Goal: Task Accomplishment & Management: Complete application form

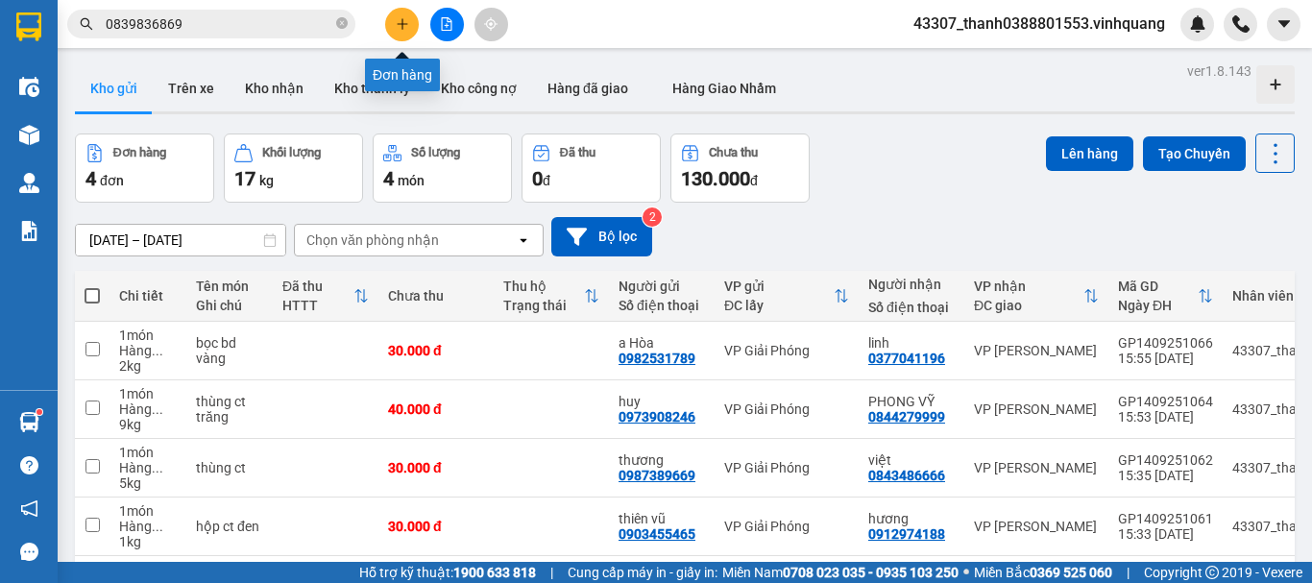
click at [395, 31] on button at bounding box center [402, 25] width 34 height 34
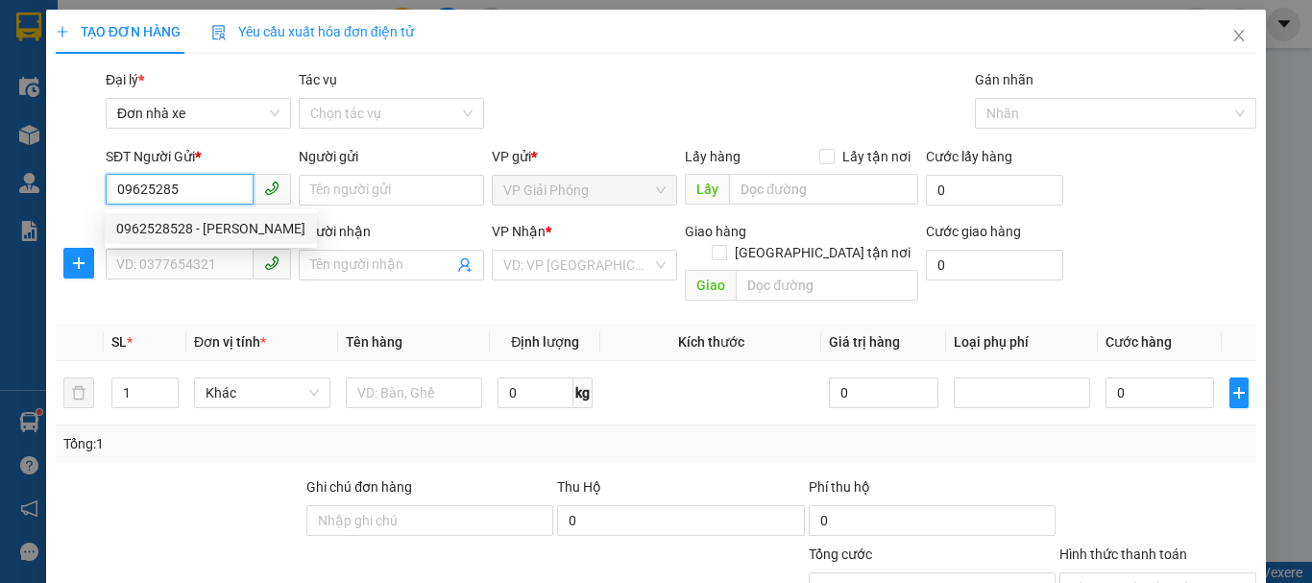
click at [193, 223] on div "0962528528 - [PERSON_NAME]" at bounding box center [210, 228] width 189 height 21
type input "0962528528"
type input "[PERSON_NAME]"
type input "0973555886"
type input "phong"
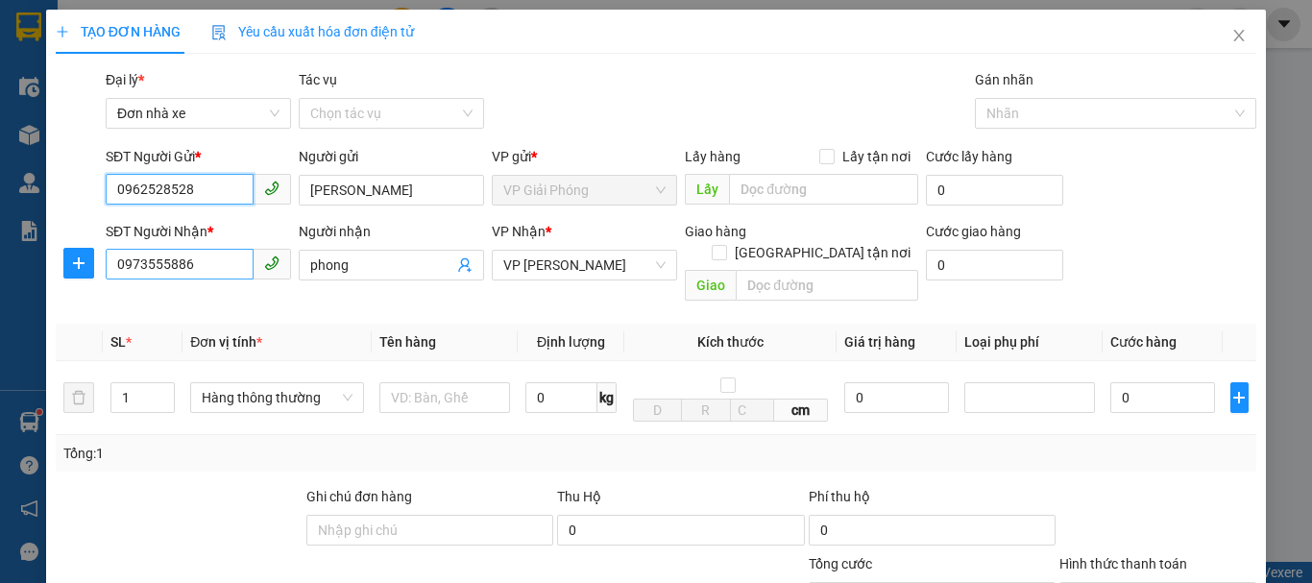
type input "0962528528"
click at [205, 269] on input "0973555886" at bounding box center [180, 264] width 148 height 31
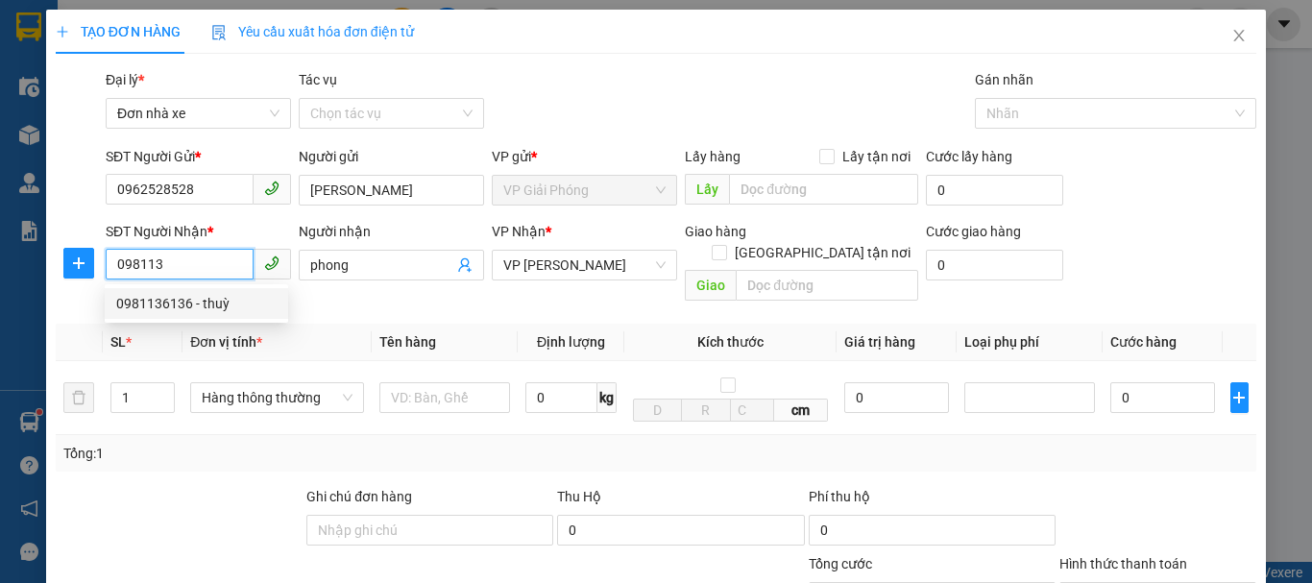
click at [220, 305] on div "0981136136 - thuỳ" at bounding box center [196, 303] width 160 height 21
type input "0981136136"
type input "thuỳ"
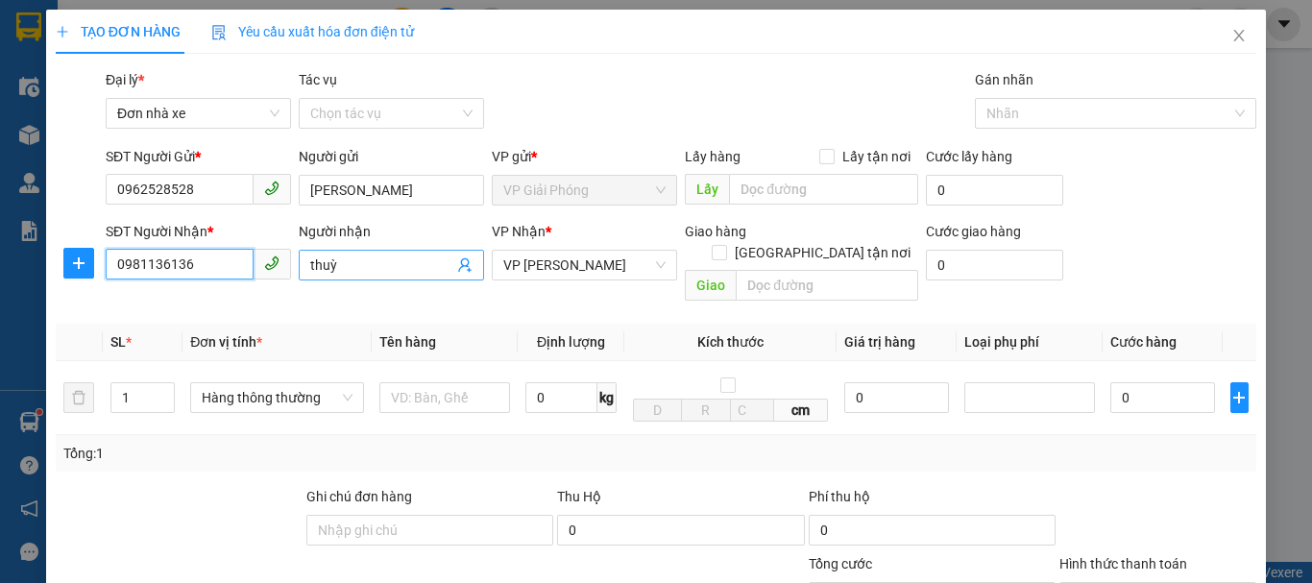
type input "0981136136"
click at [343, 267] on input "thuỳ" at bounding box center [381, 264] width 143 height 21
type input "tuấn hải"
click at [558, 396] on div "0 kg" at bounding box center [570, 397] width 91 height 38
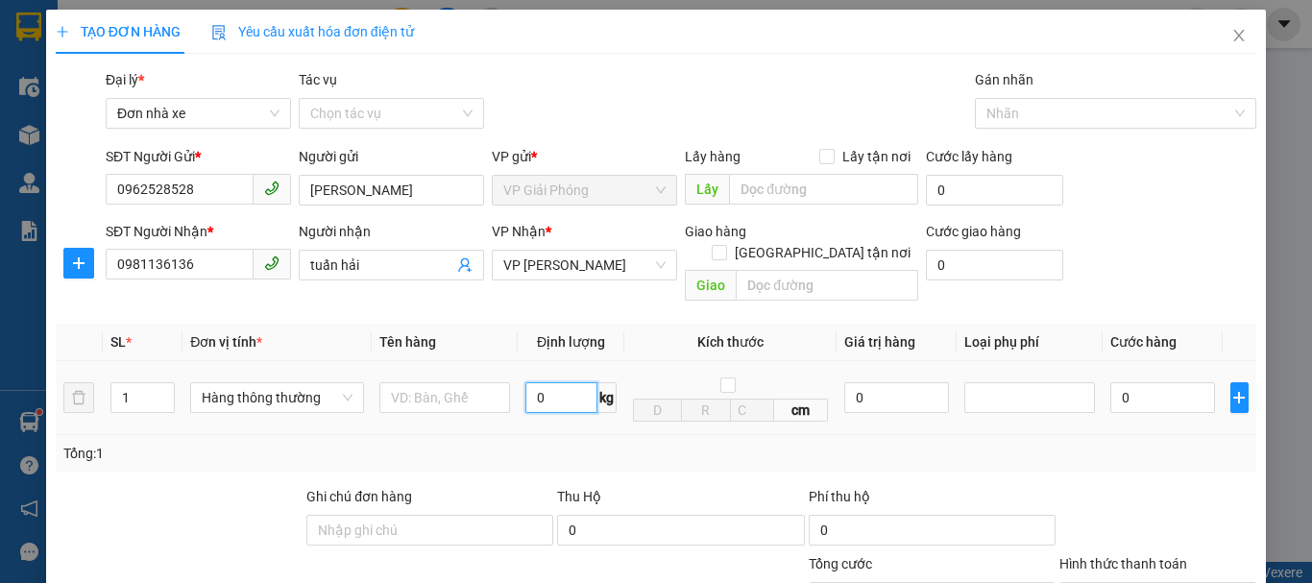
click at [558, 383] on input "0" at bounding box center [561, 397] width 72 height 31
type input "1"
click at [440, 382] on input "text" at bounding box center [444, 397] width 131 height 31
type input "30.000"
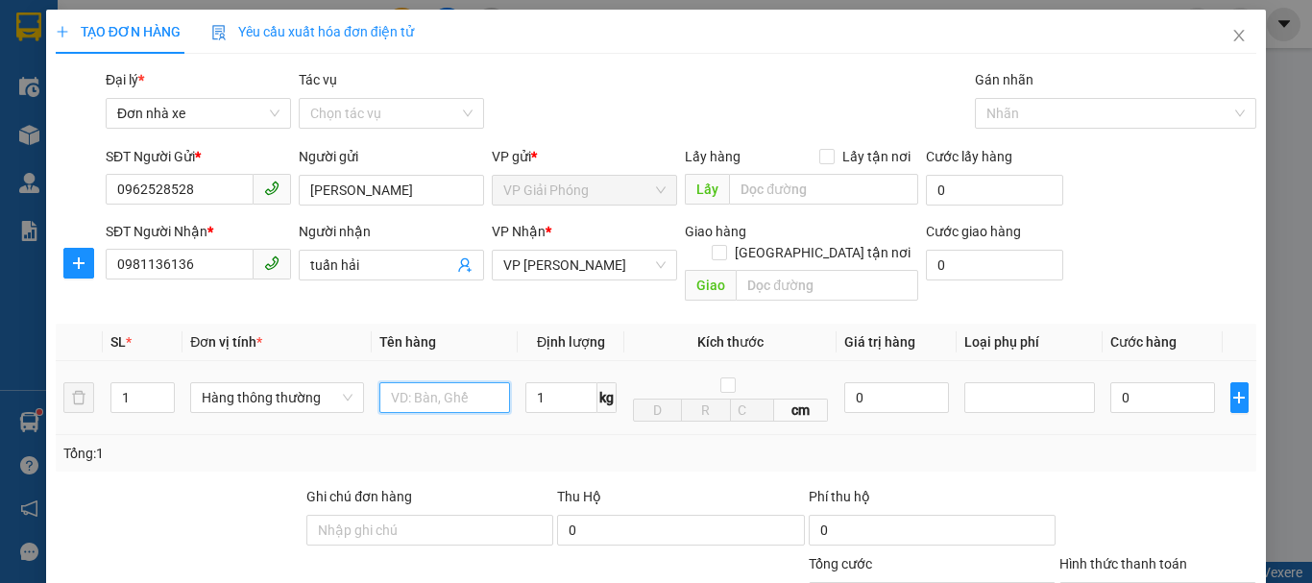
type input "30.000"
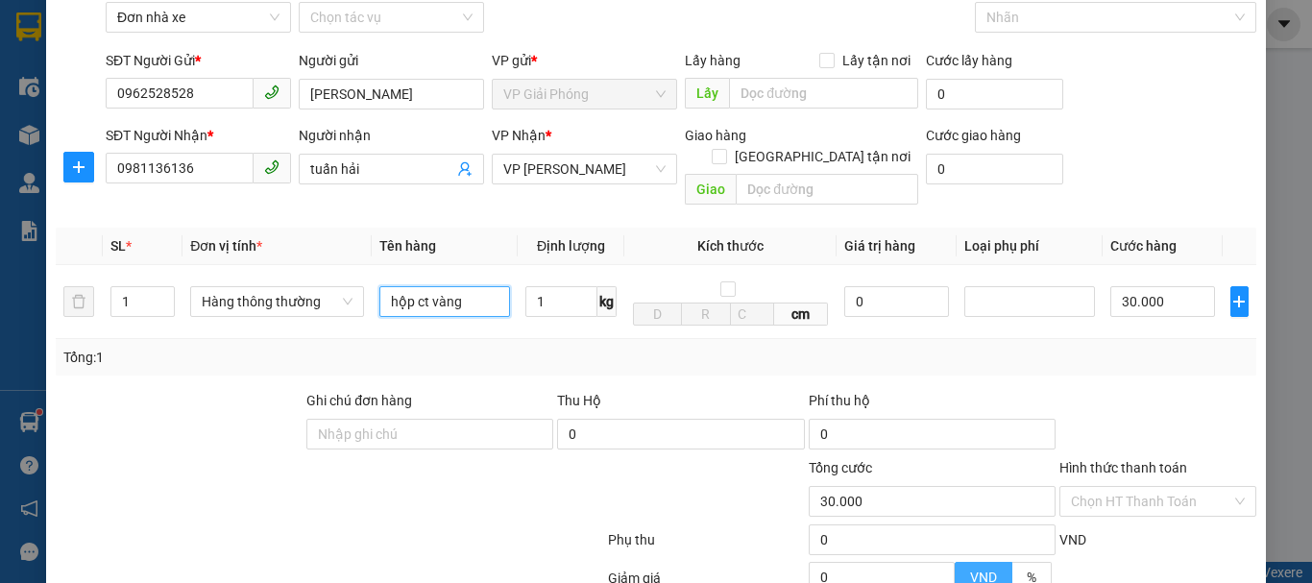
scroll to position [275, 0]
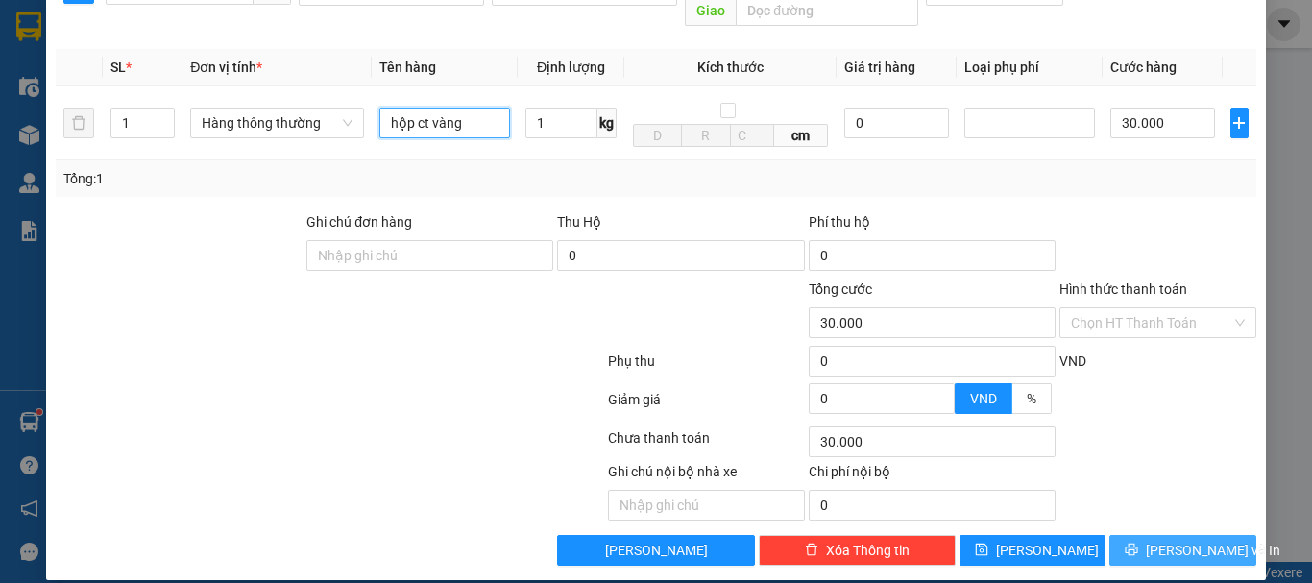
type input "hộp ct vàng"
click at [1146, 535] on button "[PERSON_NAME] và In" at bounding box center [1182, 550] width 147 height 31
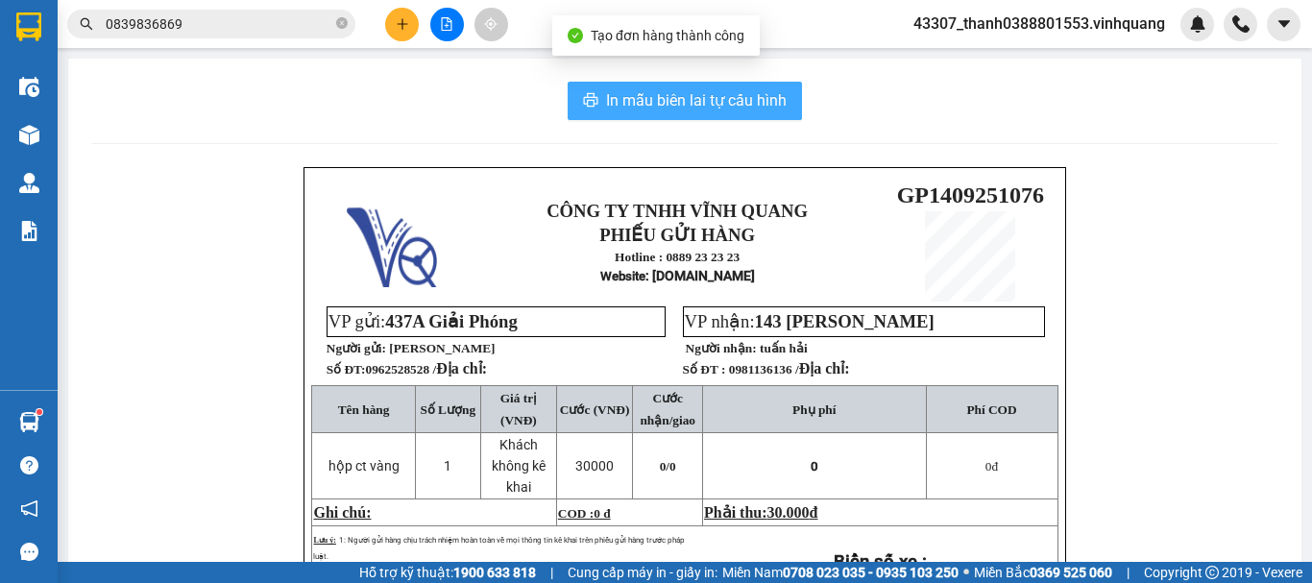
click at [681, 101] on span "In mẫu biên lai tự cấu hình" at bounding box center [696, 100] width 181 height 24
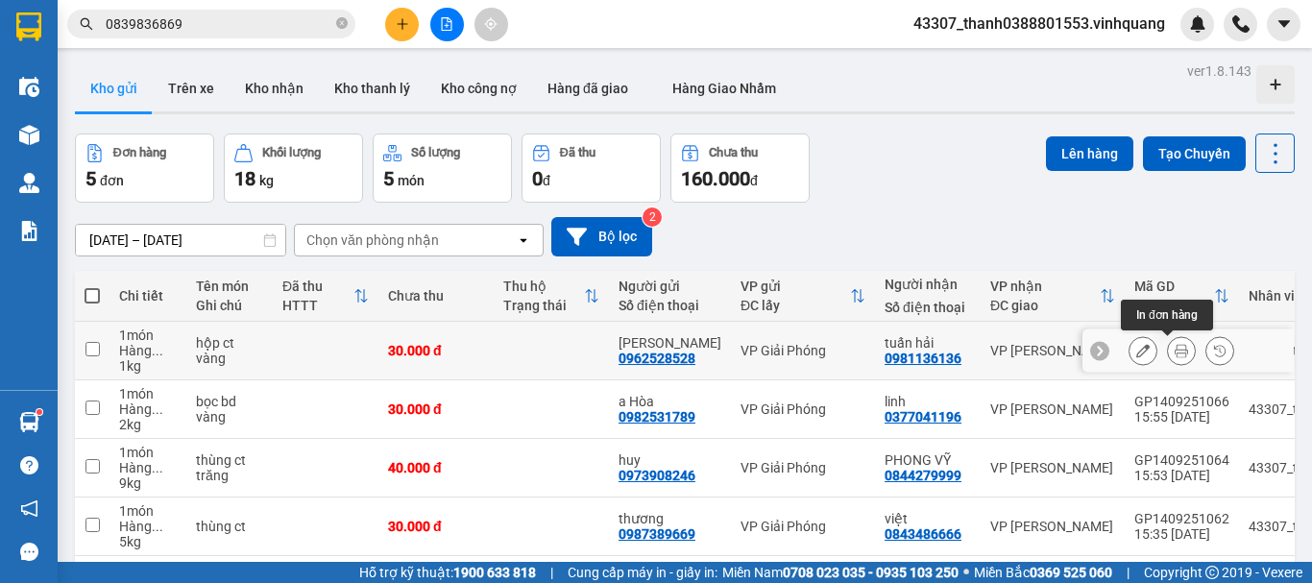
click at [1174, 350] on icon at bounding box center [1180, 350] width 13 height 13
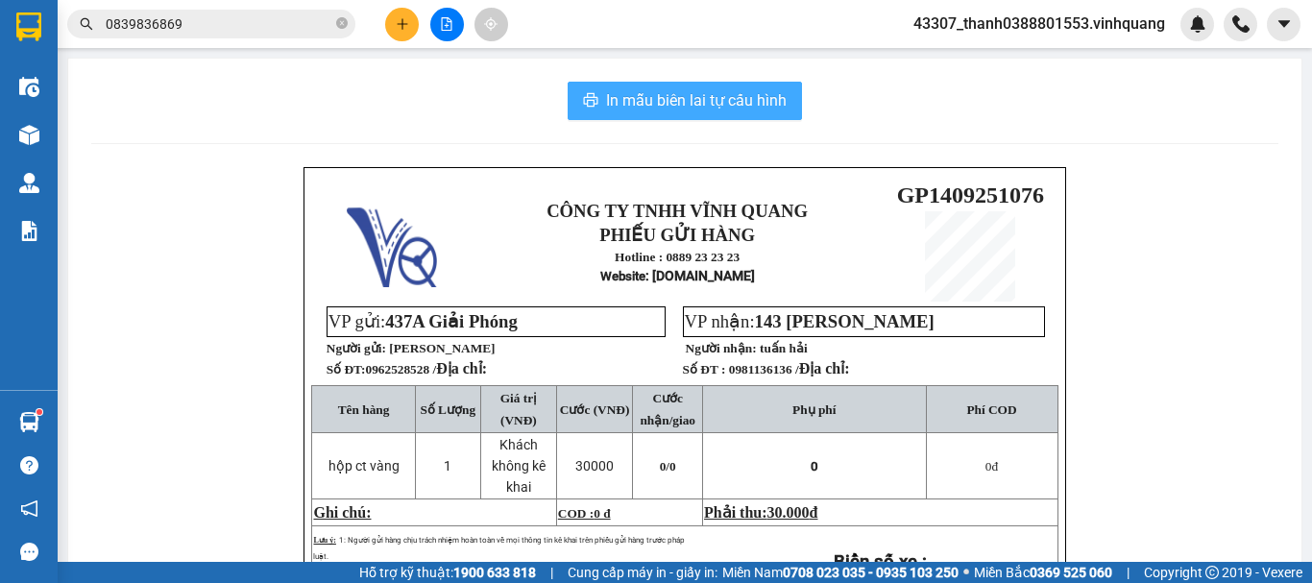
click at [659, 108] on span "In mẫu biên lai tự cấu hình" at bounding box center [696, 100] width 181 height 24
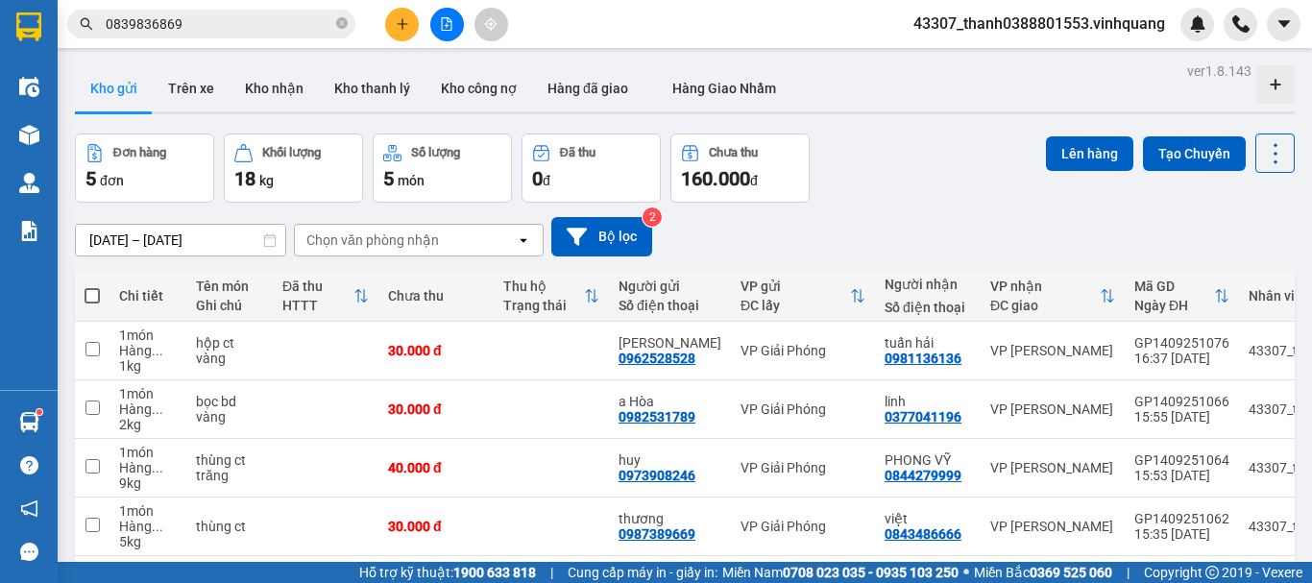
click at [405, 32] on button at bounding box center [402, 25] width 34 height 34
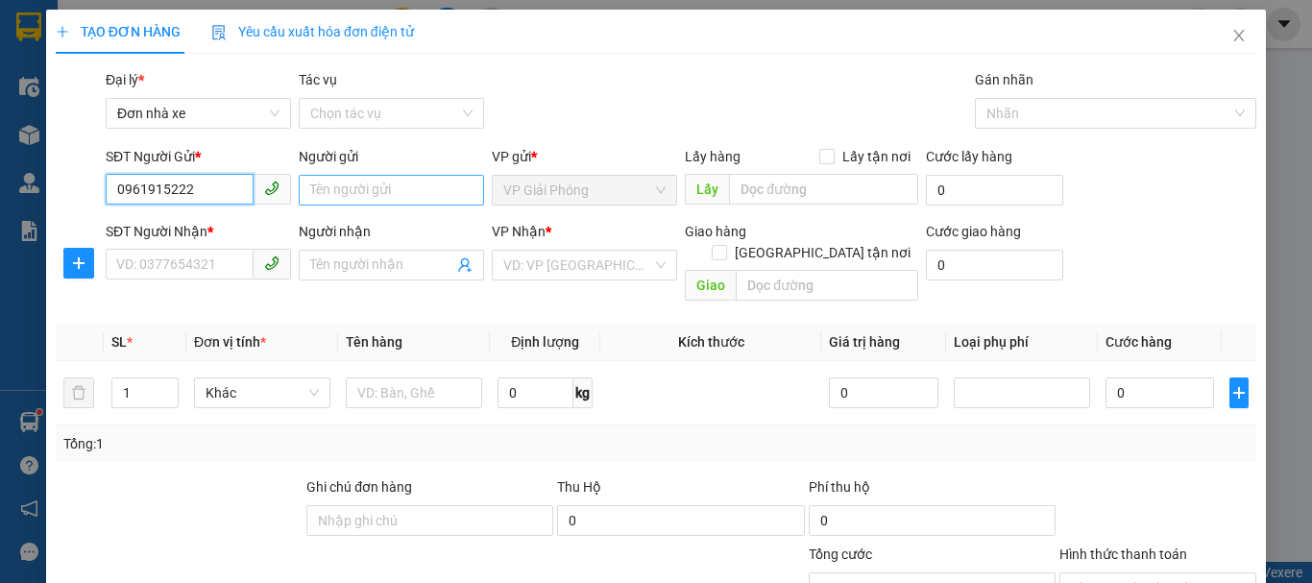
type input "0961915222"
click at [339, 202] on input "Người gửi" at bounding box center [391, 190] width 185 height 31
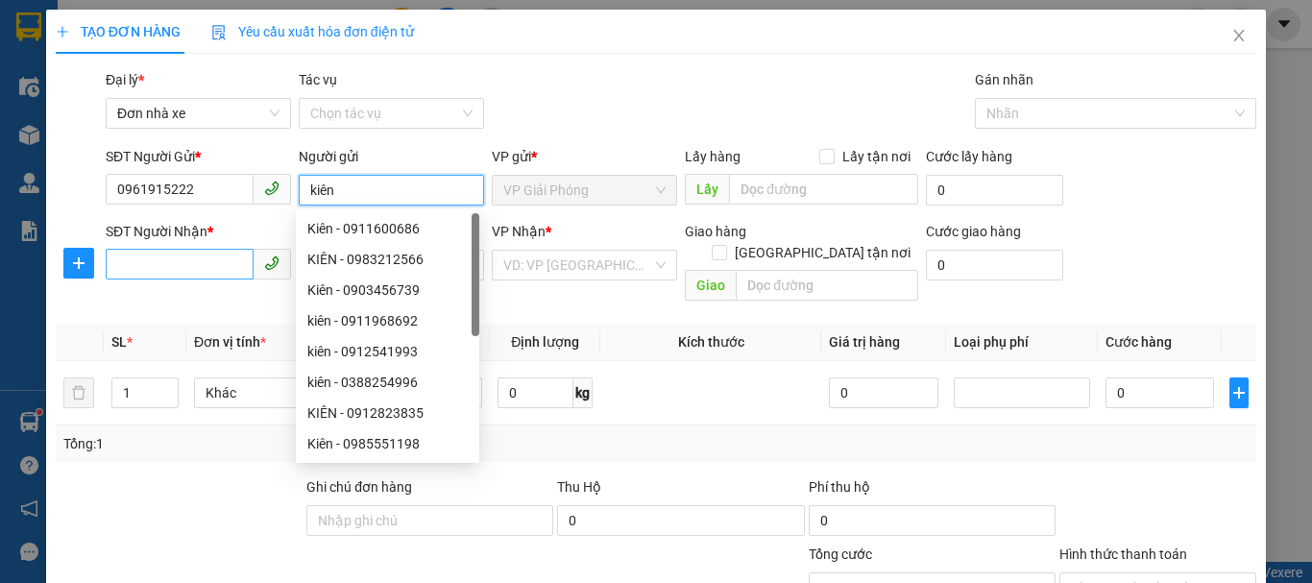
type input "kiên"
click at [176, 269] on input "SĐT Người Nhận *" at bounding box center [180, 264] width 148 height 31
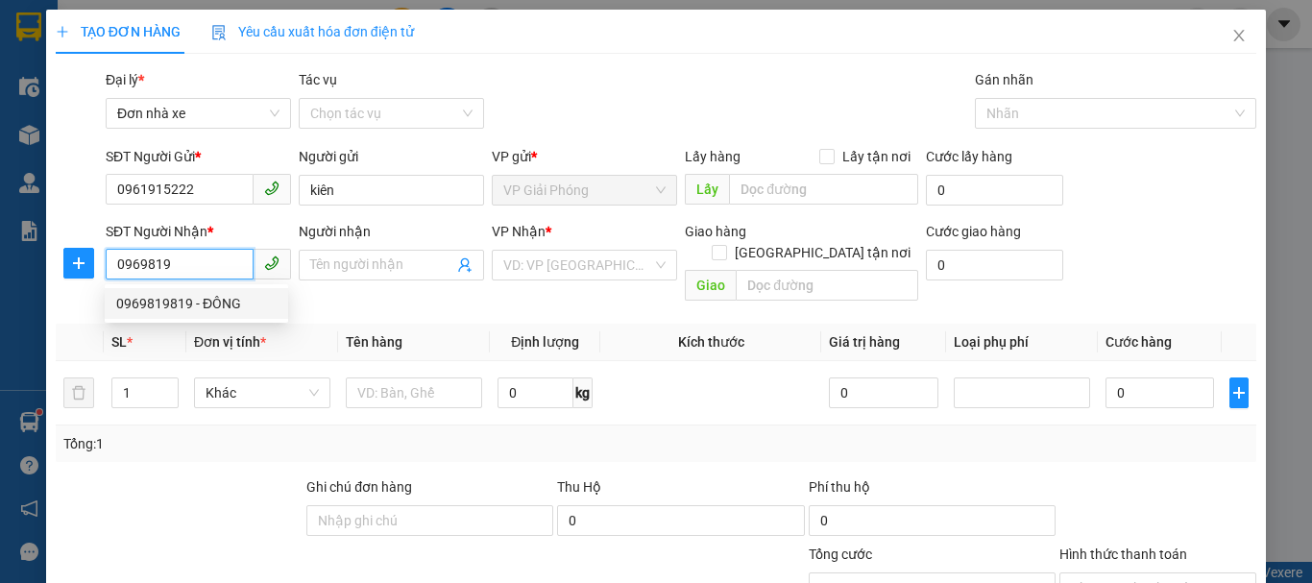
click at [202, 312] on div "0969819819 - ĐÔNG" at bounding box center [196, 303] width 160 height 21
type input "0969819819"
type input "ĐÔNG"
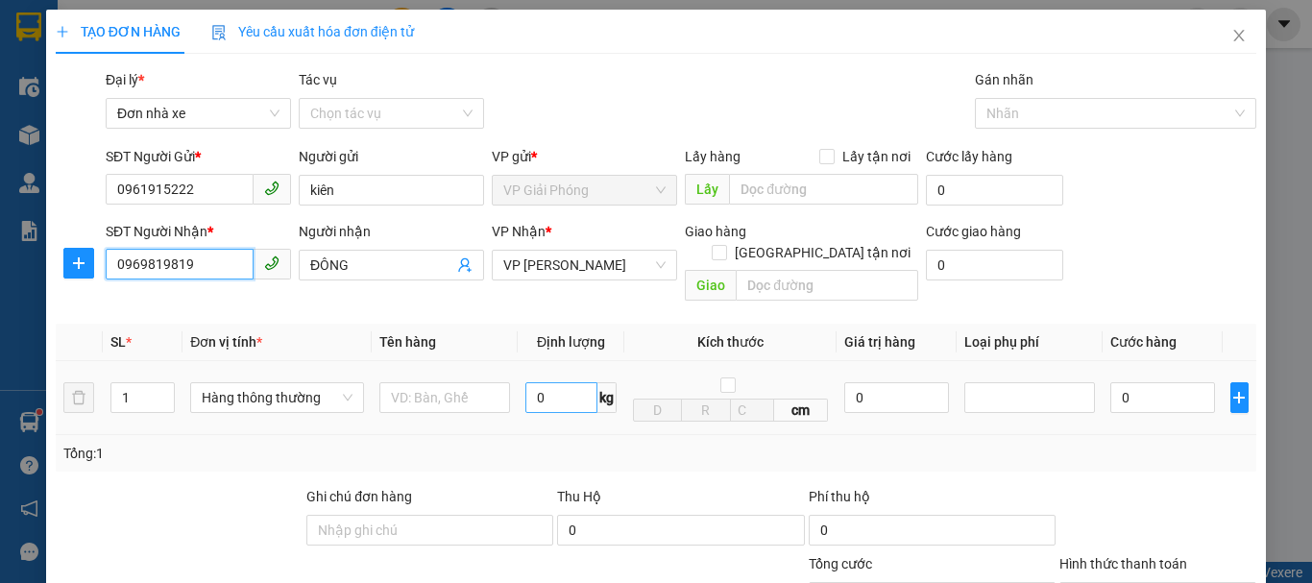
type input "0969819819"
click at [549, 382] on input "0" at bounding box center [561, 397] width 72 height 31
type input "1"
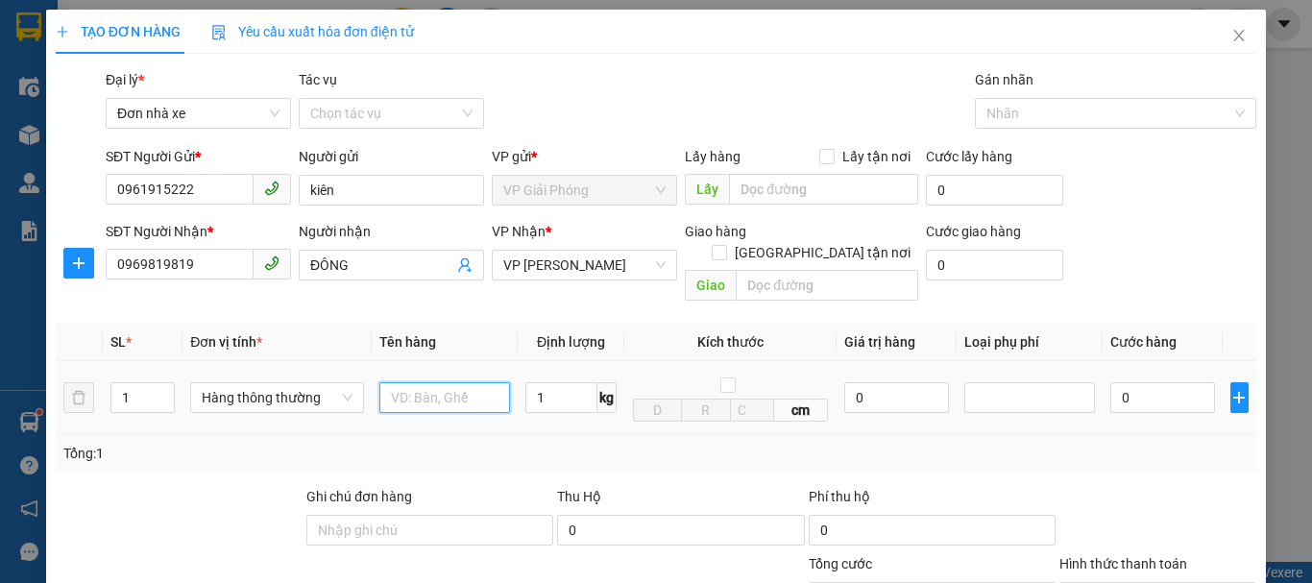
click at [448, 382] on input "text" at bounding box center [444, 397] width 131 height 31
type input "30.000"
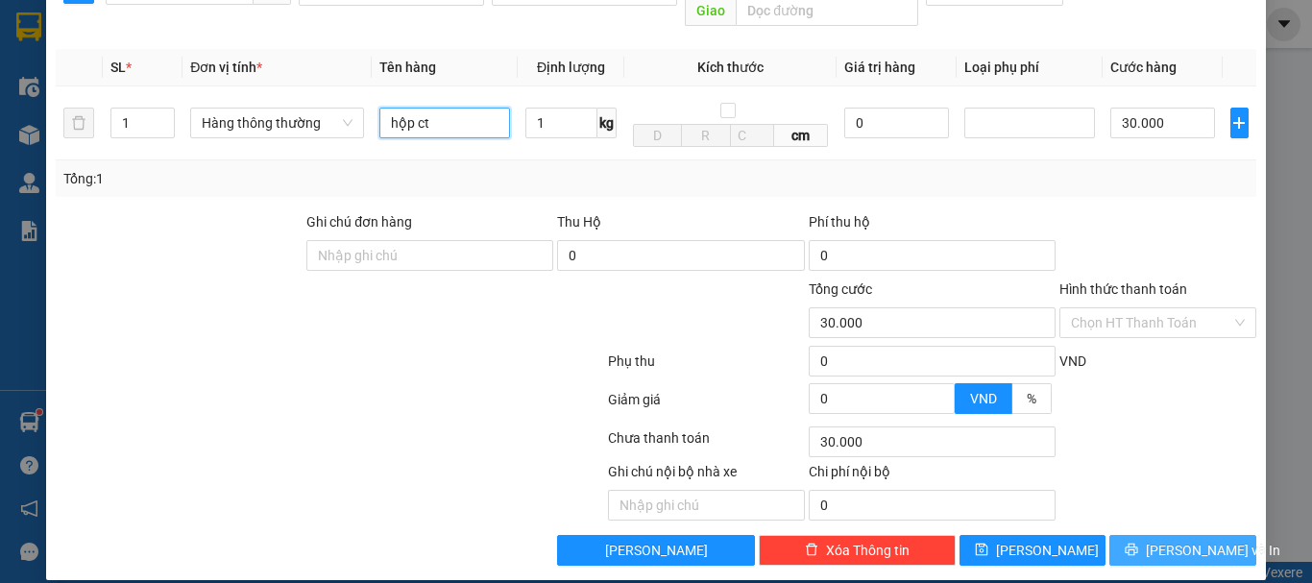
type input "hộp ct"
click at [1154, 540] on span "[PERSON_NAME] và In" at bounding box center [1212, 550] width 134 height 21
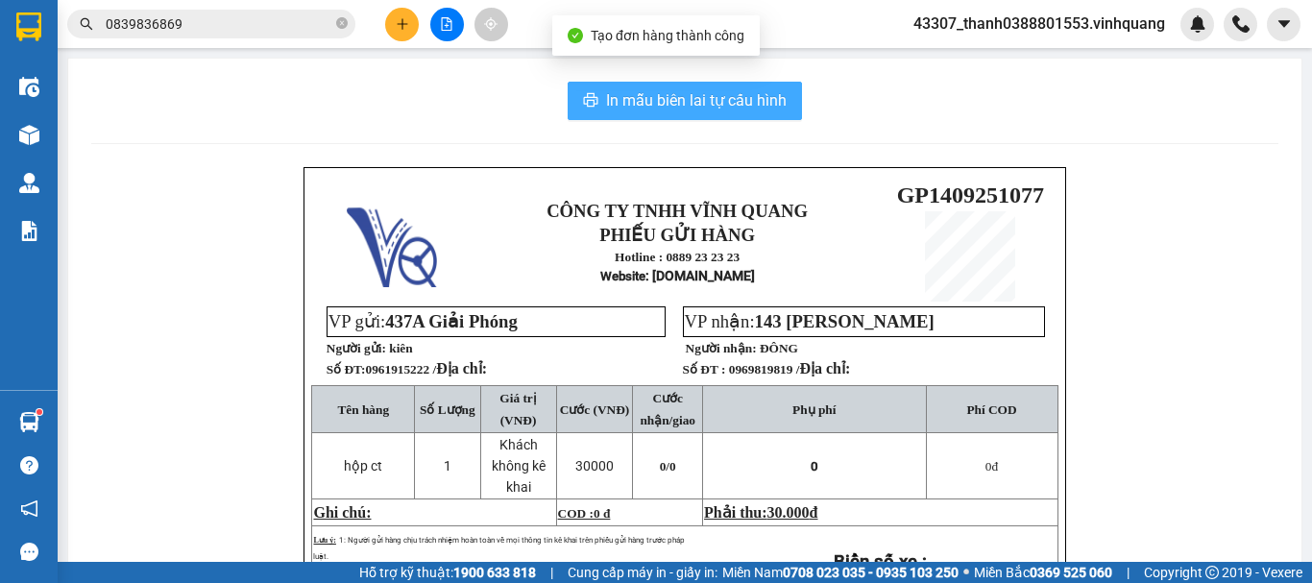
click at [676, 101] on span "In mẫu biên lai tự cấu hình" at bounding box center [696, 100] width 181 height 24
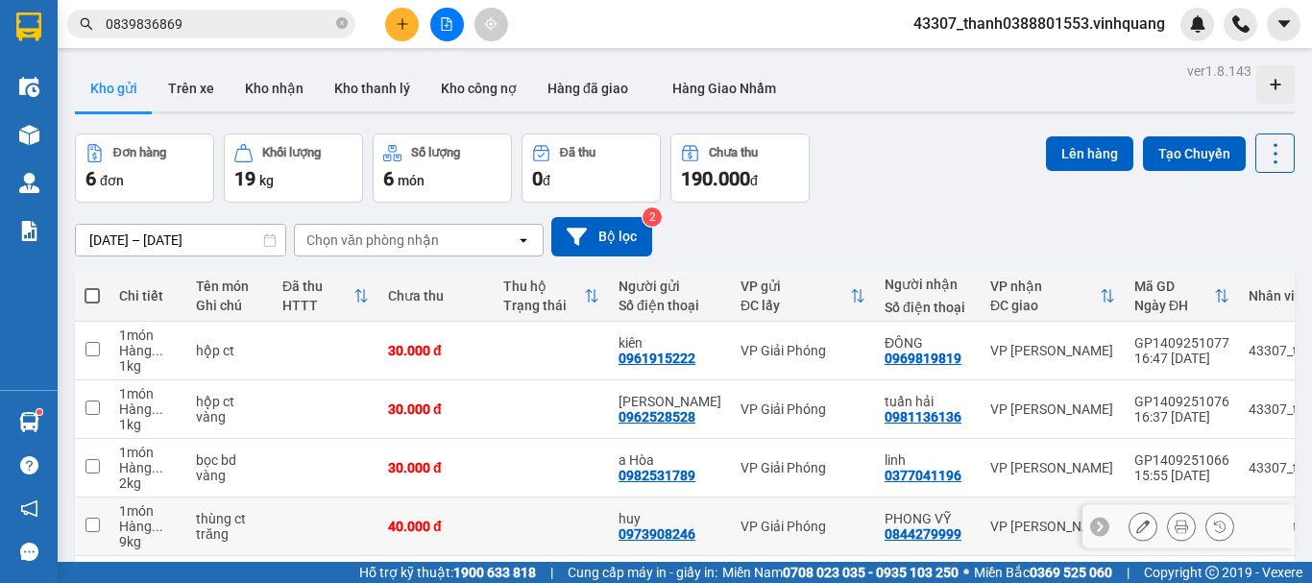
scroll to position [198, 0]
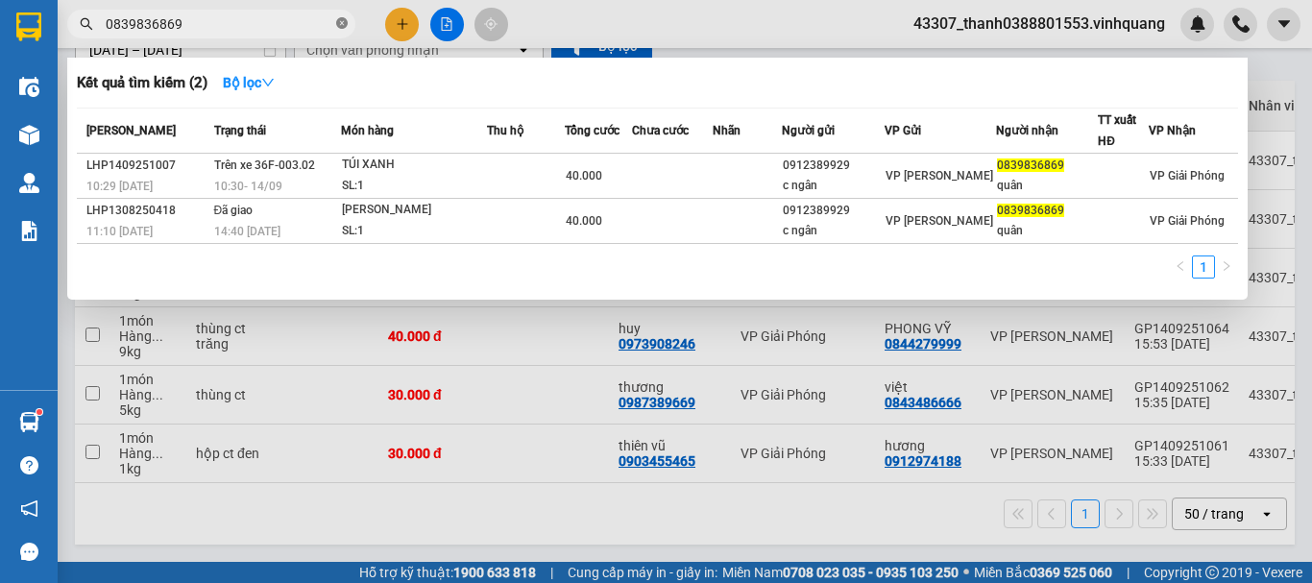
click at [344, 28] on icon "close-circle" at bounding box center [342, 23] width 12 height 12
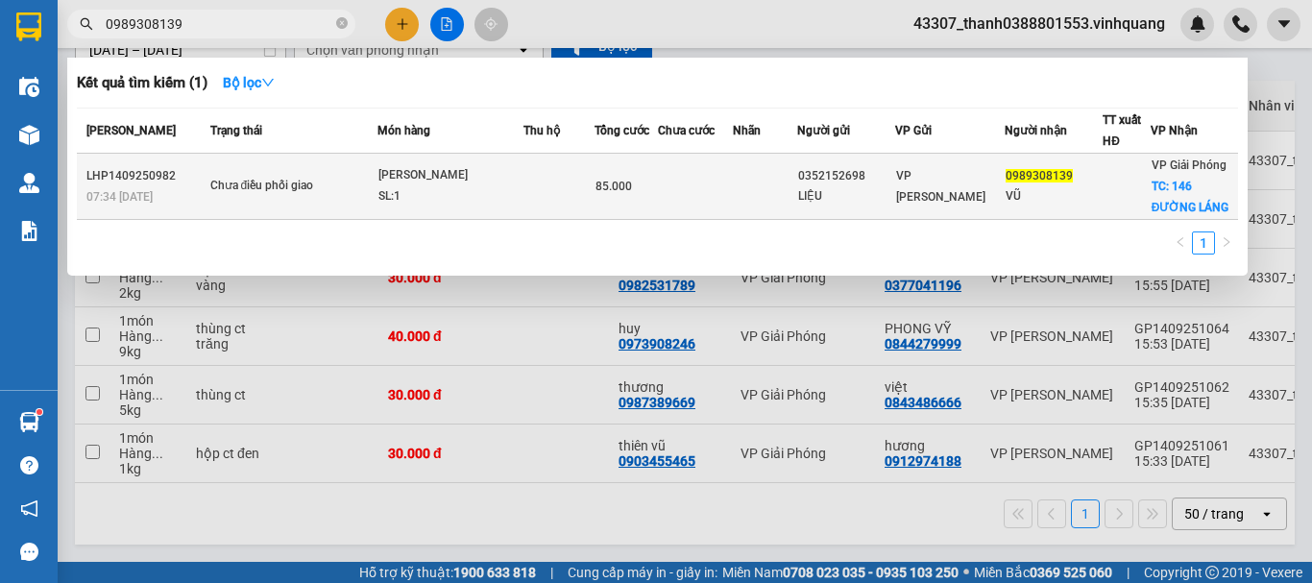
type input "0989308139"
click at [685, 177] on td at bounding box center [695, 187] width 75 height 66
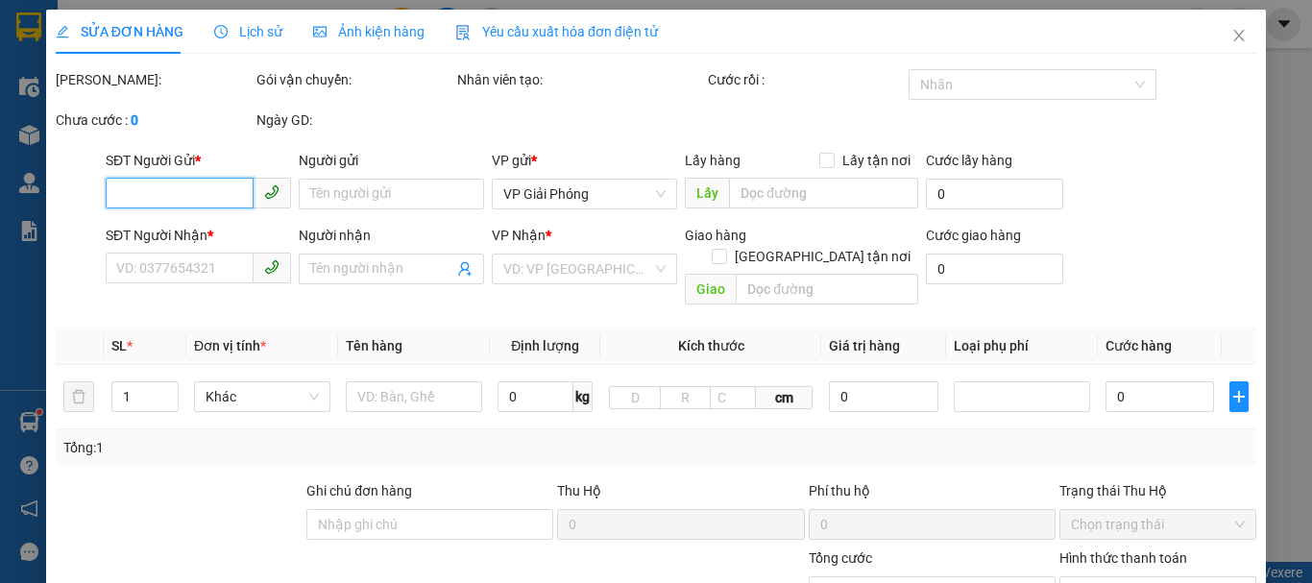
type input "0352152698"
type input "LIỆU"
type input "0989308139"
type input "VŨ"
checkbox input "true"
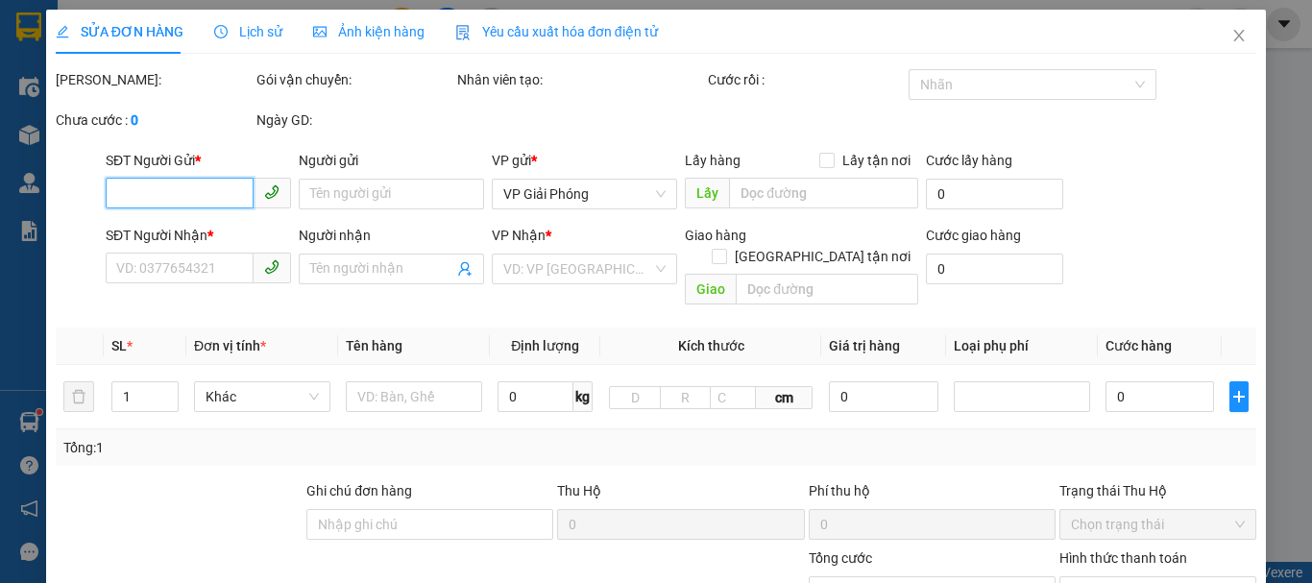
type input "146 ĐƯỜNG LÁNG"
type input "85.000"
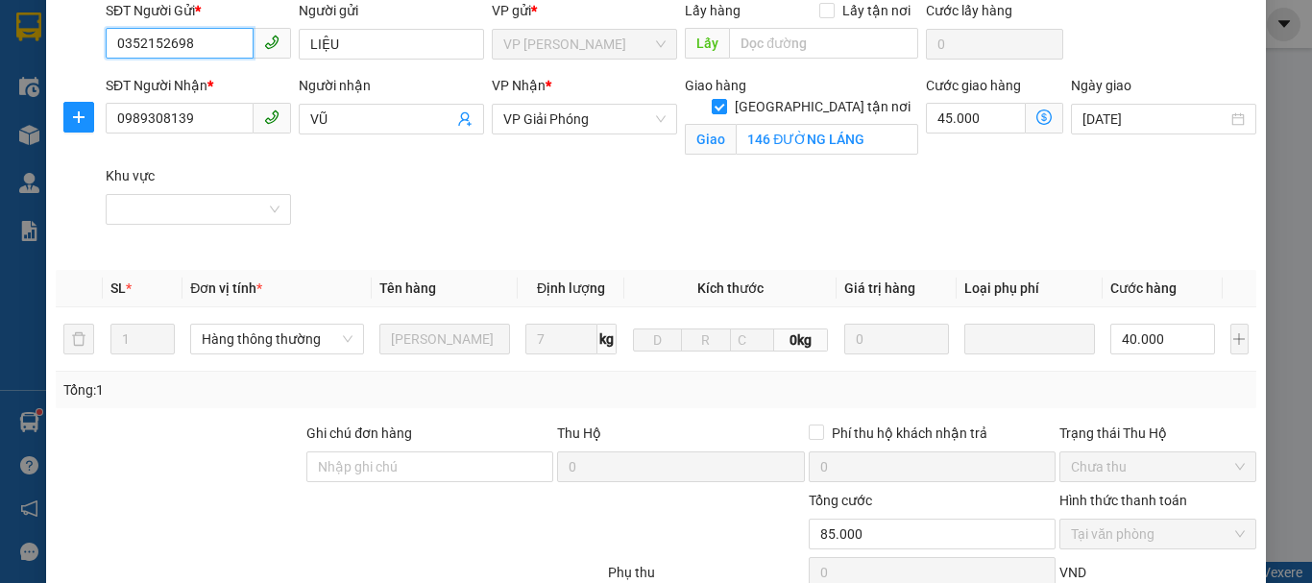
scroll to position [384, 0]
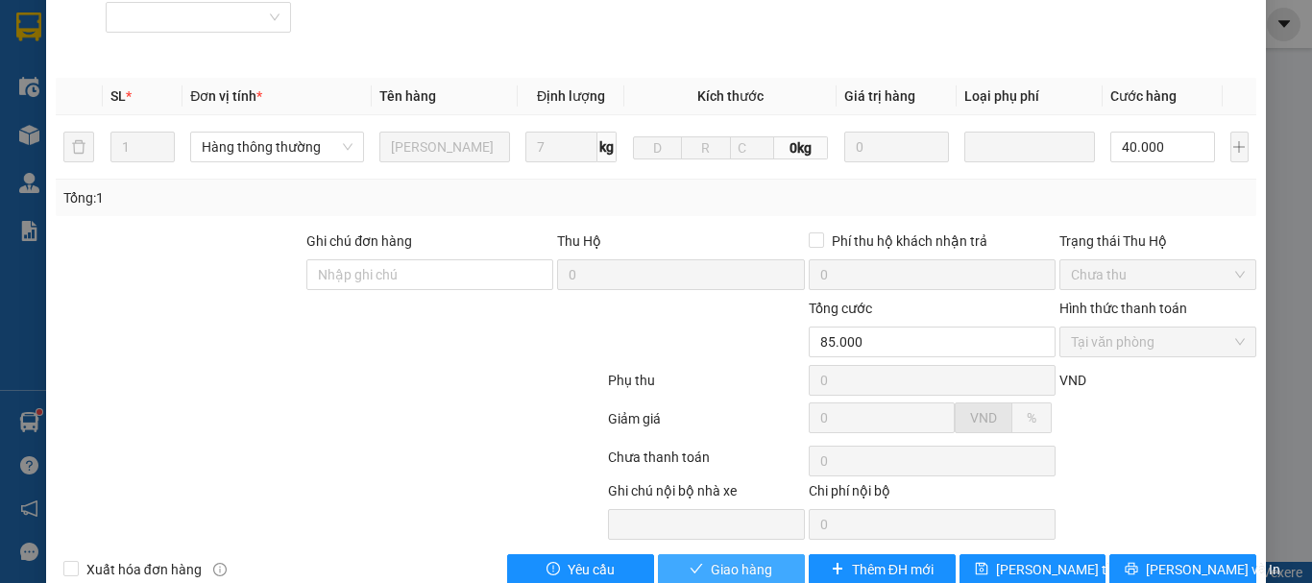
click at [728, 566] on span "Giao hàng" at bounding box center [741, 569] width 61 height 21
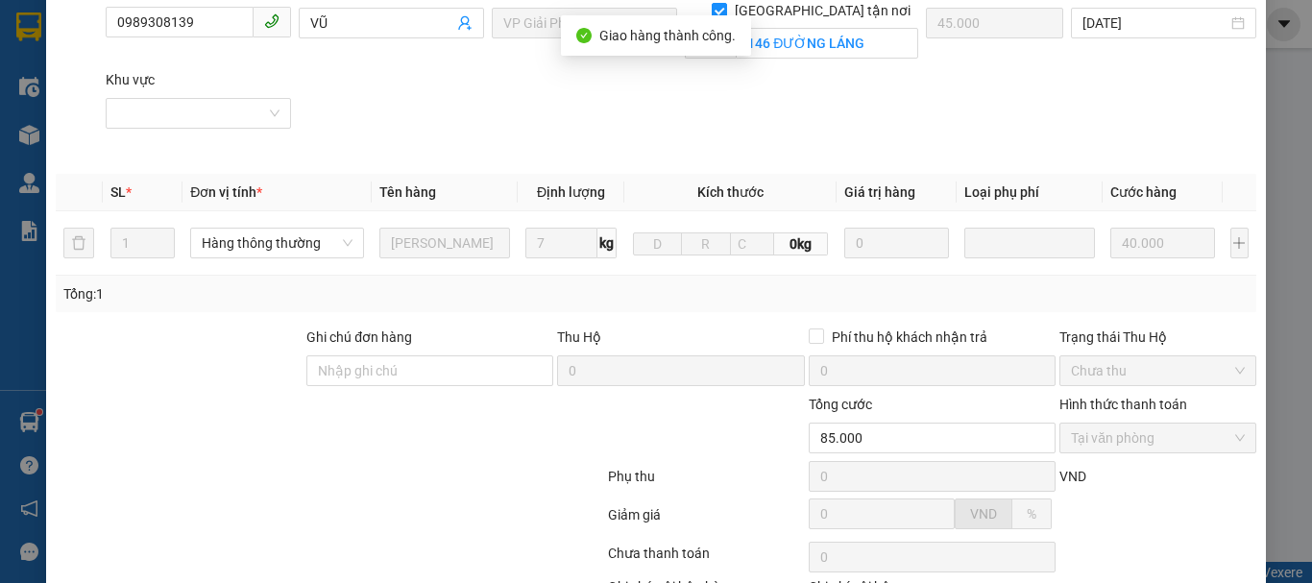
scroll to position [96, 0]
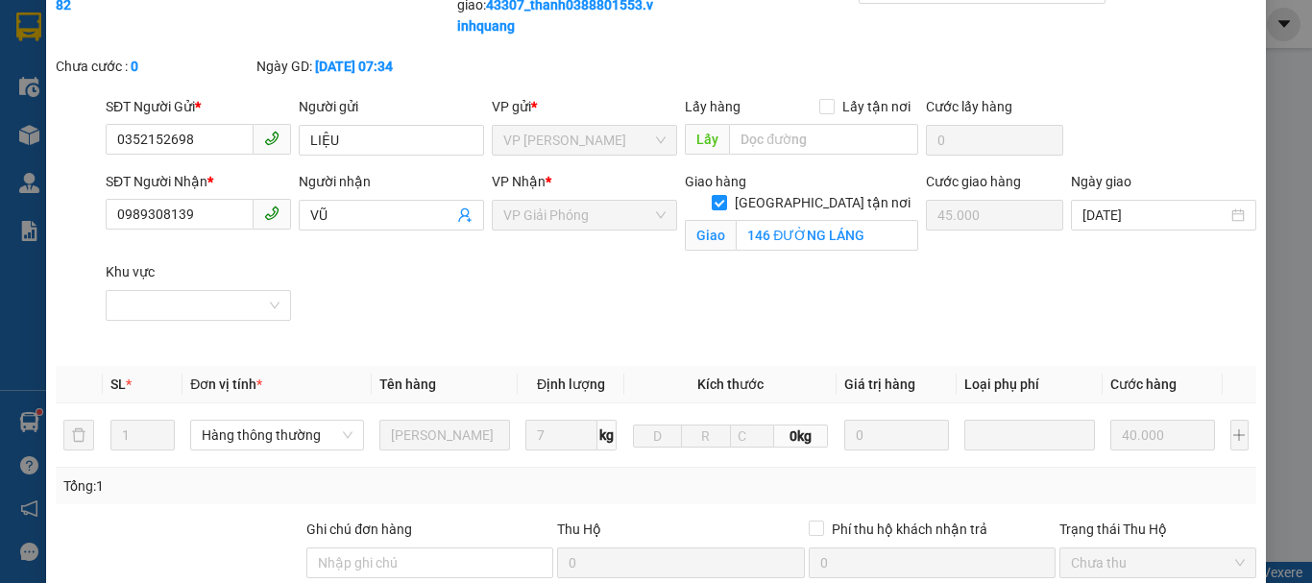
click at [682, 320] on div "SĐT Người Nhận * 0989308139 Người nhận VŨ VP Nhận * VP Giải Phóng Giao hàng [GE…" at bounding box center [681, 261] width 1158 height 181
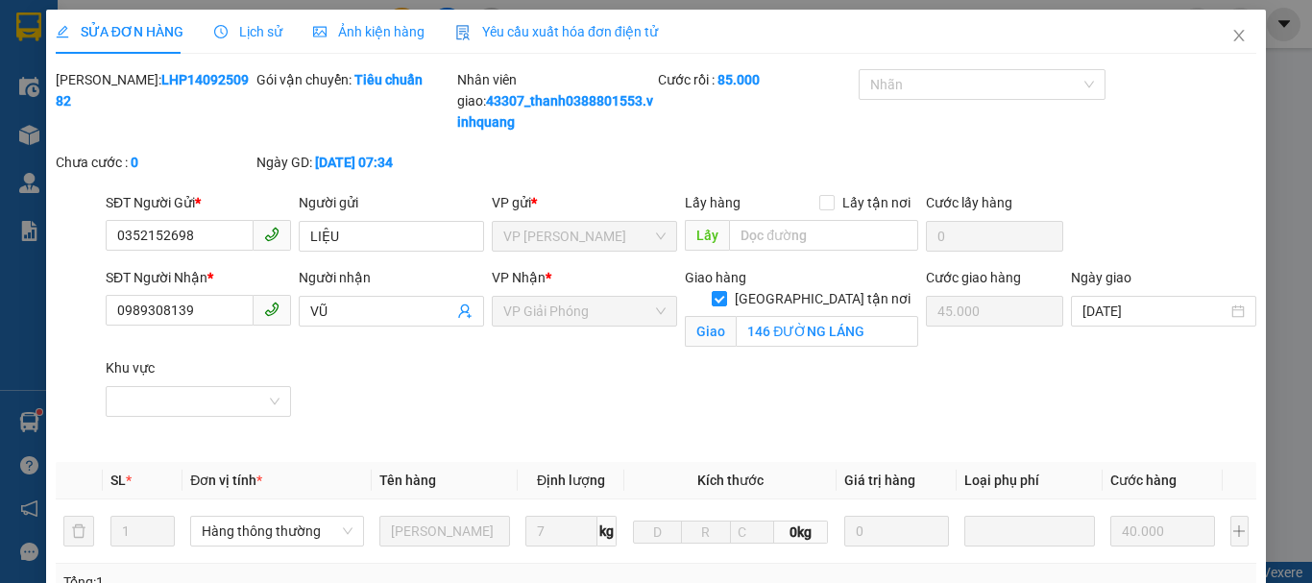
click at [210, 85] on div "[PERSON_NAME]: LHP1409250982" at bounding box center [154, 90] width 197 height 42
click at [210, 84] on div "[PERSON_NAME]: LHP1409250982" at bounding box center [154, 90] width 197 height 42
click at [129, 76] on b "LHP1409250982" at bounding box center [152, 90] width 193 height 36
copy b "LHP1409250982"
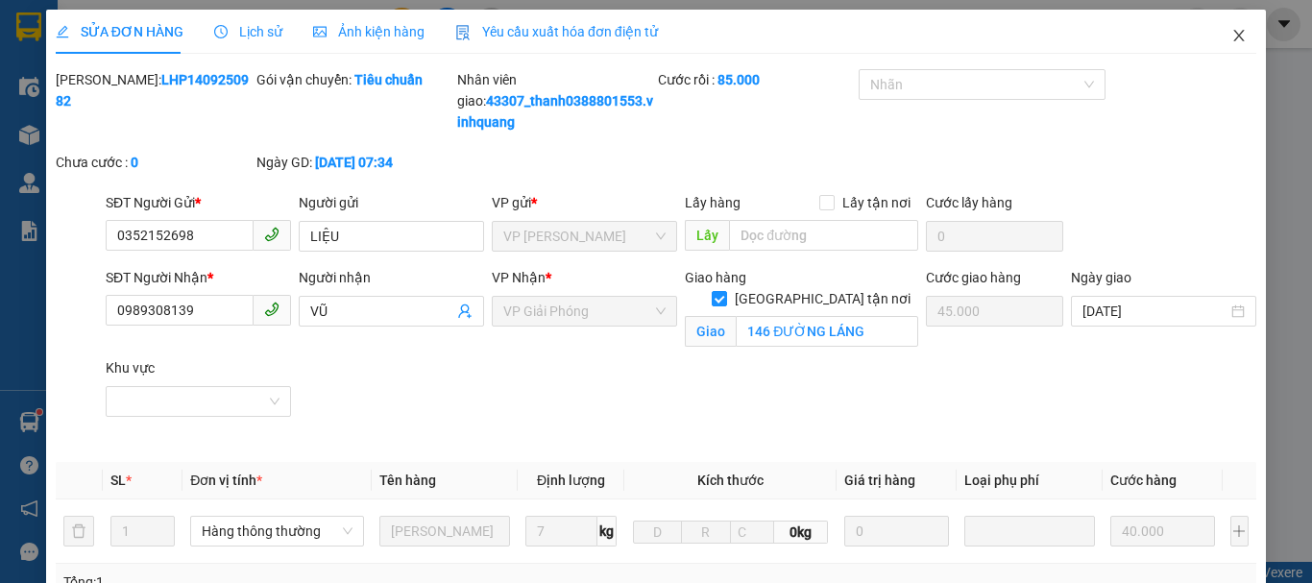
click at [1235, 31] on span "Close" at bounding box center [1239, 37] width 54 height 54
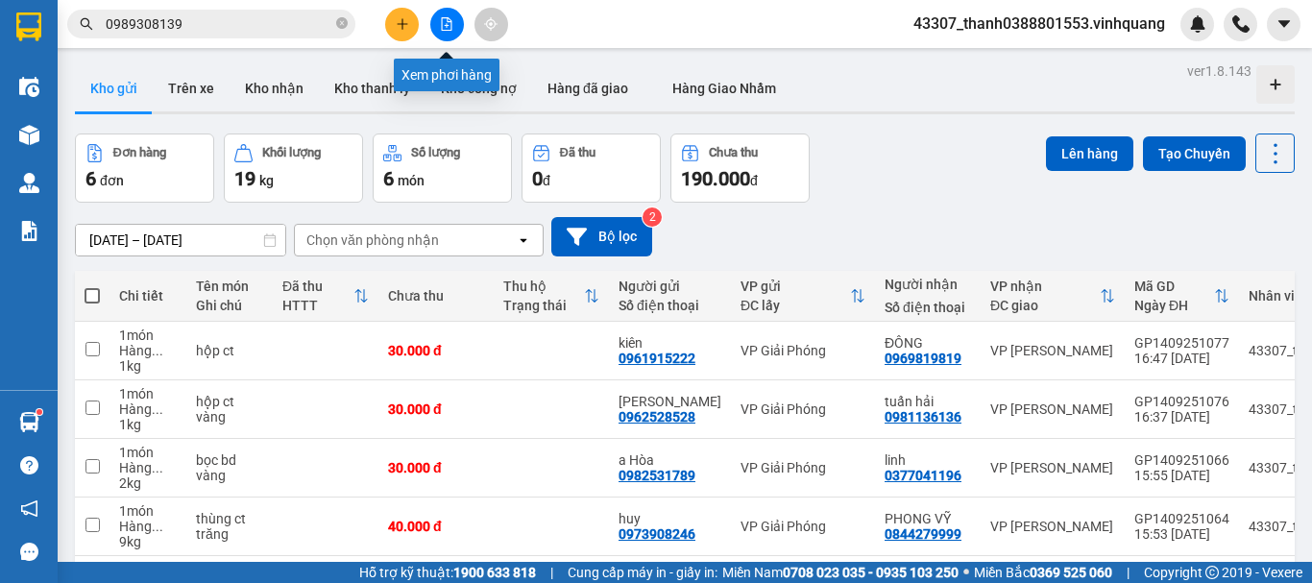
click at [452, 29] on icon "file-add" at bounding box center [446, 23] width 13 height 13
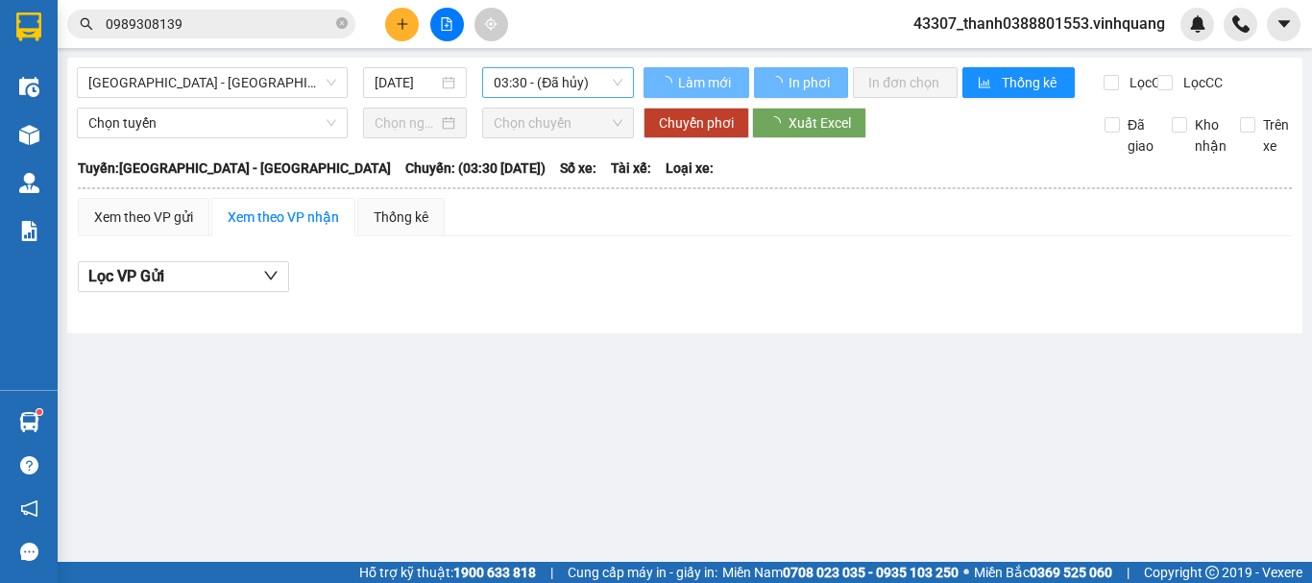
click at [540, 83] on span "03:30 - (Đã hủy)" at bounding box center [558, 82] width 129 height 29
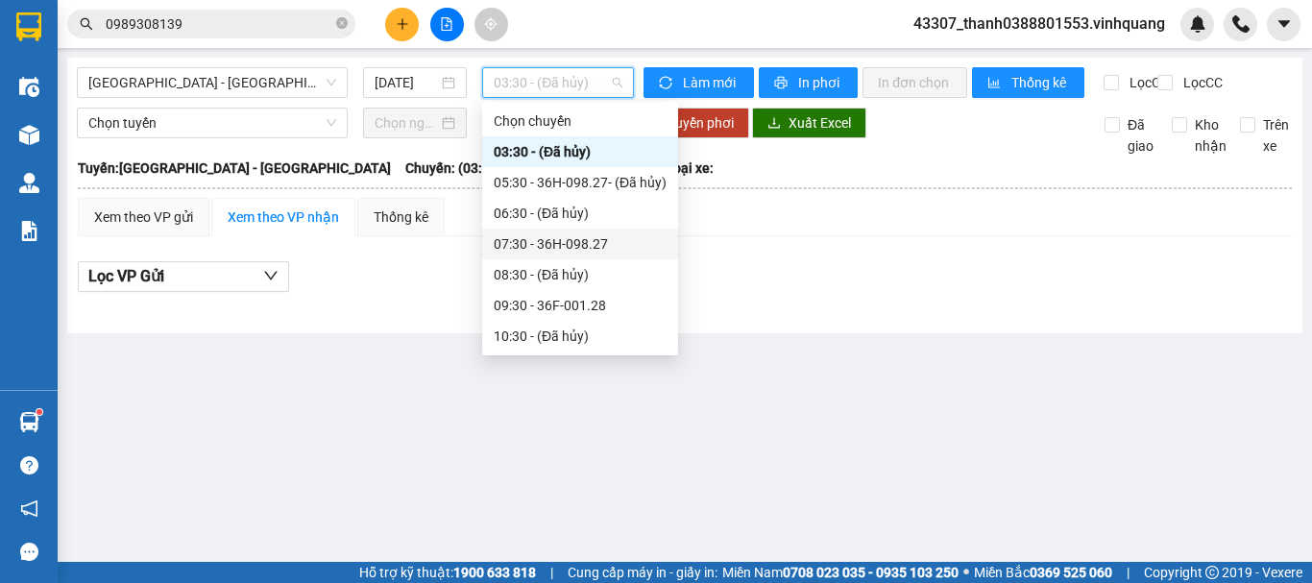
scroll to position [192, 0]
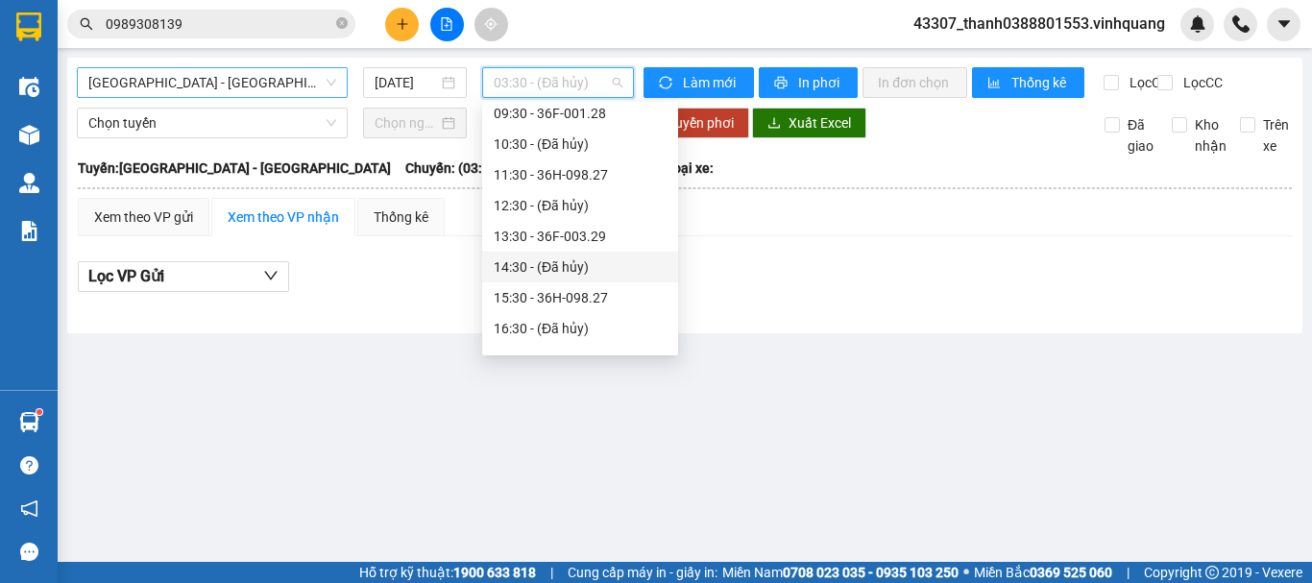
click at [264, 80] on span "[GEOGRAPHIC_DATA] - [GEOGRAPHIC_DATA]" at bounding box center [212, 82] width 248 height 29
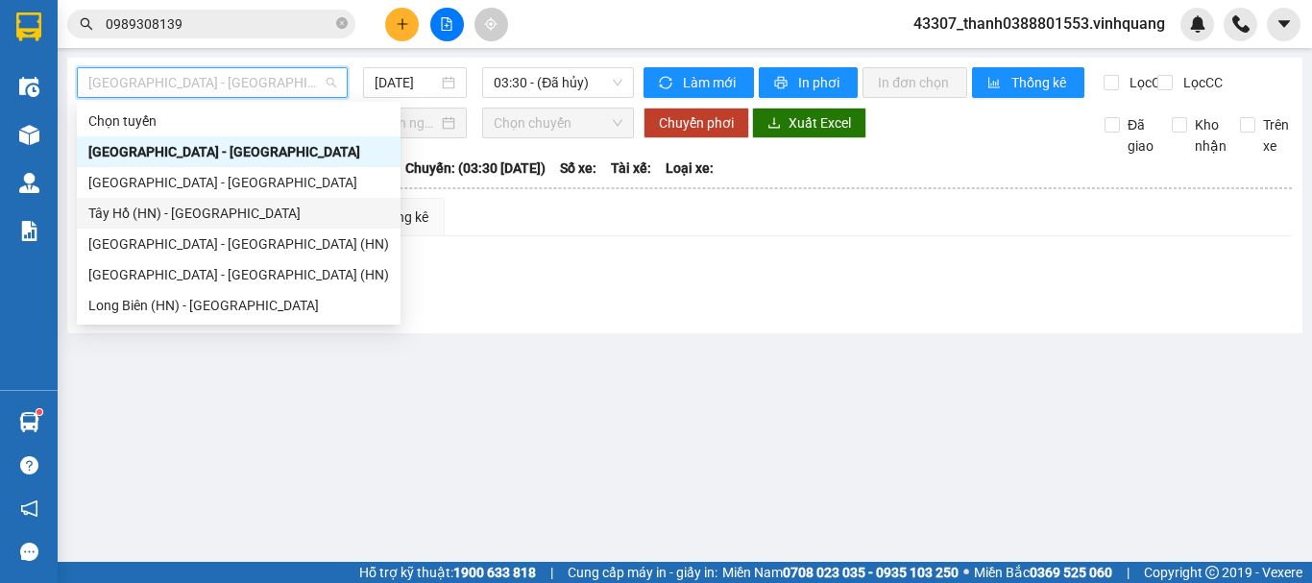
click at [187, 204] on div "Tây Hồ (HN) - [GEOGRAPHIC_DATA]" at bounding box center [238, 213] width 301 height 21
type input "[DATE]"
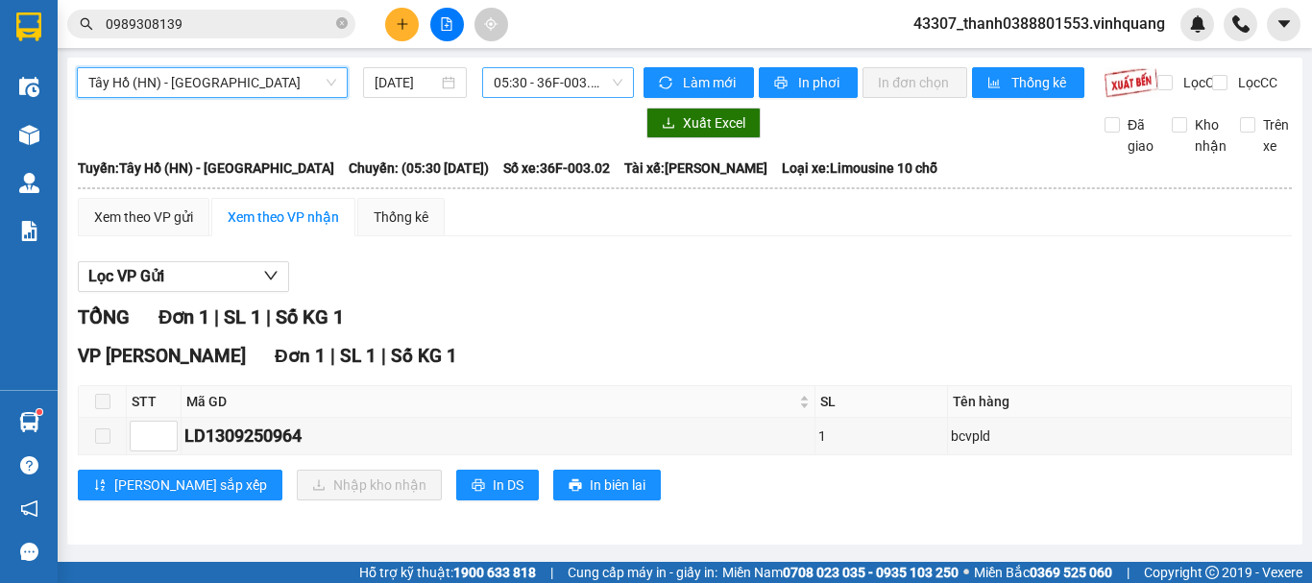
click at [541, 81] on span "05:30 - 36F-003.02" at bounding box center [558, 82] width 129 height 29
drag, startPoint x: 256, startPoint y: 80, endPoint x: 215, endPoint y: 148, distance: 79.7
click at [256, 81] on span "Tây Hồ (HN) - [GEOGRAPHIC_DATA]" at bounding box center [212, 82] width 248 height 29
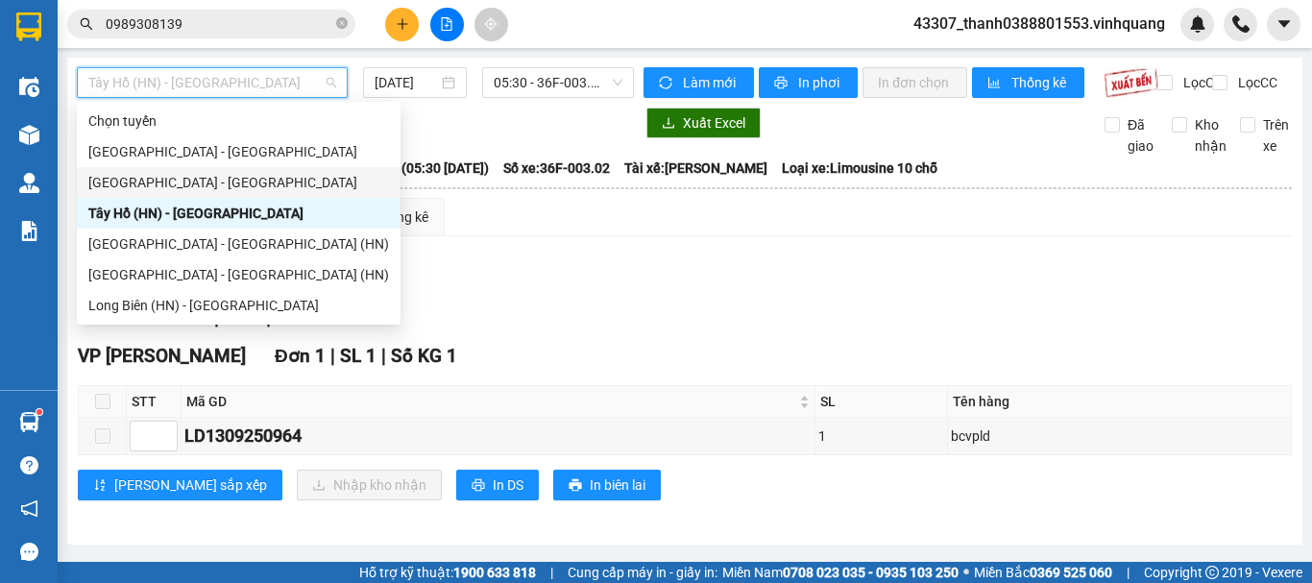
drag, startPoint x: 174, startPoint y: 182, endPoint x: 452, endPoint y: 113, distance: 286.9
click at [174, 184] on div "[GEOGRAPHIC_DATA] - [GEOGRAPHIC_DATA]" at bounding box center [238, 182] width 301 height 21
type input "[DATE]"
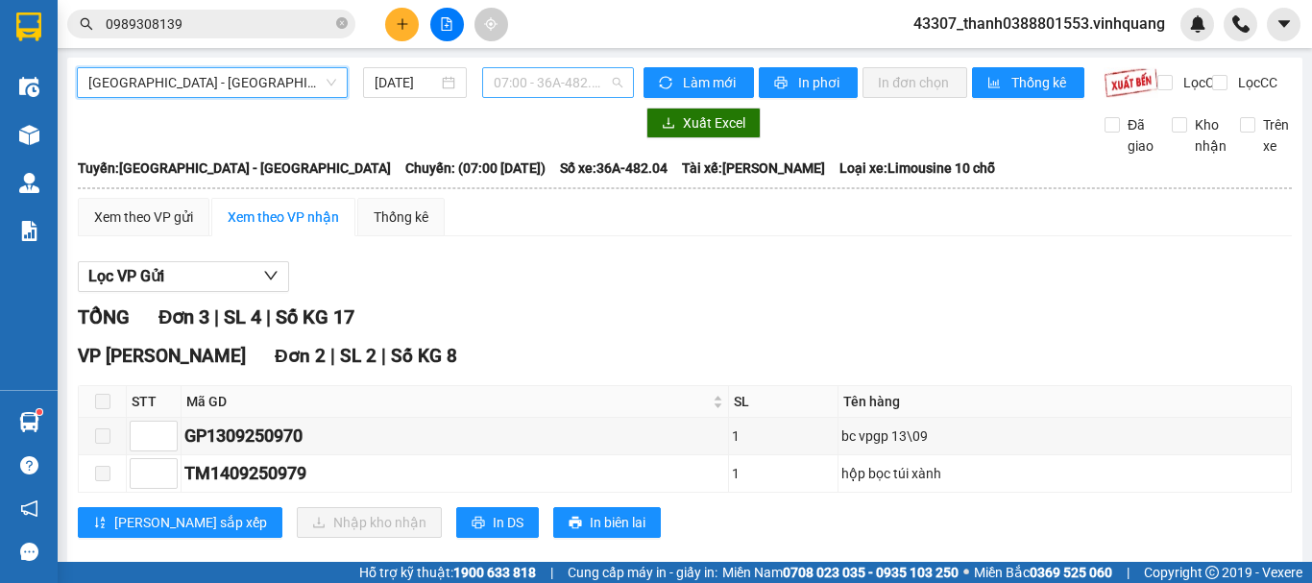
click at [546, 75] on span "07:00 - 36A-482.04" at bounding box center [558, 82] width 129 height 29
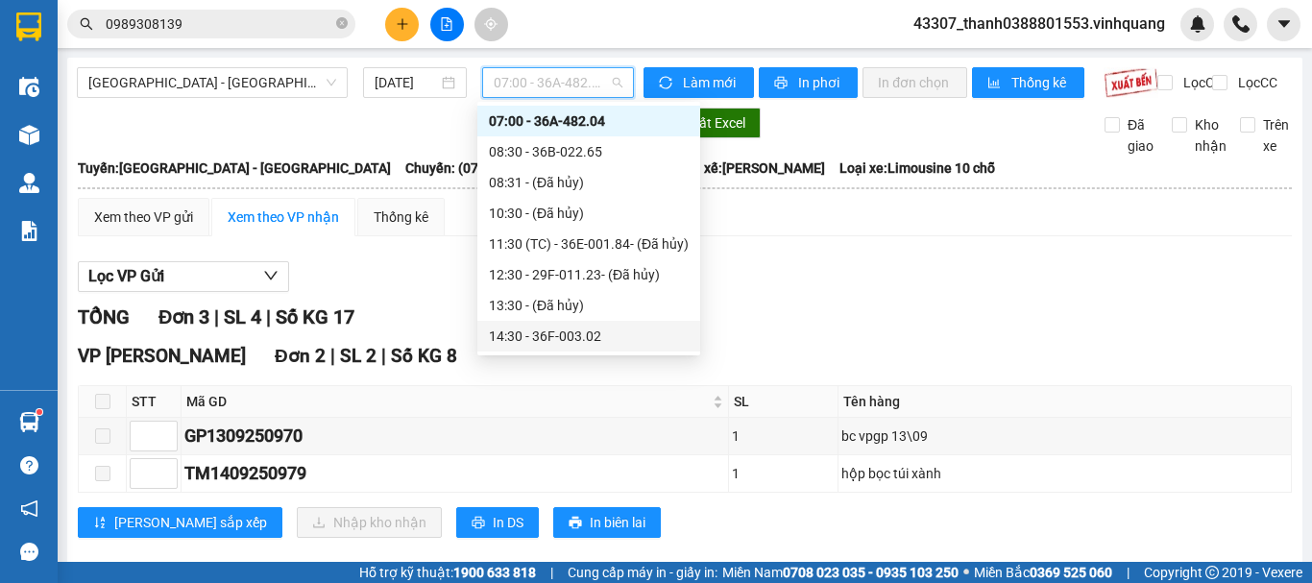
click at [538, 328] on div "14:30 - 36F-003.02" at bounding box center [589, 335] width 200 height 21
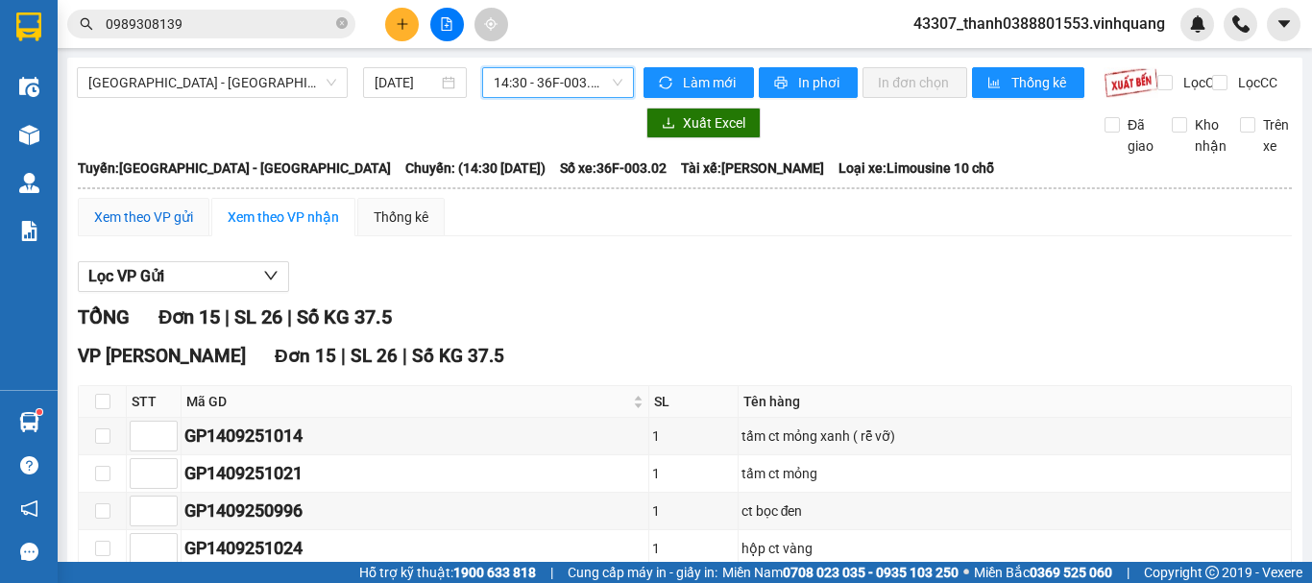
drag, startPoint x: 145, startPoint y: 243, endPoint x: 173, endPoint y: 243, distance: 27.8
click at [146, 228] on div "Xem theo VP gửi" at bounding box center [143, 216] width 99 height 21
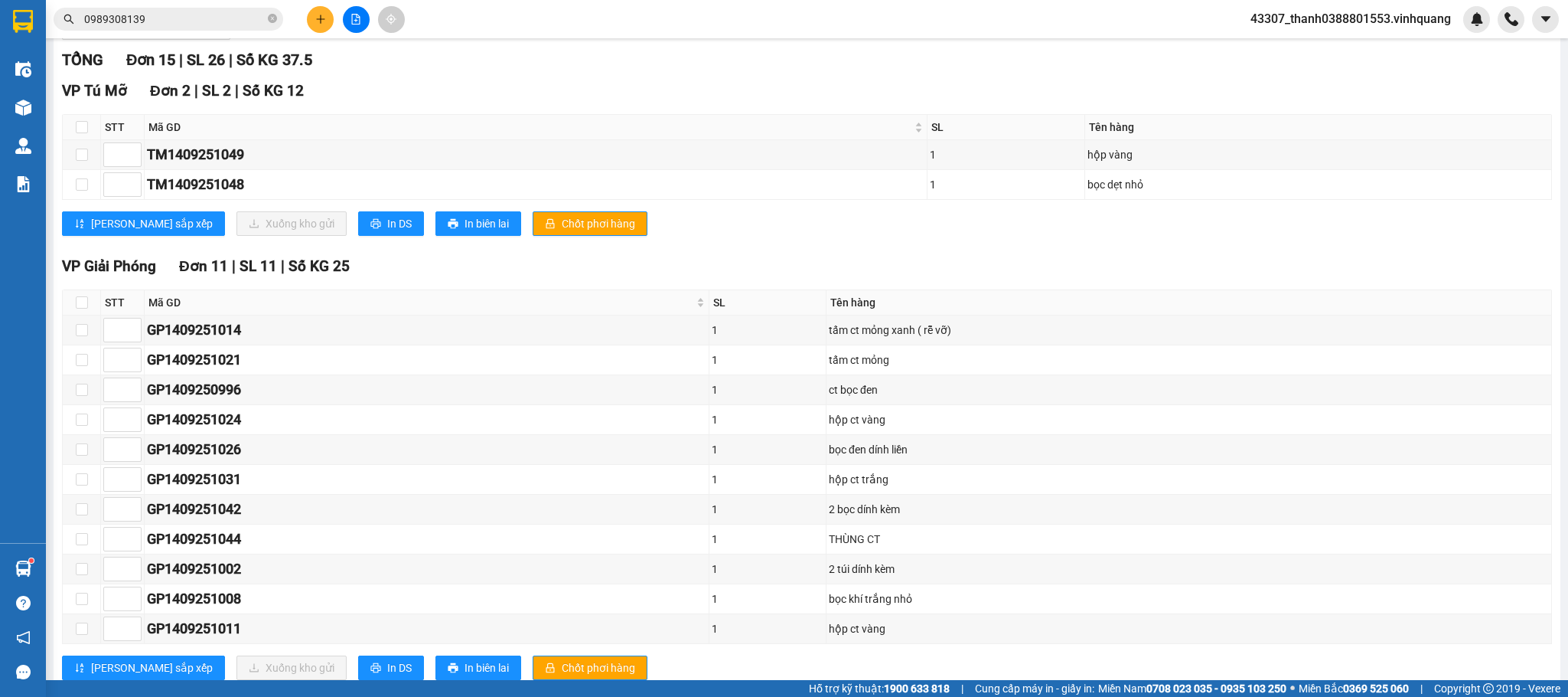
scroll to position [184, 0]
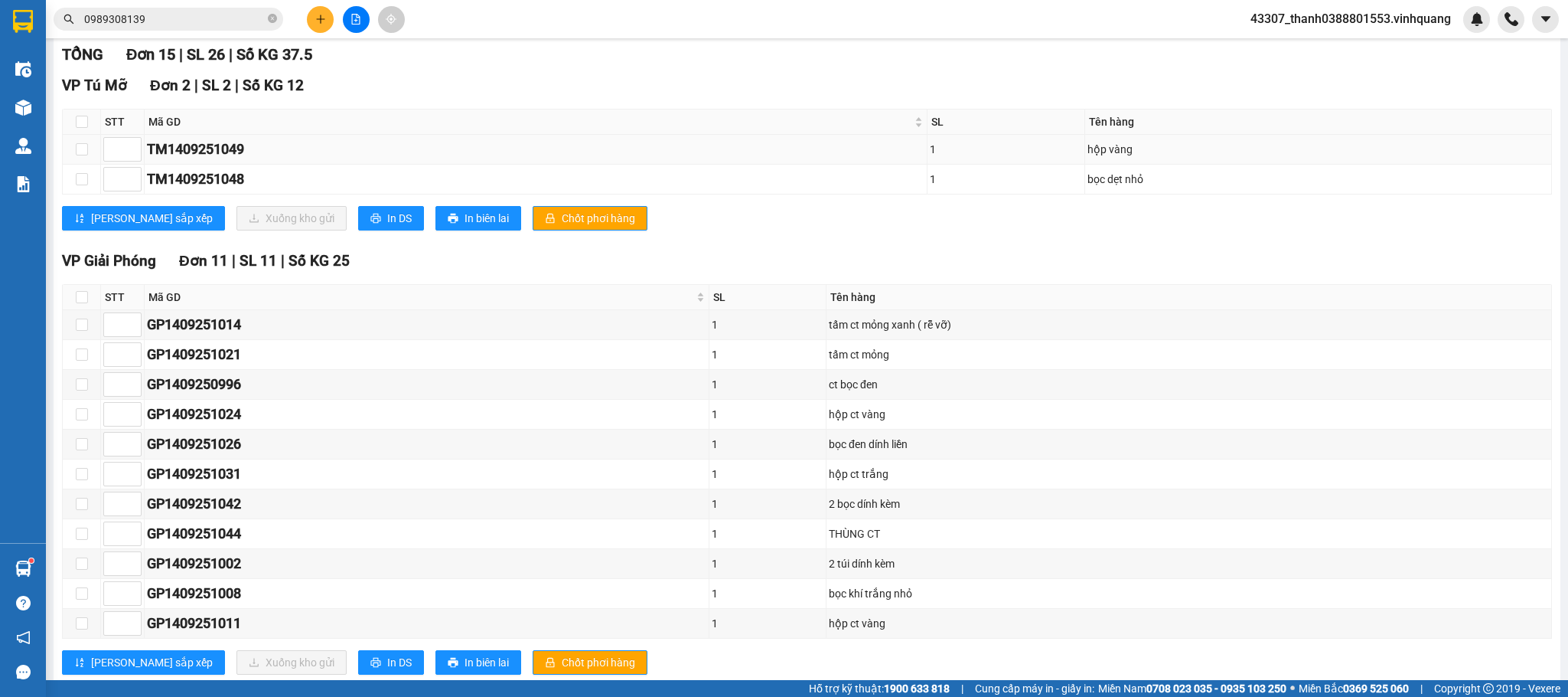
click at [785, 149] on div "TM1409251049" at bounding box center [536, 149] width 778 height 22
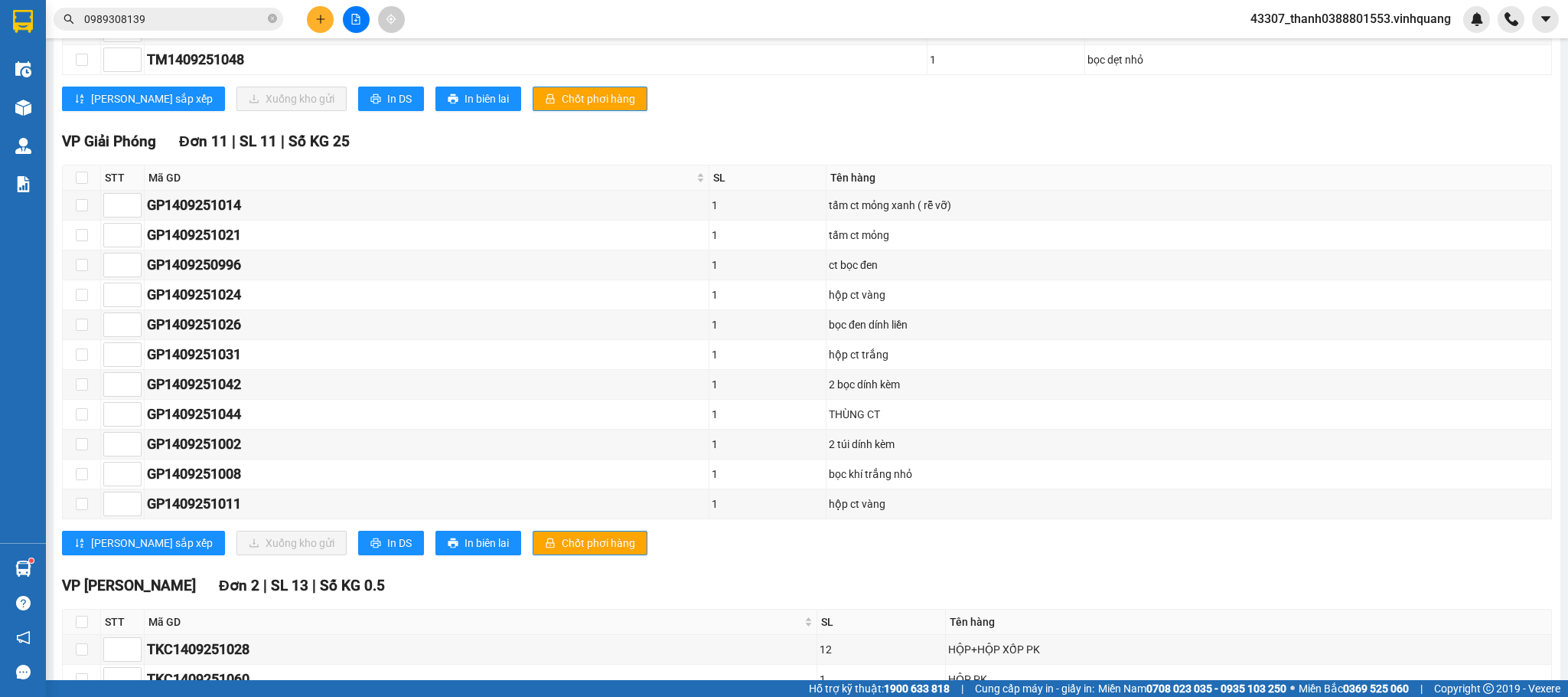
scroll to position [419, 0]
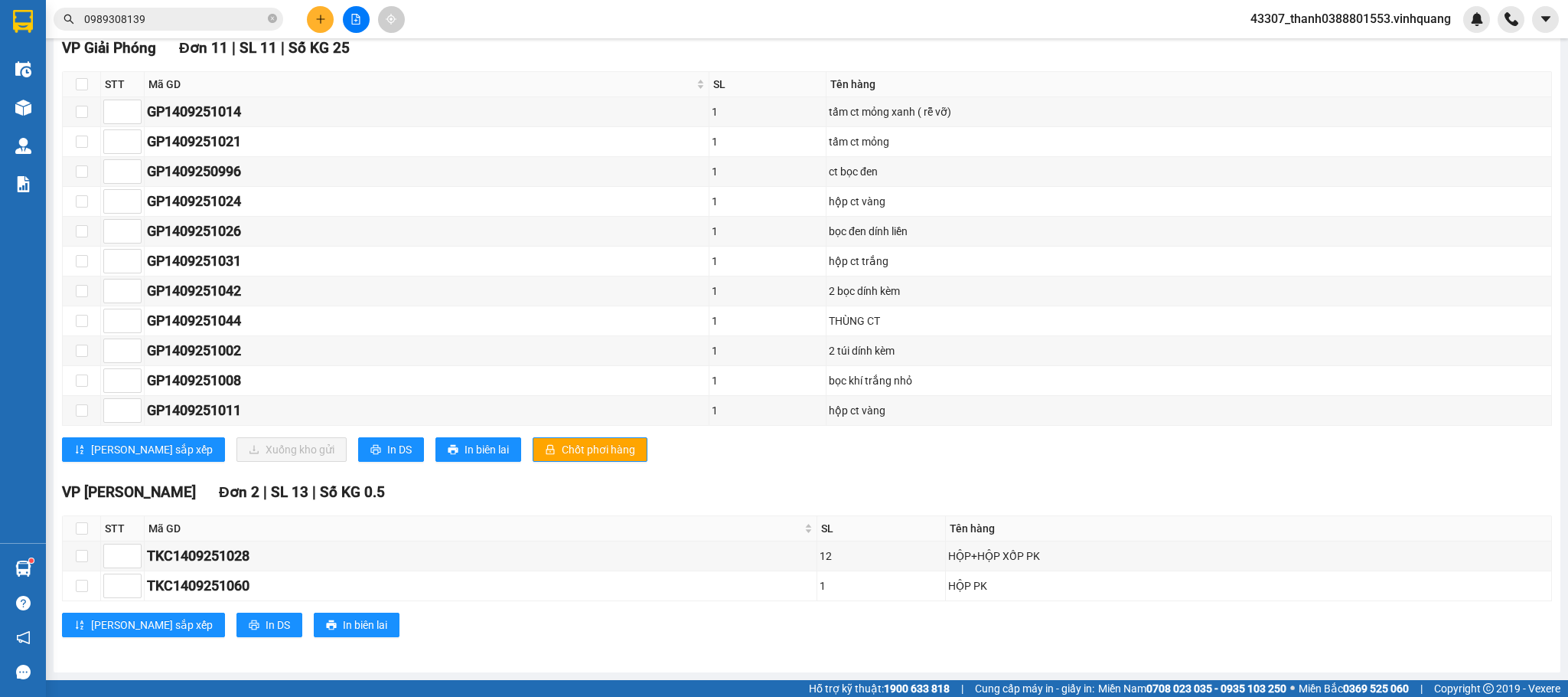
click at [708, 458] on div "[PERSON_NAME] sắp xếp Xuống kho gửi In DS In biên lai Chốt phơi hàng" at bounding box center [807, 449] width 1490 height 25
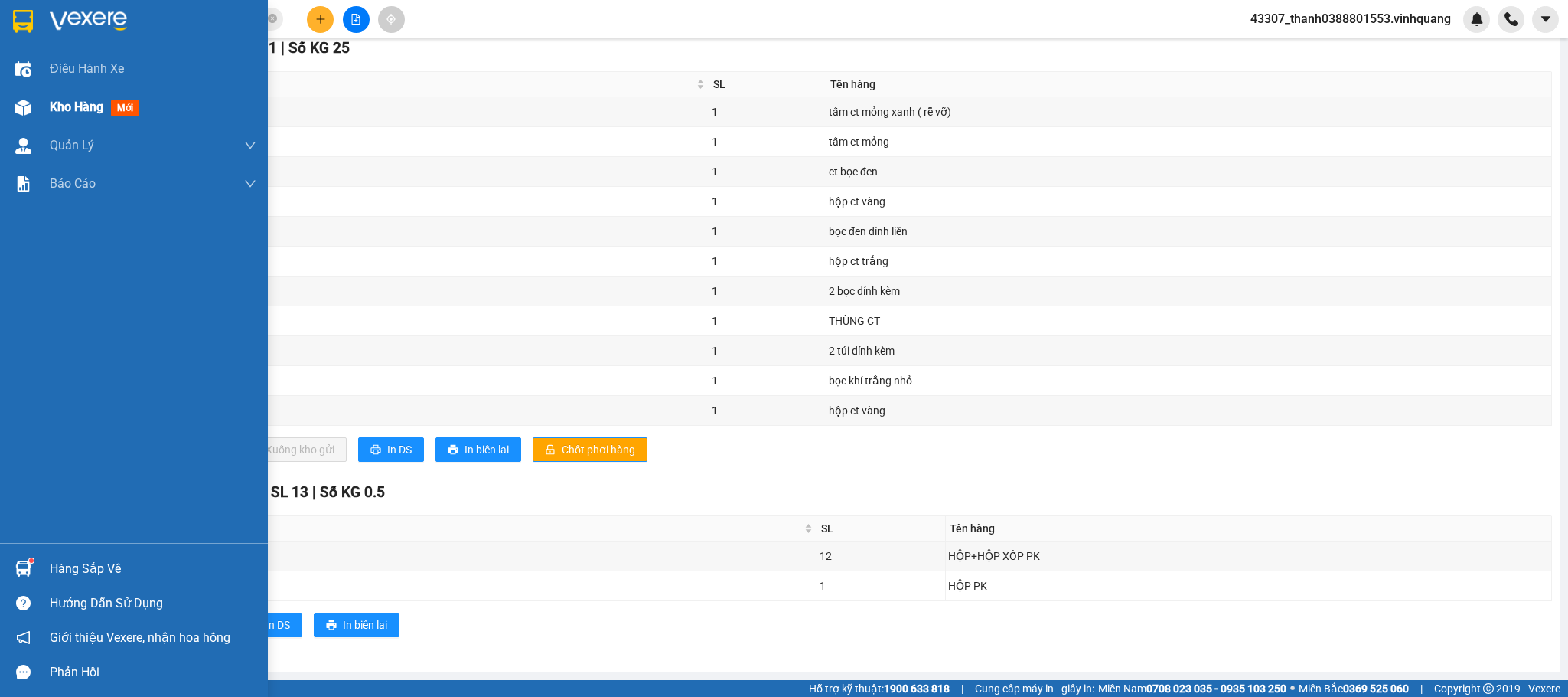
click at [18, 108] on img at bounding box center [23, 108] width 16 height 16
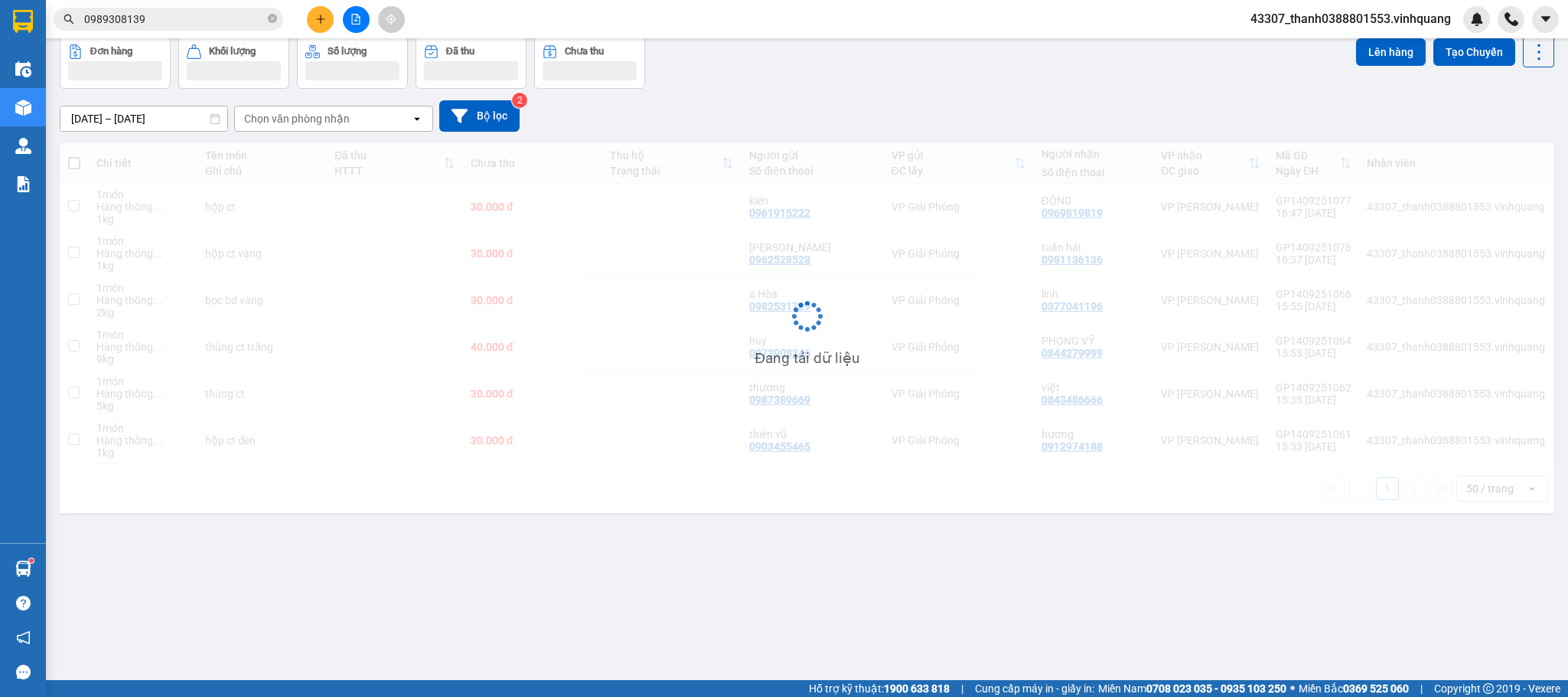
scroll to position [71, 0]
click at [313, 16] on button at bounding box center [320, 20] width 27 height 27
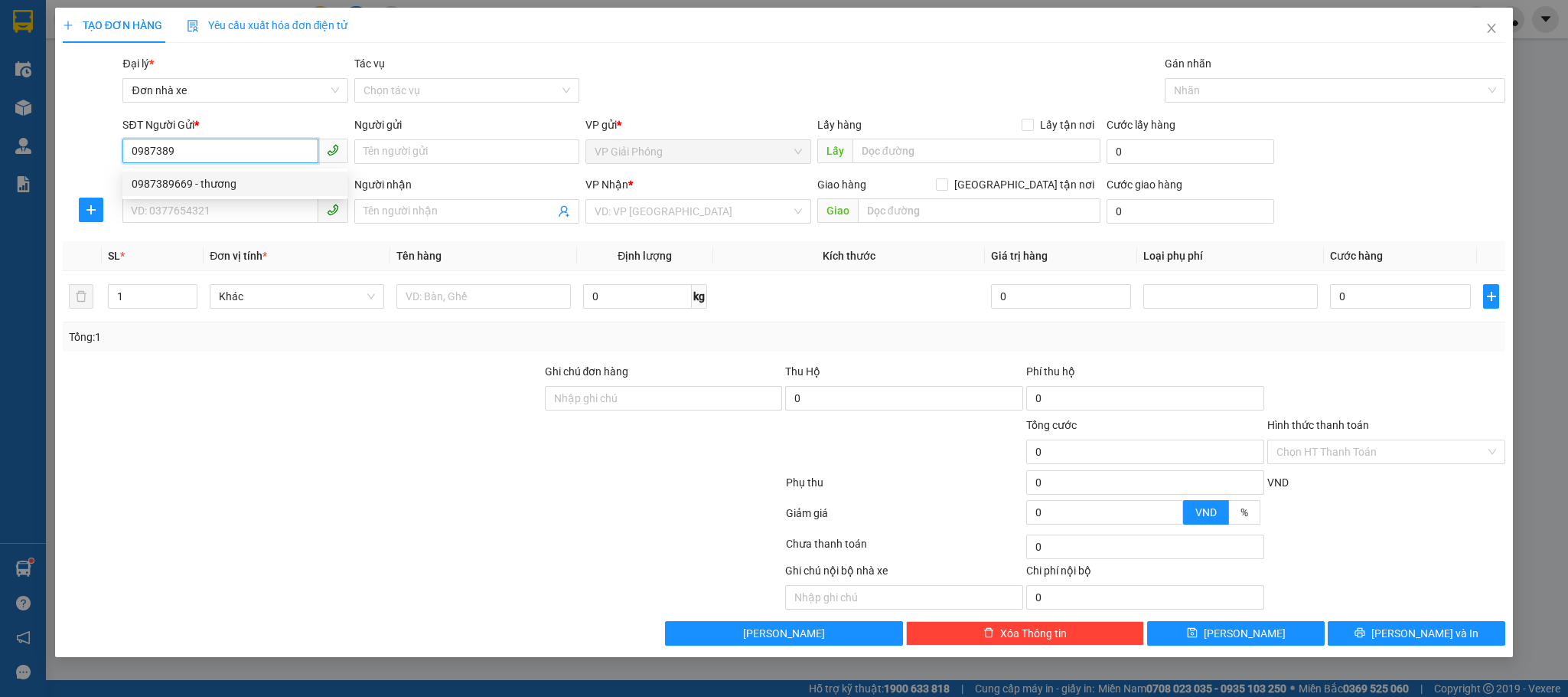
click at [230, 180] on div "0987389669 - thương" at bounding box center [234, 183] width 206 height 17
type input "0987389669"
type input "thương"
type input "0843486666"
type input "việt"
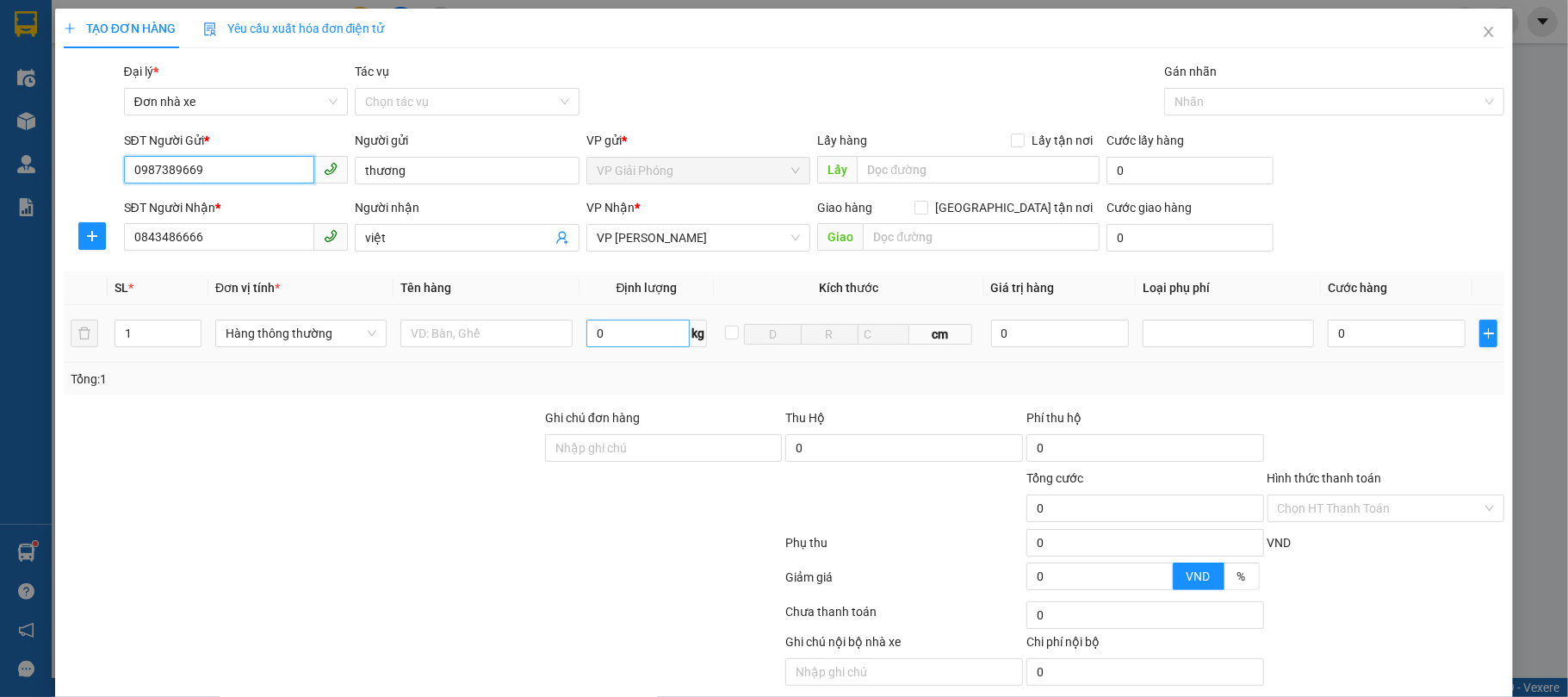
type input "0987389669"
click at [627, 337] on input "0" at bounding box center [639, 333] width 104 height 28
click at [276, 243] on input "0843486666" at bounding box center [219, 237] width 191 height 28
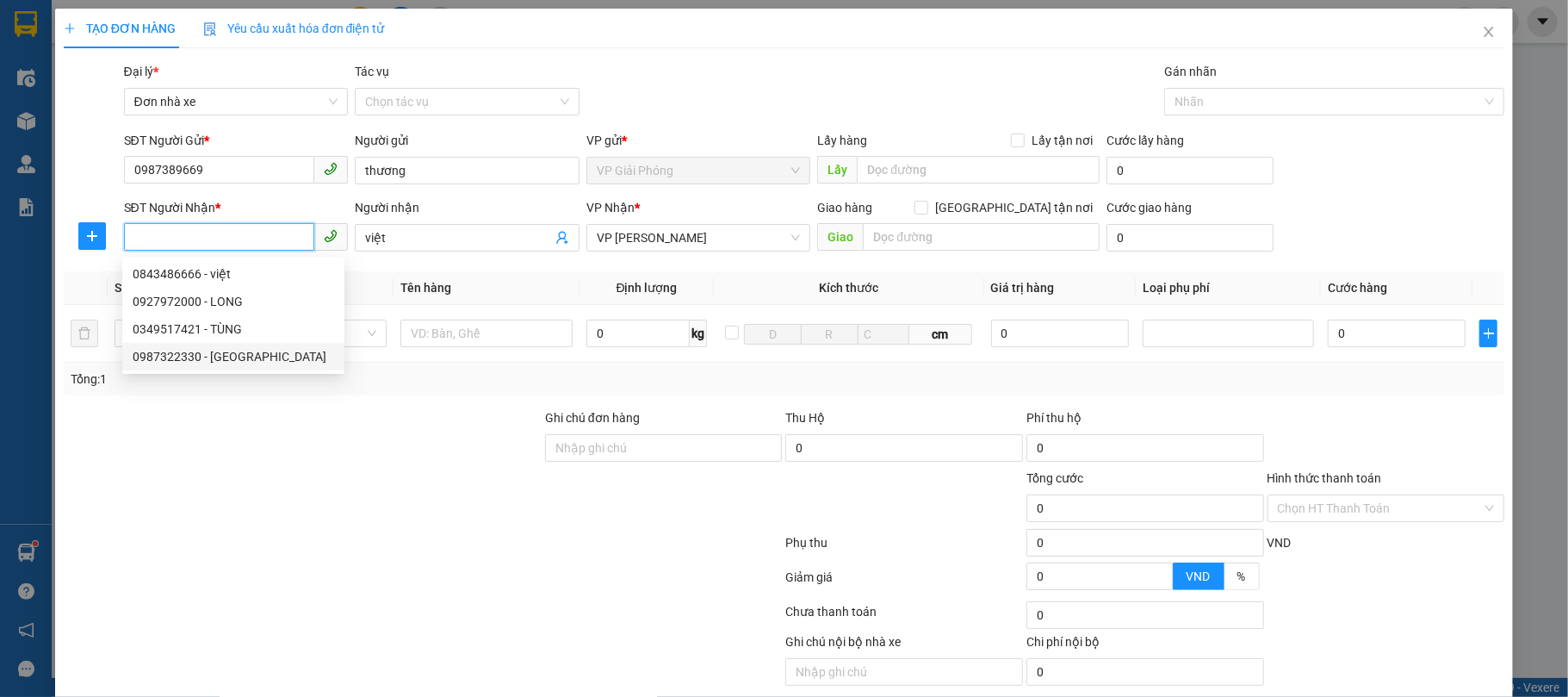
click at [252, 350] on div "0987322330 - [GEOGRAPHIC_DATA]" at bounding box center [233, 356] width 202 height 19
type input "0987322330"
type input "đức bình"
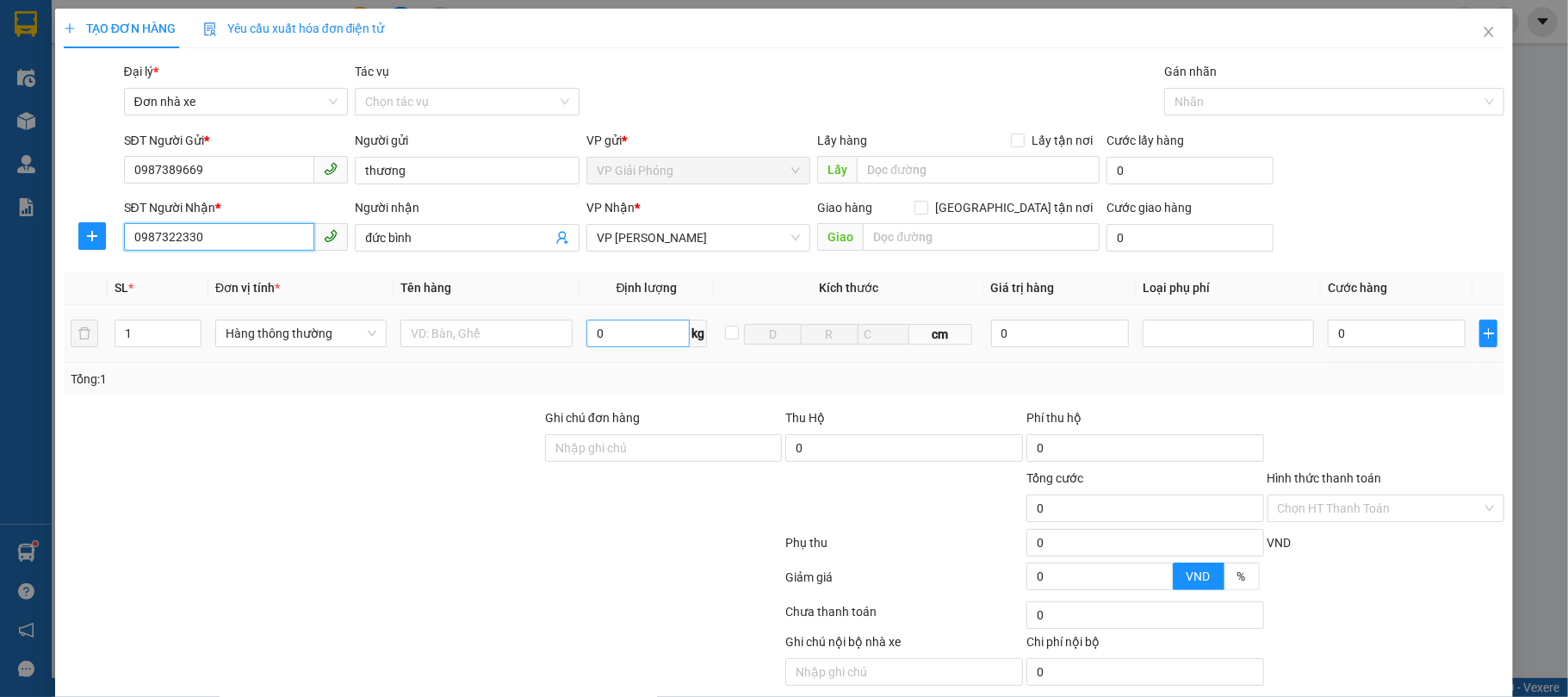
type input "0987322330"
click at [599, 332] on input "5" at bounding box center [639, 333] width 104 height 28
type input "5"
click at [492, 339] on input "text" at bounding box center [485, 333] width 171 height 28
type input "30.000"
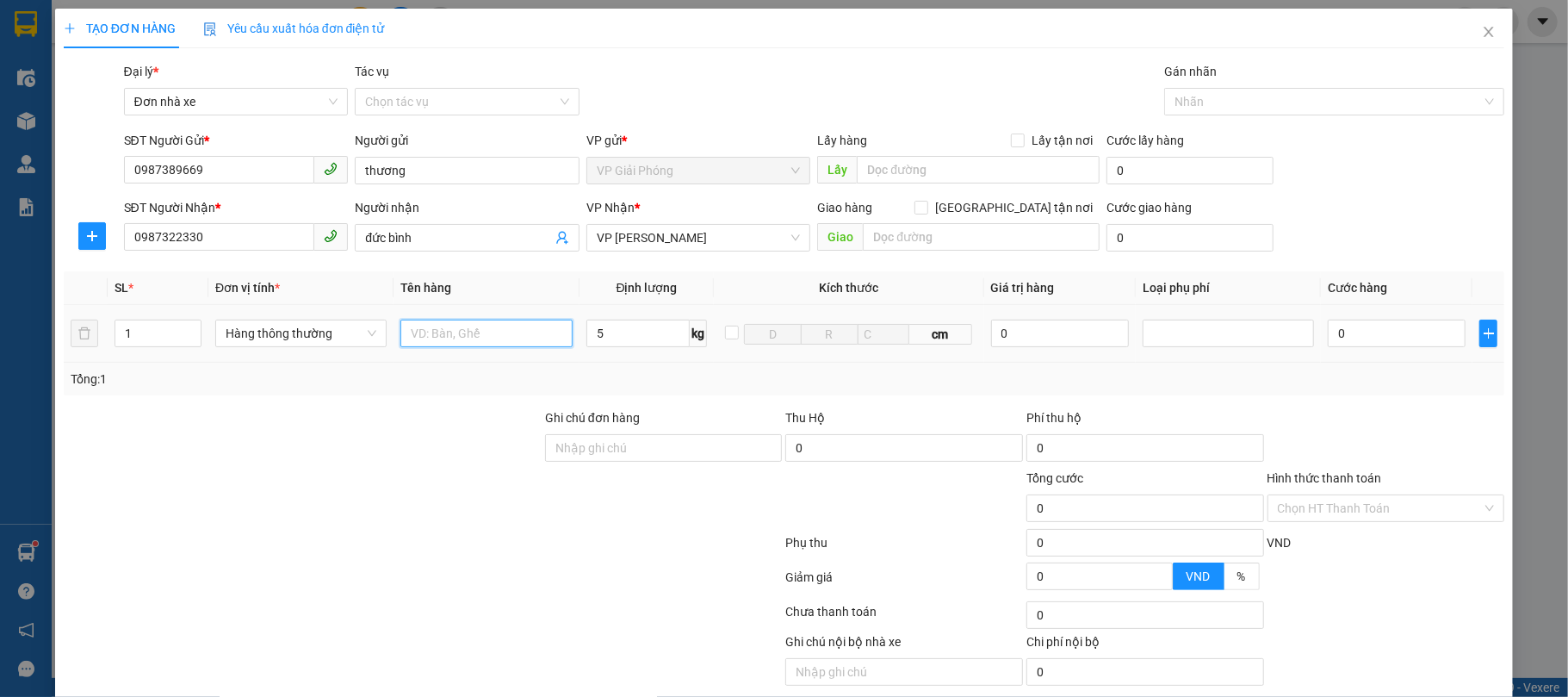
type input "30.000"
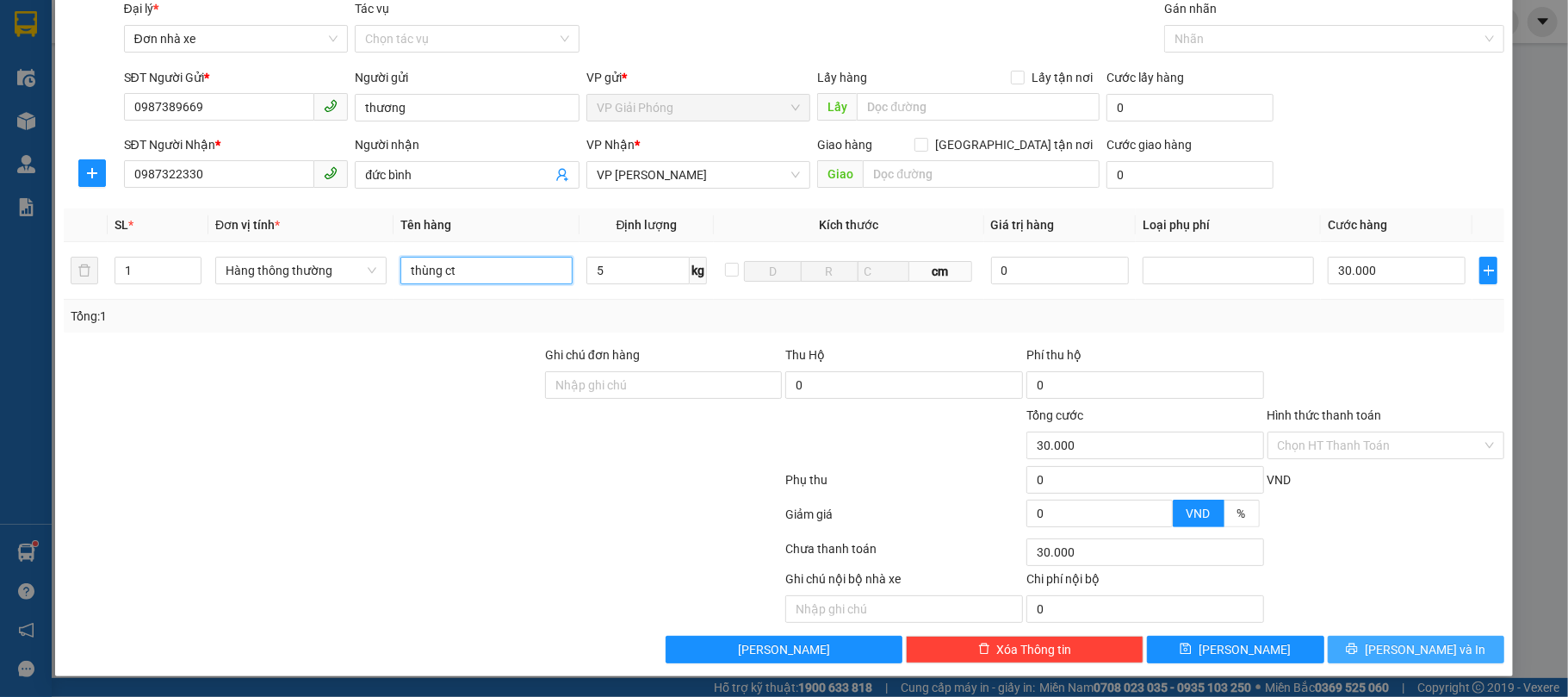
type input "thùng ct"
click at [1176, 522] on button "[PERSON_NAME] và In" at bounding box center [1417, 649] width 178 height 28
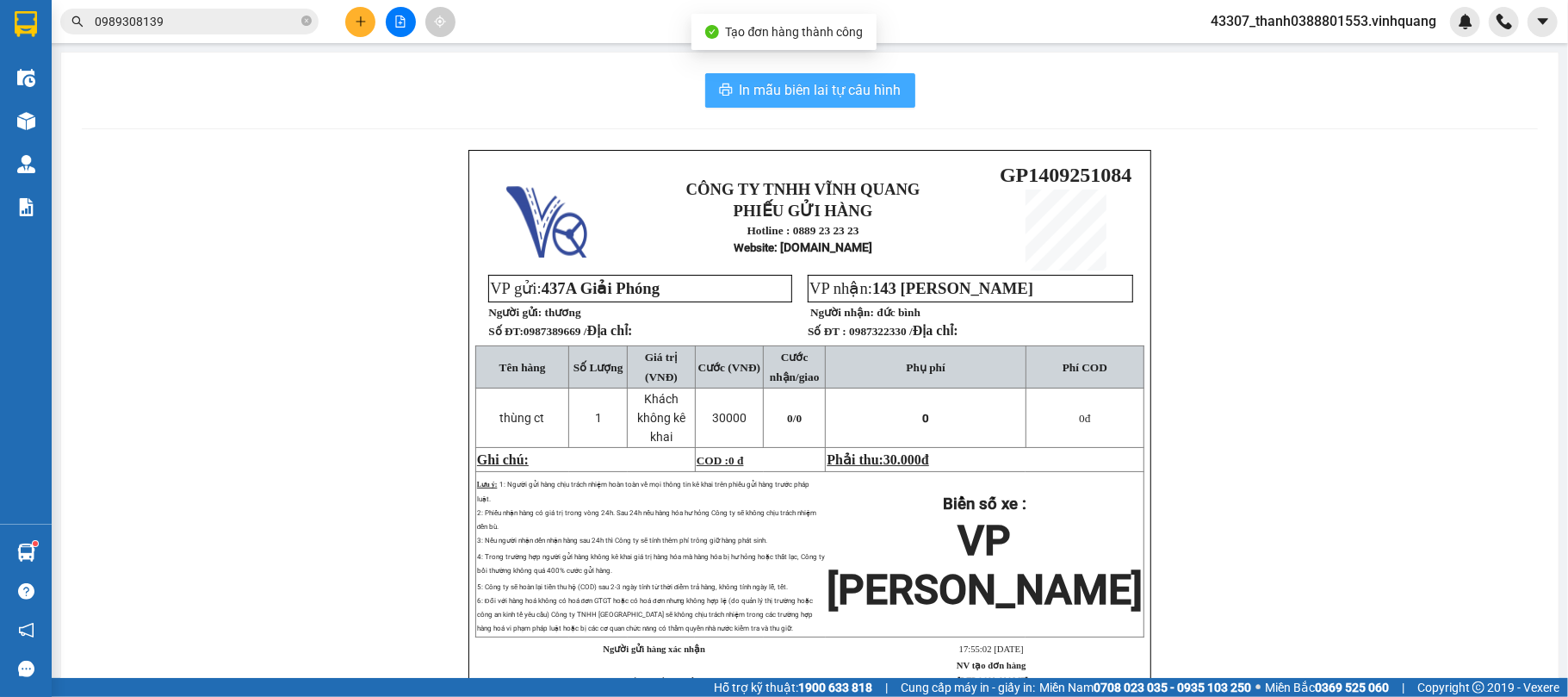
click at [833, 80] on span "In mẫu biên lai tự cấu hình" at bounding box center [821, 90] width 162 height 22
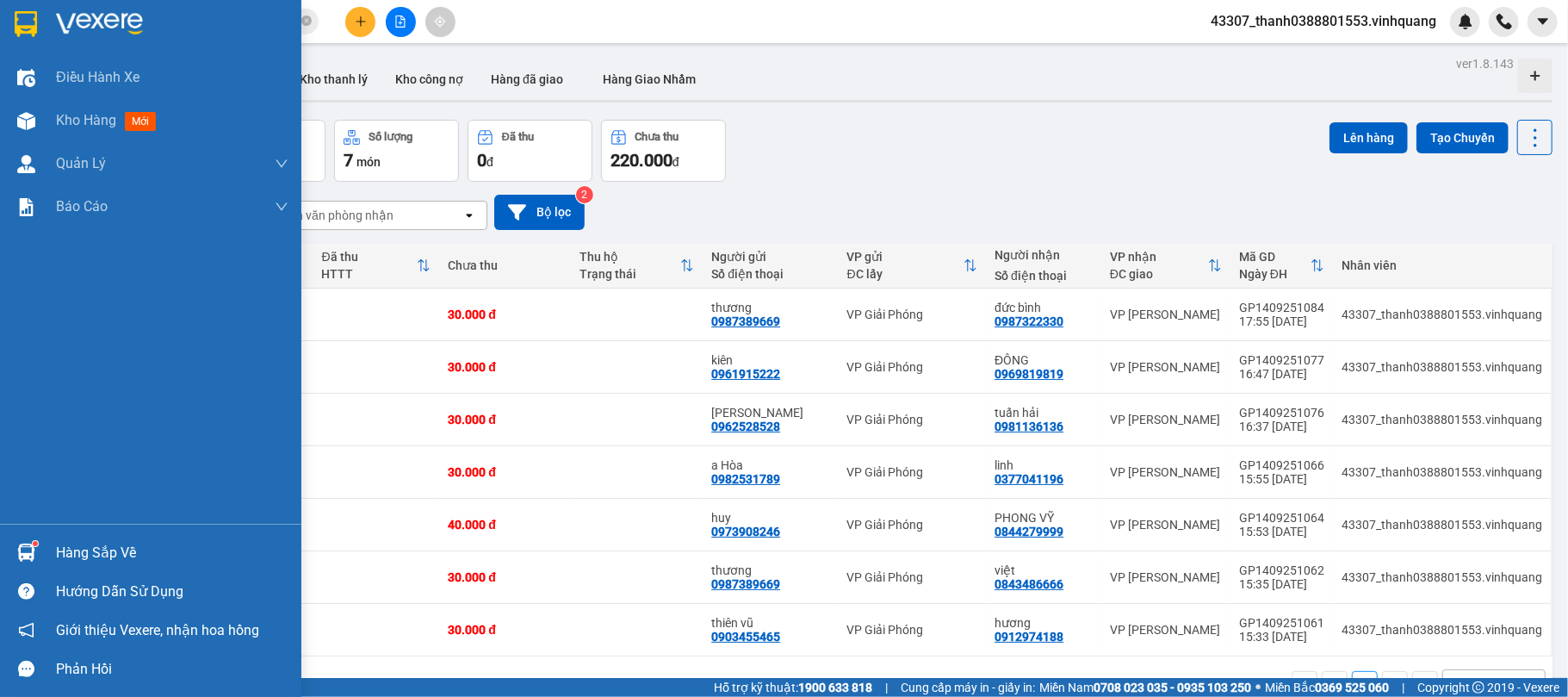
click at [21, 522] on img at bounding box center [26, 553] width 18 height 18
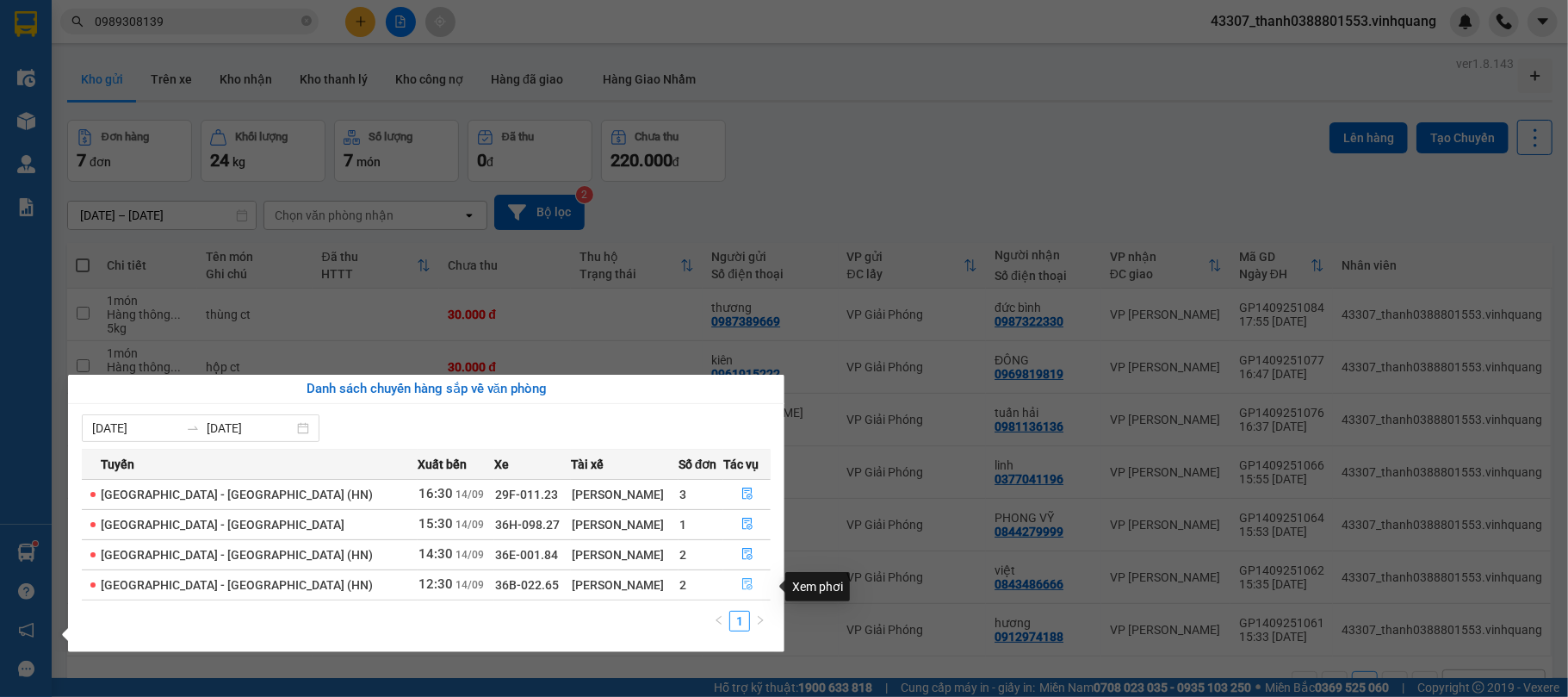
click at [743, 522] on icon "file-done" at bounding box center [748, 584] width 11 height 12
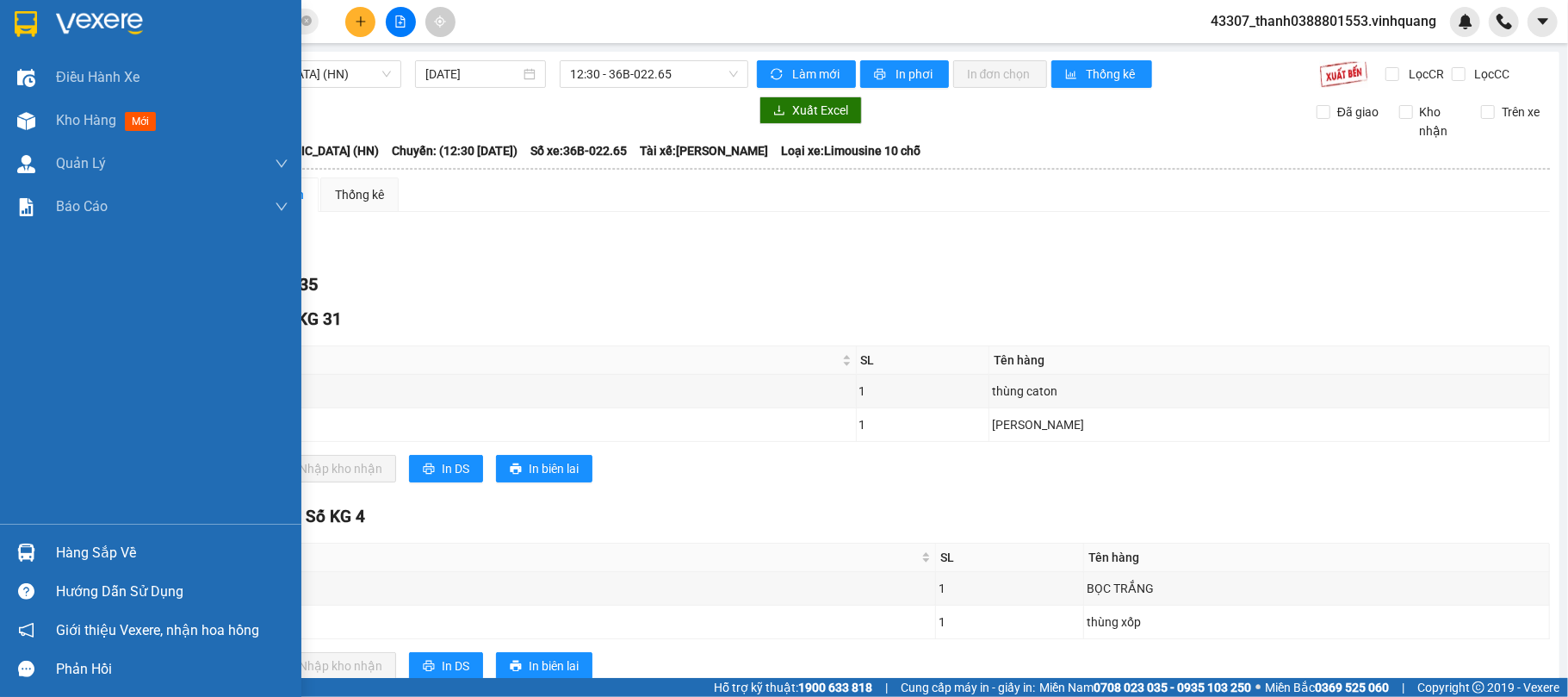
click at [64, 522] on div "Hàng sắp về" at bounding box center [171, 553] width 232 height 26
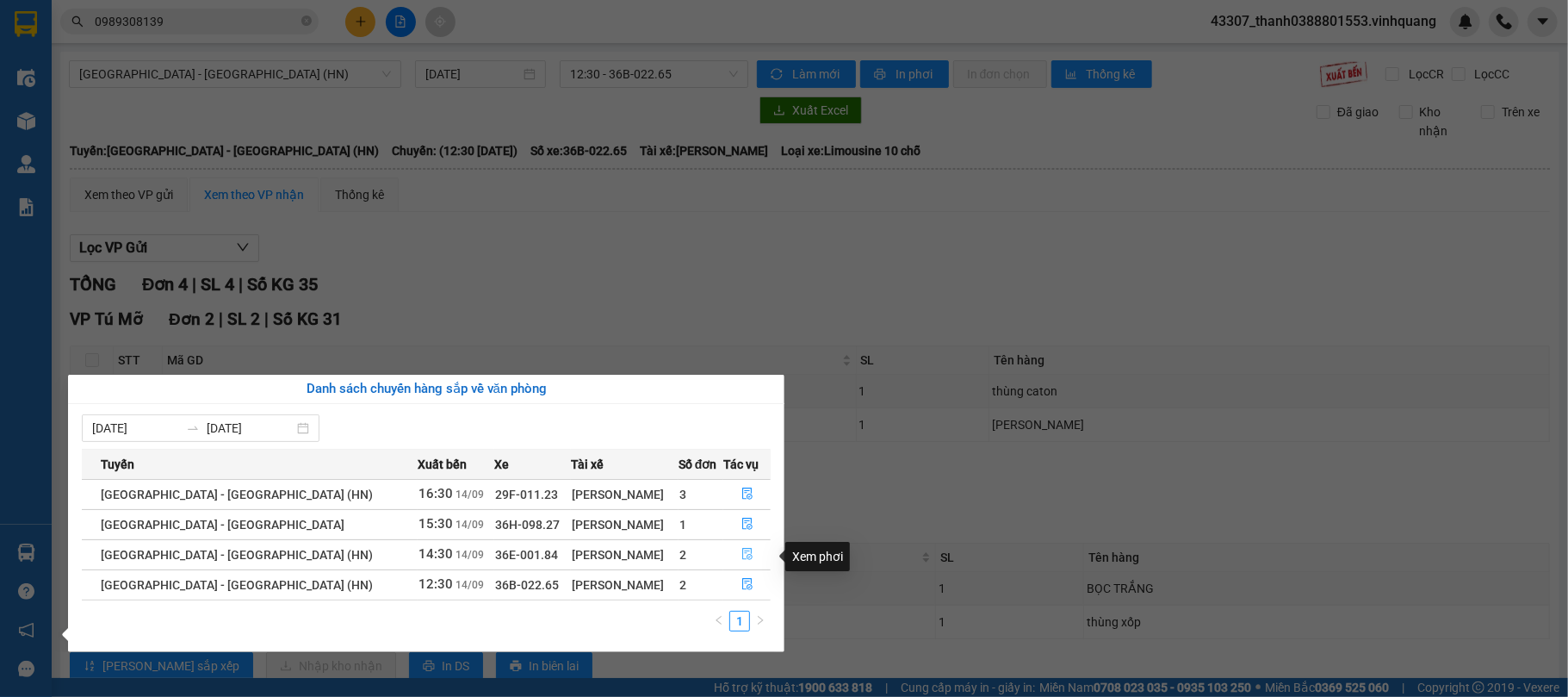
click at [731, 522] on button "button" at bounding box center [746, 554] width 46 height 28
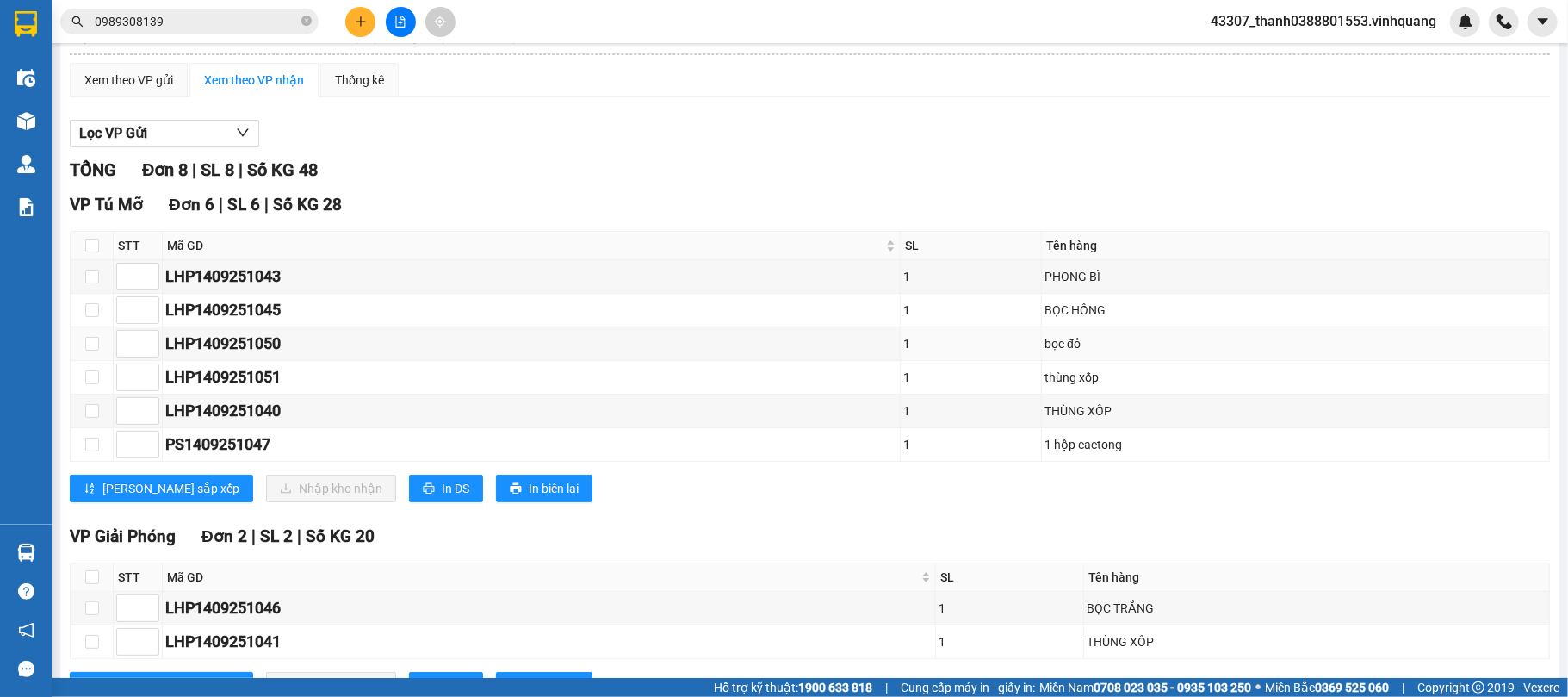
scroll to position [193, 0]
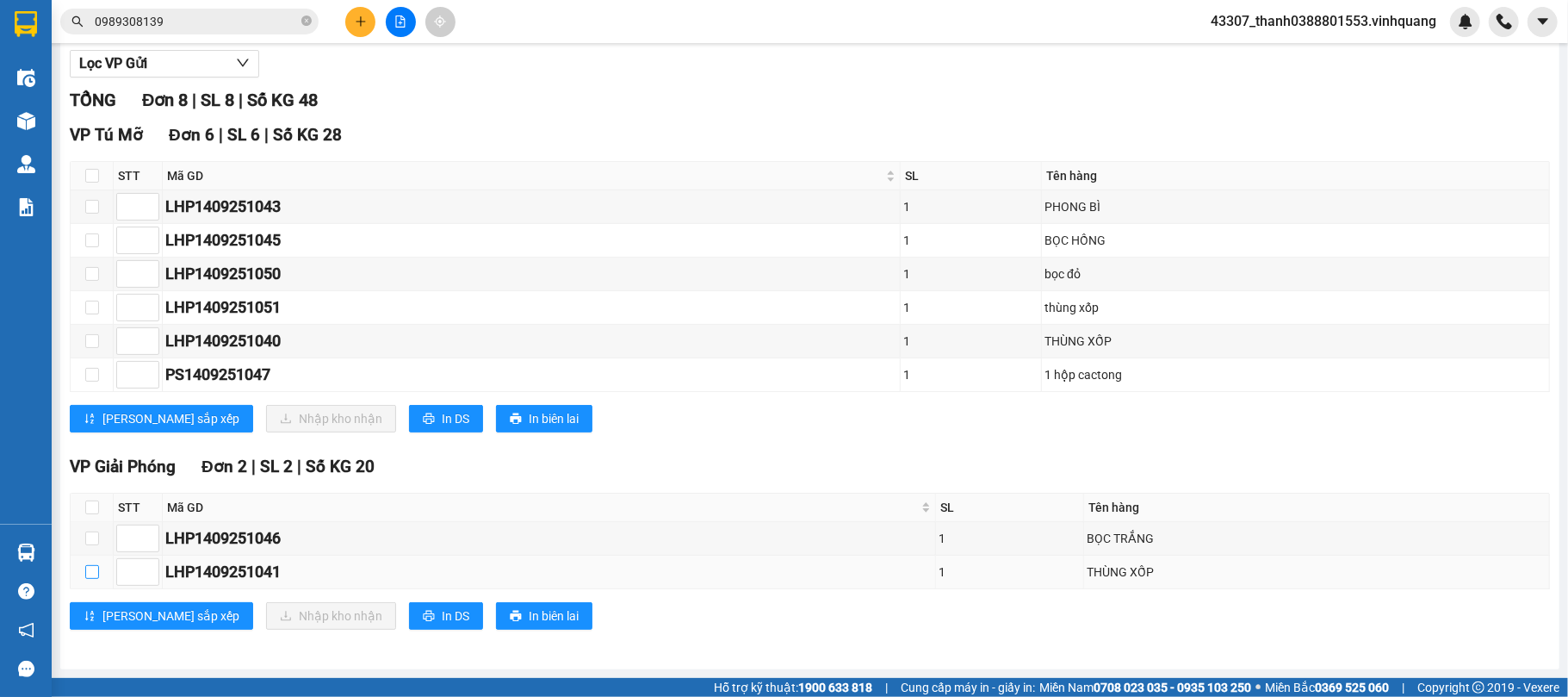
click at [91, 522] on input "checkbox" at bounding box center [91, 571] width 13 height 13
checkbox input "true"
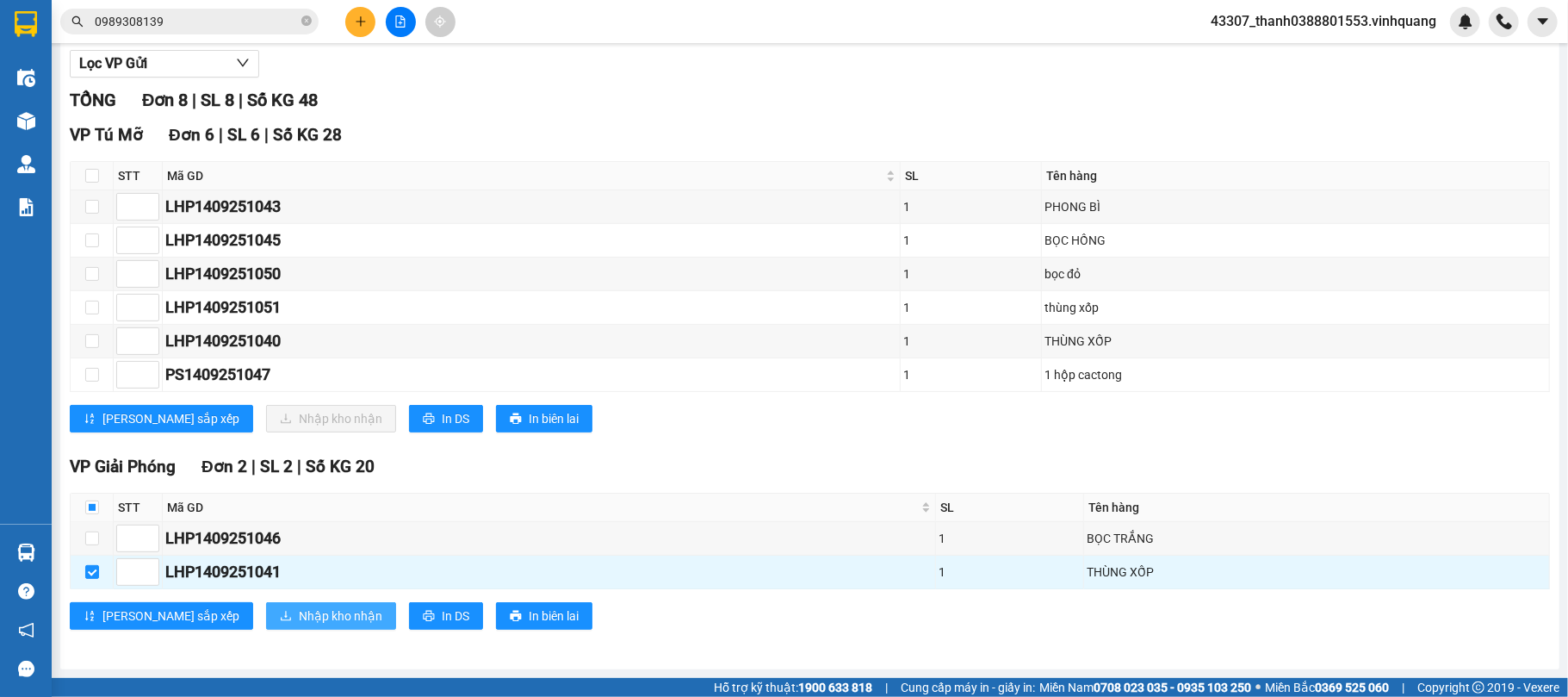
click at [299, 522] on span "Nhập kho nhận" at bounding box center [340, 615] width 83 height 19
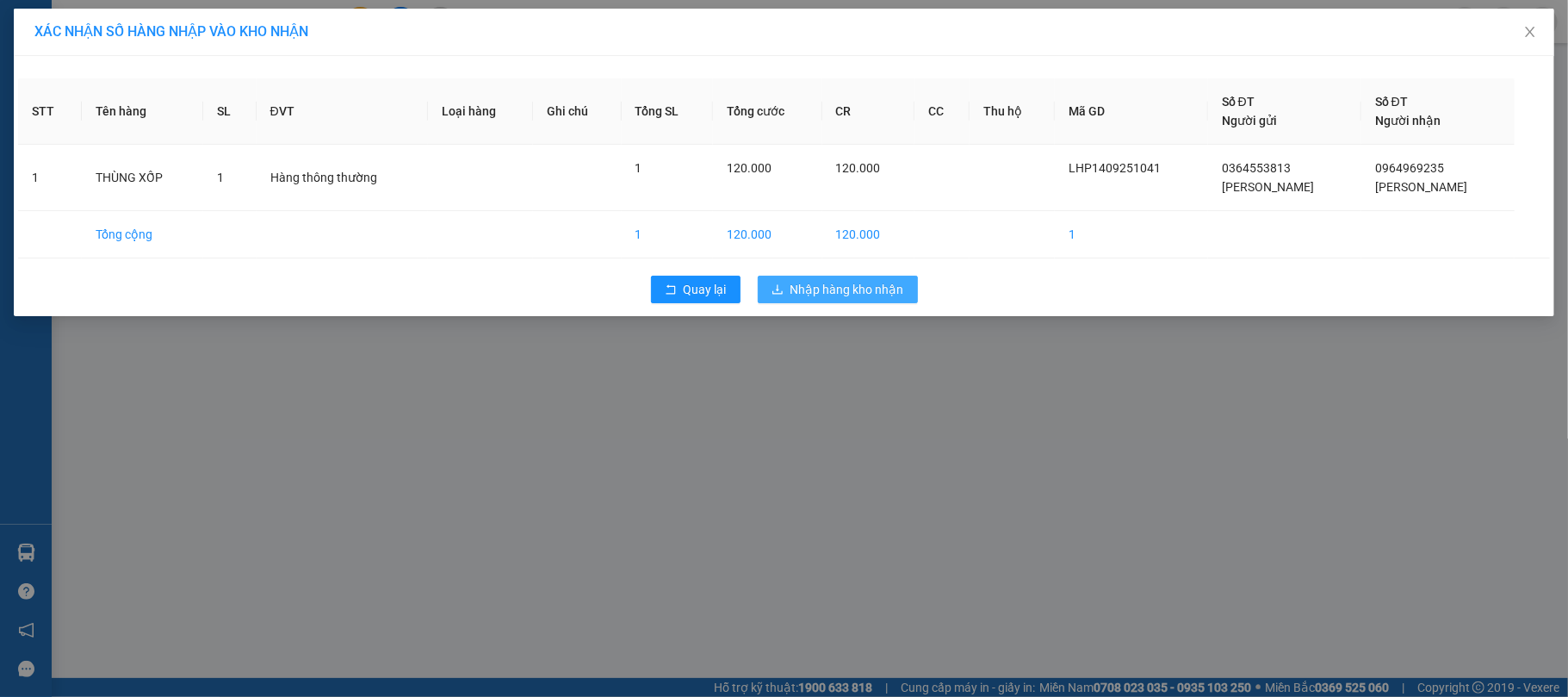
click at [831, 301] on button "Nhập hàng kho nhận" at bounding box center [838, 289] width 161 height 28
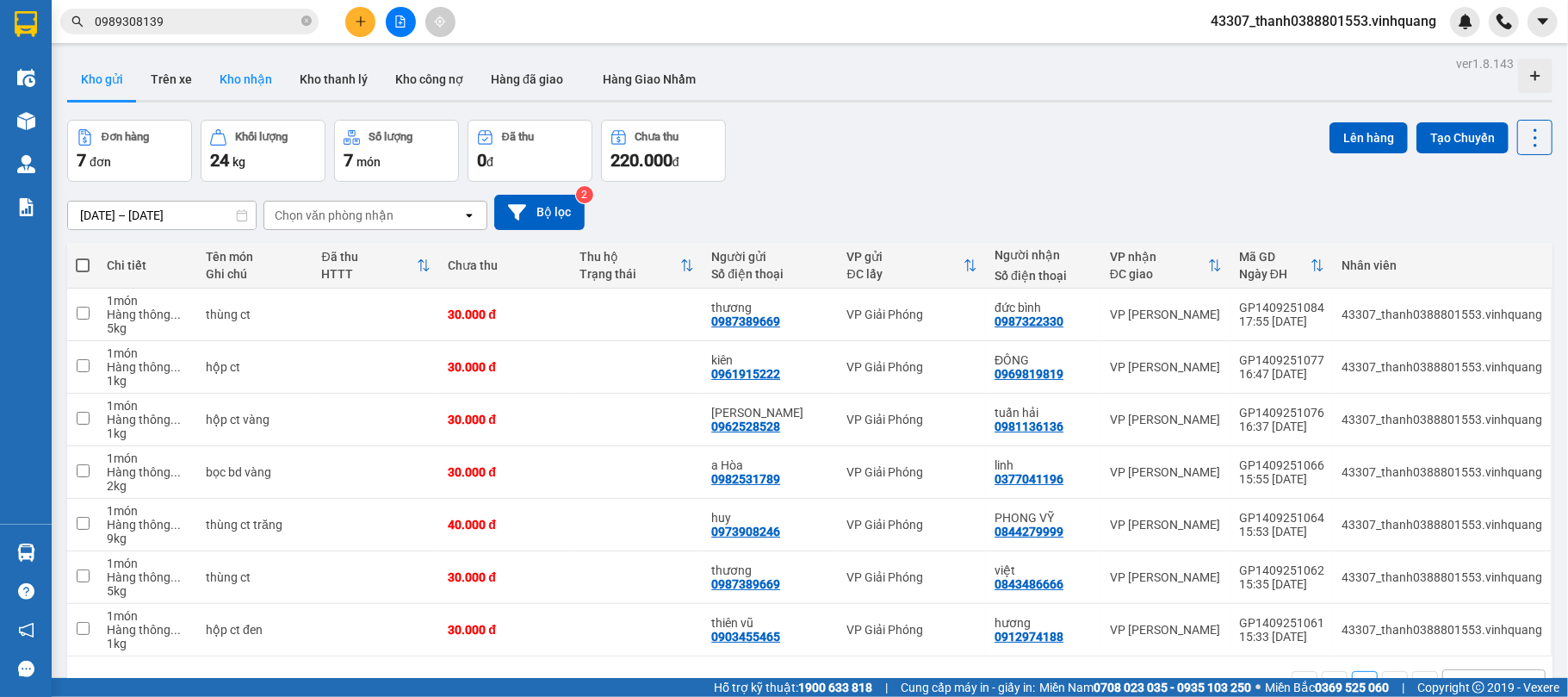
click at [231, 70] on button "Kho nhận" at bounding box center [245, 79] width 80 height 41
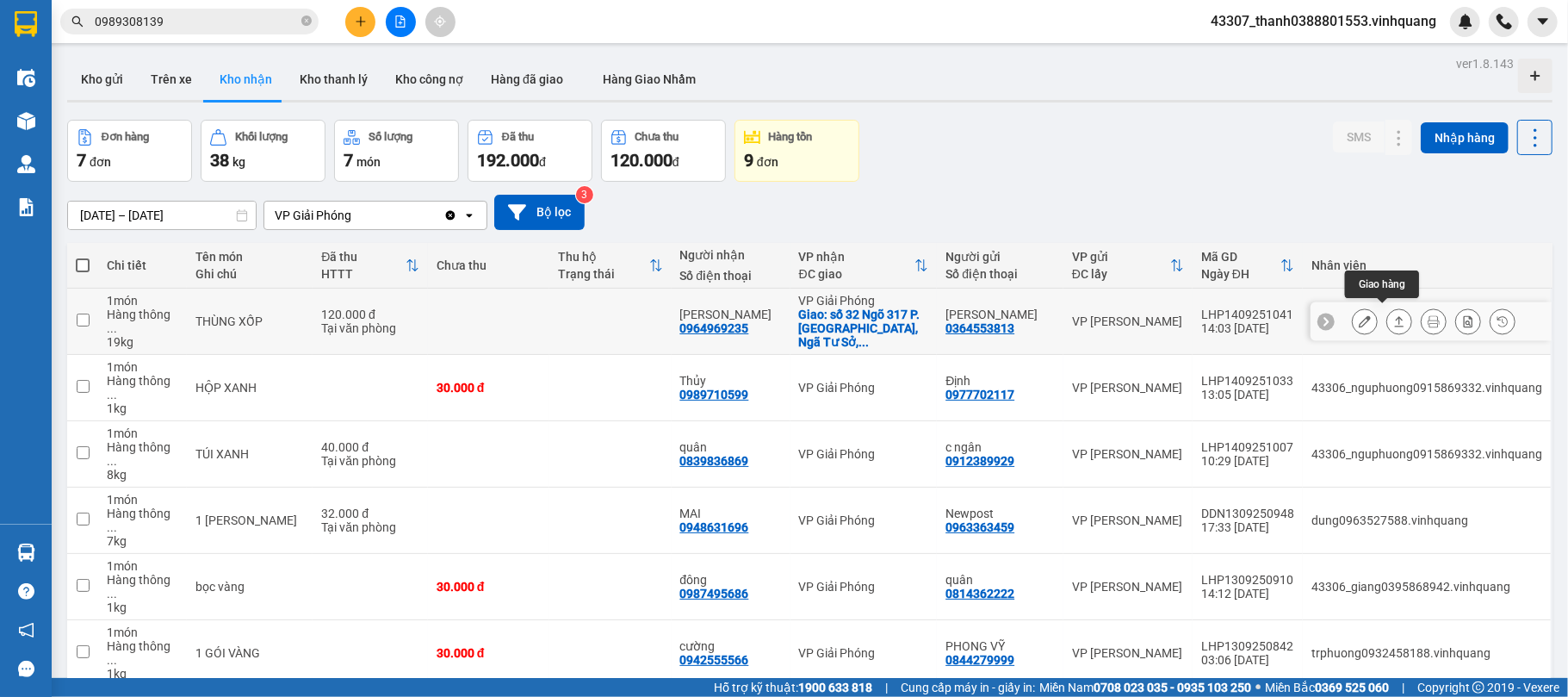
click at [1176, 322] on button at bounding box center [1399, 322] width 24 height 30
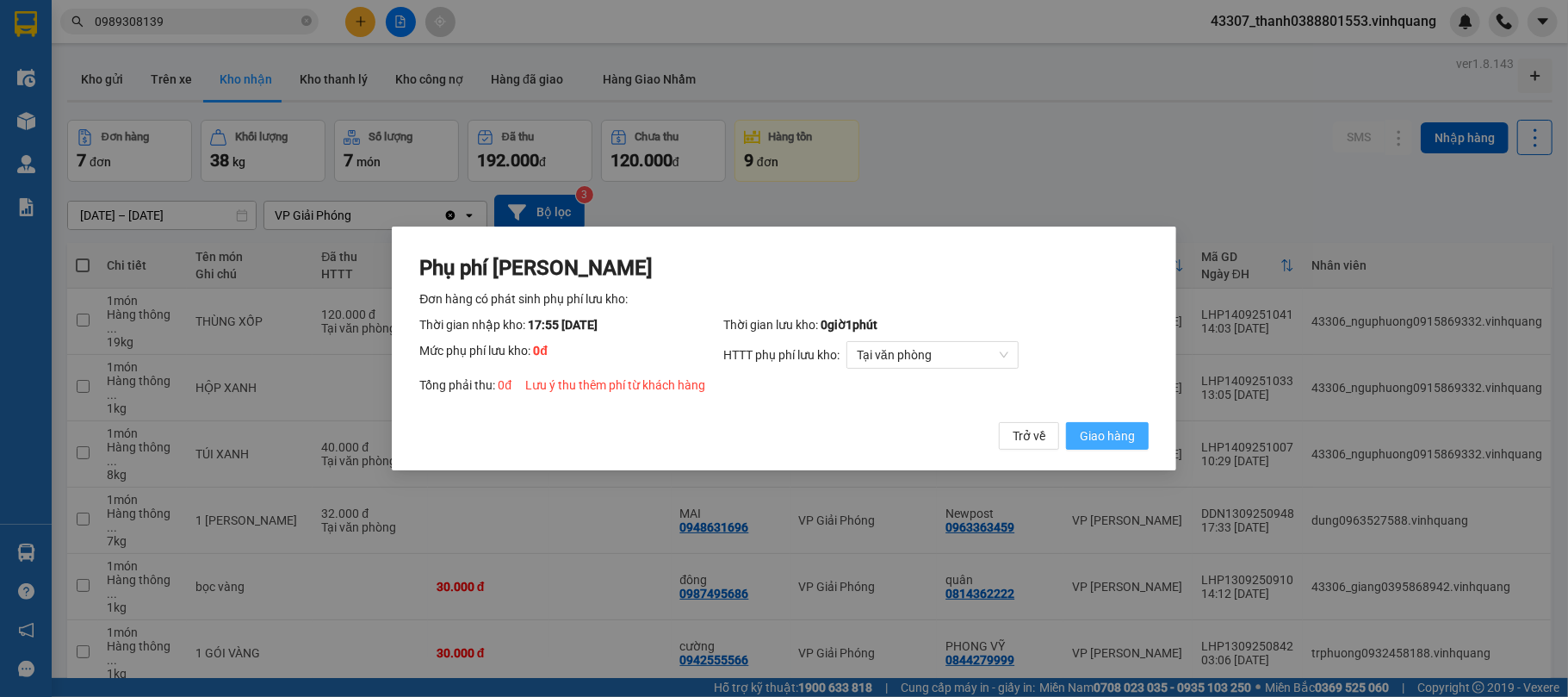
click at [1114, 441] on span "Giao hàng" at bounding box center [1107, 435] width 55 height 19
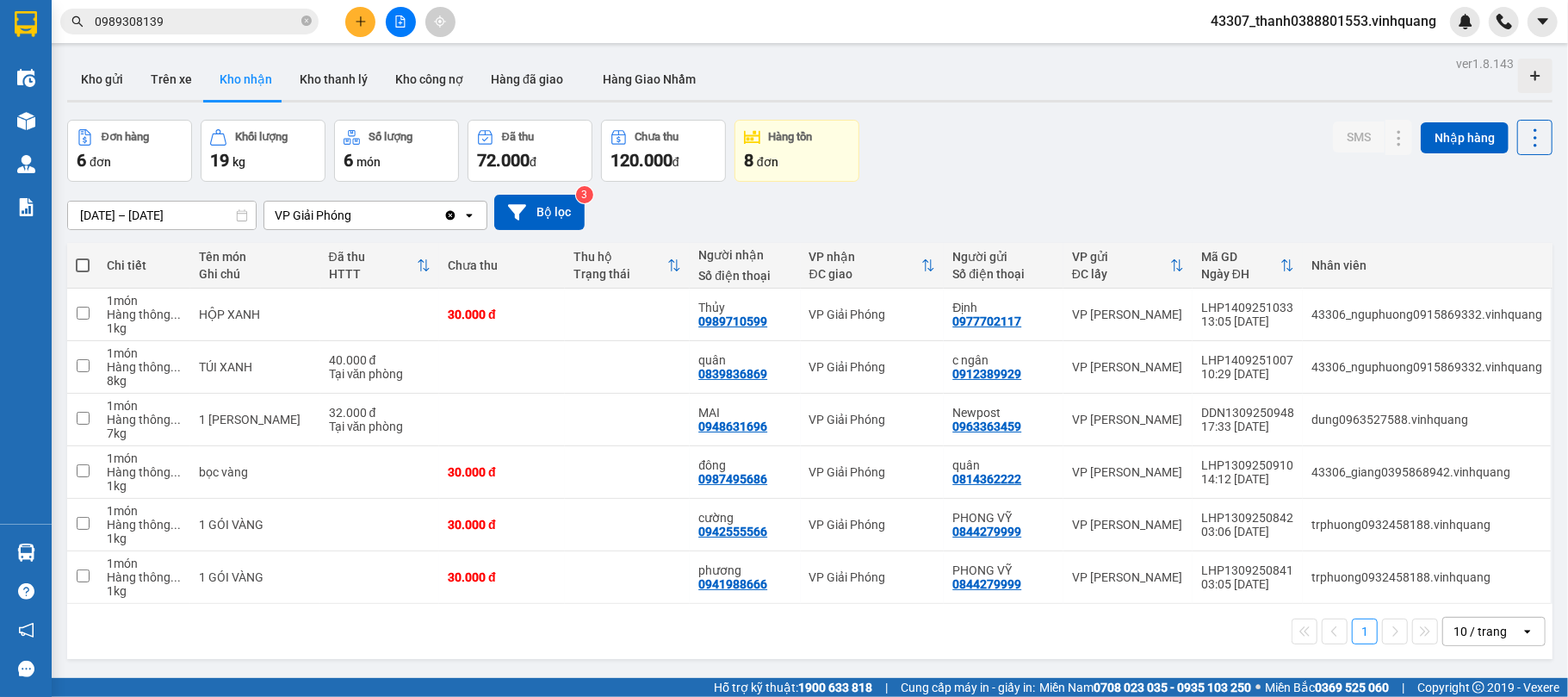
click at [262, 83] on button "Kho nhận" at bounding box center [245, 79] width 80 height 41
click at [331, 83] on button "Kho thanh lý" at bounding box center [334, 79] width 96 height 41
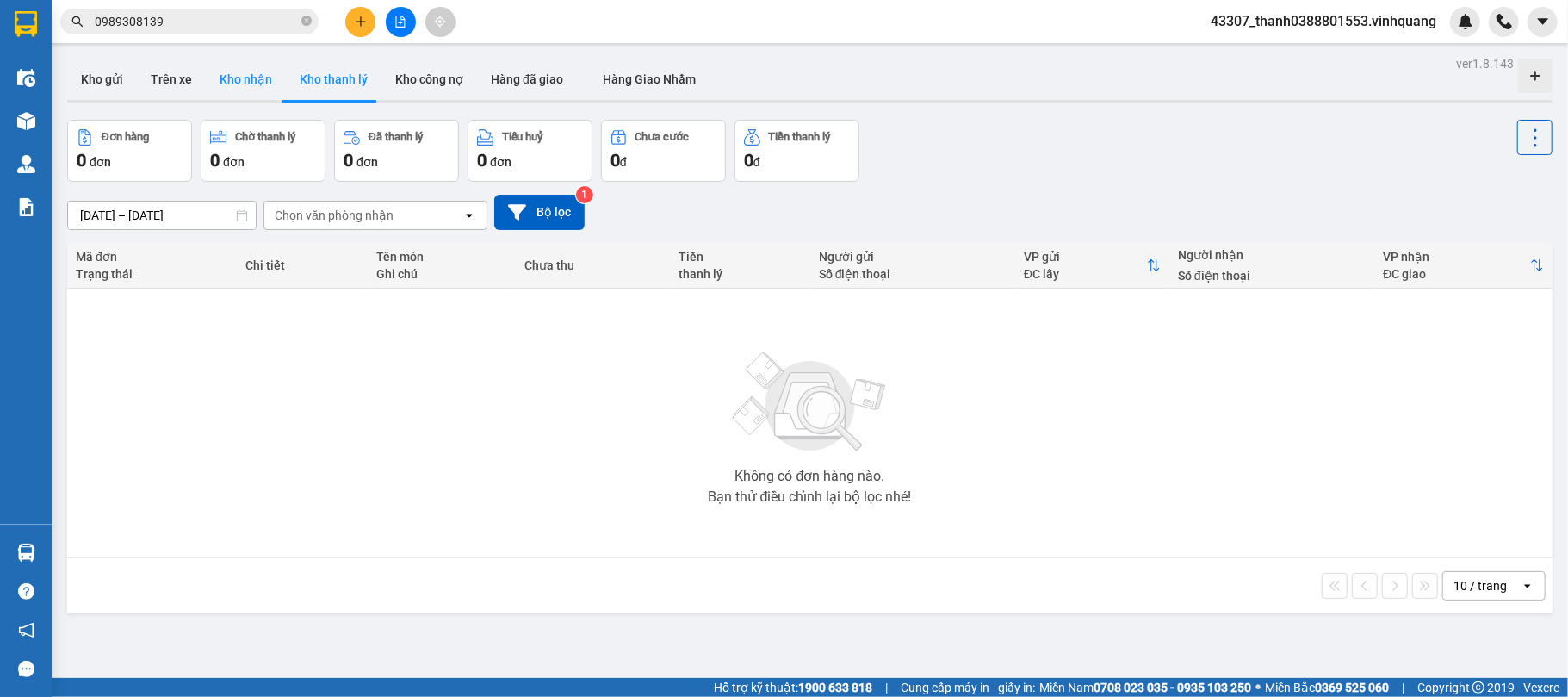
click at [247, 87] on button "Kho nhận" at bounding box center [245, 79] width 80 height 41
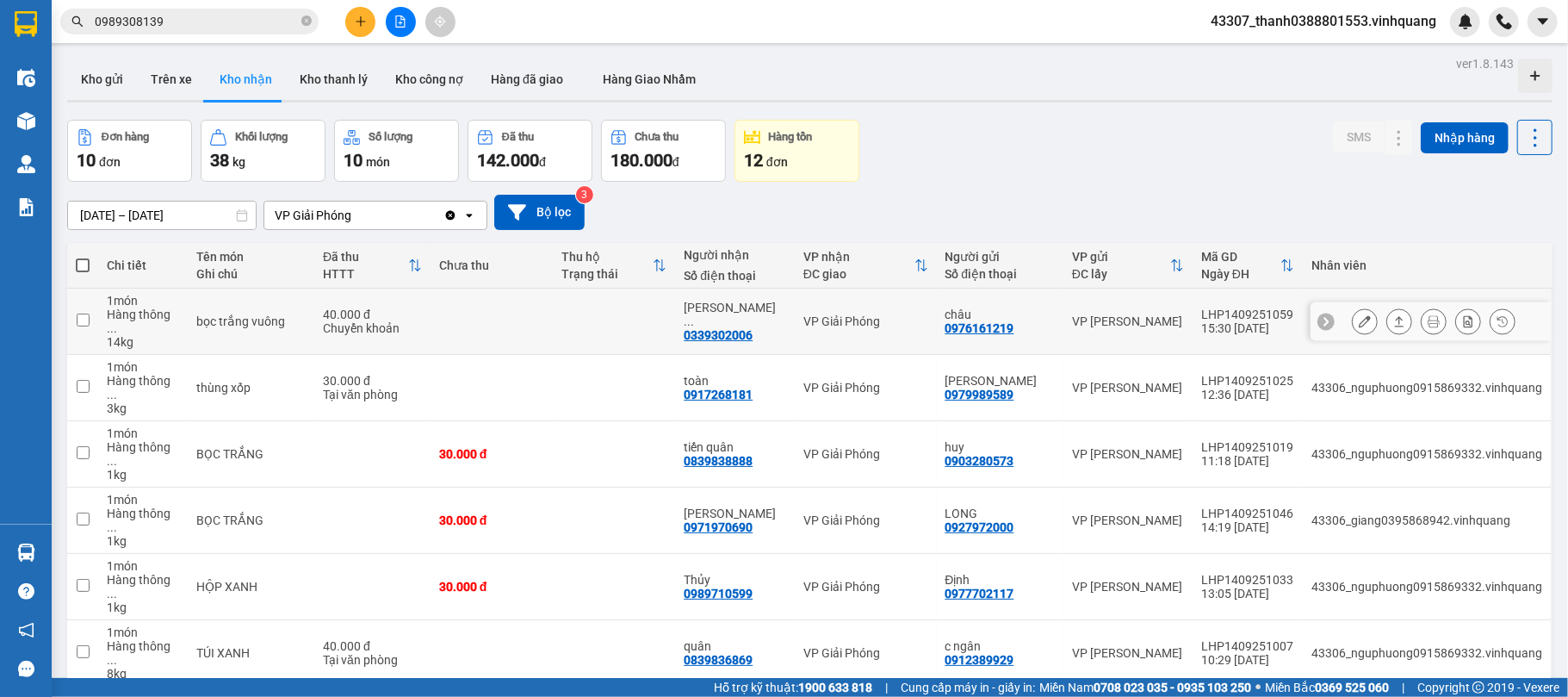
click at [727, 328] on div "0339302006" at bounding box center [718, 335] width 69 height 13
copy div "0339302006"
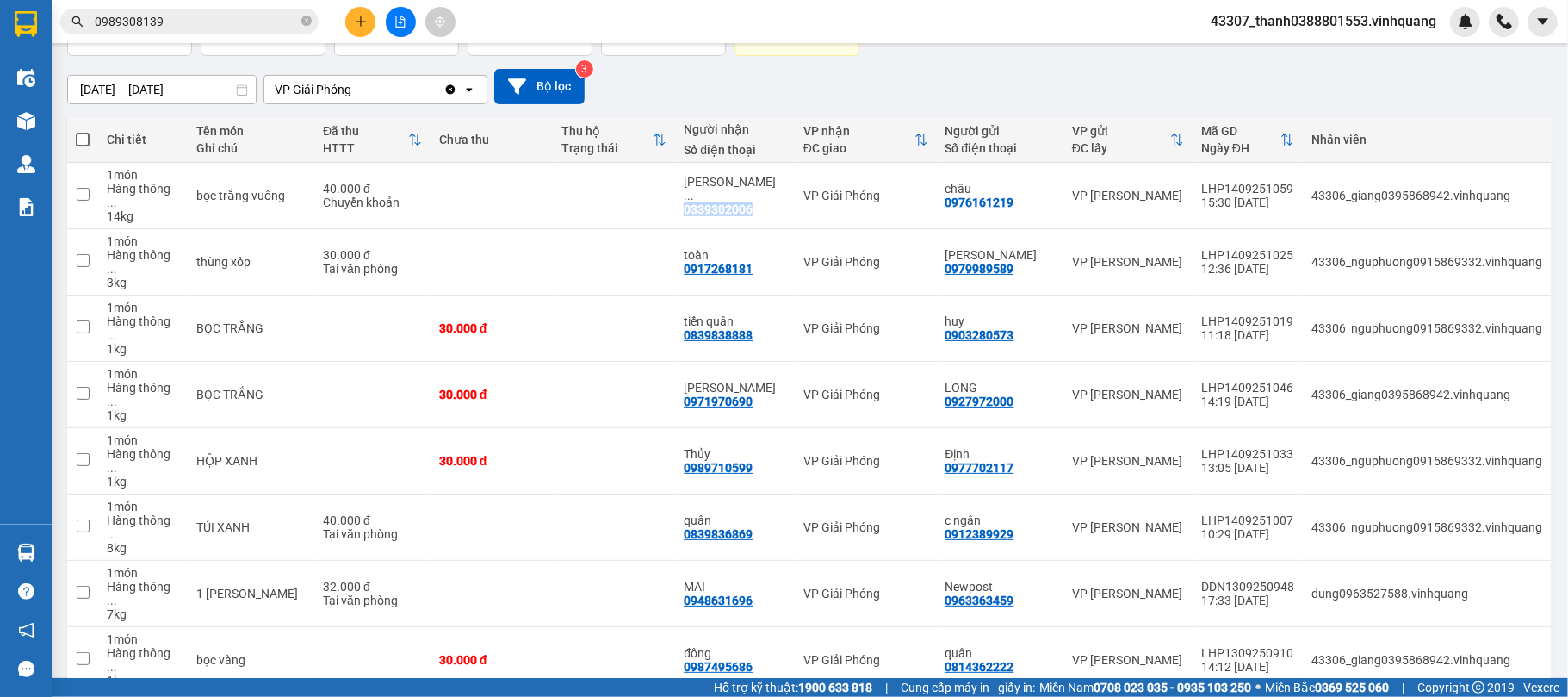
scroll to position [129, 0]
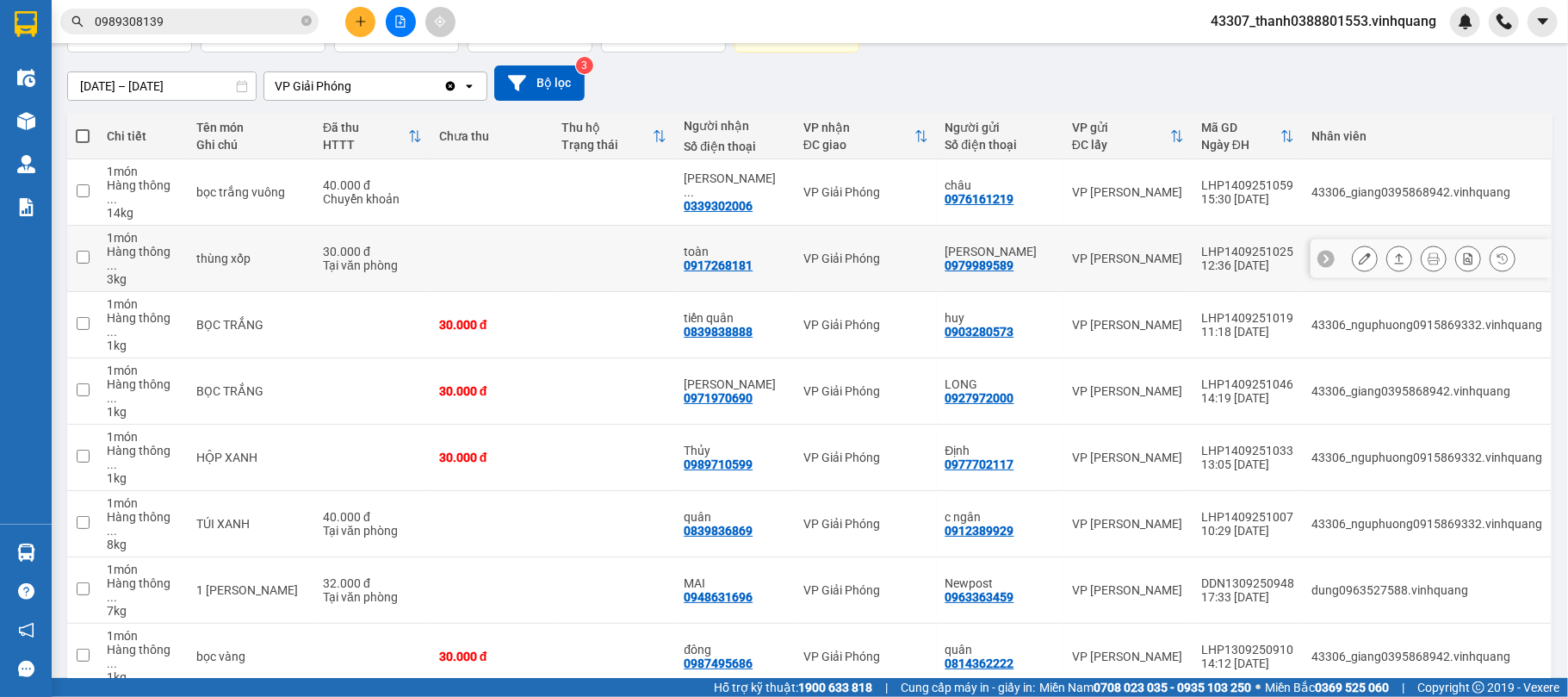
click at [738, 258] on div "0917268181" at bounding box center [718, 265] width 69 height 13
copy div "0917268181"
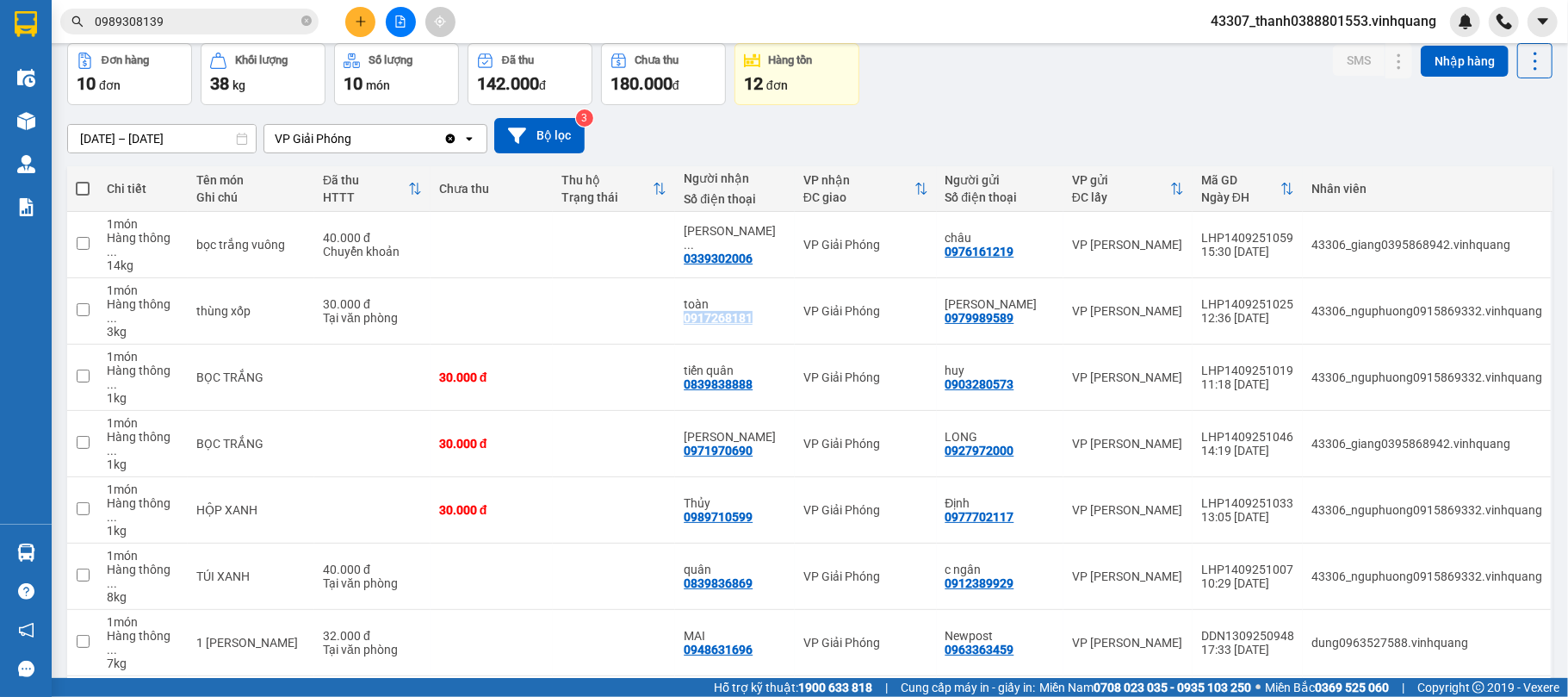
scroll to position [90, 0]
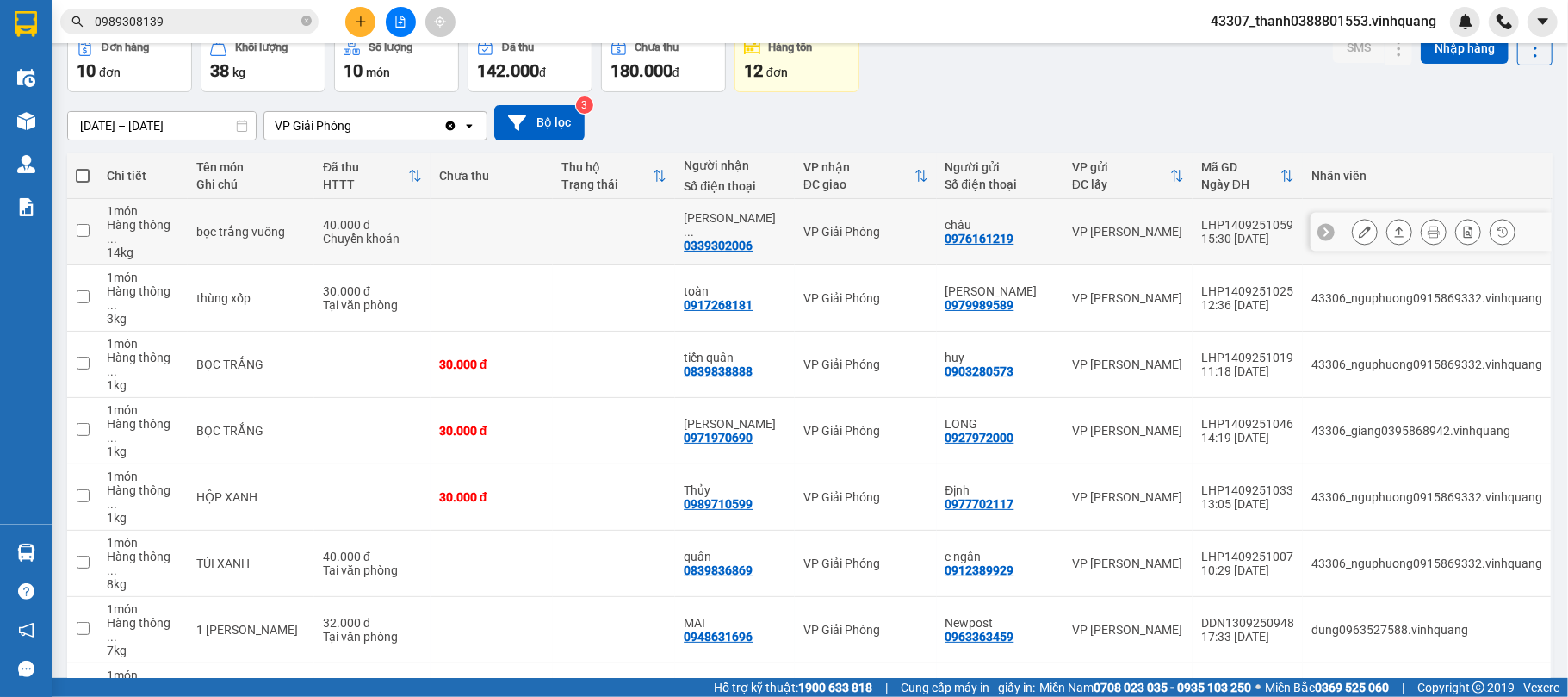
click at [738, 239] on div "0339302006" at bounding box center [718, 245] width 69 height 13
copy div "0339302006"
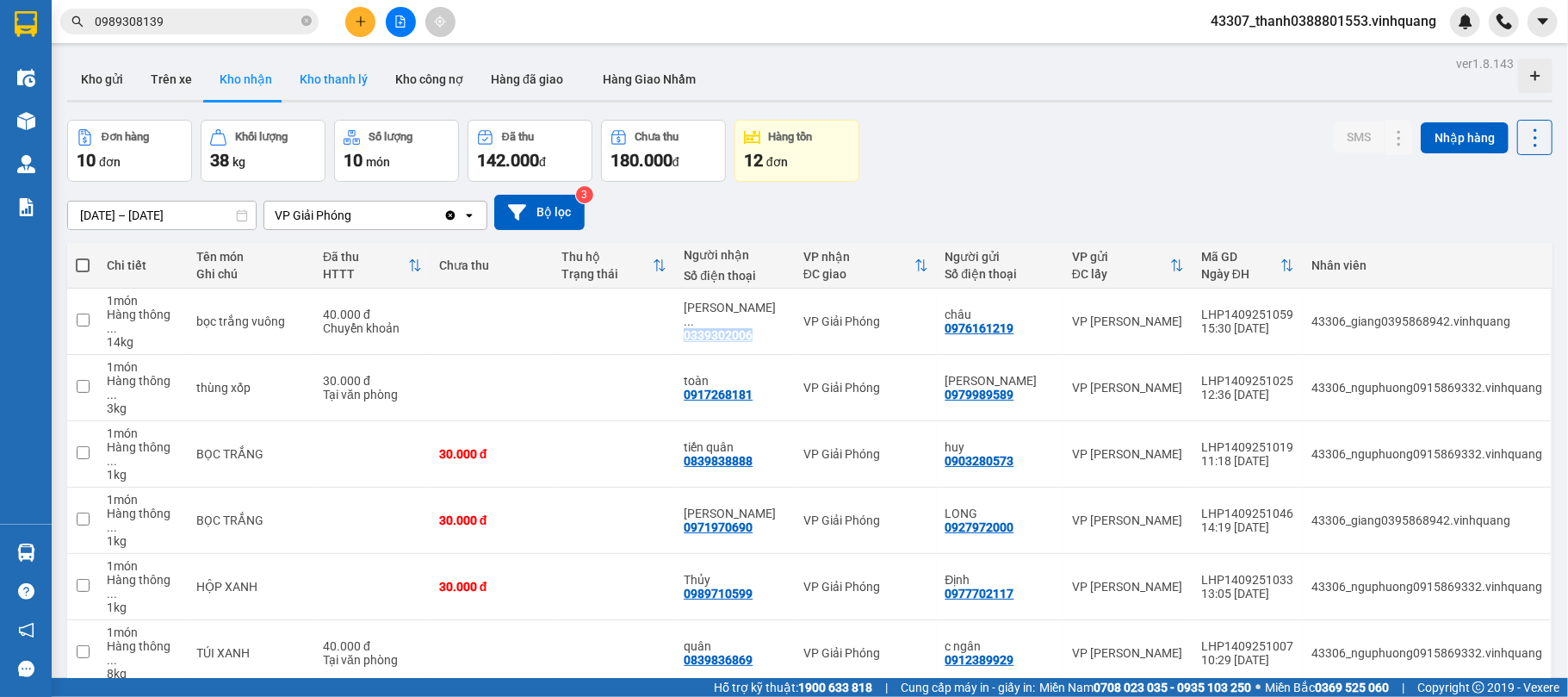
click at [331, 83] on button "Kho thanh lý" at bounding box center [334, 79] width 96 height 41
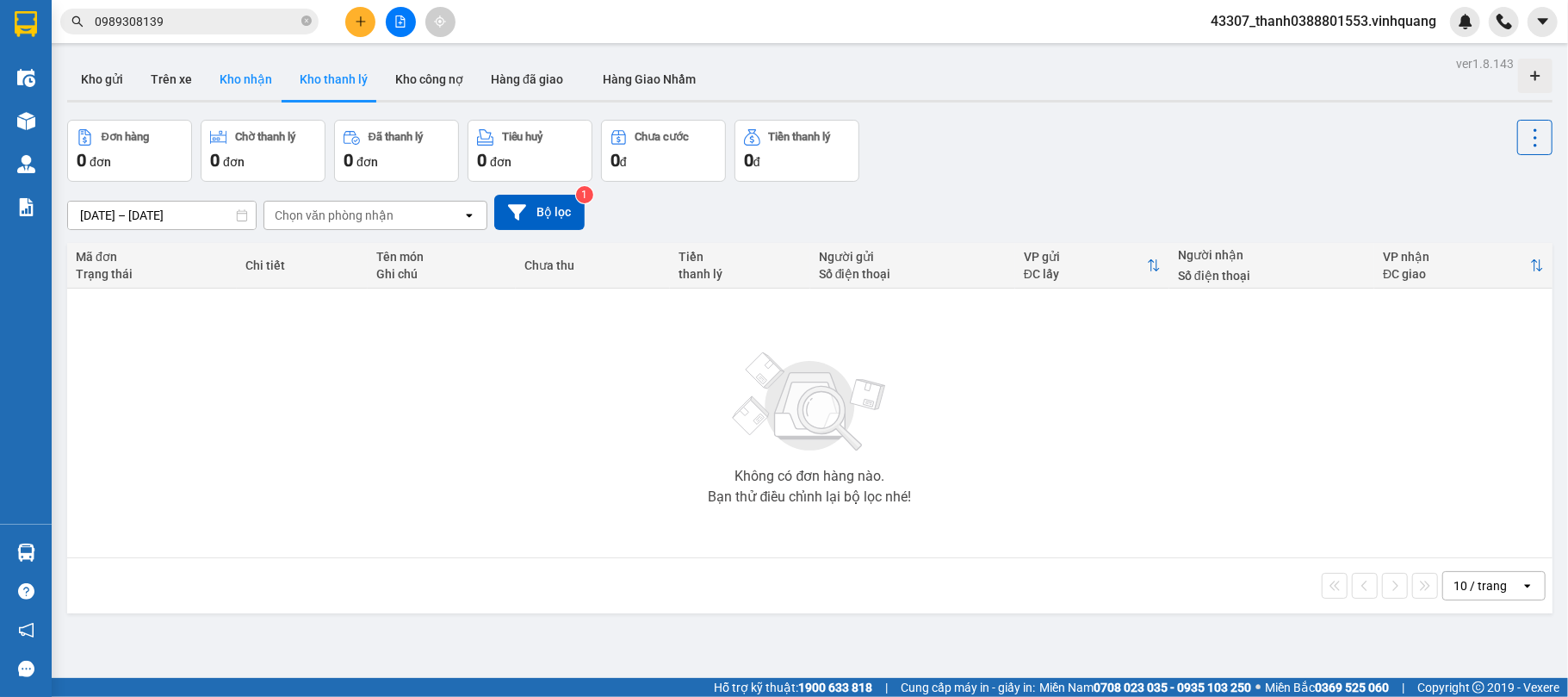
click at [242, 88] on button "Kho nhận" at bounding box center [245, 79] width 80 height 41
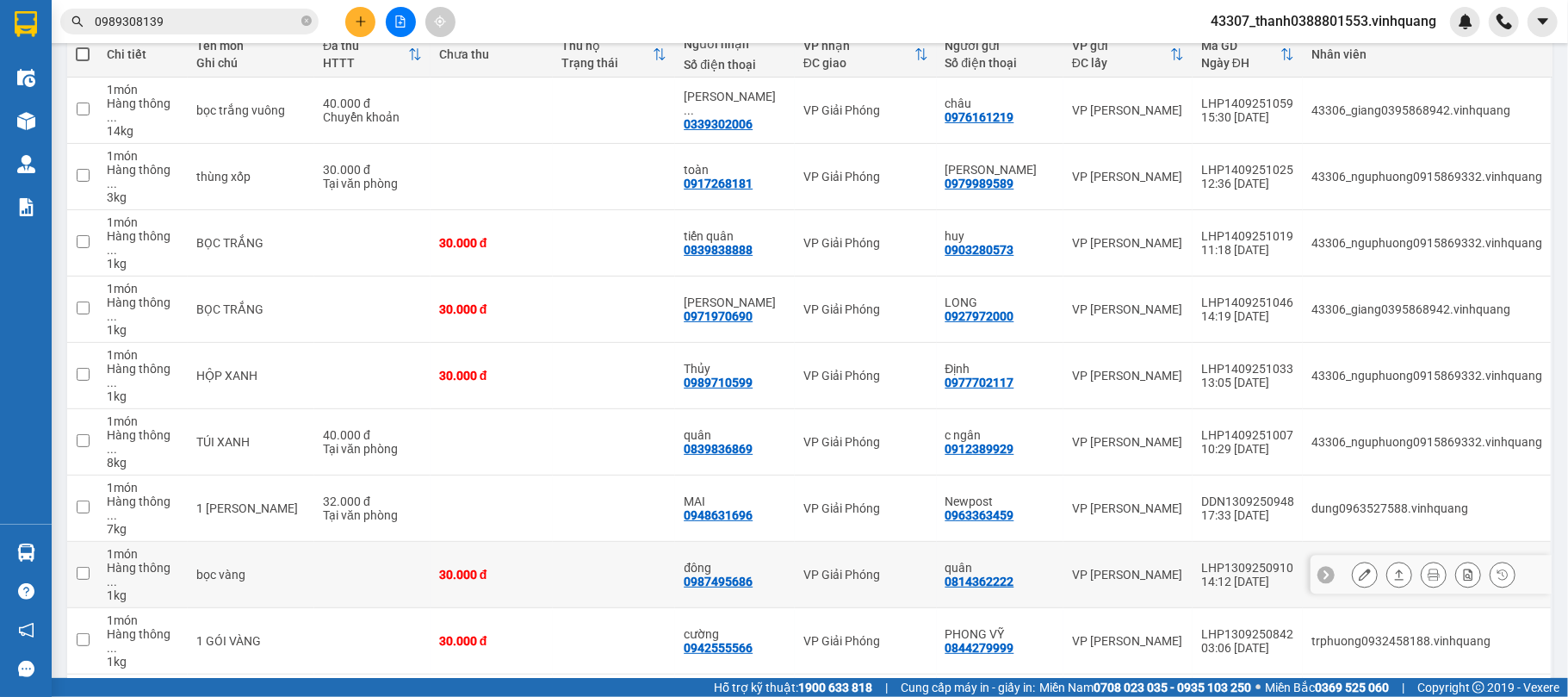
scroll to position [97, 0]
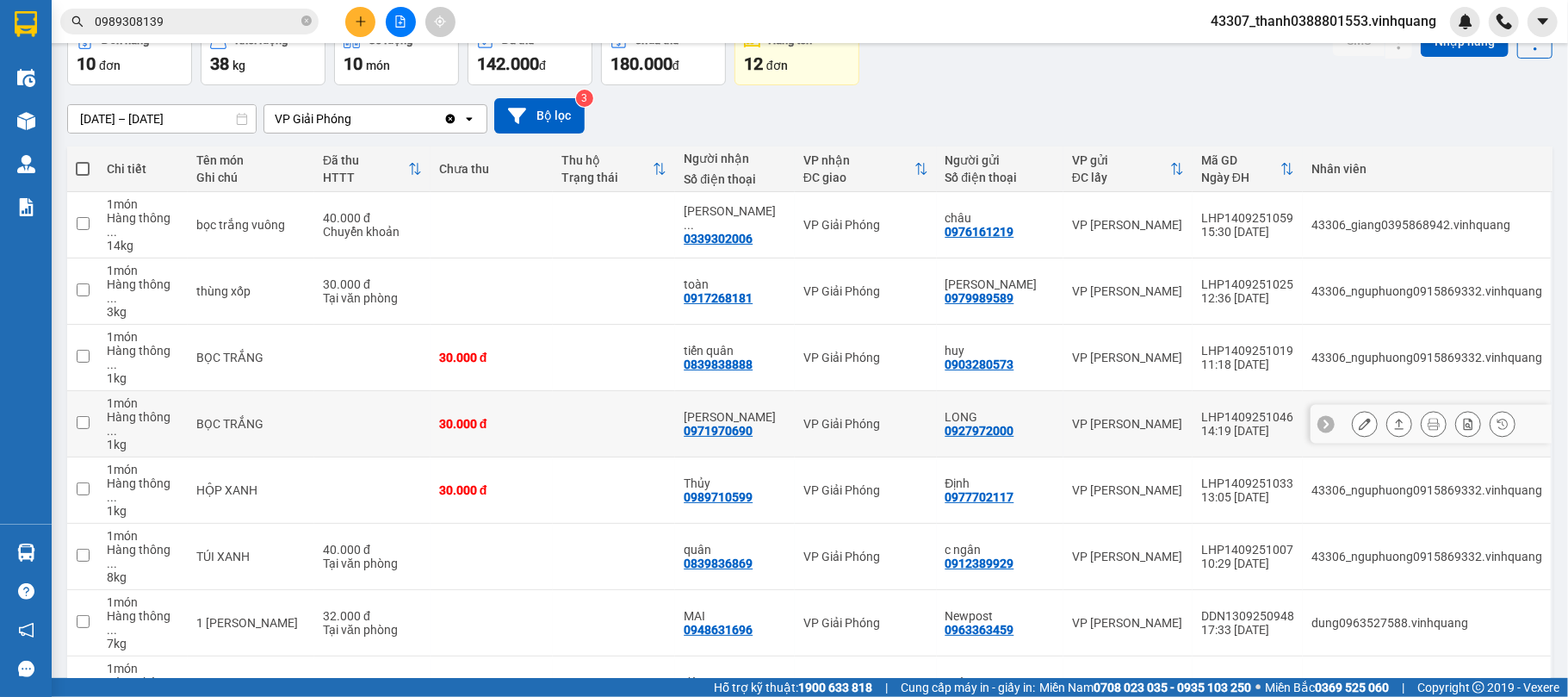
click at [754, 410] on div "[PERSON_NAME] 0971970690" at bounding box center [735, 423] width 102 height 28
checkbox input "true"
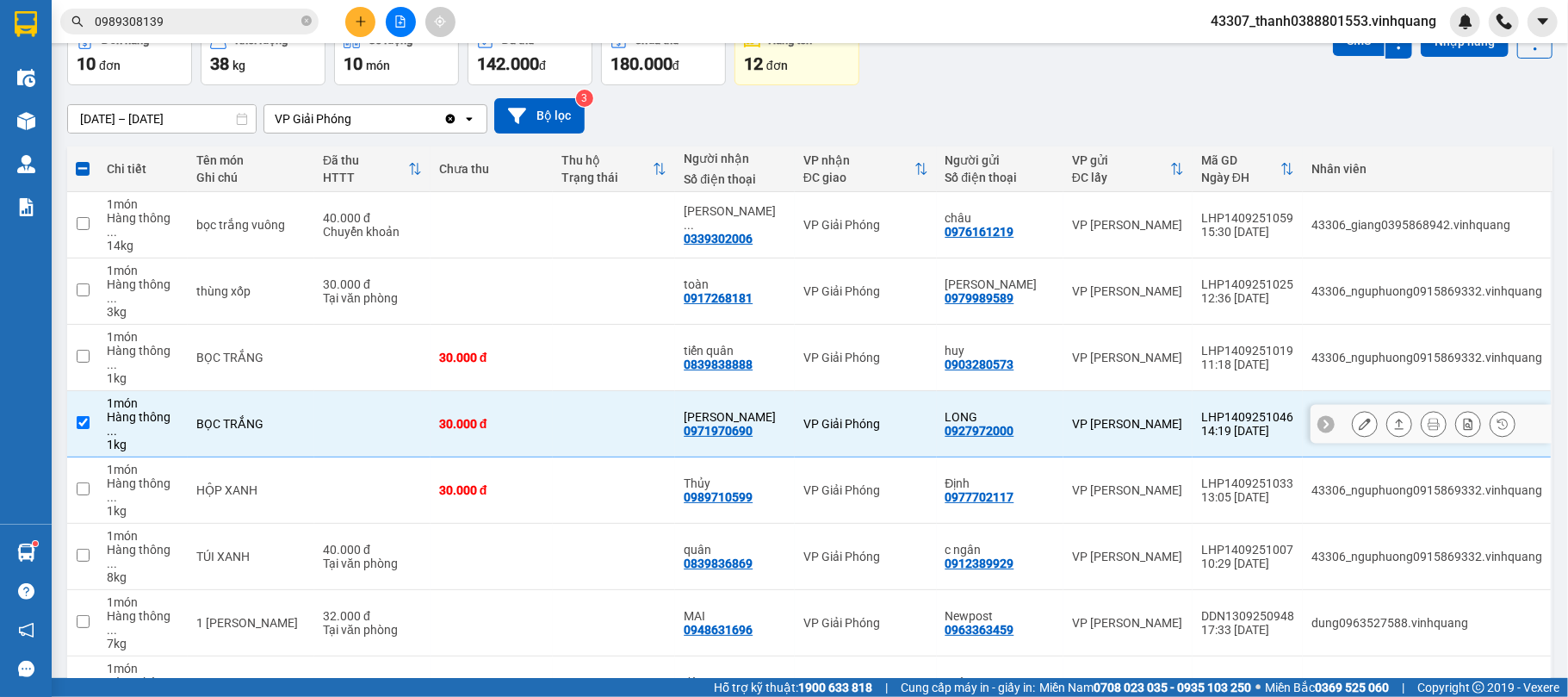
click at [1176, 409] on button at bounding box center [1399, 424] width 24 height 30
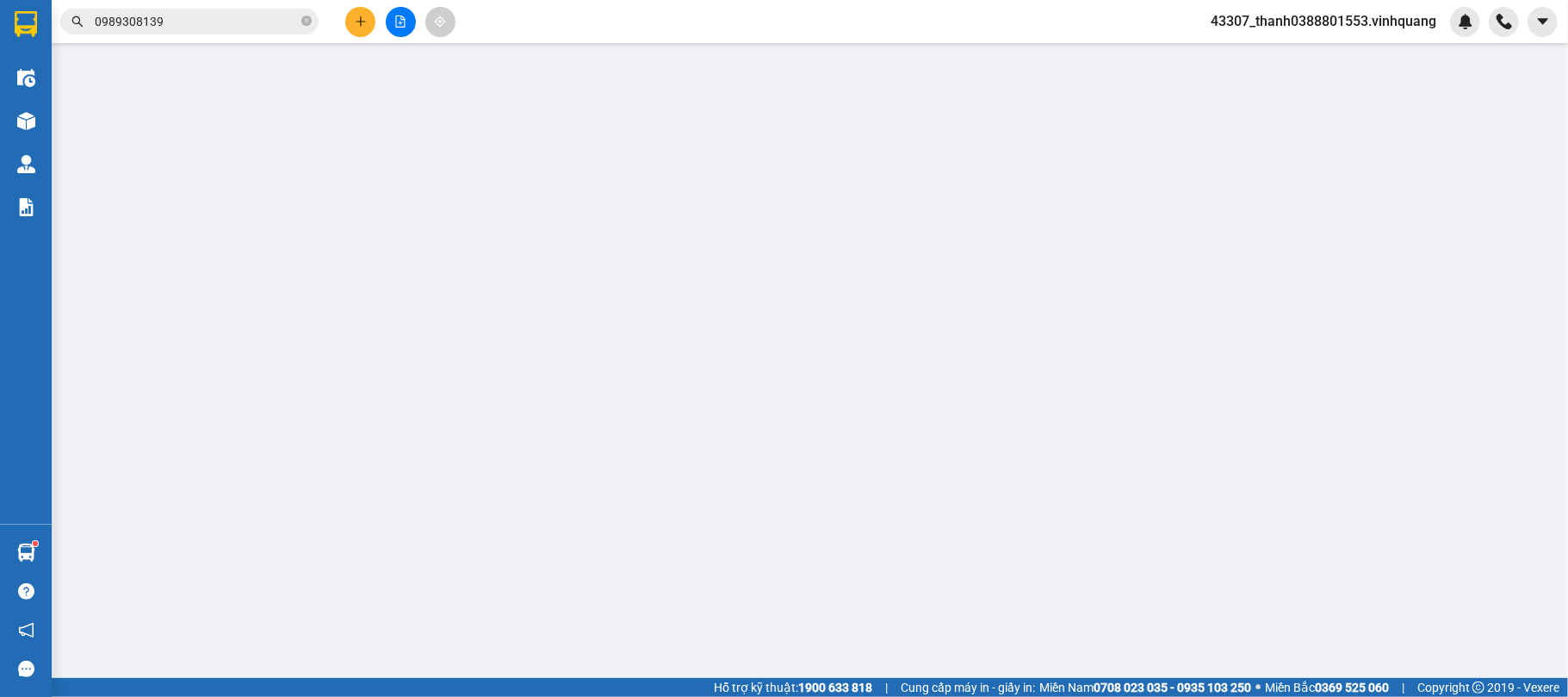
type input "0927972000"
type input "LONG"
type input "0971970690"
type input "[PERSON_NAME]"
type input "30.000"
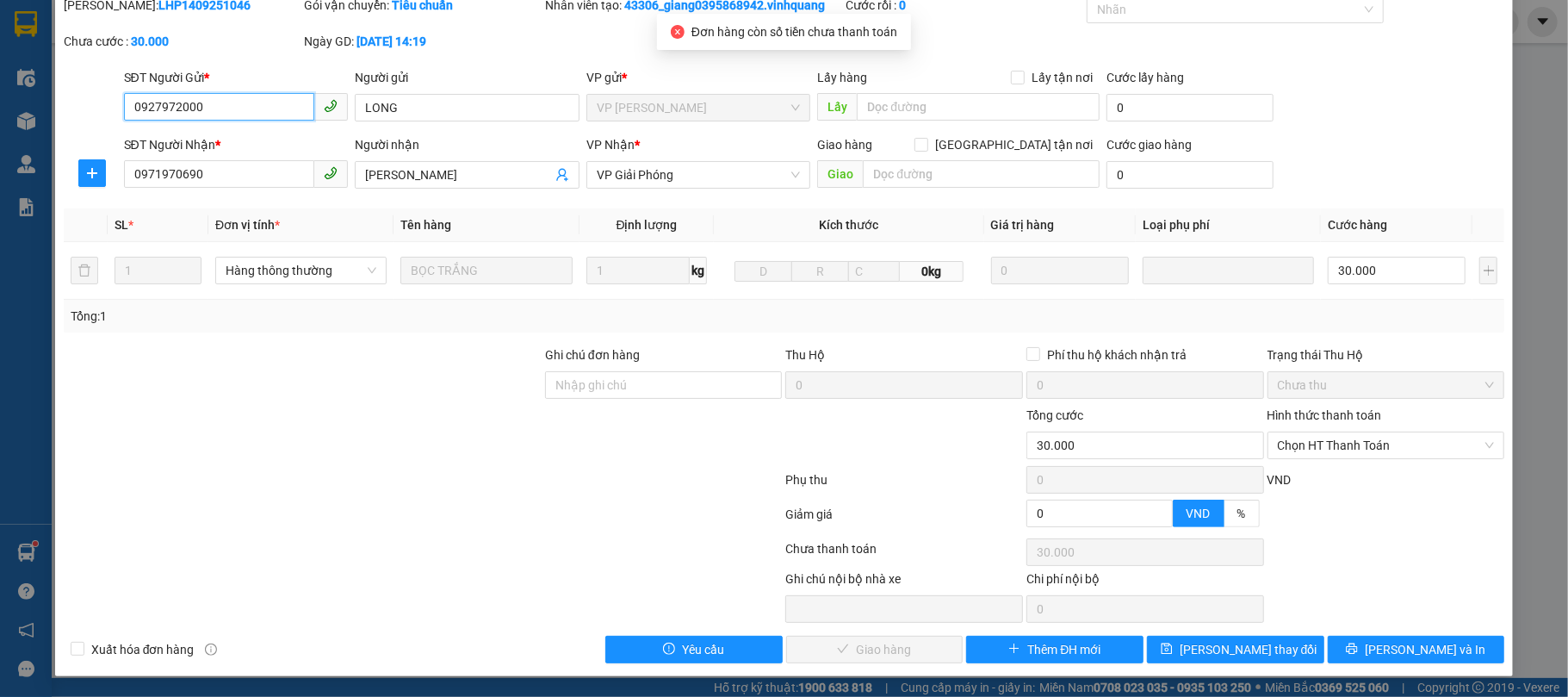
scroll to position [70, 0]
click at [1176, 414] on label "Hình thức thanh toán" at bounding box center [1325, 414] width 115 height 13
click at [1176, 432] on input "Hình thức thanh toán" at bounding box center [1381, 445] width 205 height 26
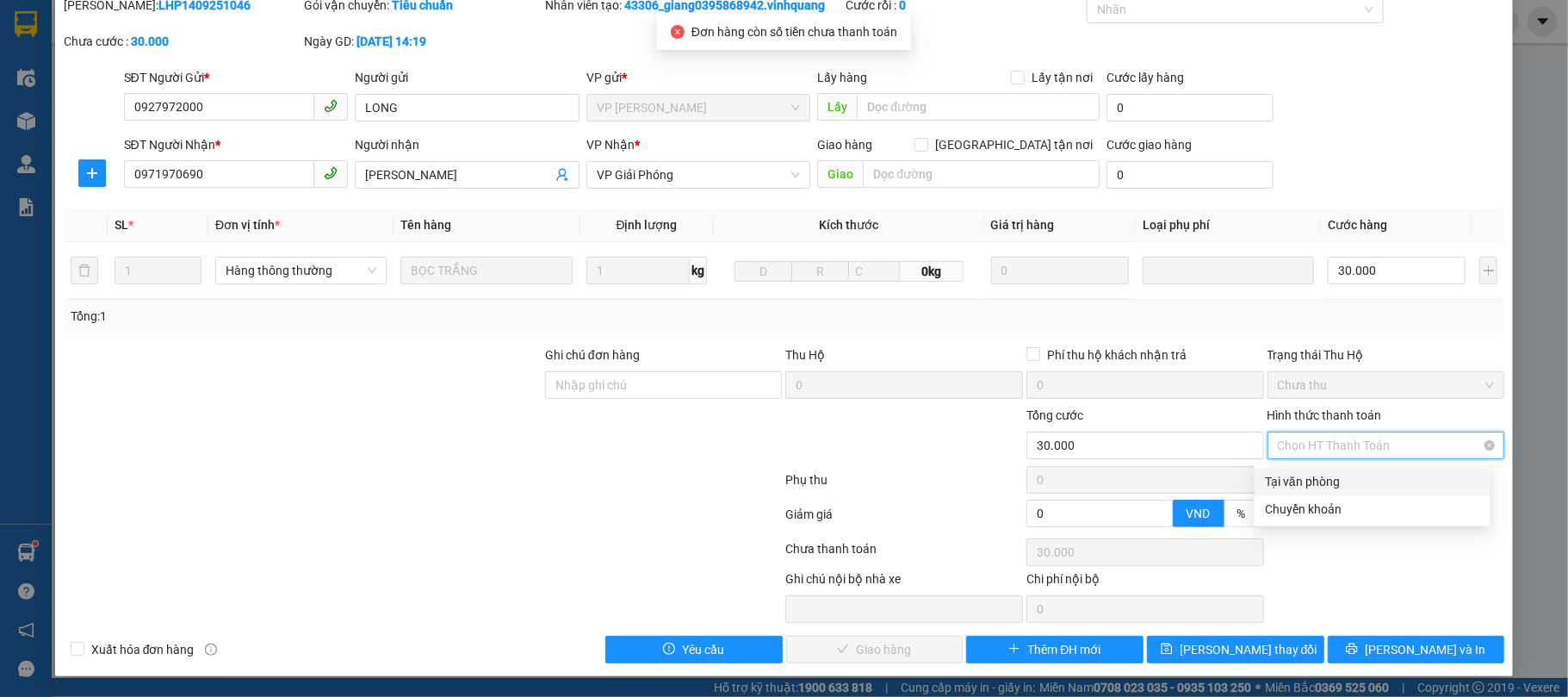
click at [1176, 436] on span "Chọn HT Thanh Toán" at bounding box center [1387, 445] width 217 height 26
click at [1176, 473] on div "Tại văn phòng" at bounding box center [1372, 481] width 214 height 19
type input "0"
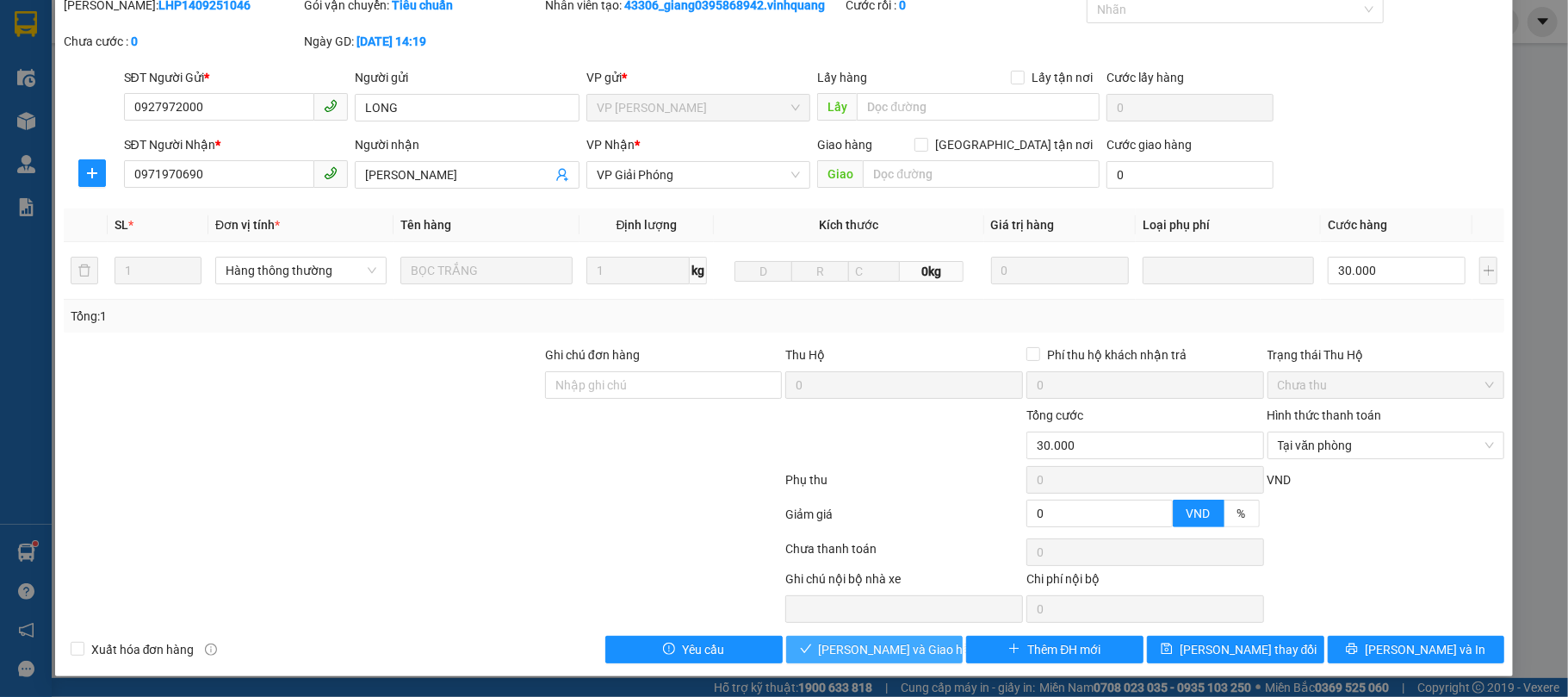
click at [911, 522] on span "[PERSON_NAME] và Giao hàng" at bounding box center [902, 649] width 165 height 19
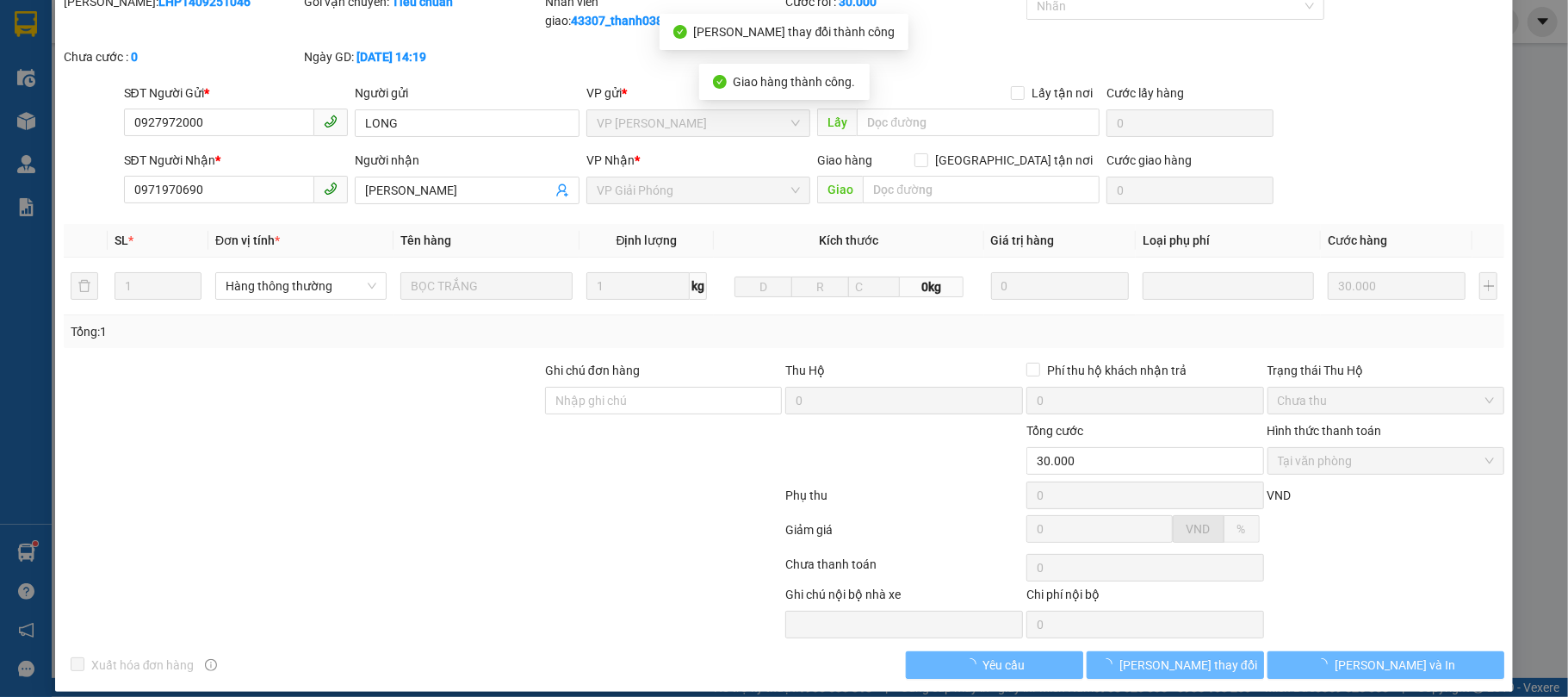
scroll to position [0, 0]
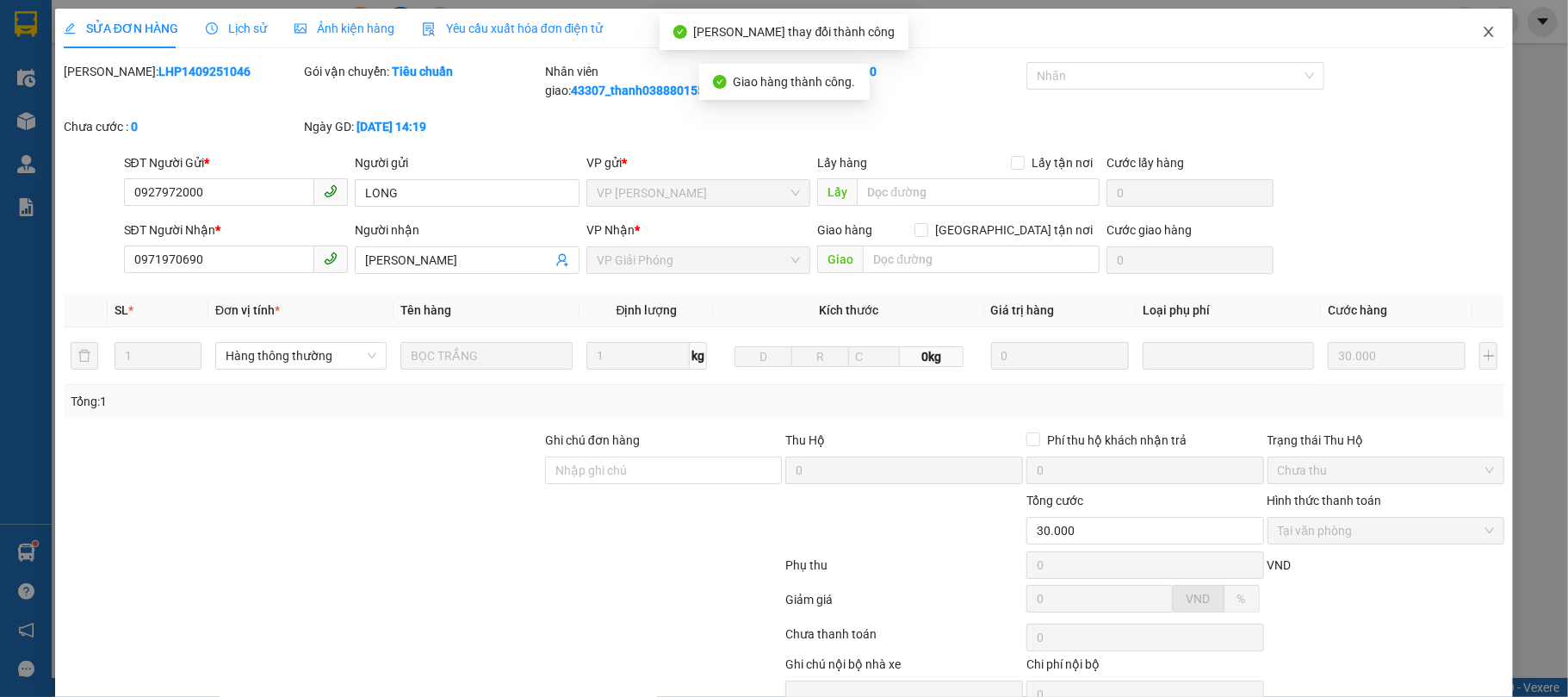
click at [1176, 35] on icon "close" at bounding box center [1488, 31] width 13 height 13
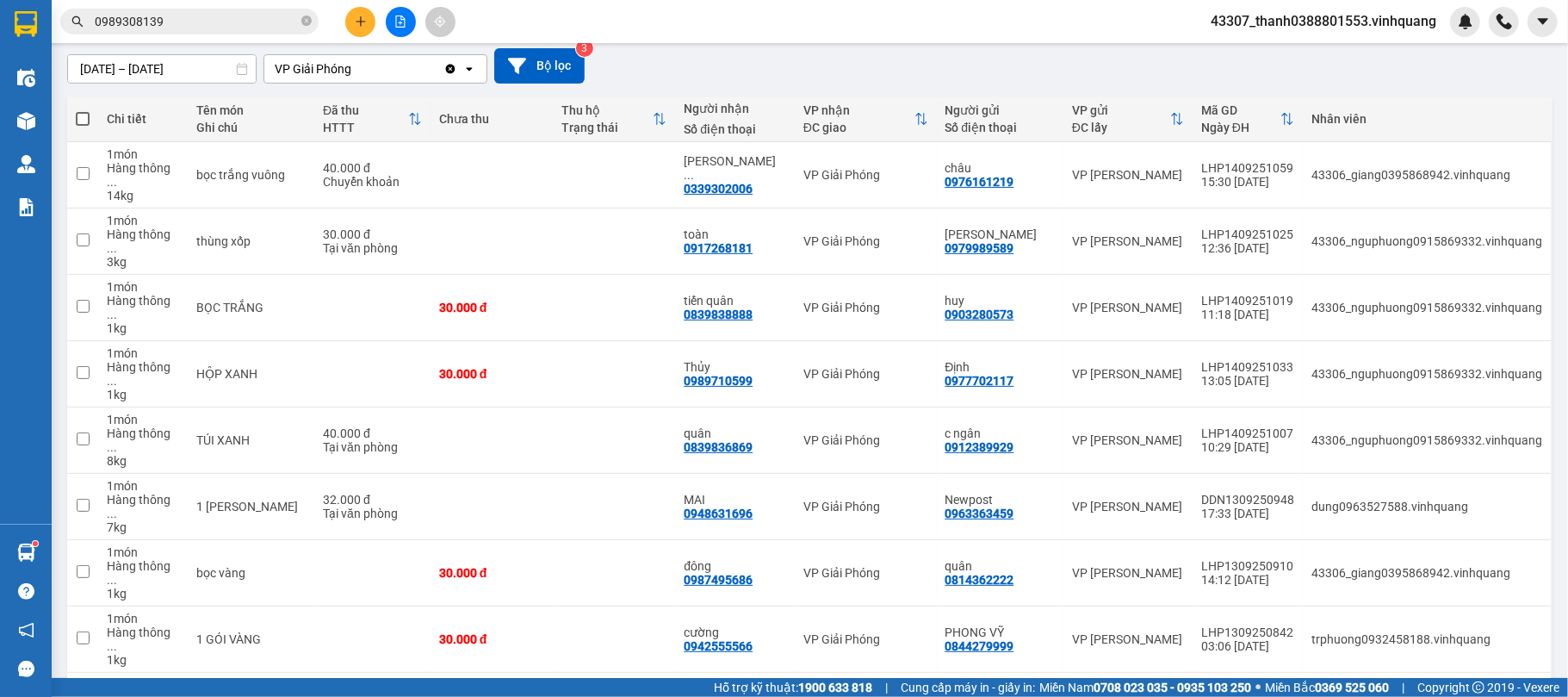
scroll to position [143, 0]
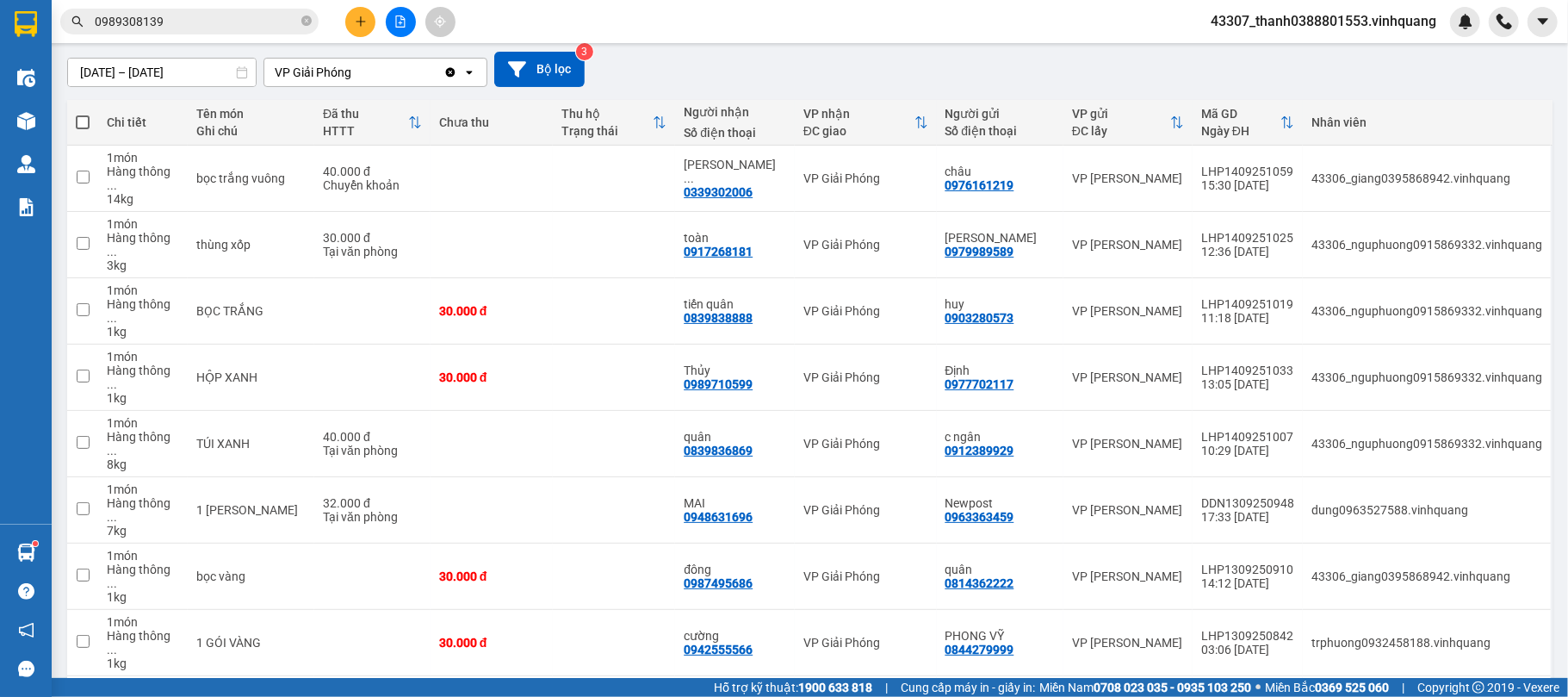
click at [310, 22] on icon "close-circle" at bounding box center [307, 21] width 11 height 11
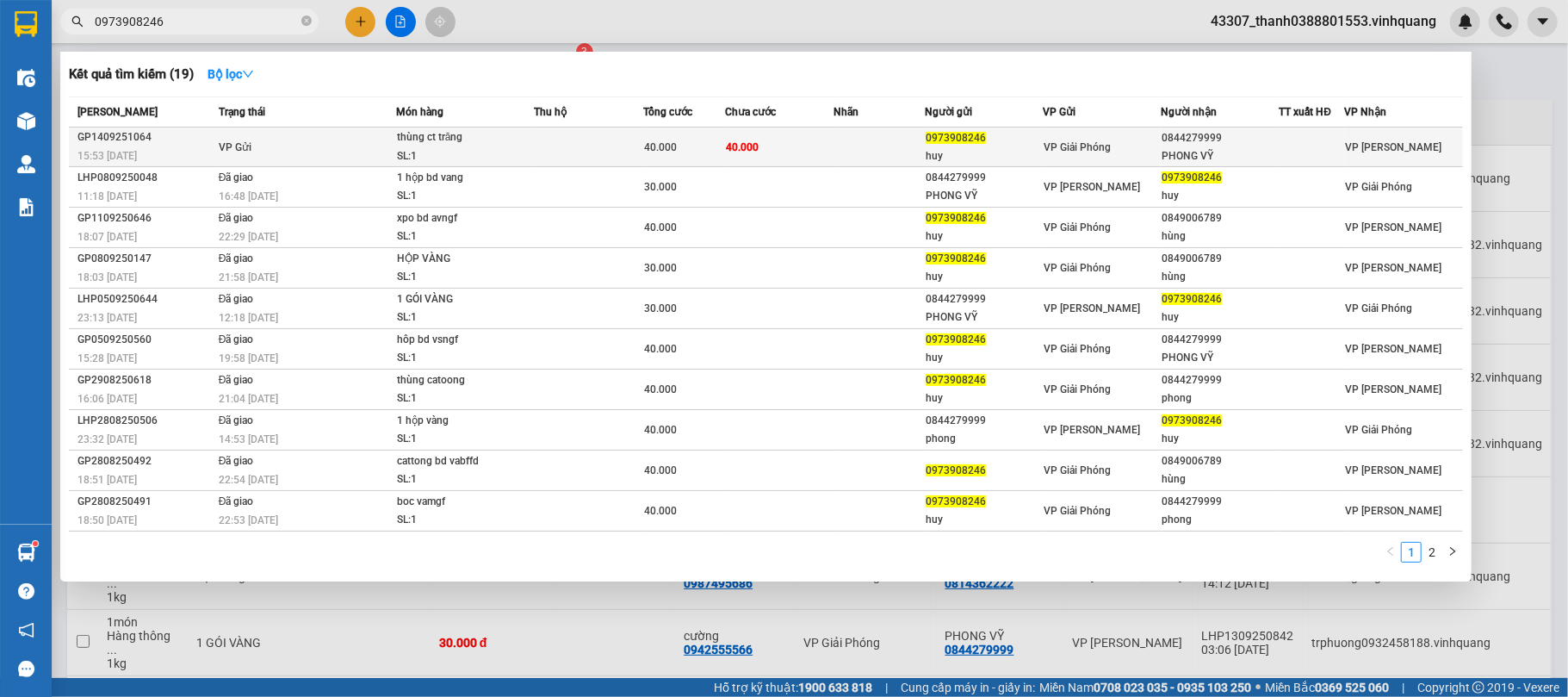
type input "0973908246"
click at [870, 148] on td at bounding box center [880, 147] width 91 height 39
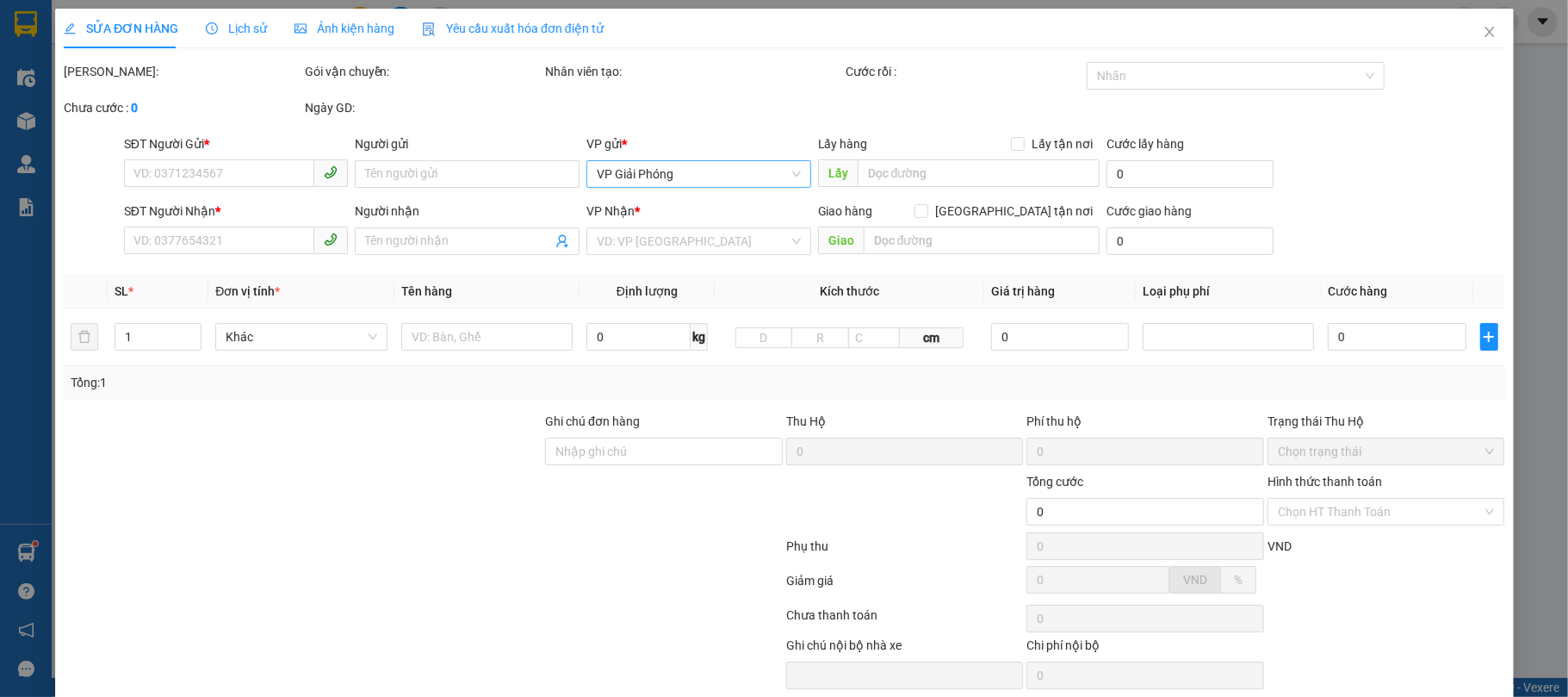
type input "0973908246"
type input "huy"
type input "0844279999"
type input "PHONG VỸ"
type input "40.000"
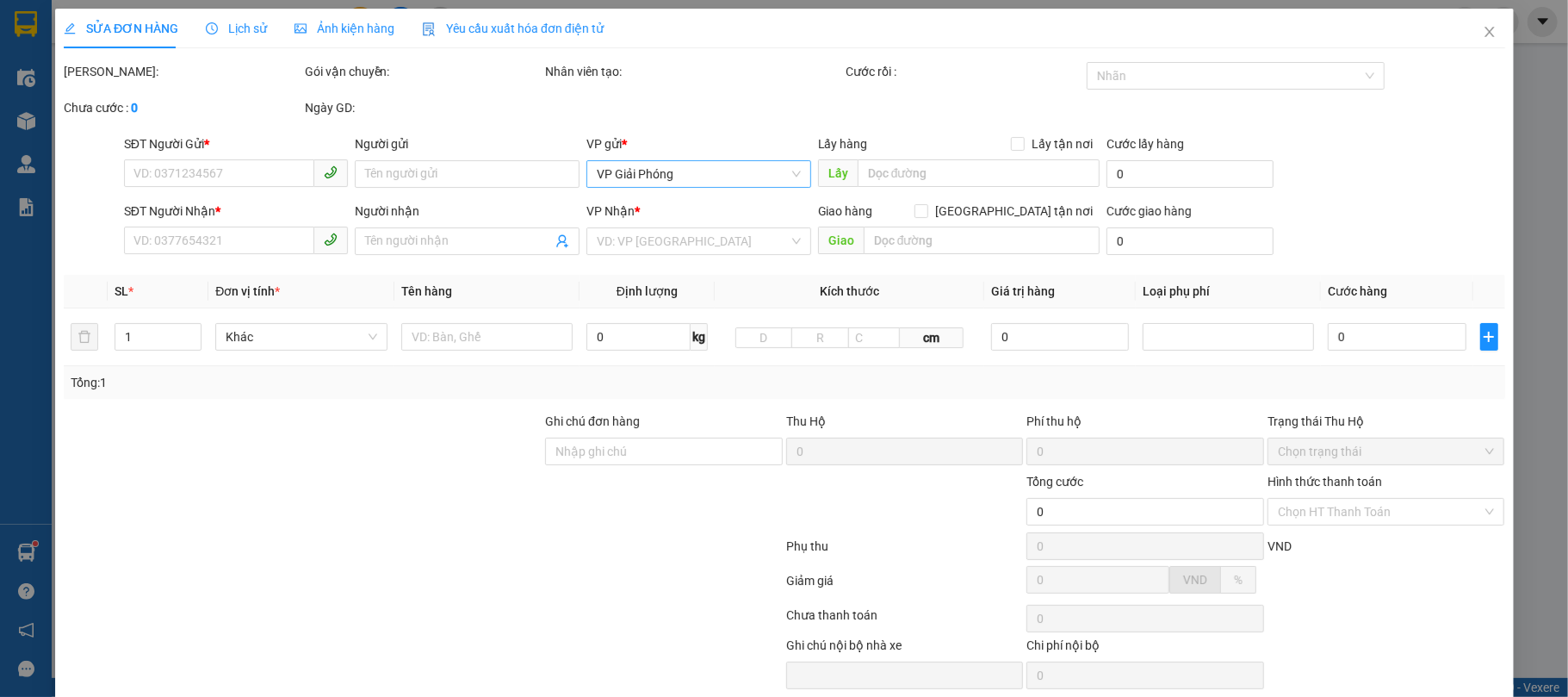
type input "40.000"
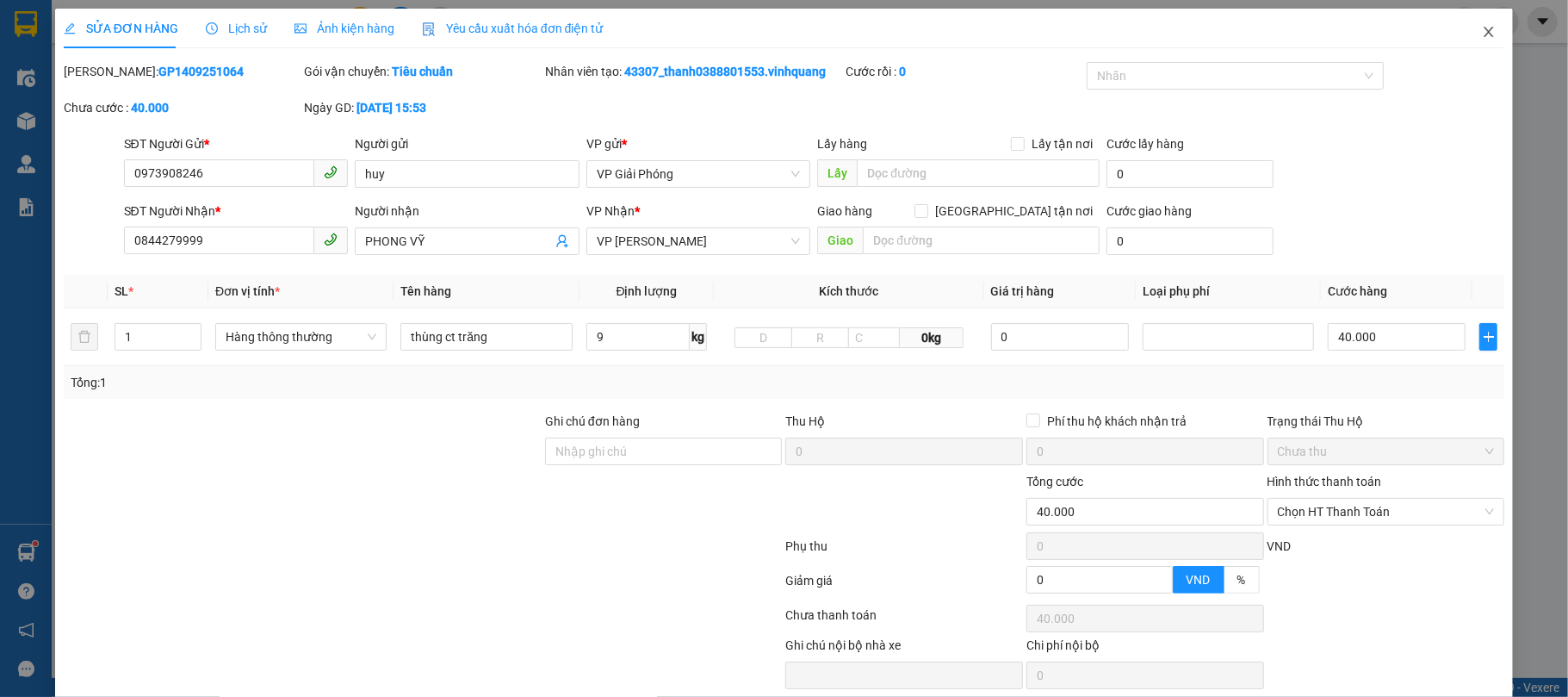
click at [1176, 28] on span "Close" at bounding box center [1489, 33] width 48 height 48
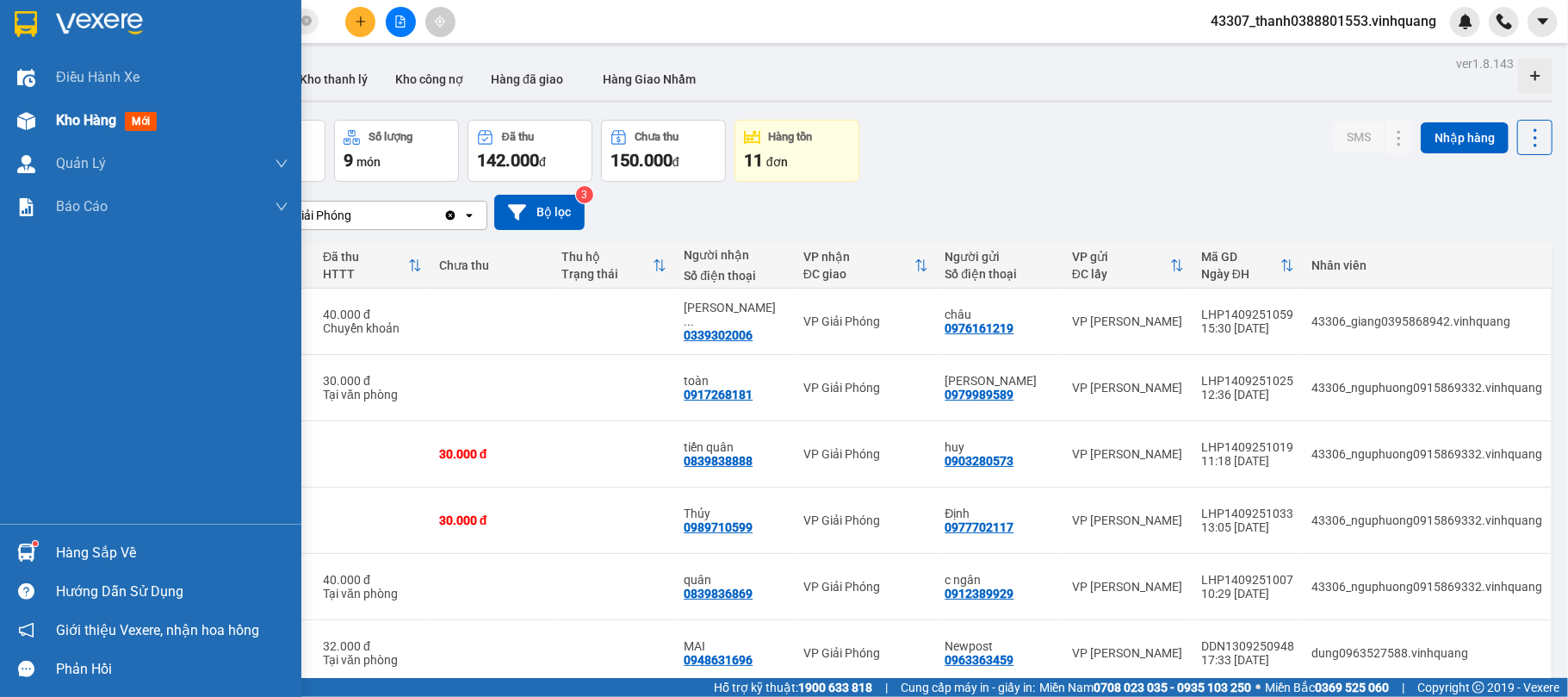
click at [69, 126] on span "Kho hàng" at bounding box center [85, 120] width 60 height 16
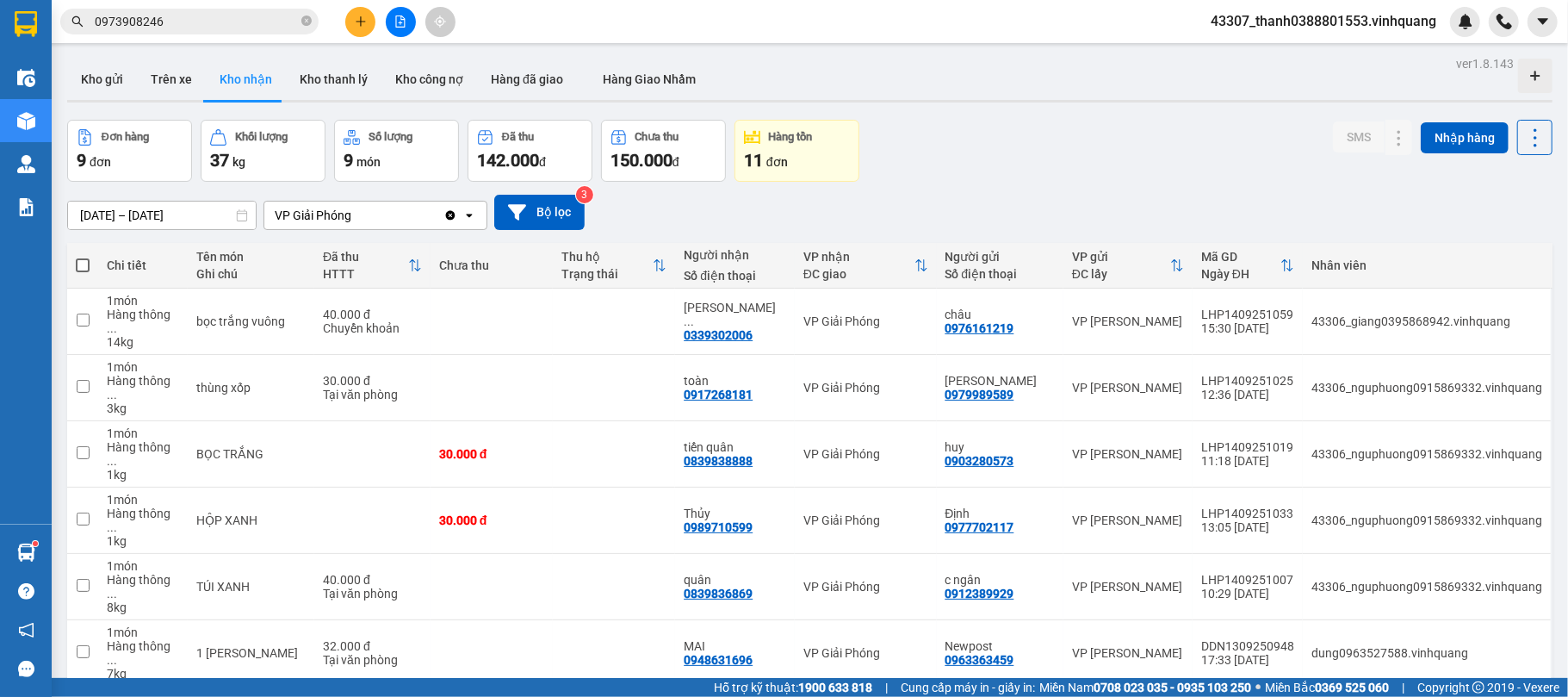
click at [87, 260] on span at bounding box center [82, 265] width 13 height 13
click at [83, 257] on input "checkbox" at bounding box center [83, 257] width 0 height 0
checkbox input "true"
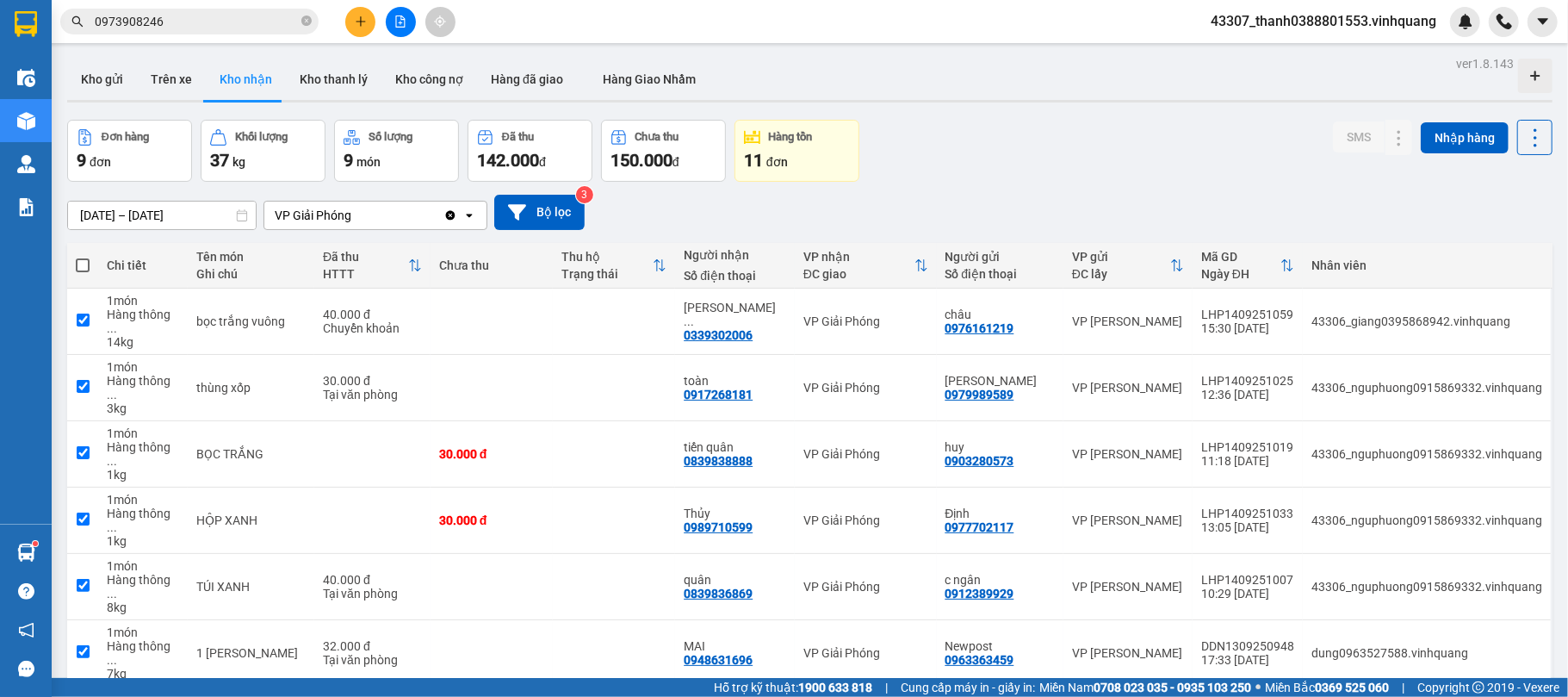
checkbox input "true"
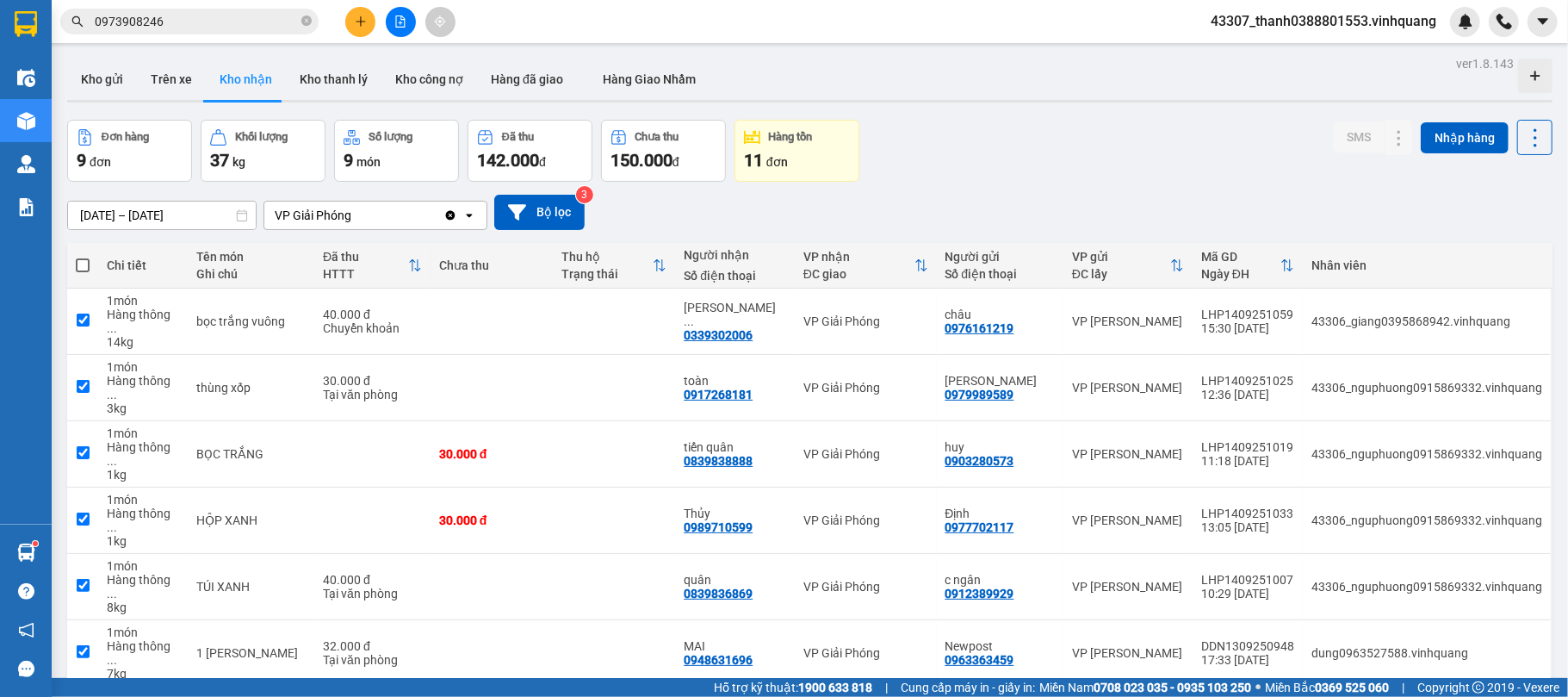
checkbox input "true"
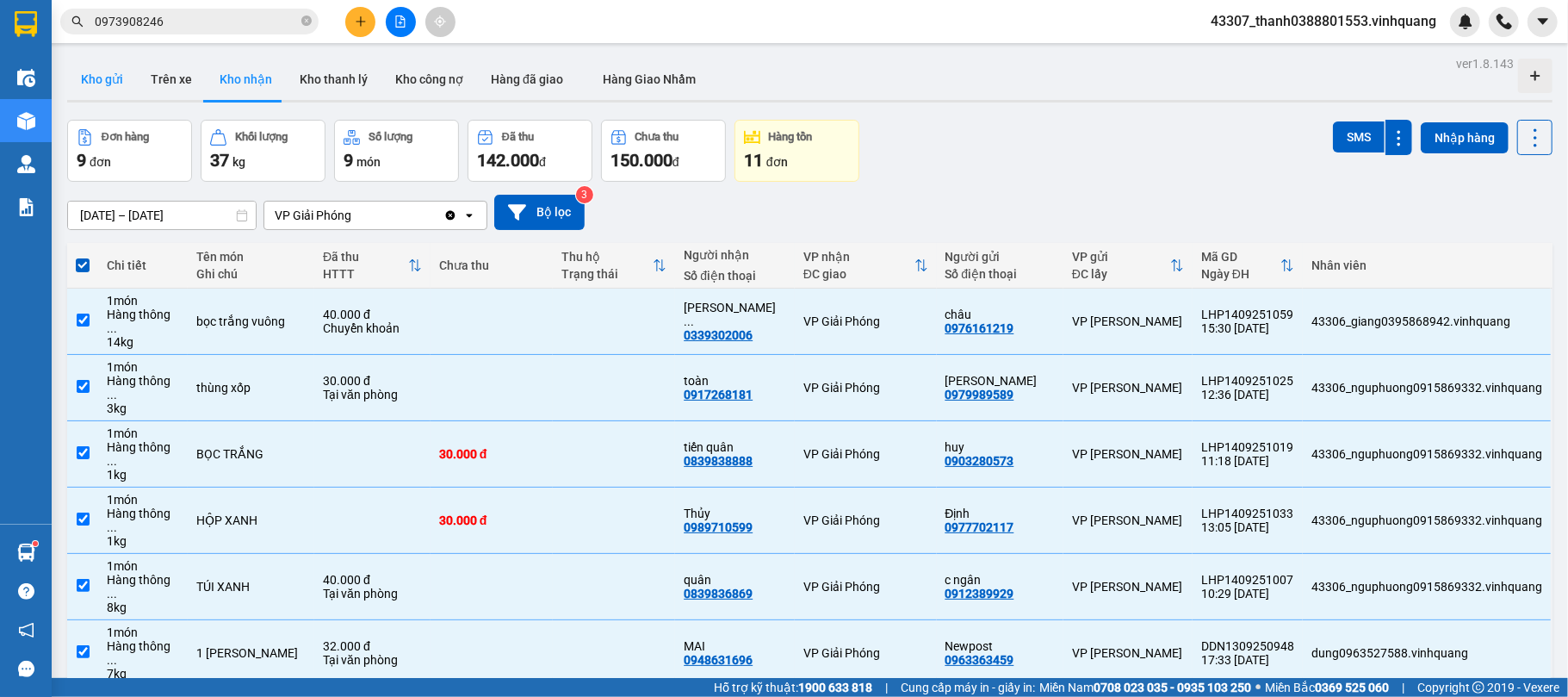
click at [97, 79] on button "Kho gửi" at bounding box center [102, 79] width 70 height 41
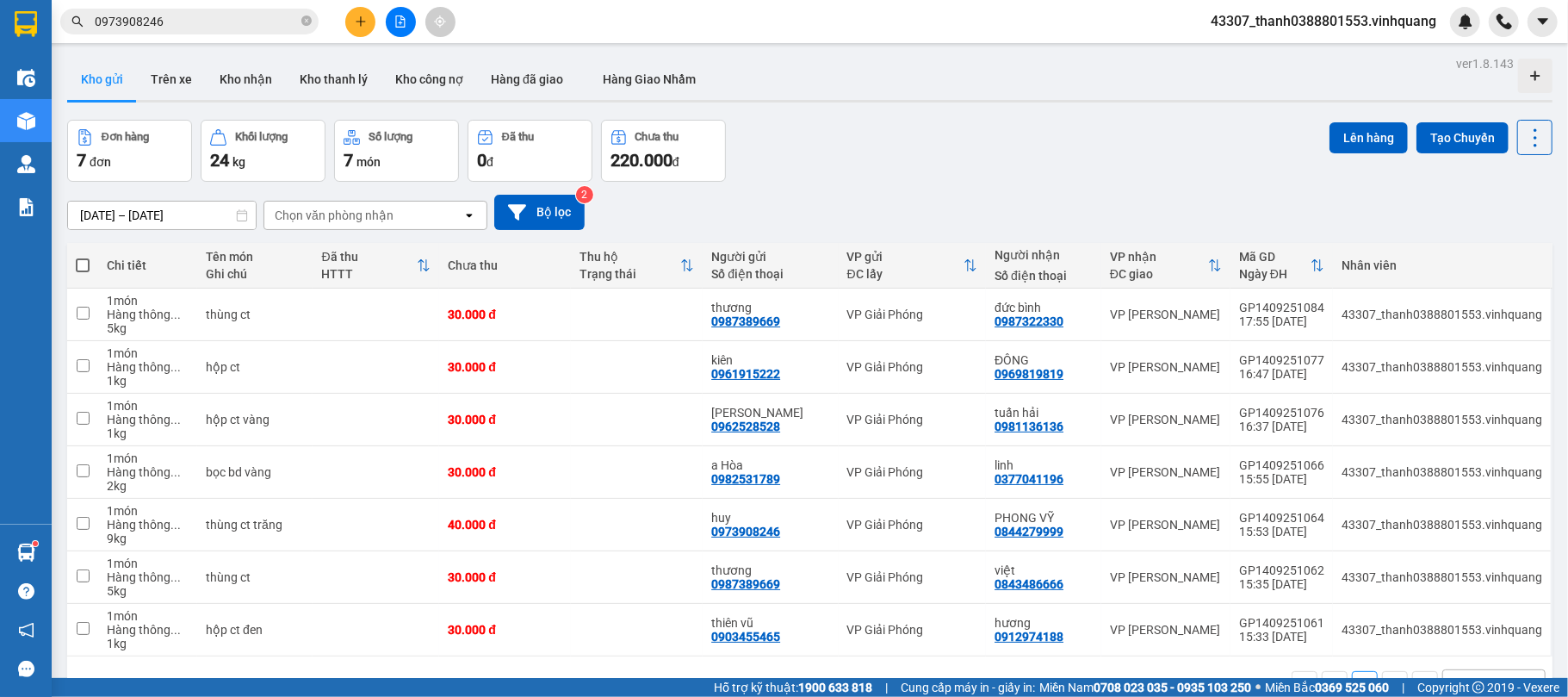
click at [83, 269] on span at bounding box center [82, 265] width 13 height 13
click at [83, 257] on input "checkbox" at bounding box center [83, 257] width 0 height 0
checkbox input "true"
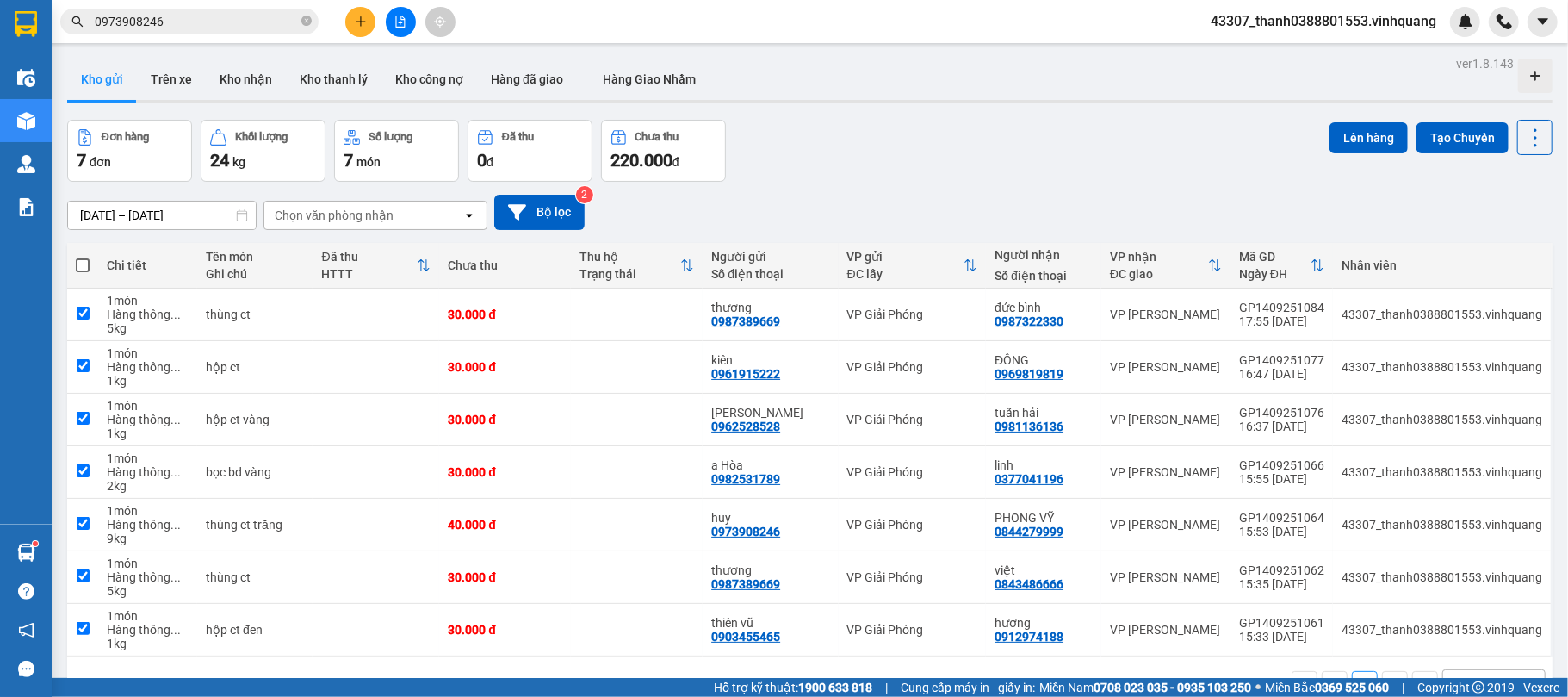
checkbox input "true"
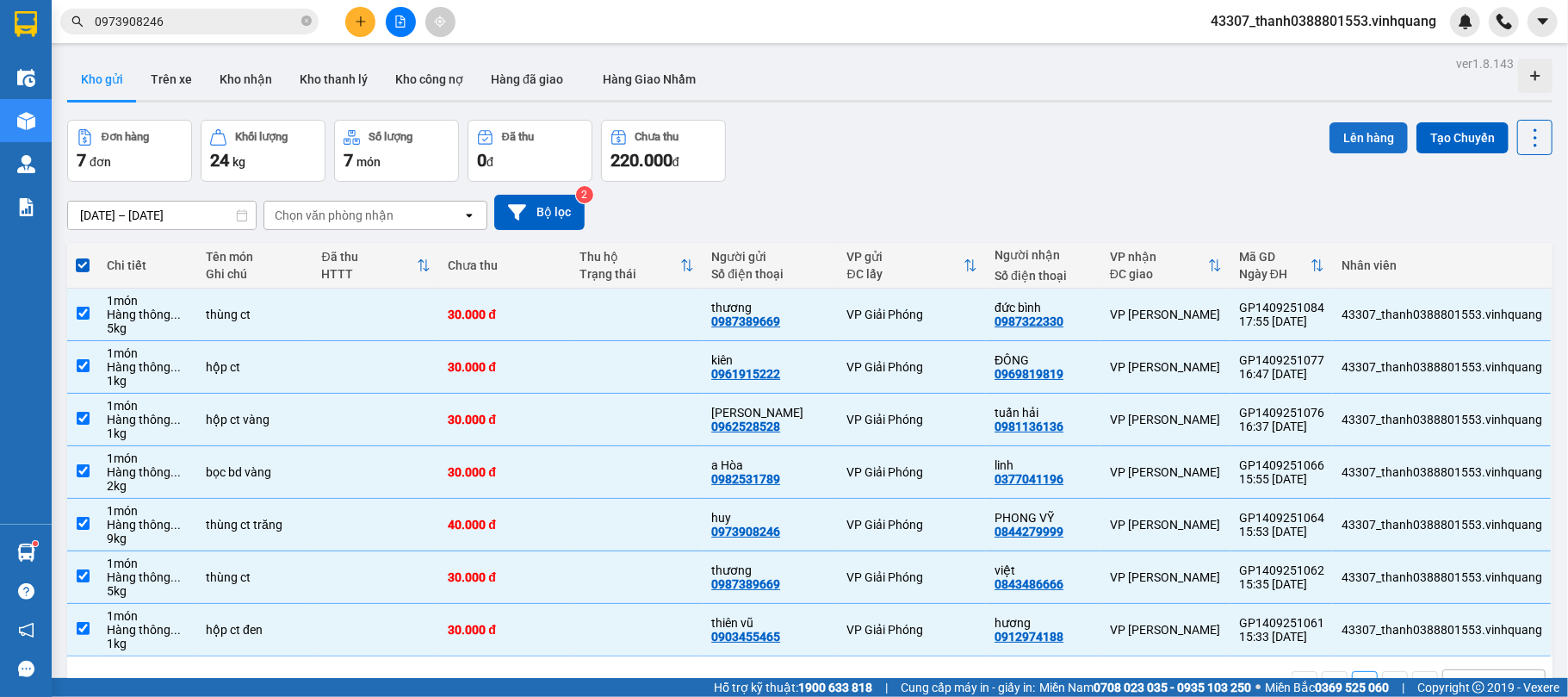
click at [1176, 136] on button "Lên hàng" at bounding box center [1368, 137] width 78 height 31
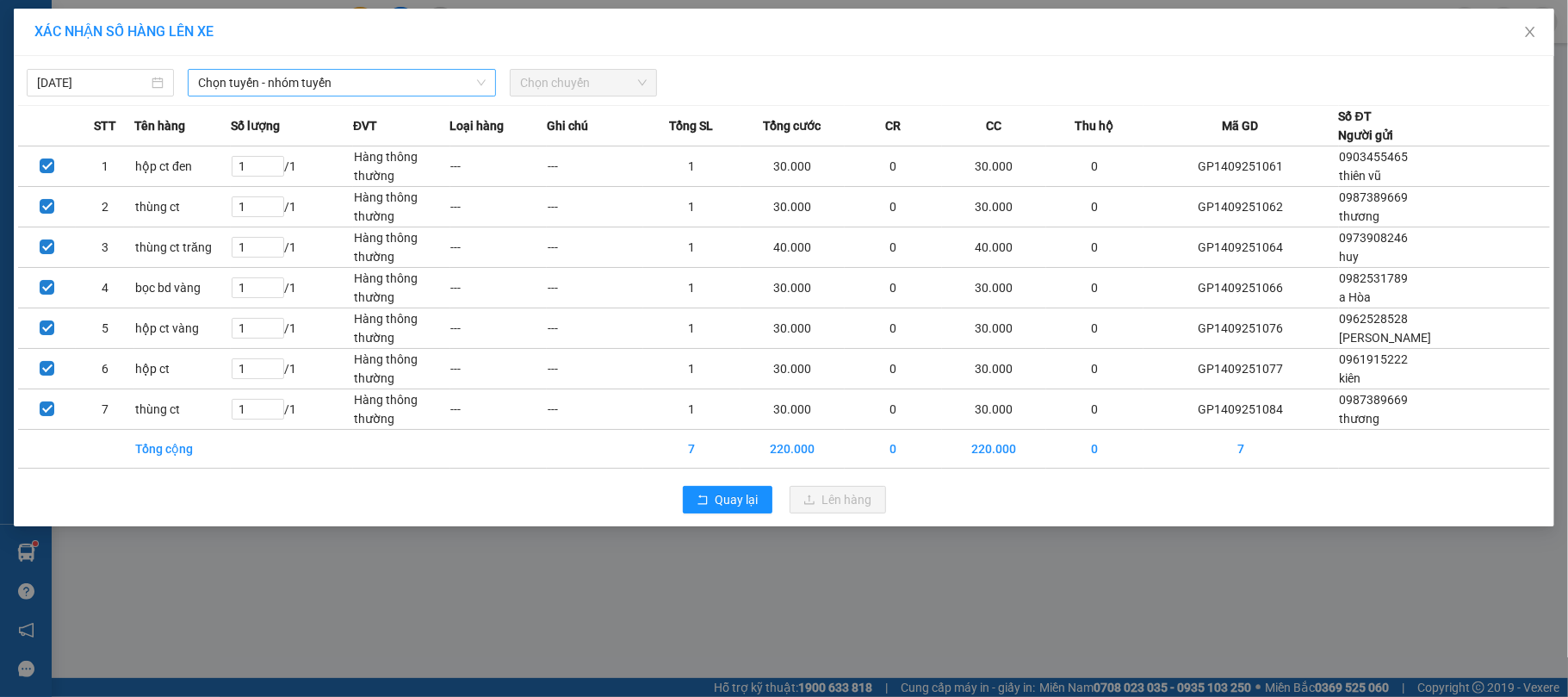
click at [294, 91] on span "Chọn tuyến - nhóm tuyến" at bounding box center [342, 83] width 288 height 26
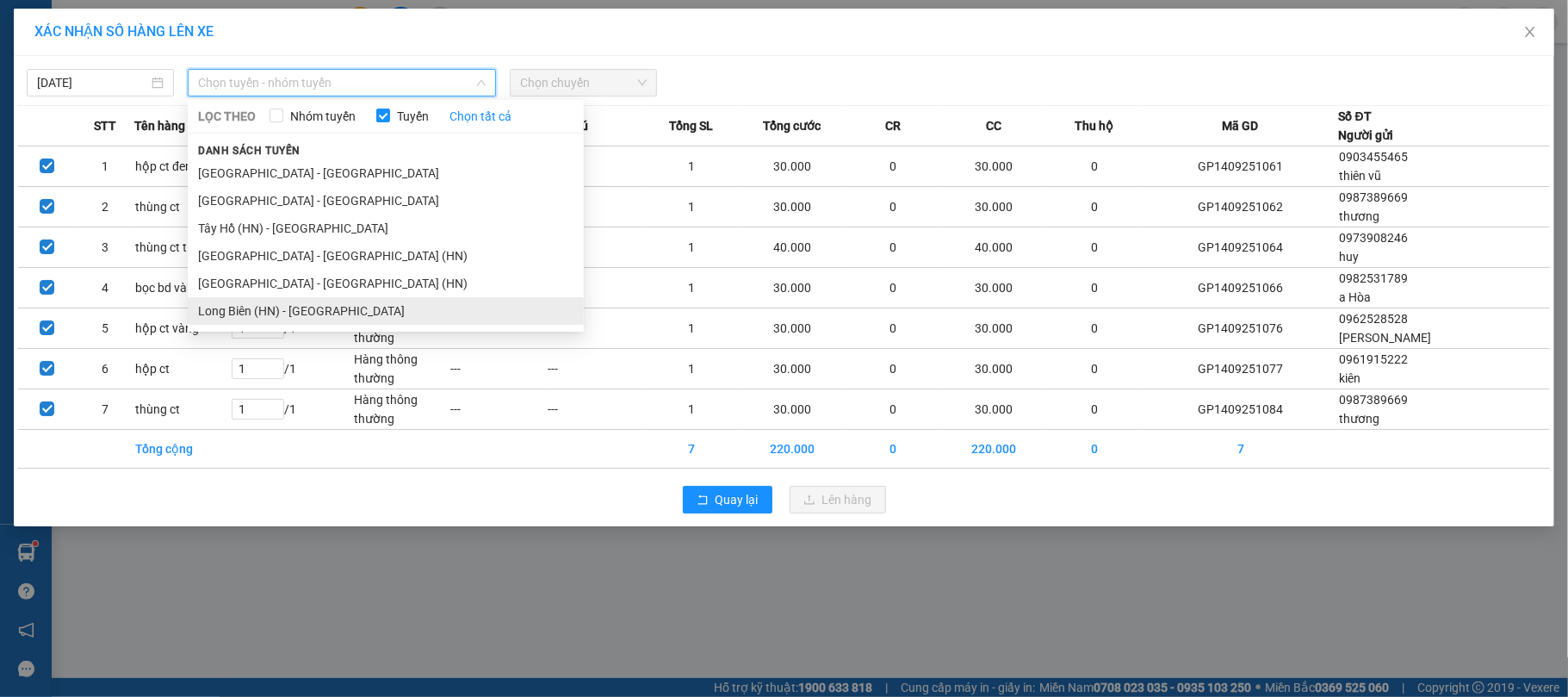
click at [270, 297] on li "Long Biên (HN) - [GEOGRAPHIC_DATA]" at bounding box center [386, 310] width 396 height 28
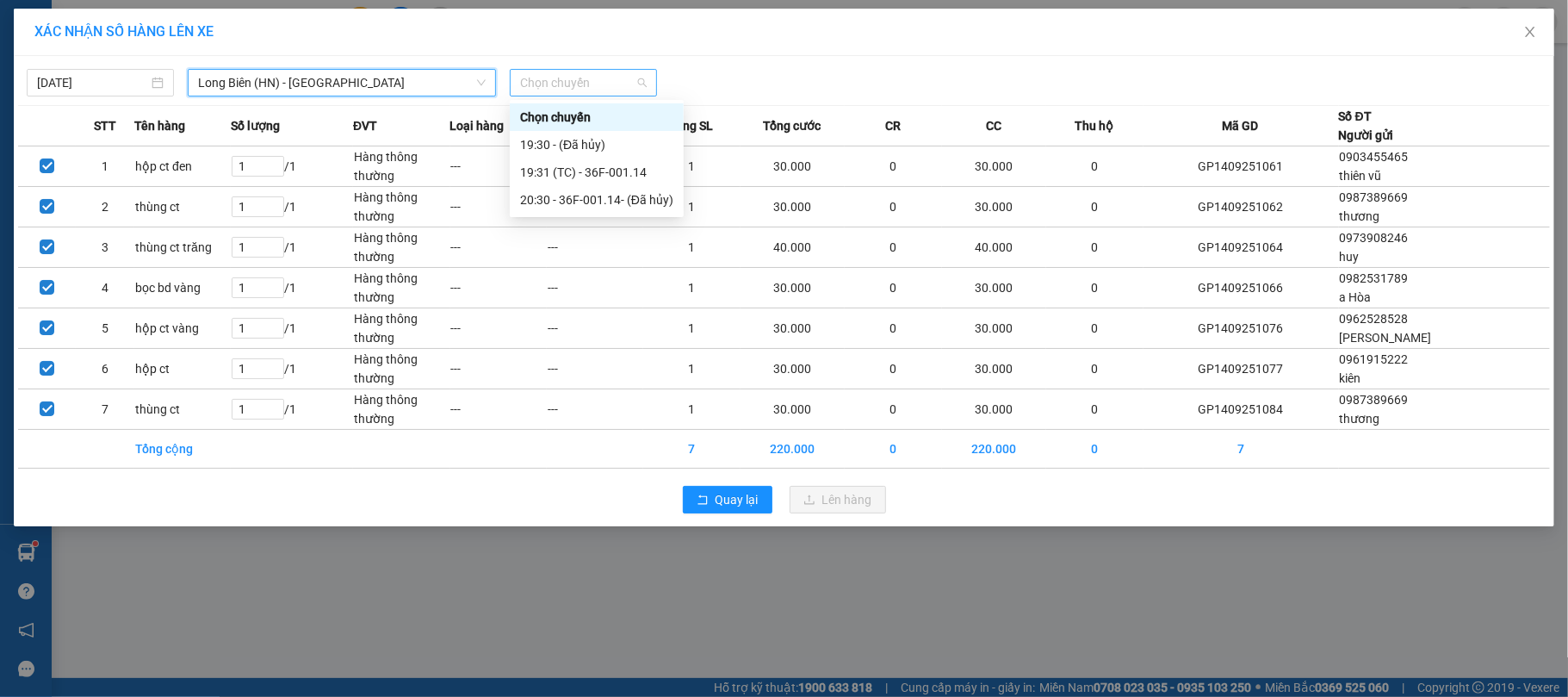
click at [566, 88] on span "Chọn chuyến" at bounding box center [583, 83] width 126 height 26
click at [582, 170] on div "19:31 (TC) - 36F-001.14" at bounding box center [597, 171] width 153 height 19
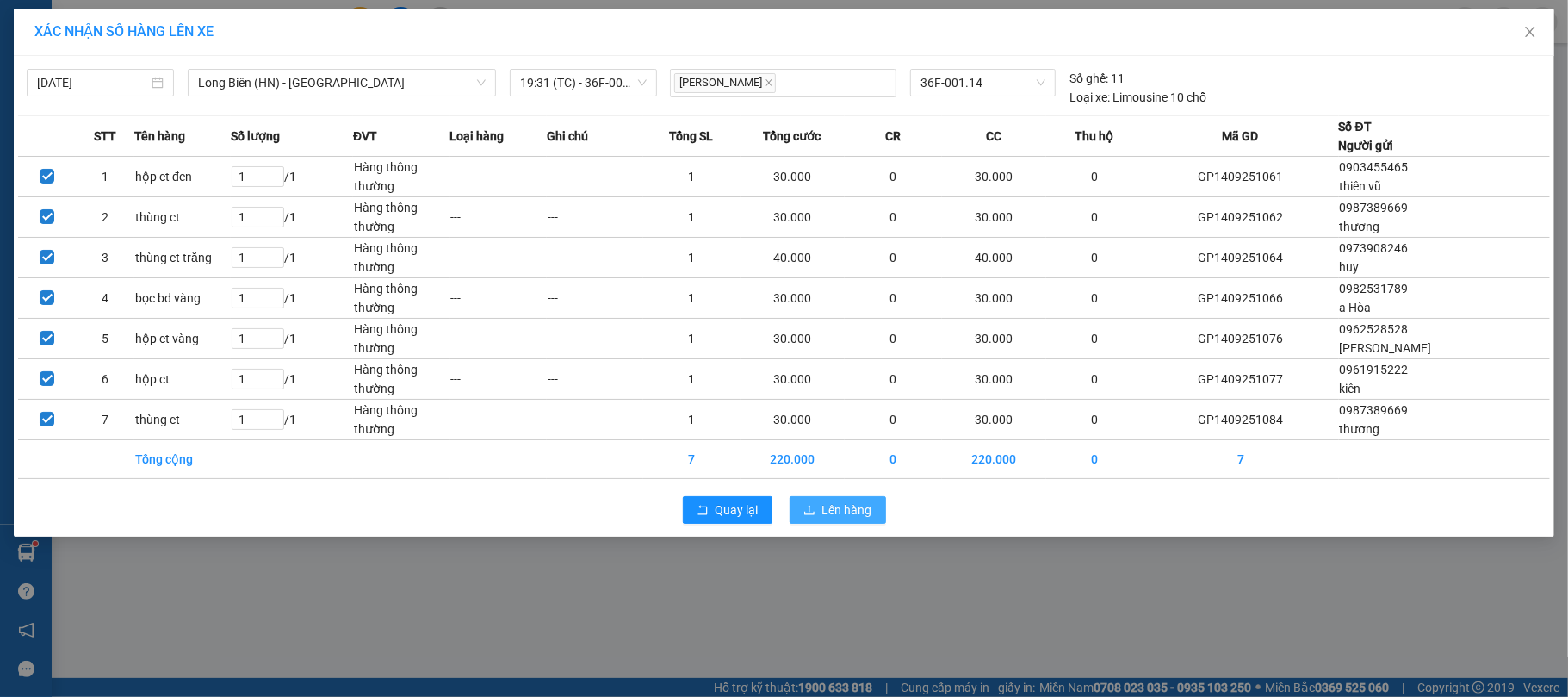
click at [833, 507] on span "Lên hàng" at bounding box center [848, 510] width 50 height 19
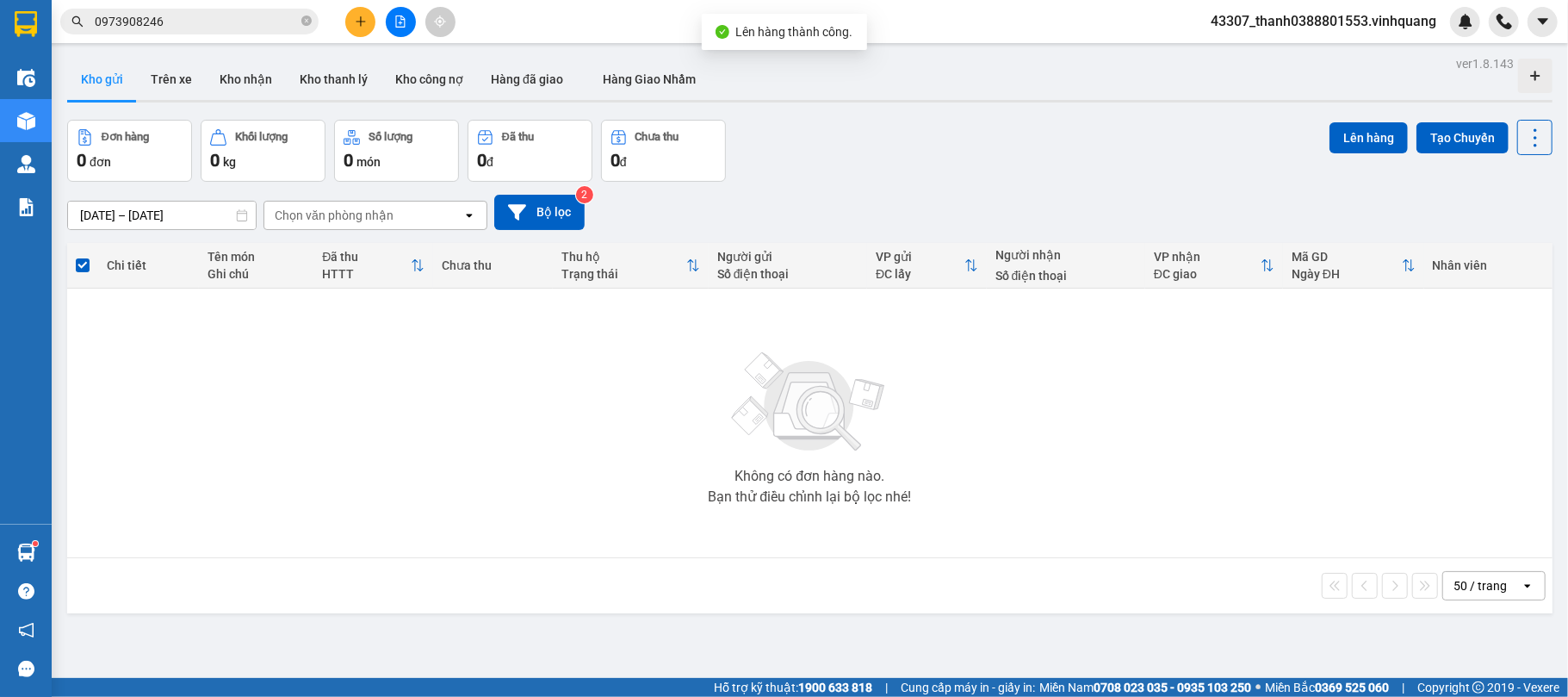
click at [414, 13] on div at bounding box center [400, 22] width 129 height 30
click at [407, 19] on button at bounding box center [401, 22] width 30 height 30
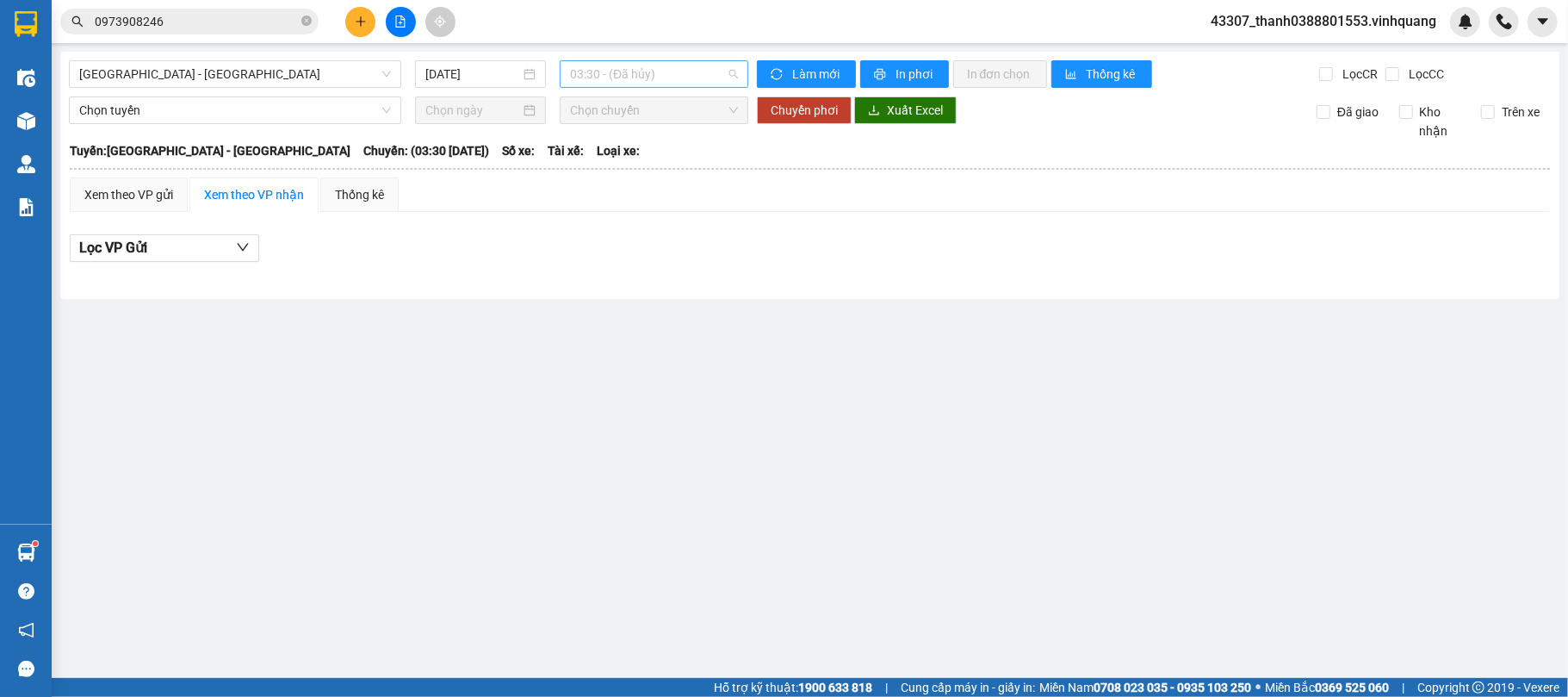
click at [642, 80] on span "03:30 - (Đã hủy)" at bounding box center [654, 74] width 168 height 26
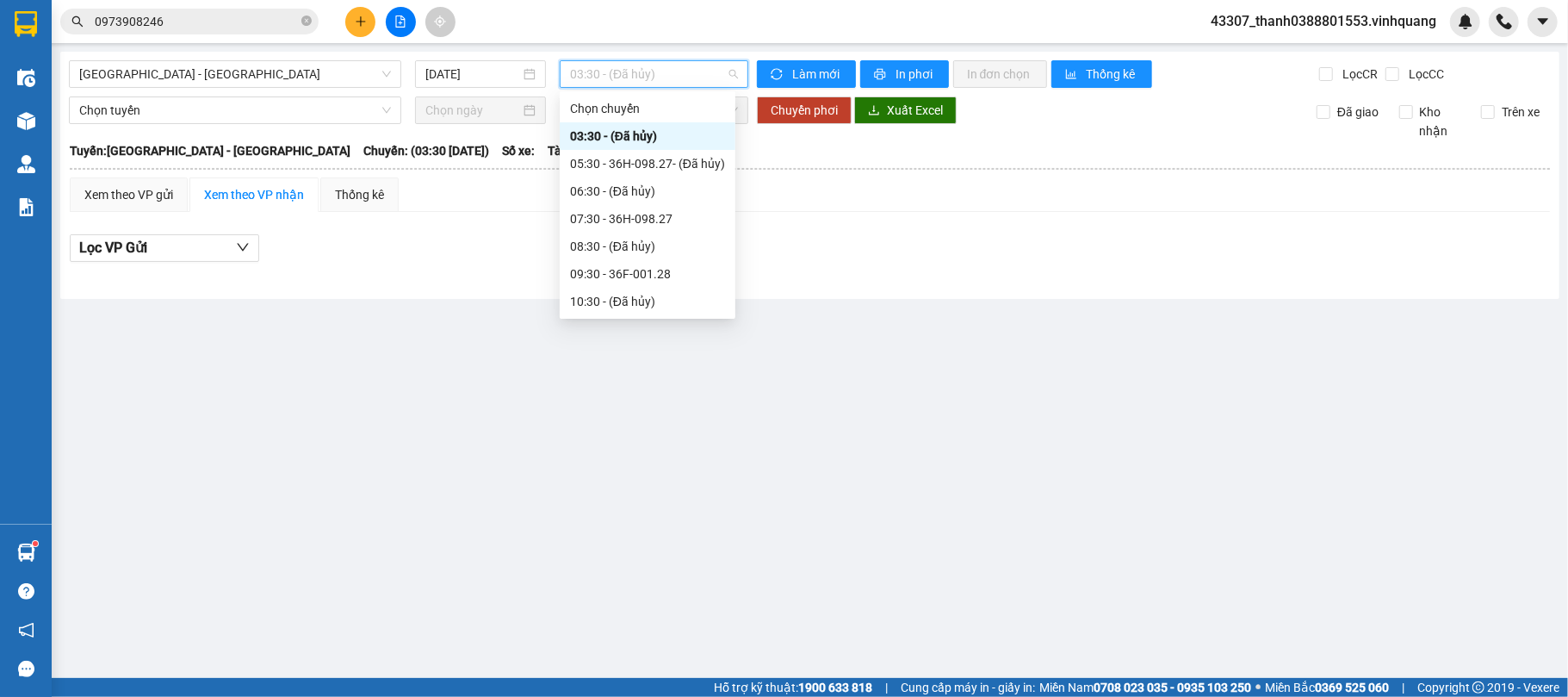
scroll to position [221, 0]
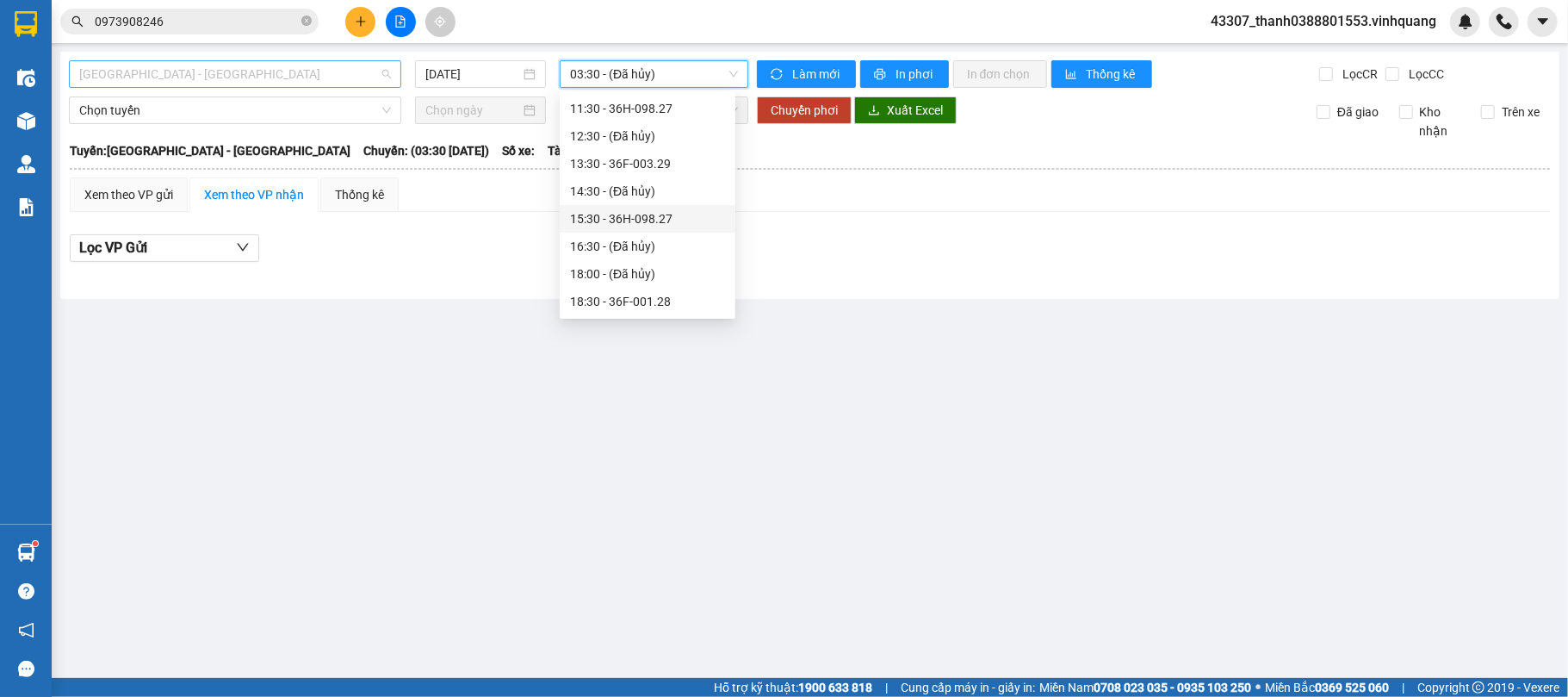
click at [329, 76] on span "[GEOGRAPHIC_DATA] - [GEOGRAPHIC_DATA]" at bounding box center [235, 74] width 312 height 26
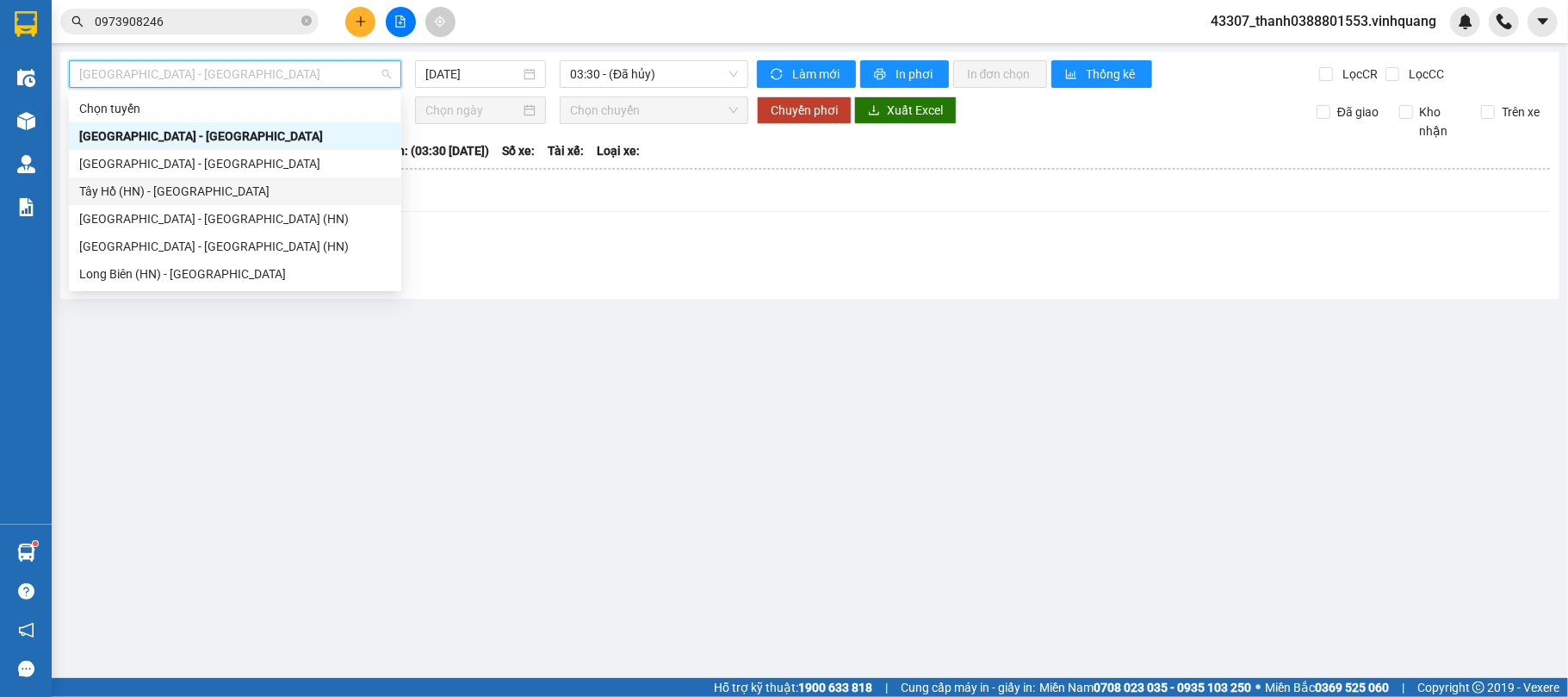
click at [160, 182] on div "Tây Hồ (HN) - [GEOGRAPHIC_DATA]" at bounding box center [235, 191] width 312 height 19
type input "[DATE]"
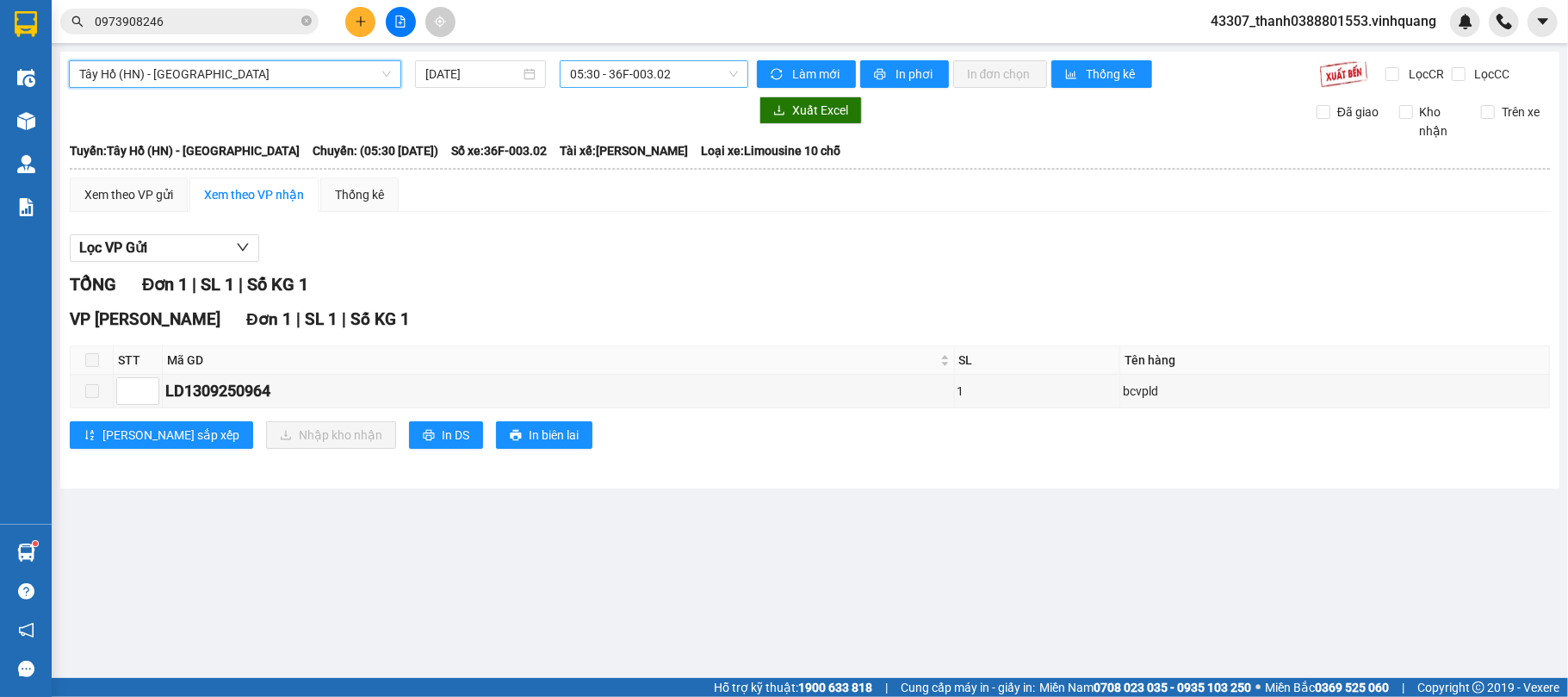
click at [640, 73] on span "05:30 - 36F-003.02" at bounding box center [654, 74] width 168 height 26
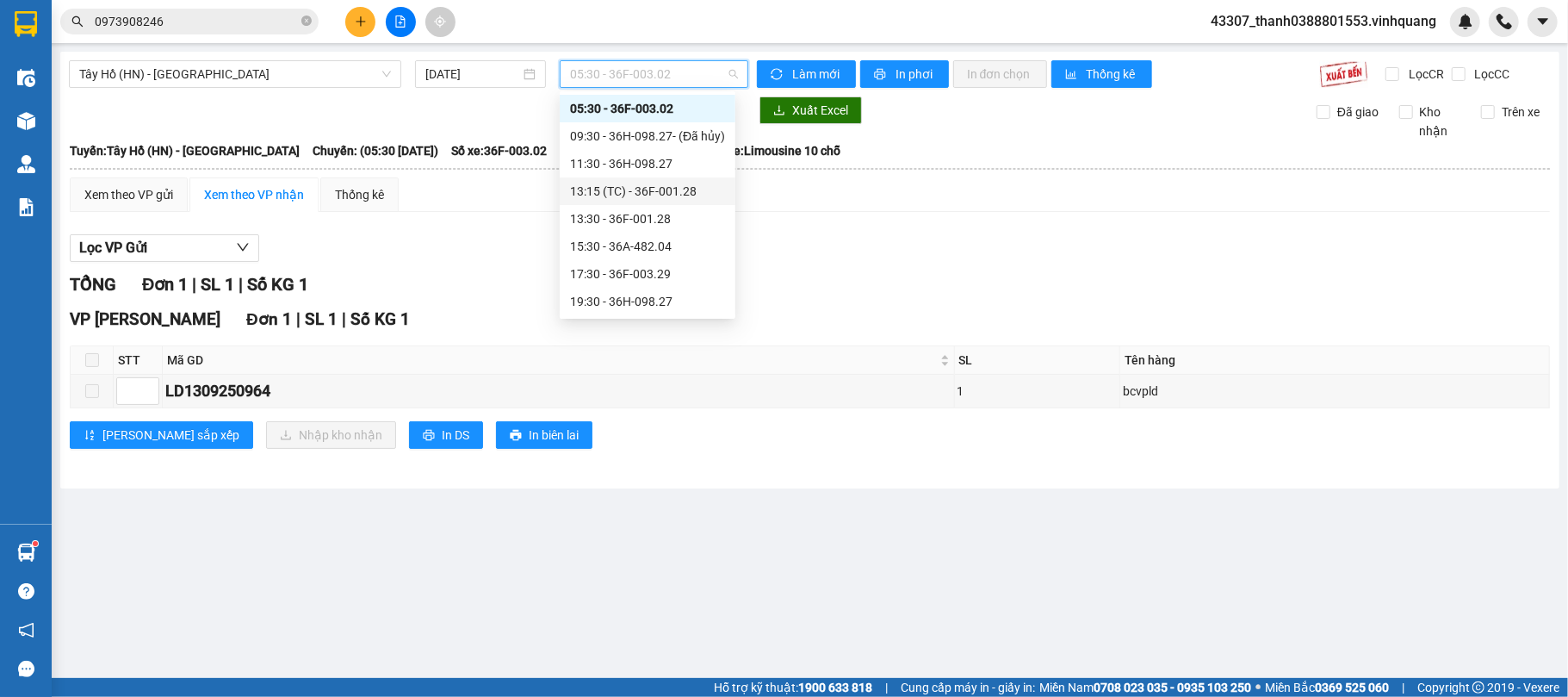
scroll to position [55, 0]
click at [287, 79] on span "Tây Hồ (HN) - [GEOGRAPHIC_DATA]" at bounding box center [235, 74] width 312 height 26
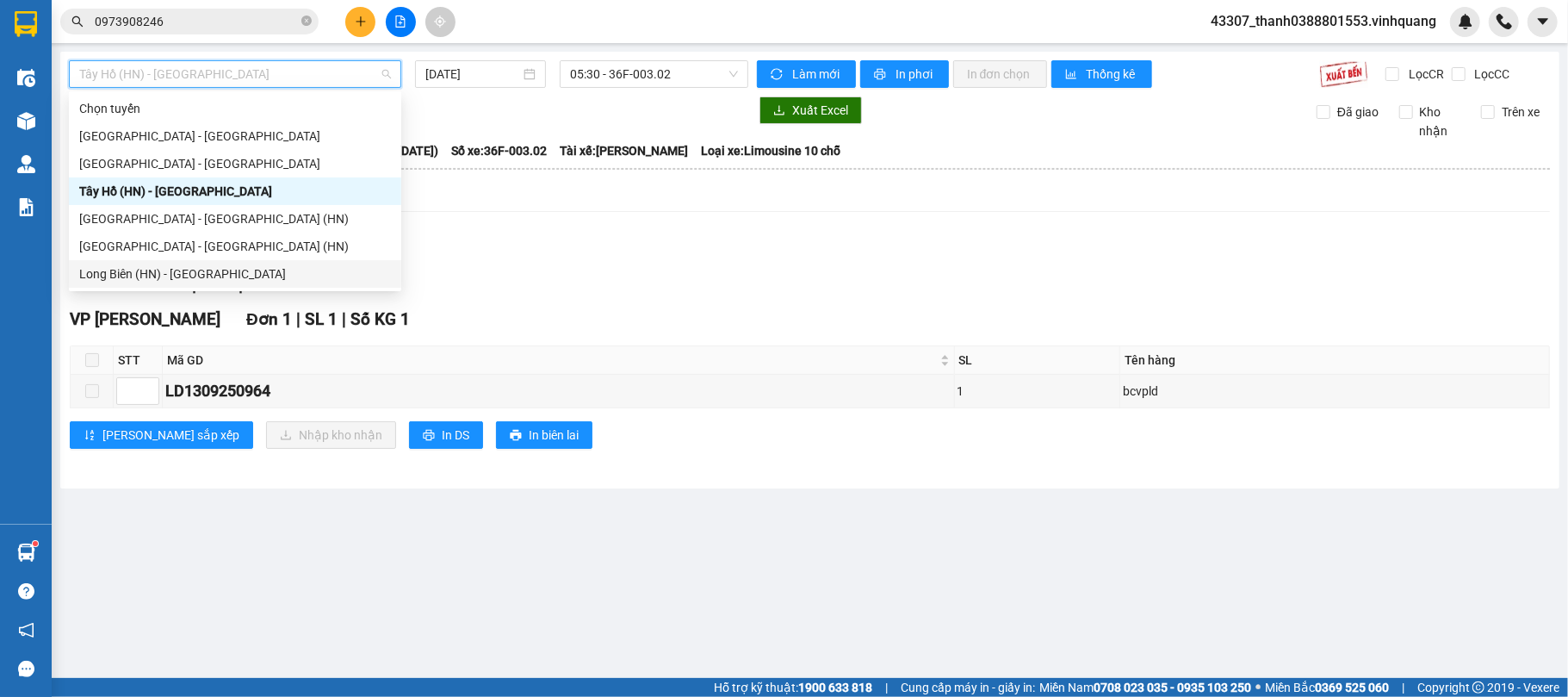
click at [161, 269] on div "Long Biên (HN) - [GEOGRAPHIC_DATA]" at bounding box center [235, 274] width 312 height 19
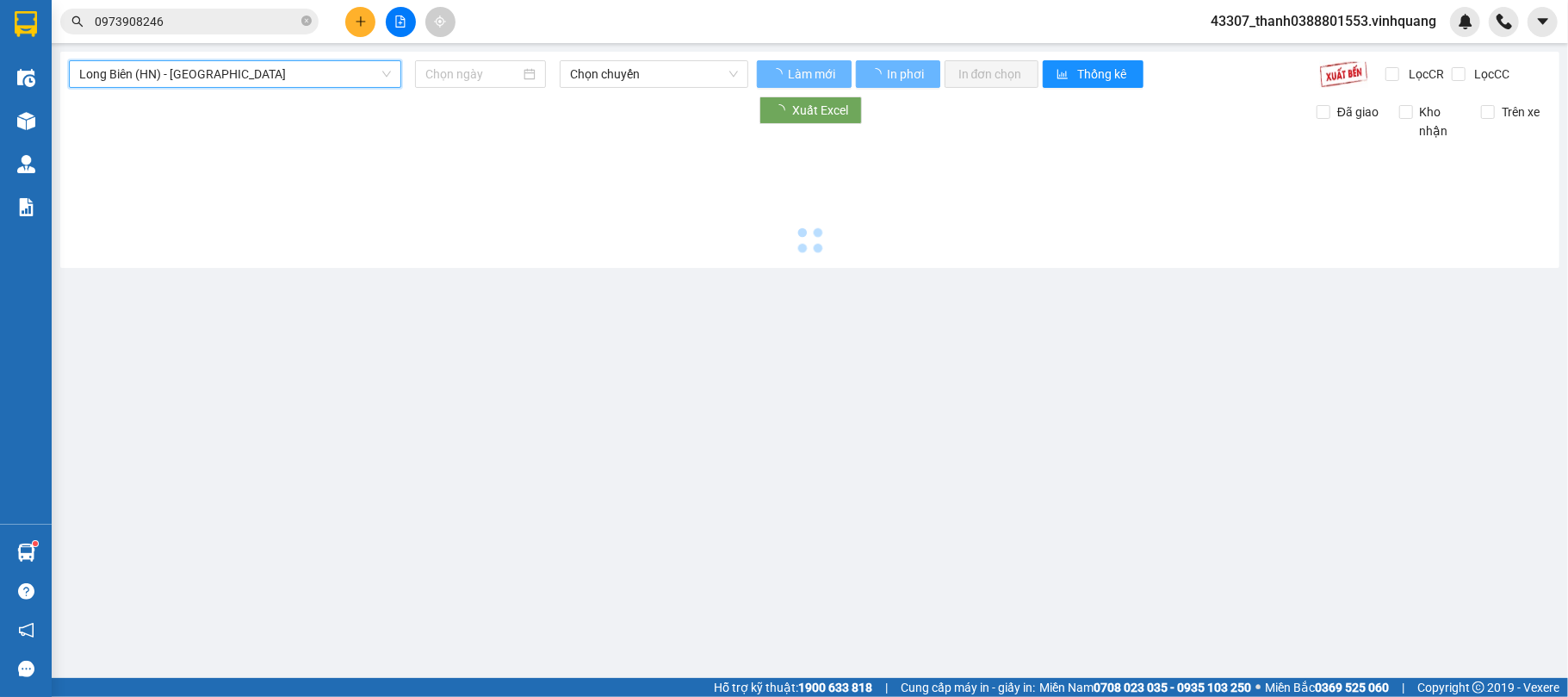
type input "[DATE]"
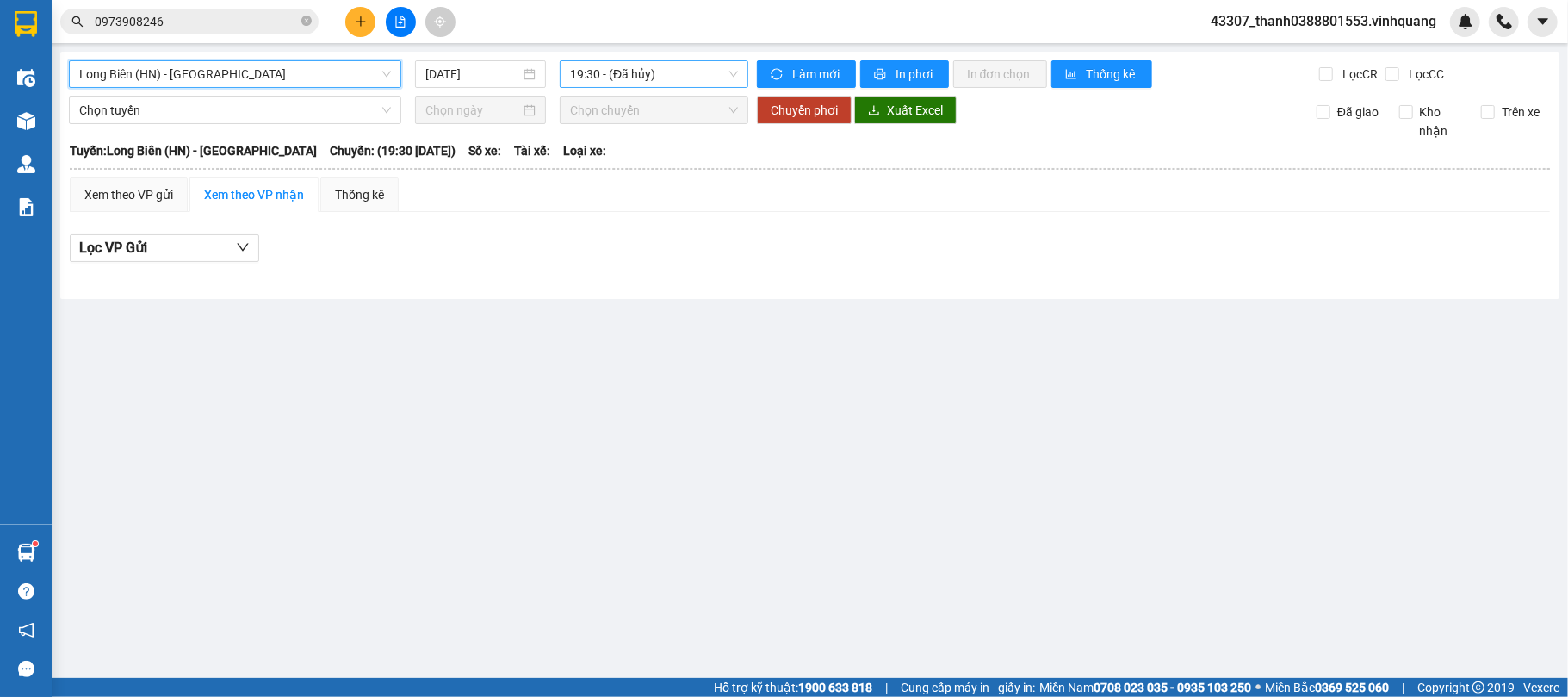
click at [655, 79] on span "19:30 - (Đã hủy)" at bounding box center [654, 74] width 168 height 26
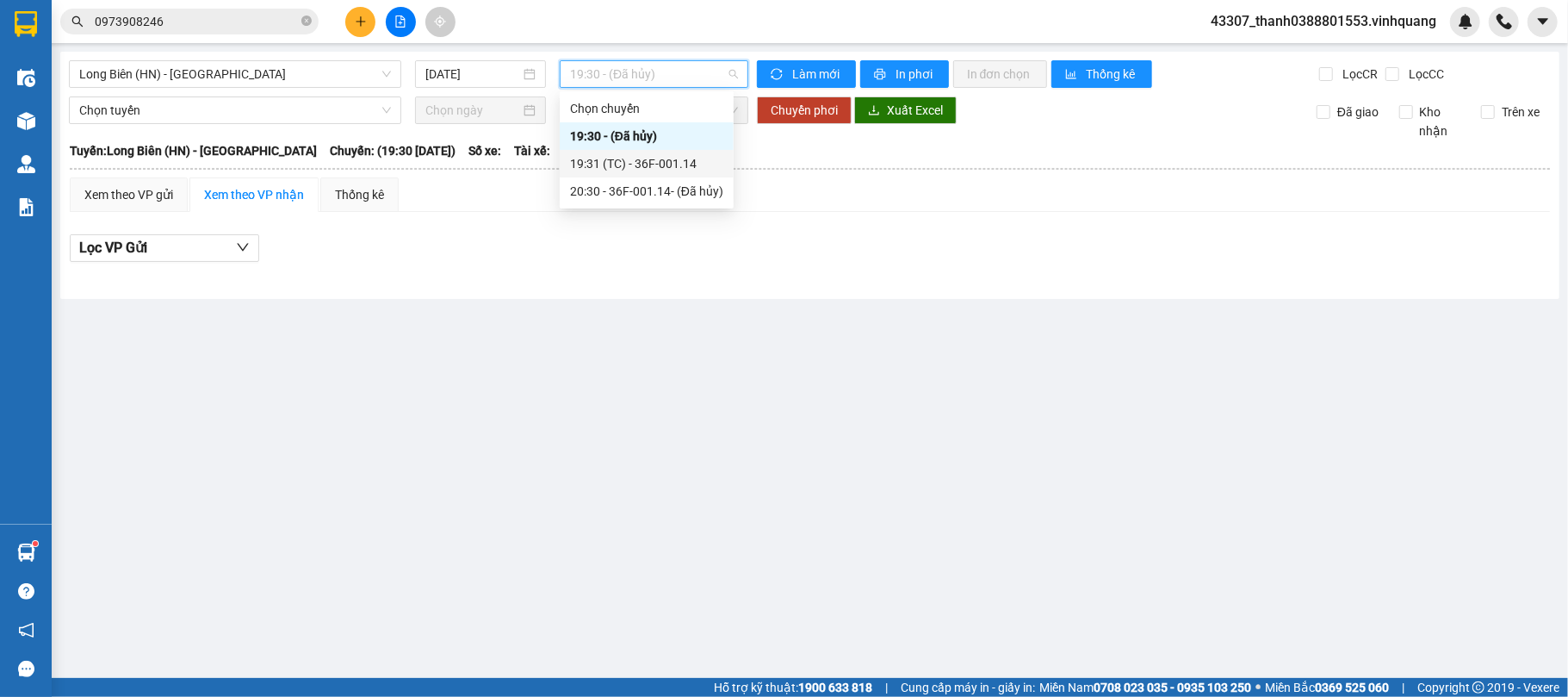
click at [641, 162] on div "19:31 (TC) - 36F-001.14" at bounding box center [647, 163] width 153 height 19
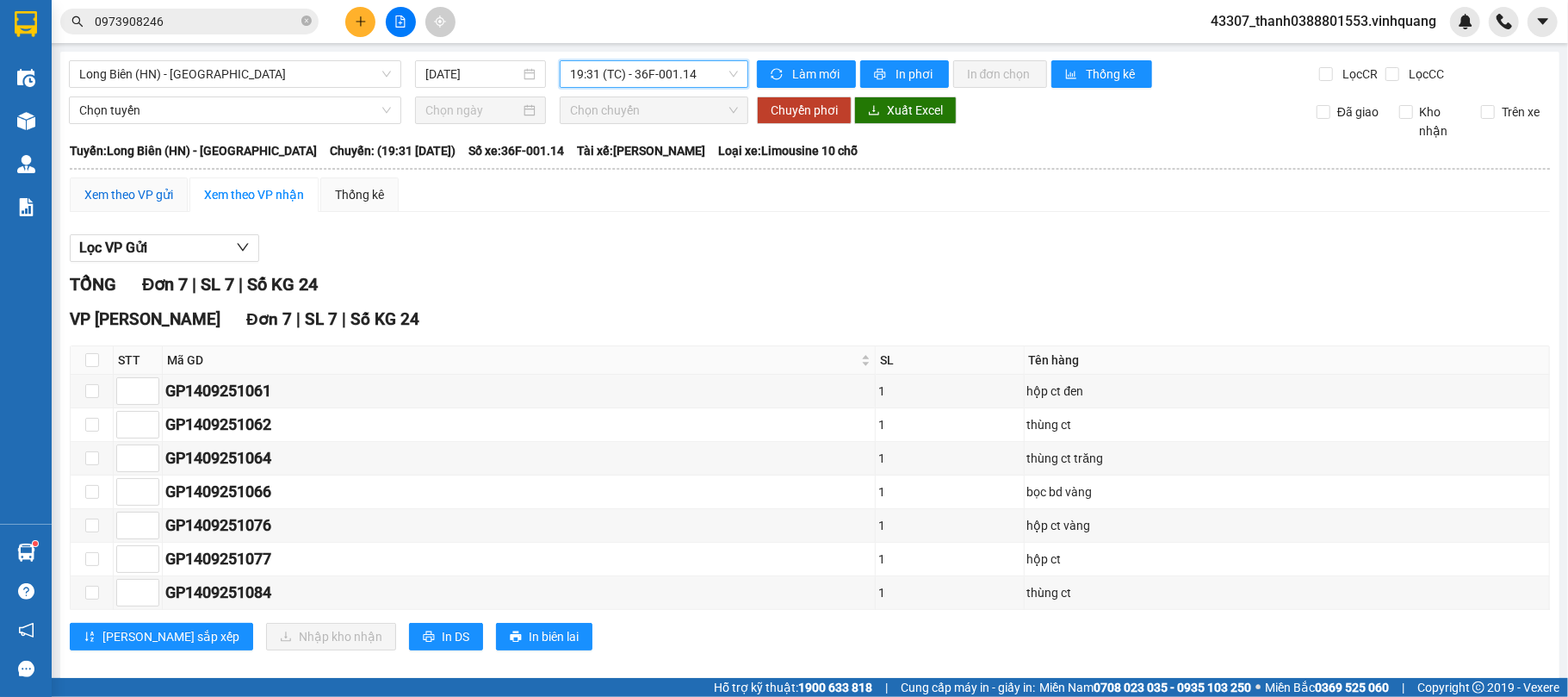
drag, startPoint x: 115, startPoint y: 194, endPoint x: 129, endPoint y: 174, distance: 24.4
click at [118, 195] on div "Xem theo VP gửi" at bounding box center [128, 194] width 89 height 19
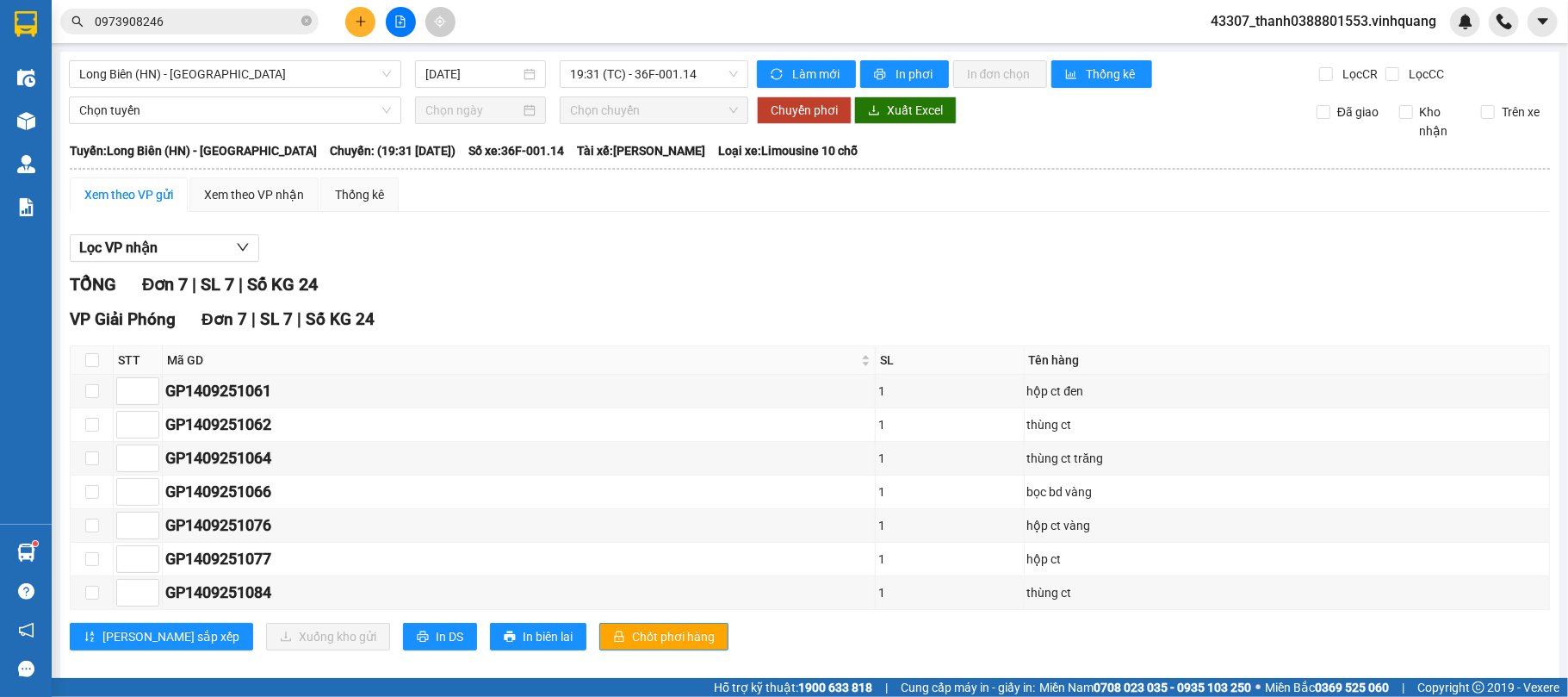
scroll to position [29, 0]
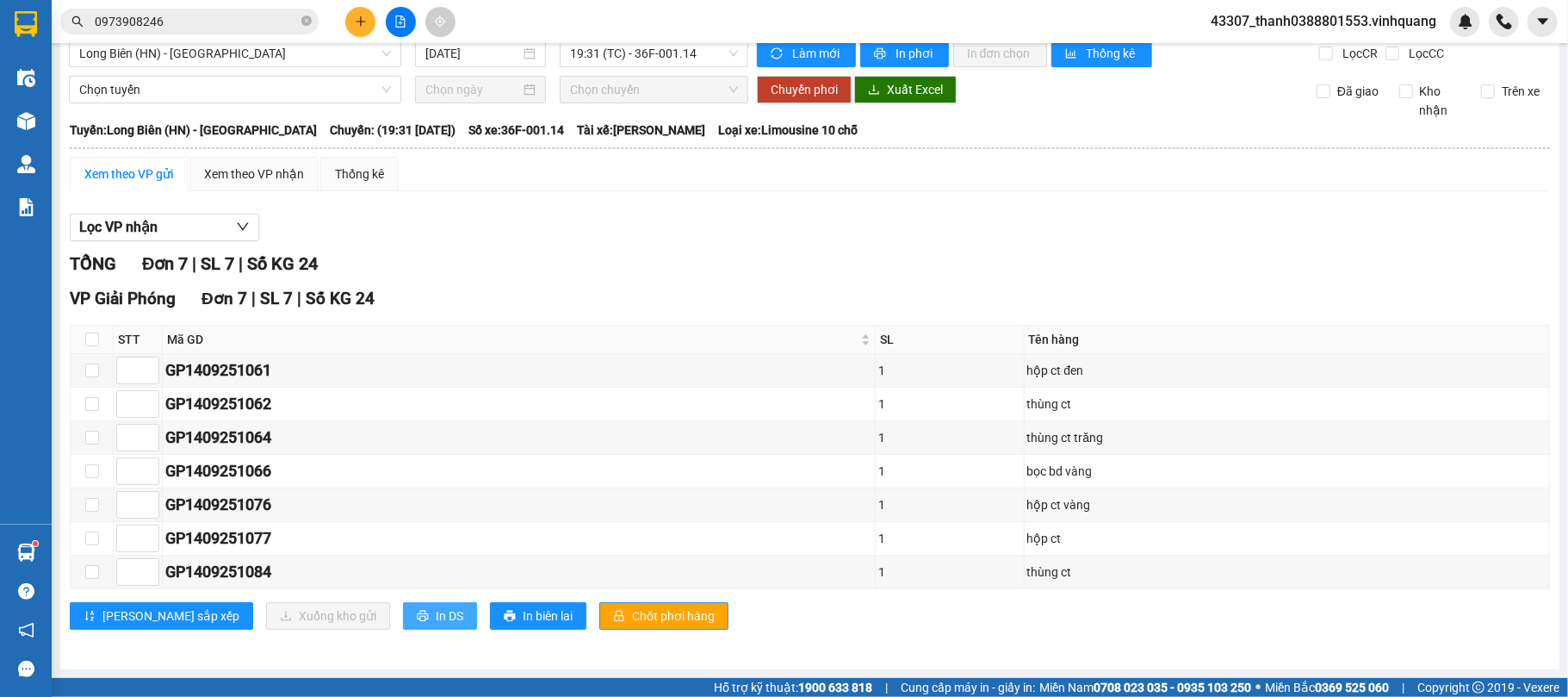
click at [436, 522] on span "In DS" at bounding box center [449, 615] width 28 height 19
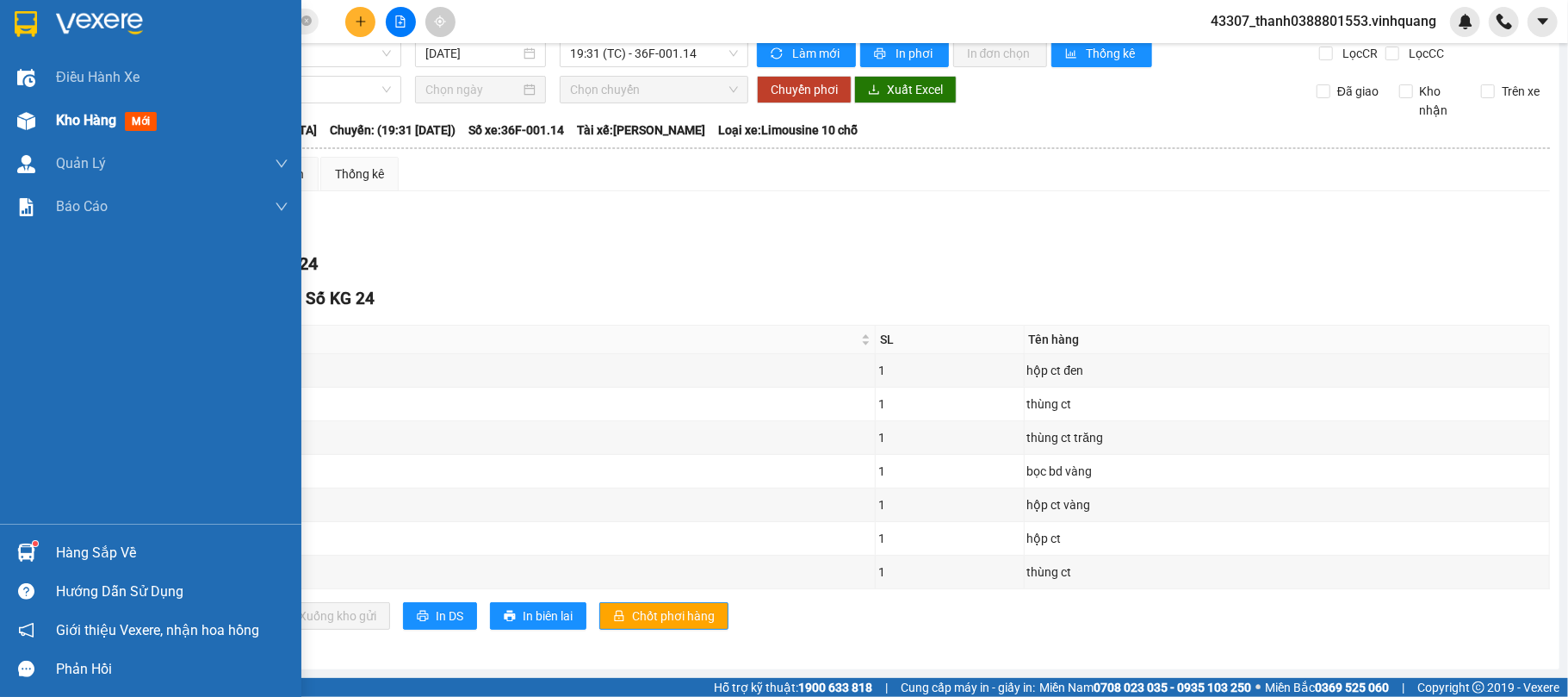
click at [26, 101] on div "Kho hàng mới" at bounding box center [151, 120] width 301 height 43
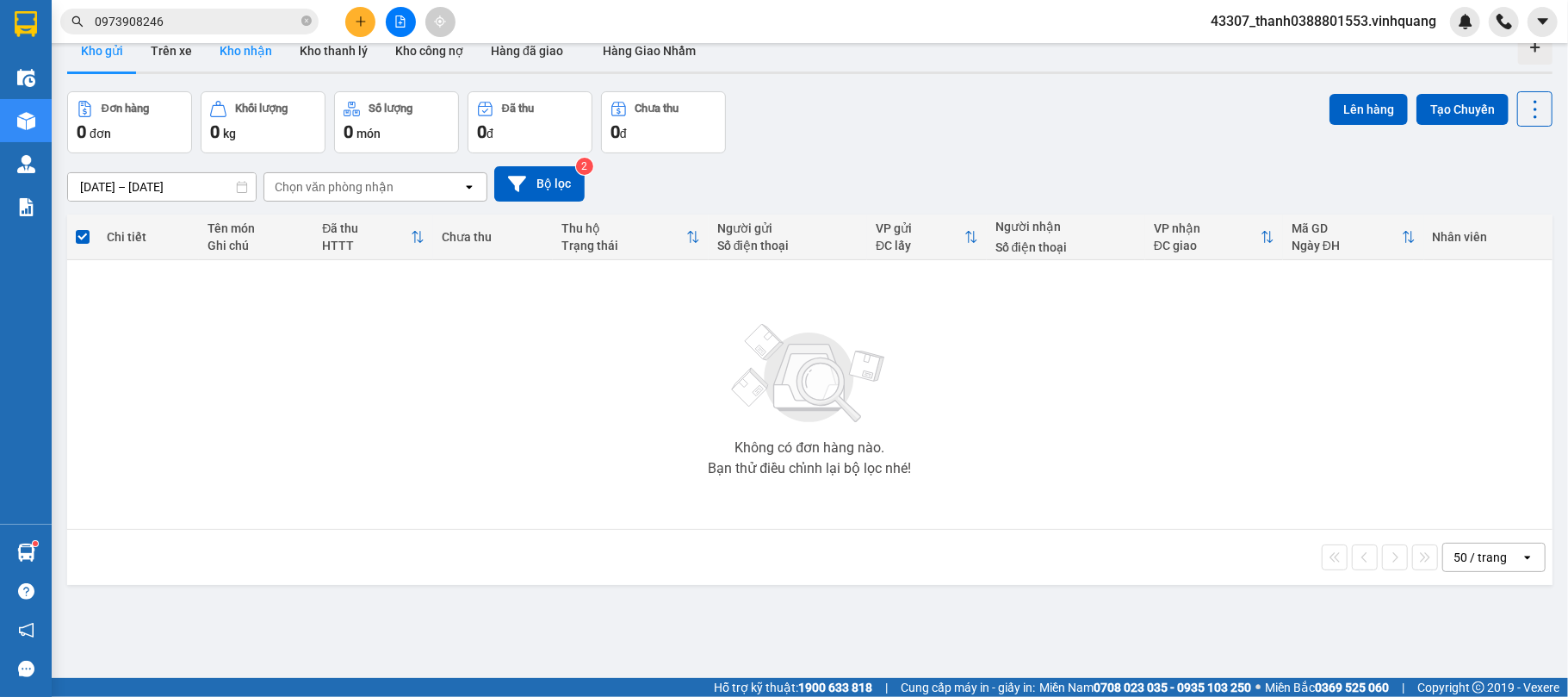
drag, startPoint x: 211, startPoint y: 52, endPoint x: 229, endPoint y: 52, distance: 18.0
click at [214, 52] on button "Kho nhận" at bounding box center [245, 51] width 80 height 41
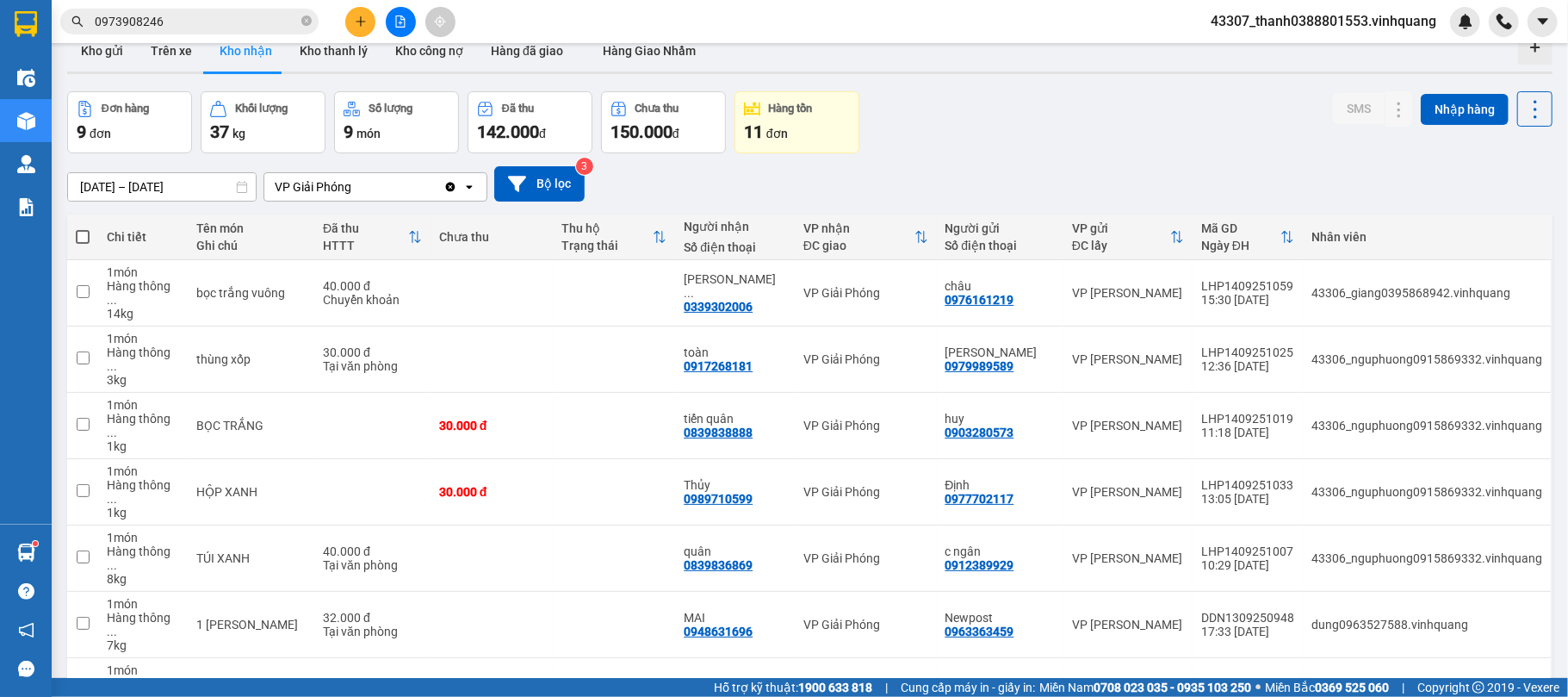
click at [240, 56] on button "Kho nhận" at bounding box center [245, 51] width 80 height 41
click at [1176, 287] on icon at bounding box center [1399, 292] width 12 height 12
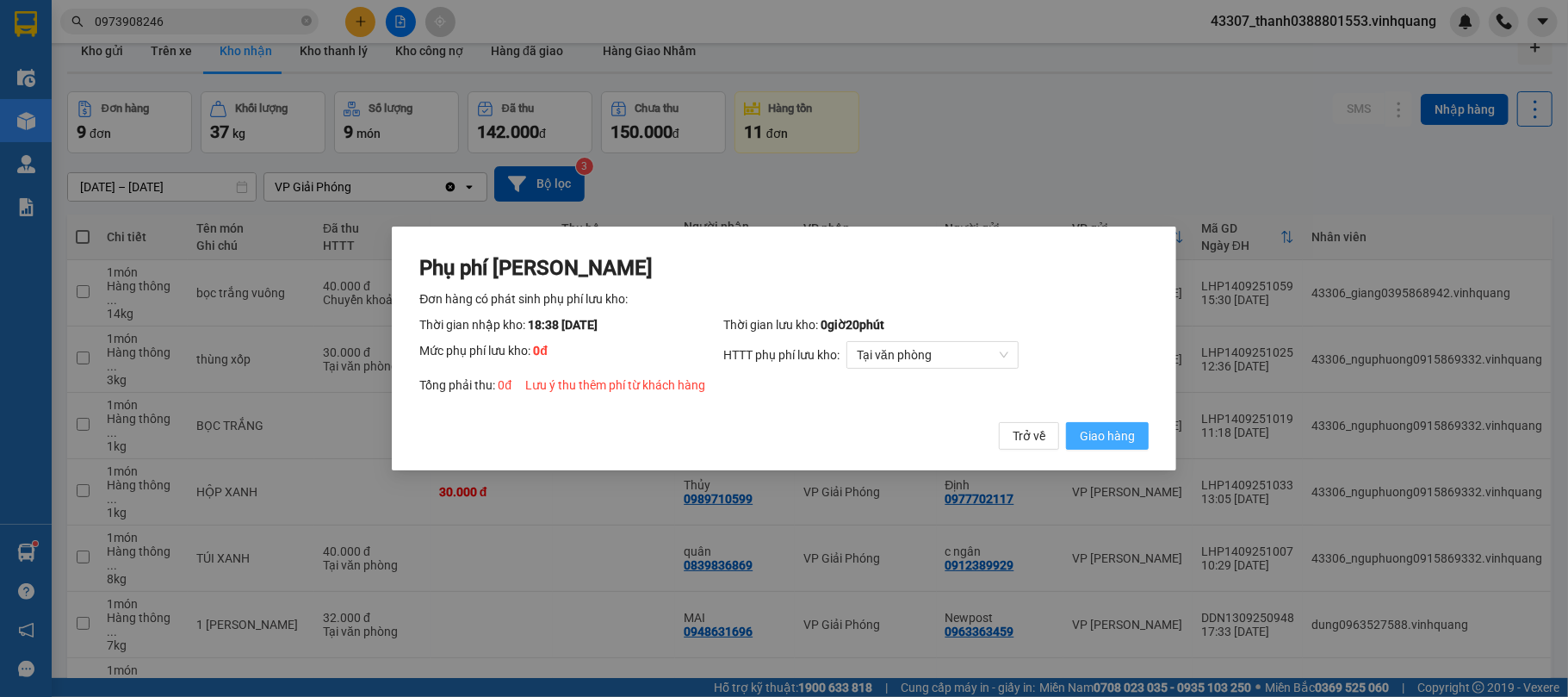
click at [1108, 441] on span "Giao hàng" at bounding box center [1107, 435] width 55 height 19
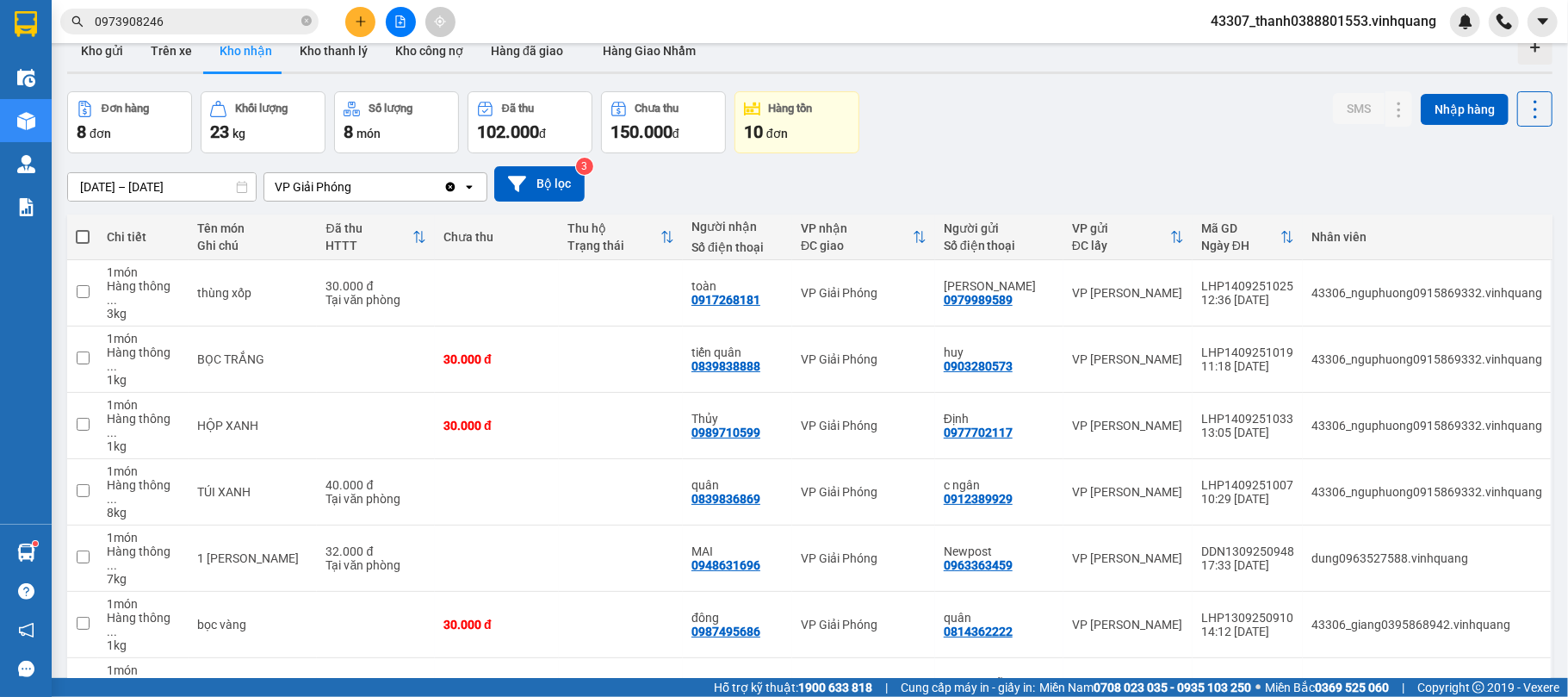
click at [834, 167] on div "[DATE] – [DATE] Press the down arrow key to interact with the calendar and sele…" at bounding box center [810, 183] width 1485 height 35
click at [1176, 291] on icon at bounding box center [1399, 292] width 12 height 12
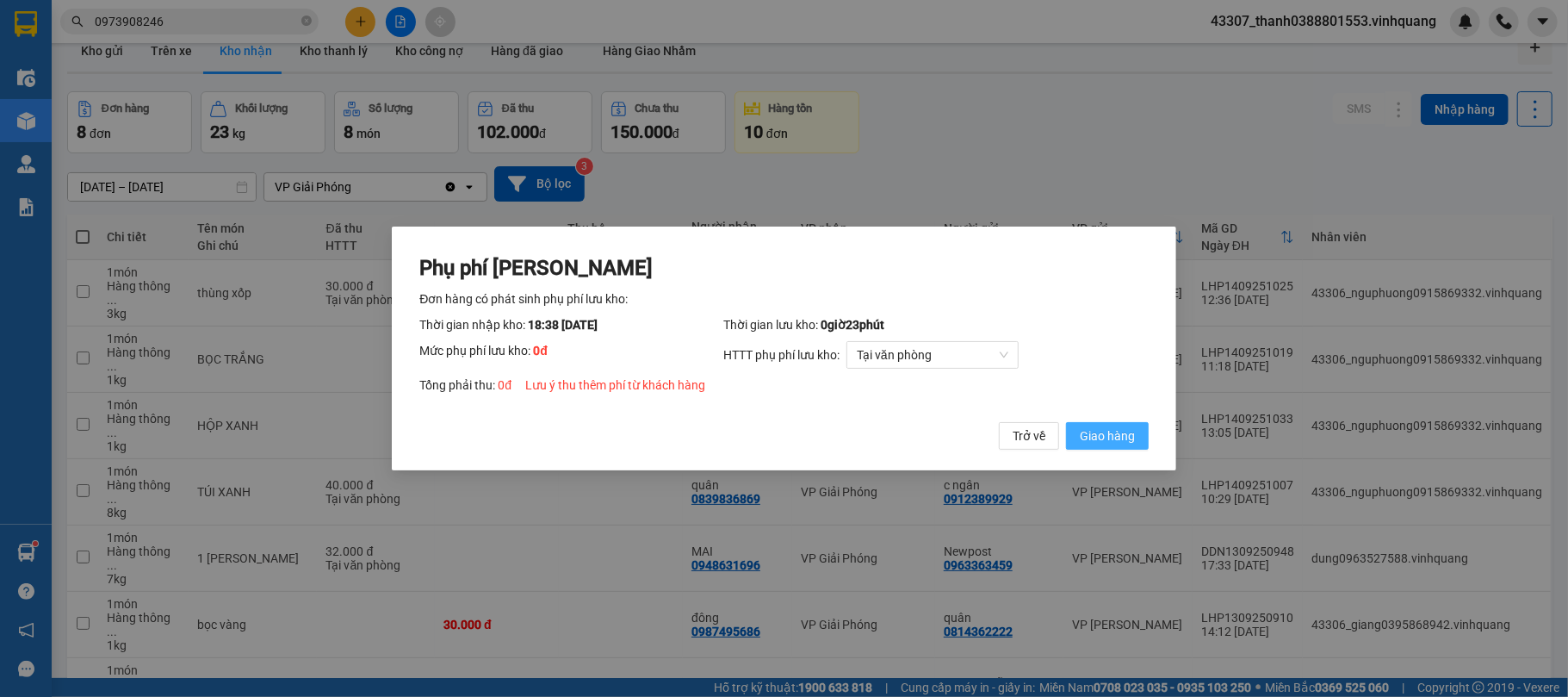
click at [1130, 438] on span "Giao hàng" at bounding box center [1107, 435] width 55 height 19
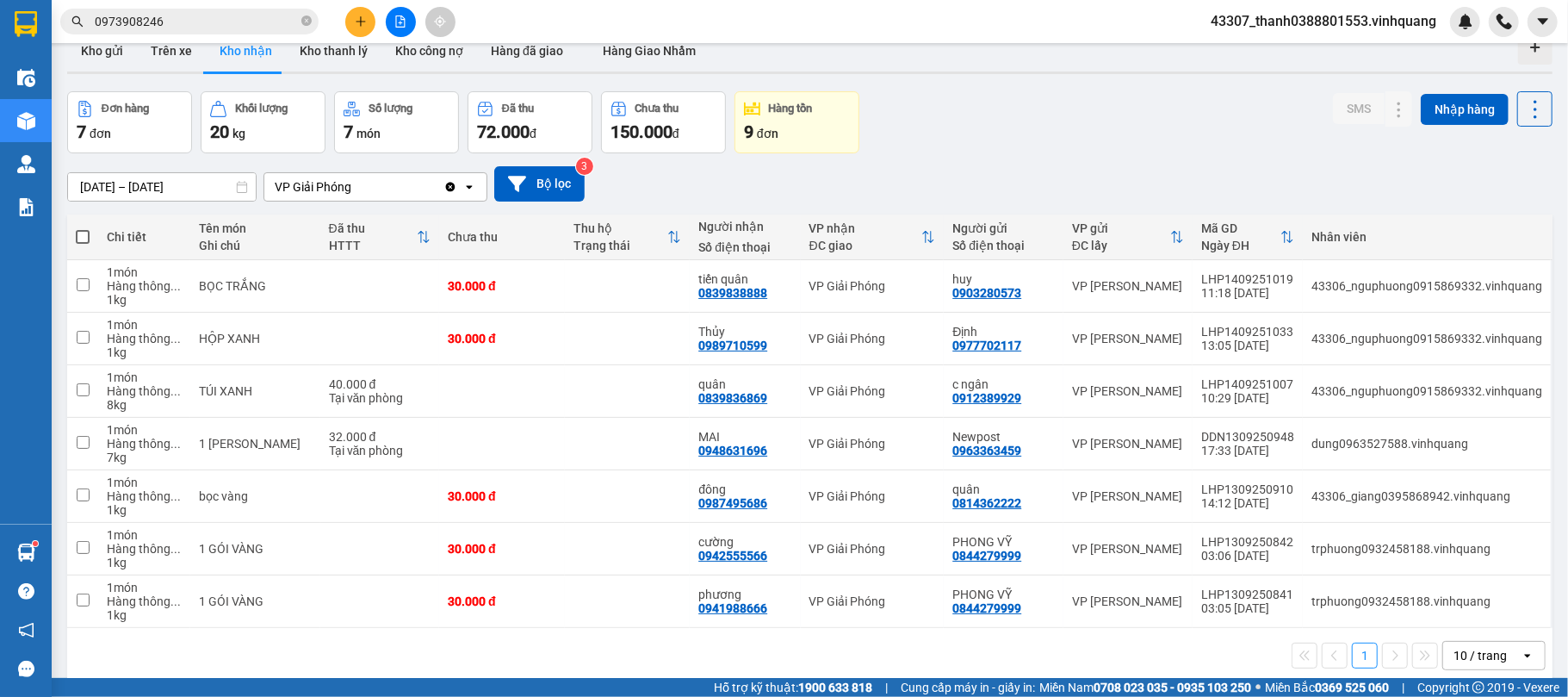
click at [792, 522] on div "1 10 / trang open" at bounding box center [810, 655] width 1472 height 30
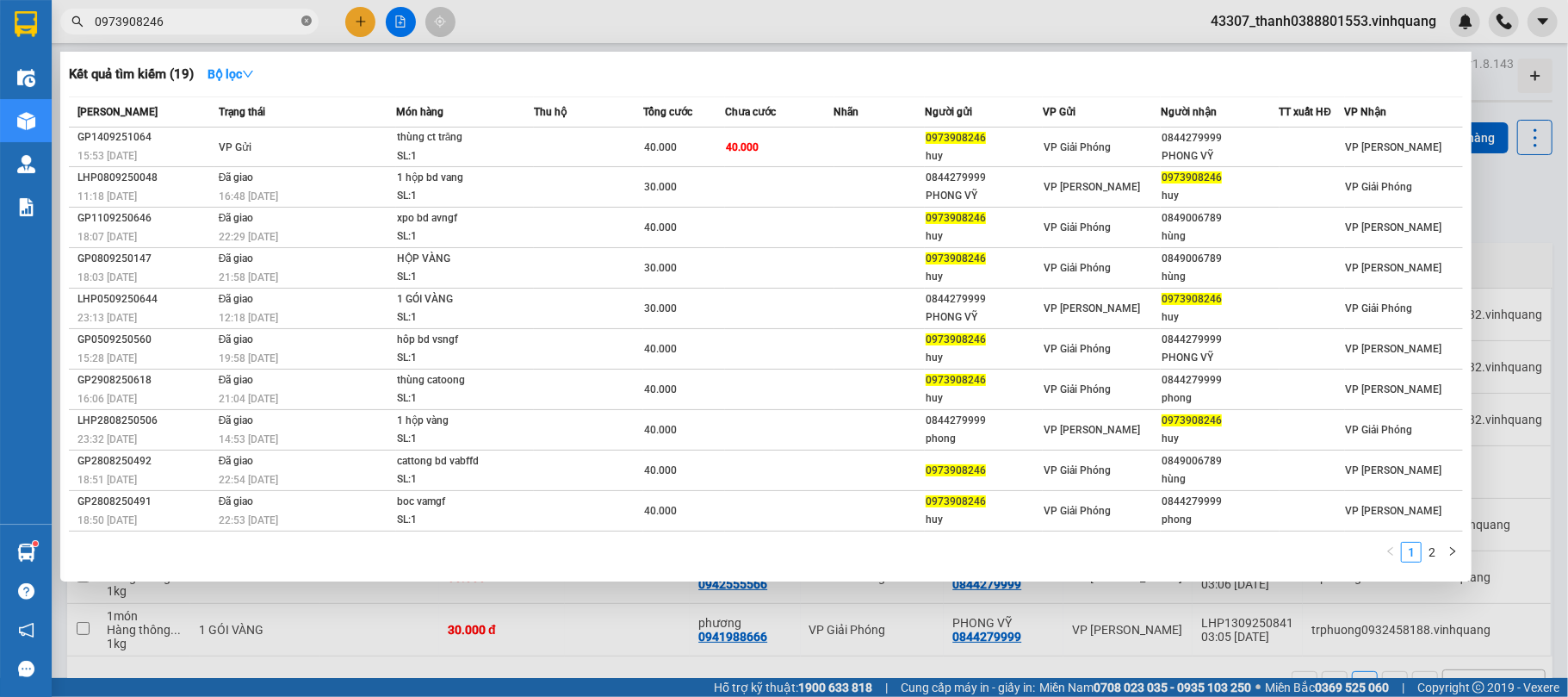
click at [310, 22] on icon "close-circle" at bounding box center [307, 21] width 11 height 11
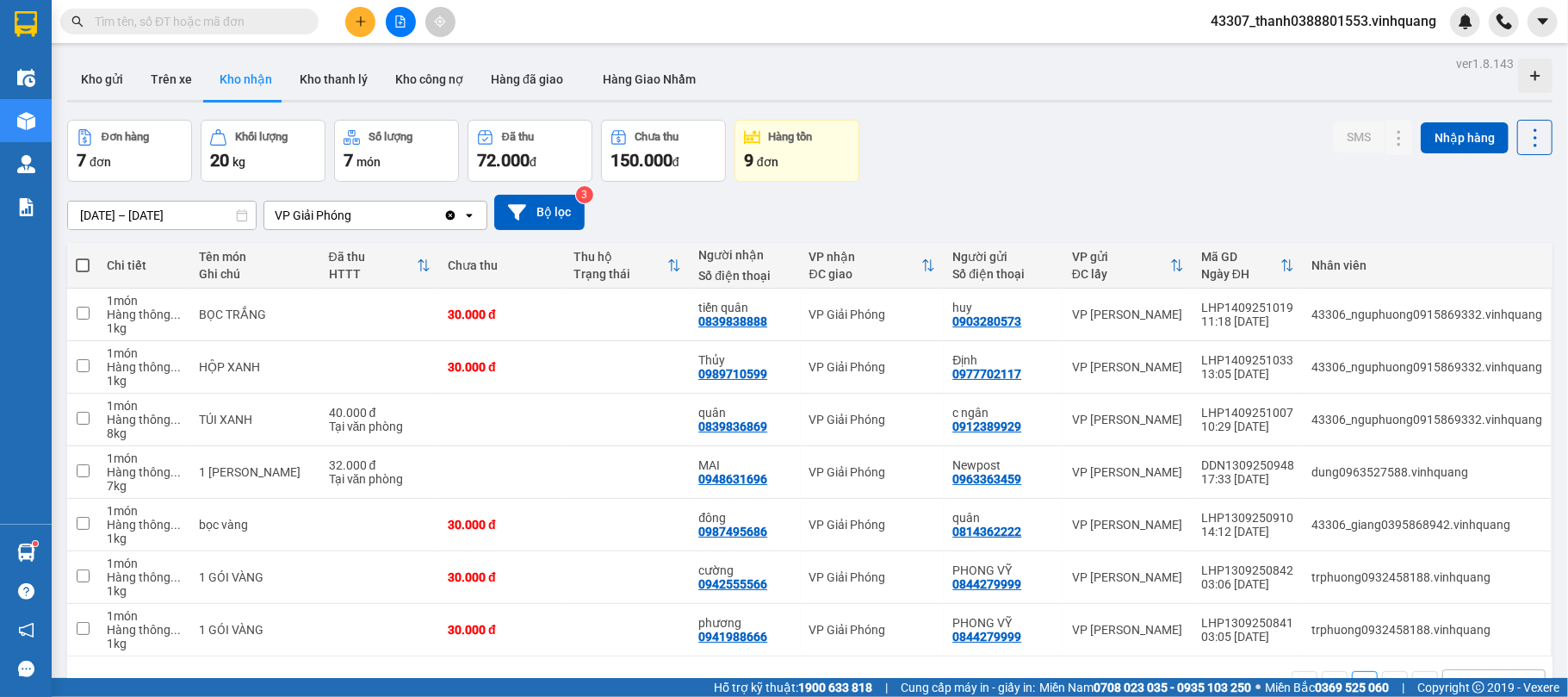
click at [341, 28] on div at bounding box center [400, 22] width 129 height 30
click at [362, 18] on icon "plus" at bounding box center [361, 21] width 12 height 12
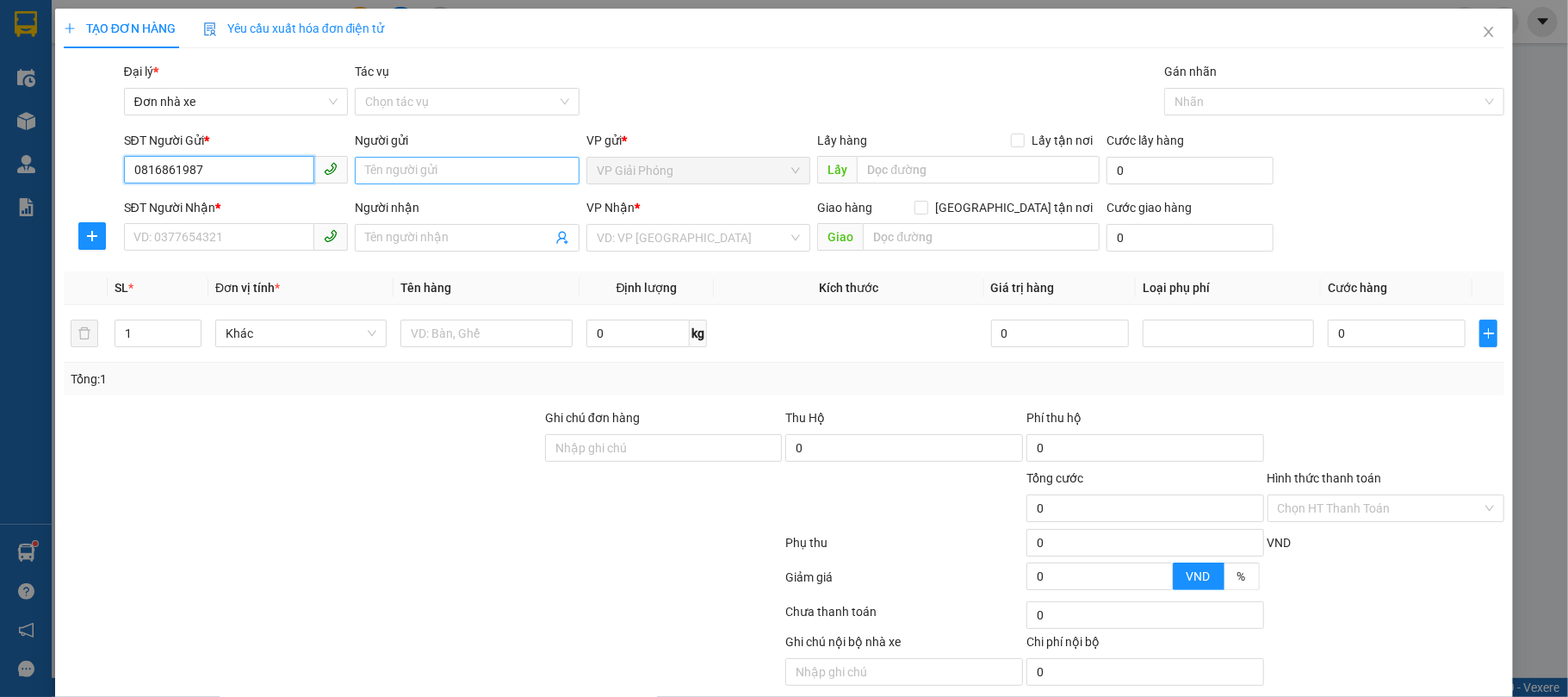
type input "0816861987"
click at [456, 181] on input "Người gửi" at bounding box center [467, 170] width 225 height 28
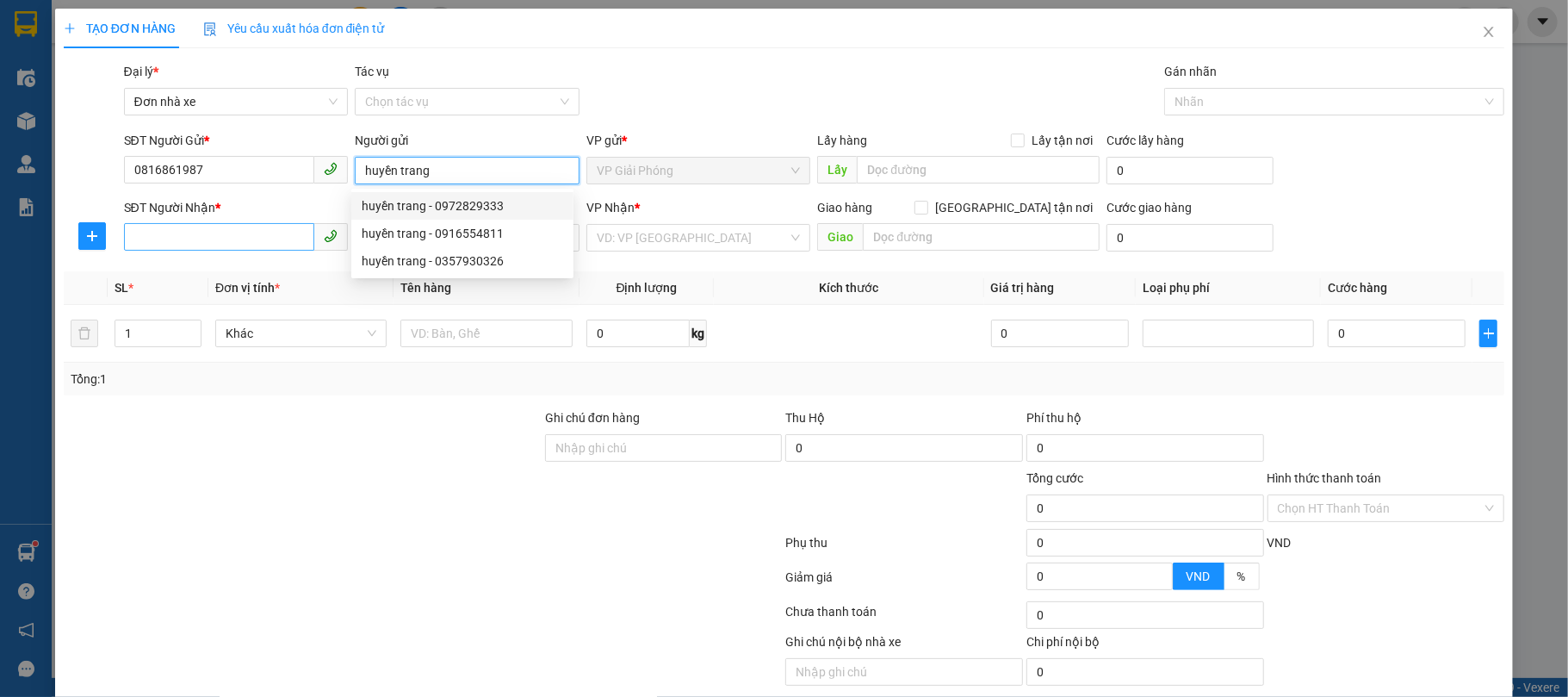
type input "huyền trang"
click at [238, 231] on input "SĐT Người Nhận *" at bounding box center [219, 237] width 191 height 28
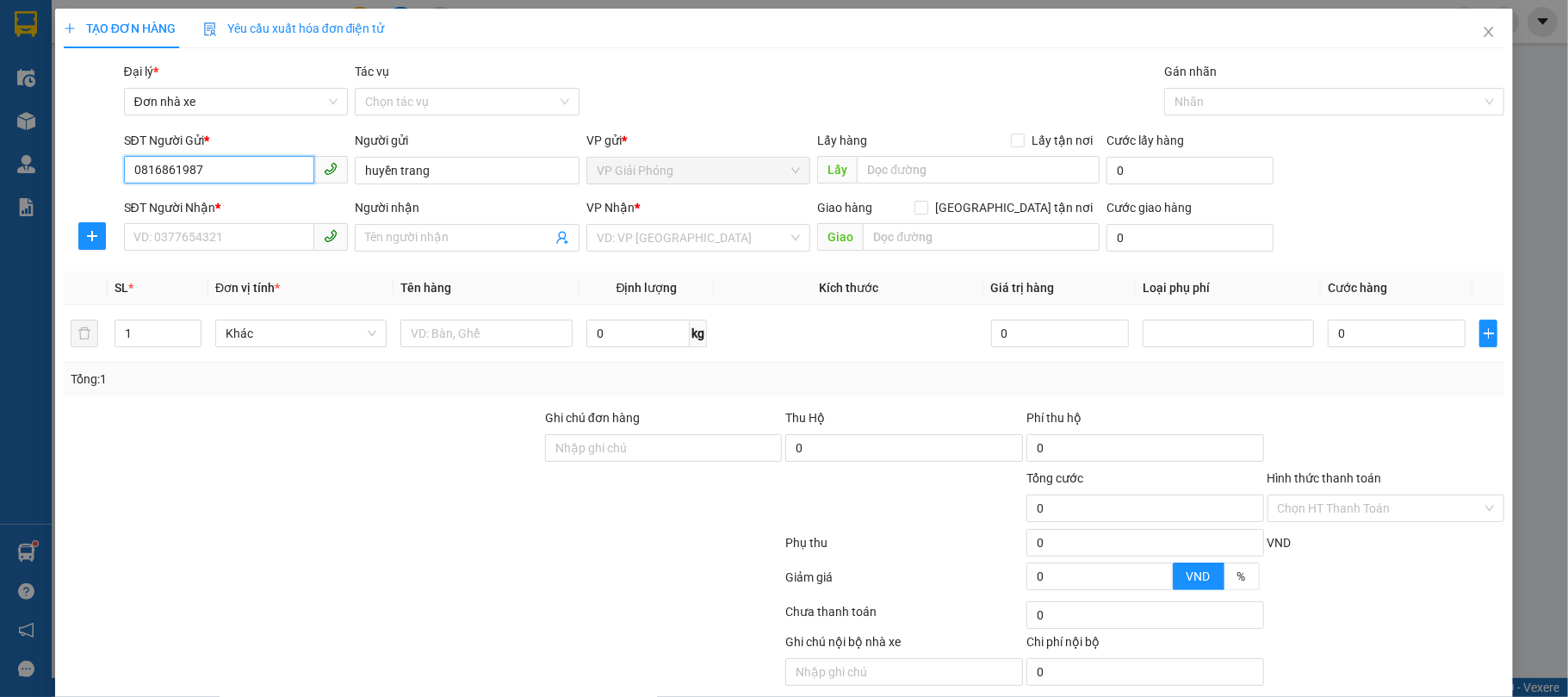
click at [235, 174] on input "0816861987" at bounding box center [219, 170] width 191 height 28
click at [210, 229] on input "SĐT Người Nhận *" at bounding box center [219, 237] width 191 height 28
paste input "0816861987"
type input "0816861987"
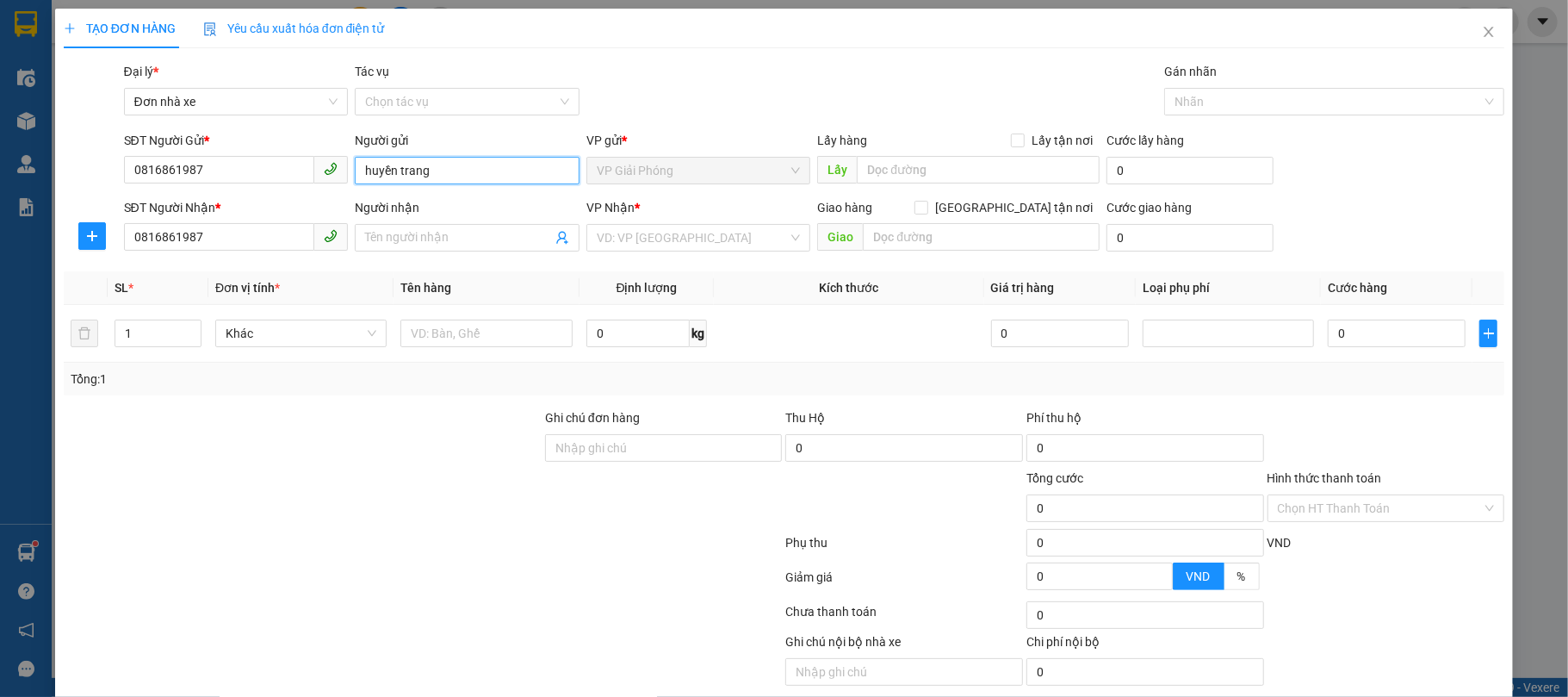
click at [436, 176] on input "huyền trang" at bounding box center [467, 170] width 225 height 28
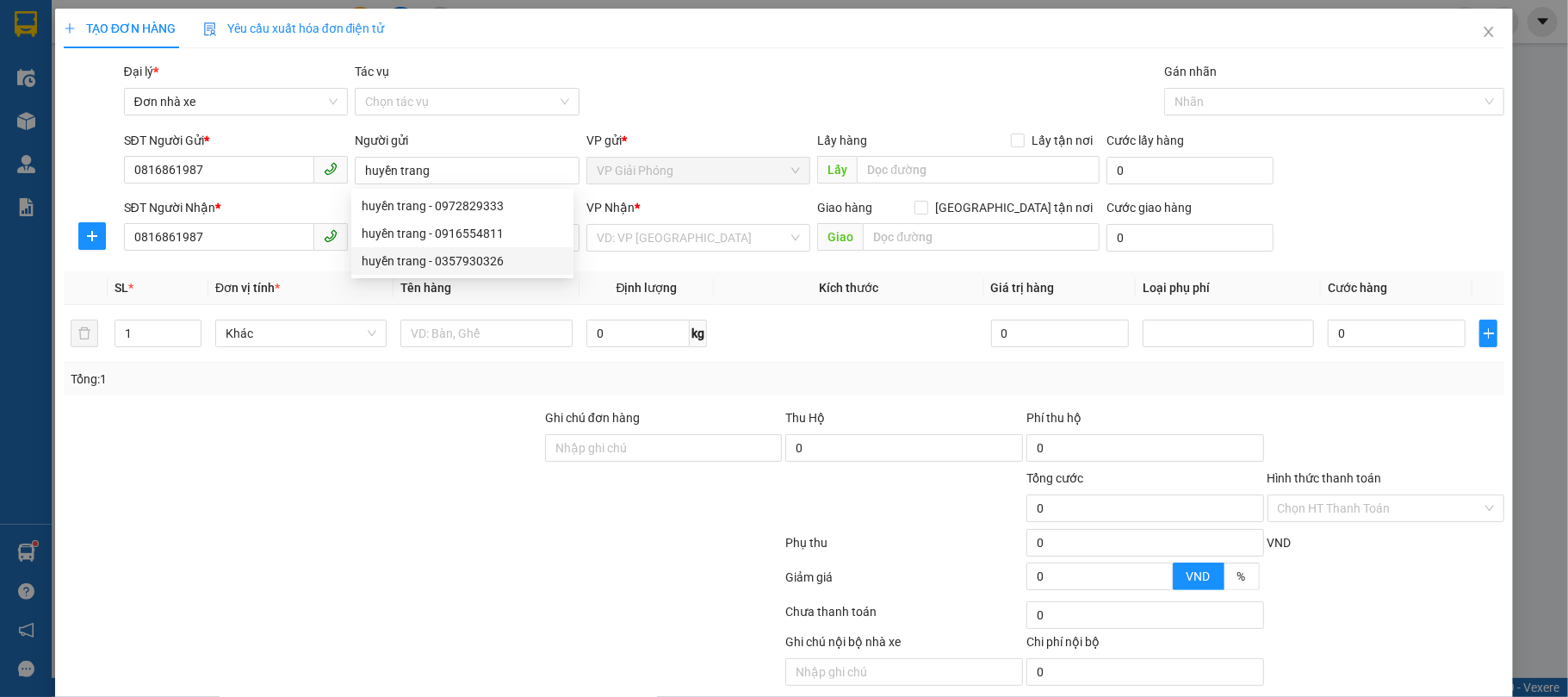
click at [294, 480] on div at bounding box center [302, 498] width 482 height 60
drag, startPoint x: 312, startPoint y: 466, endPoint x: 320, endPoint y: 464, distance: 8.2
click at [314, 466] on div at bounding box center [302, 438] width 482 height 60
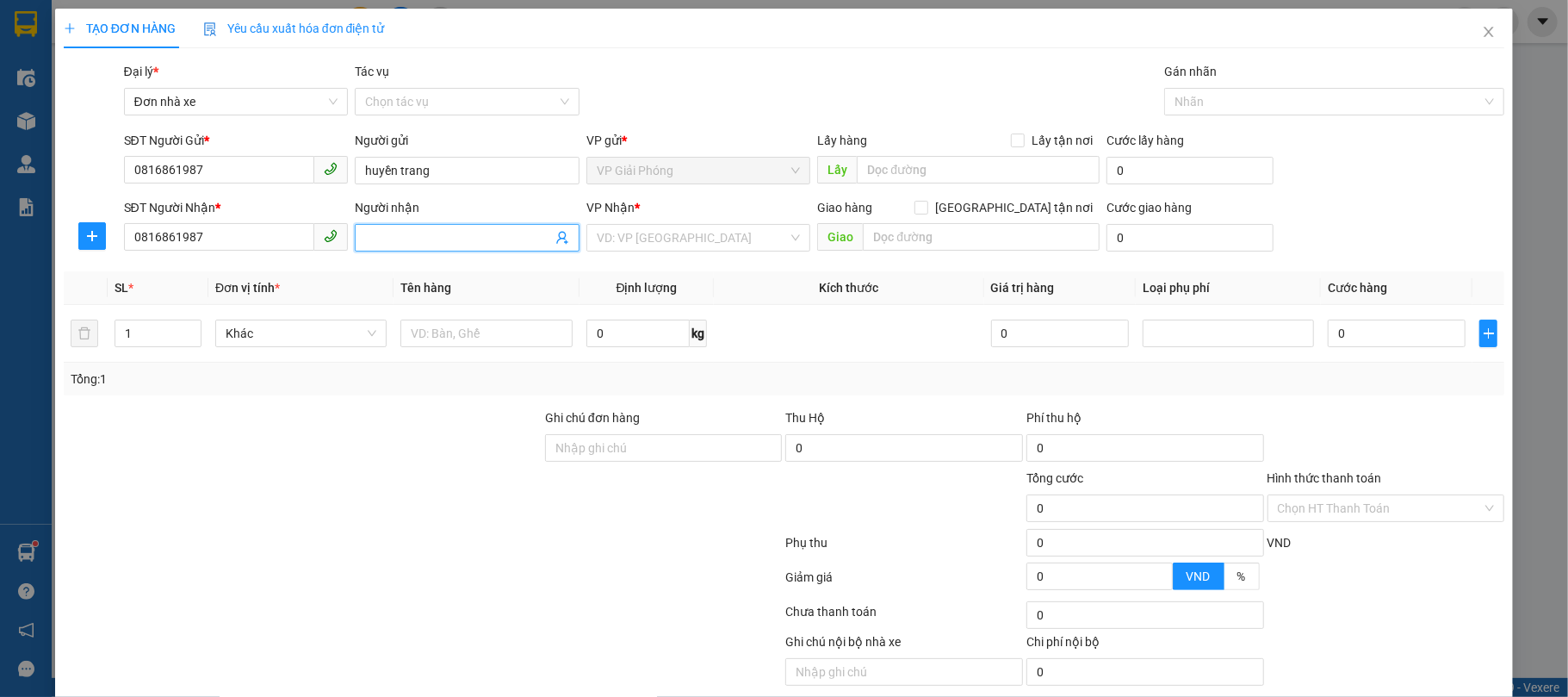
click at [404, 232] on input "Người nhận" at bounding box center [458, 237] width 187 height 19
paste input "huyền trang"
type input "huyền trang"
click at [449, 172] on input "huyền trang" at bounding box center [467, 170] width 225 height 28
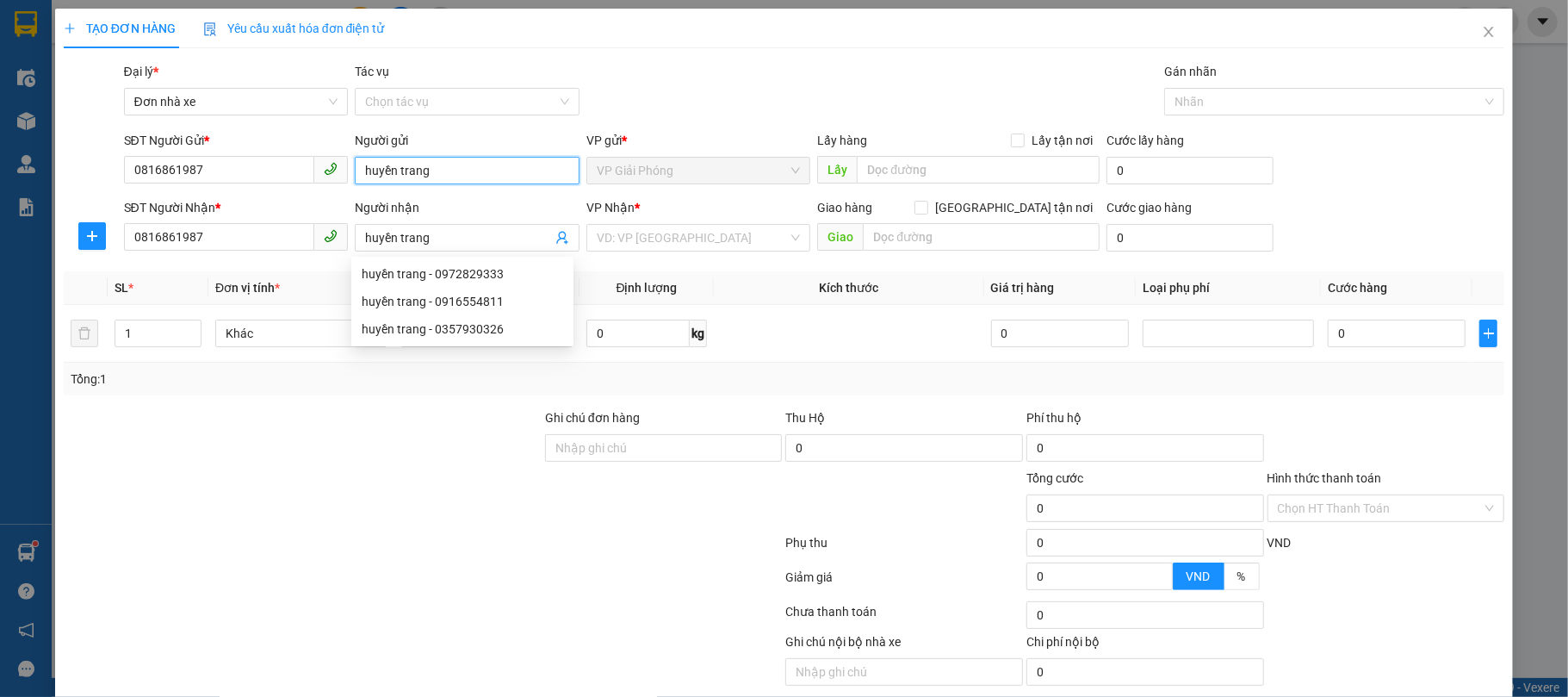
click at [449, 172] on input "huyền trang" at bounding box center [467, 170] width 225 height 28
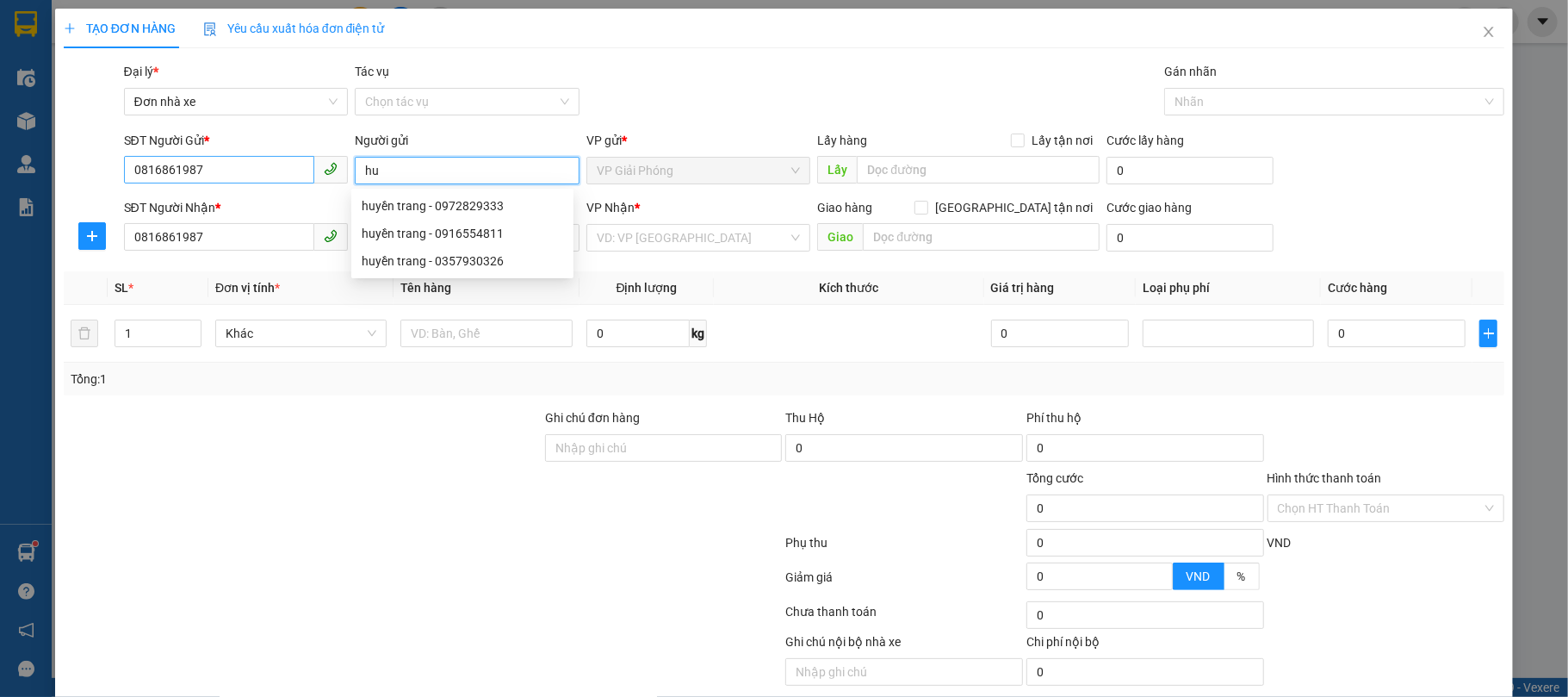
type input "h"
click at [280, 172] on input "081686" at bounding box center [219, 170] width 191 height 28
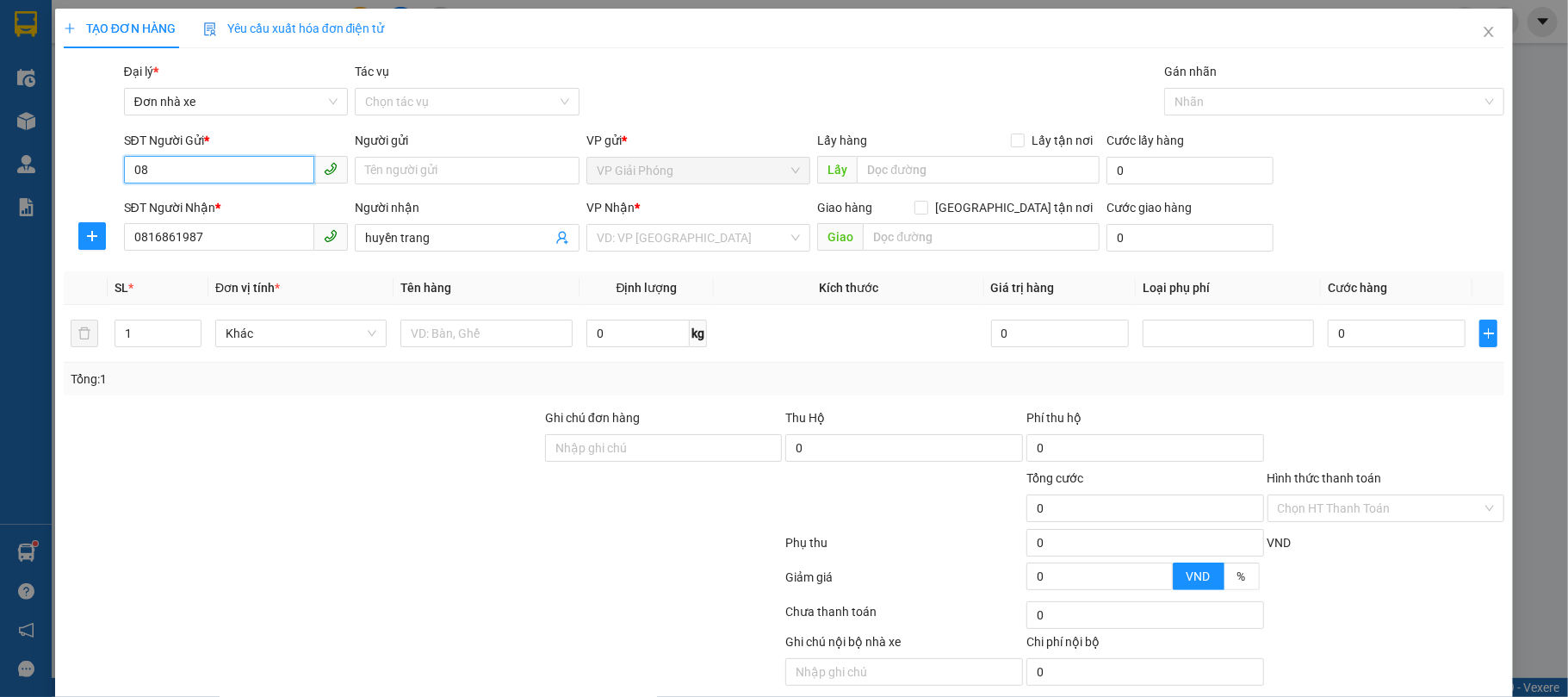
type input "0"
type input "0982756770"
click at [376, 172] on input "Người gửi" at bounding box center [467, 170] width 225 height 28
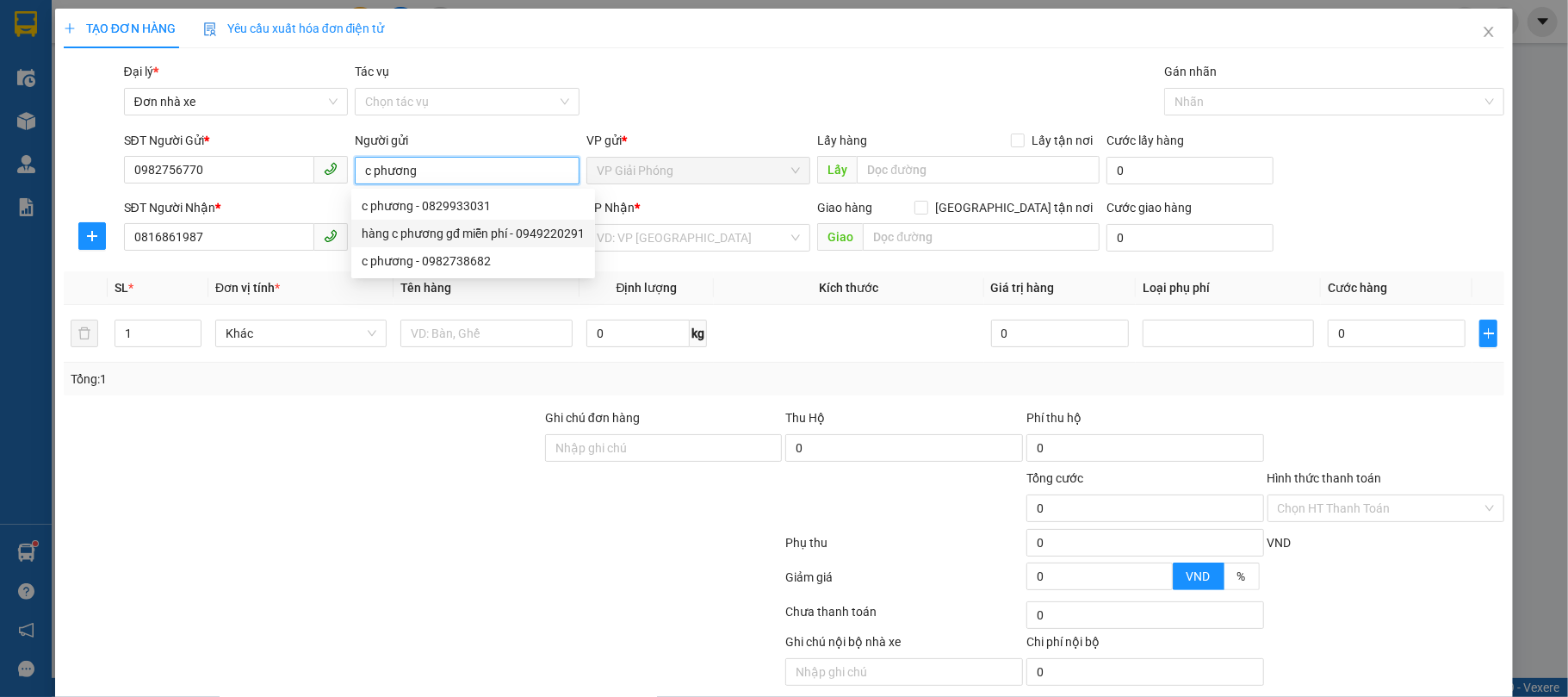
type input "c phương"
click at [446, 522] on div at bounding box center [423, 614] width 723 height 34
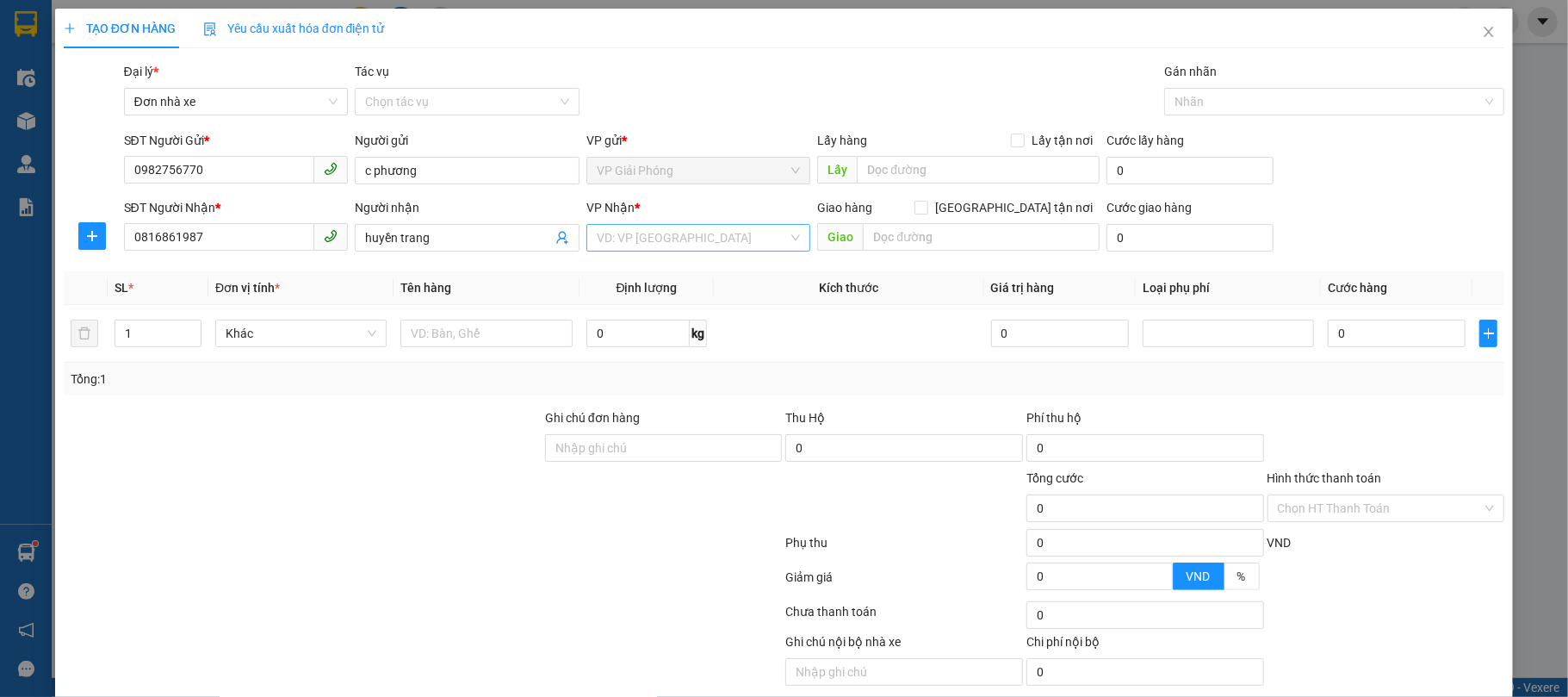
click at [718, 243] on input "search" at bounding box center [693, 238] width 192 height 26
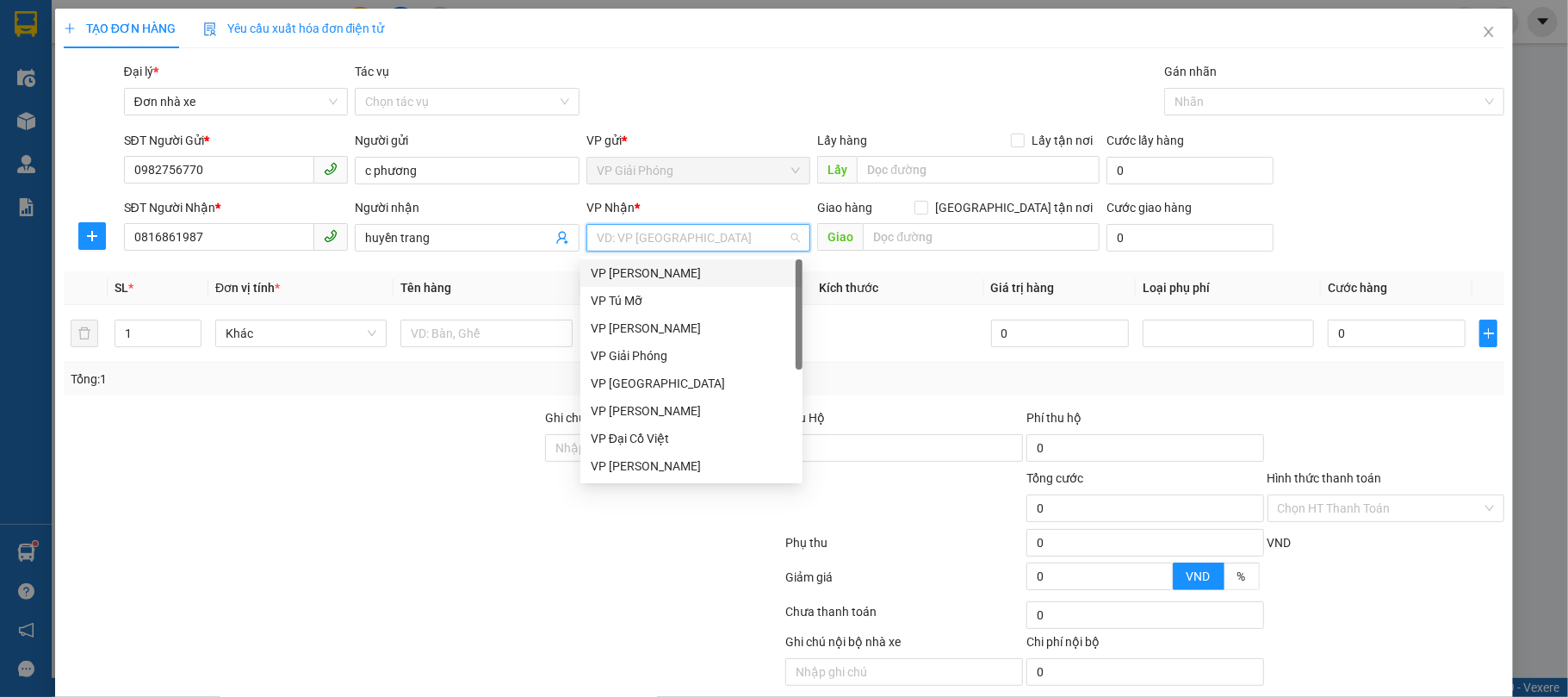
click at [707, 272] on div "VP [PERSON_NAME]" at bounding box center [692, 273] width 202 height 19
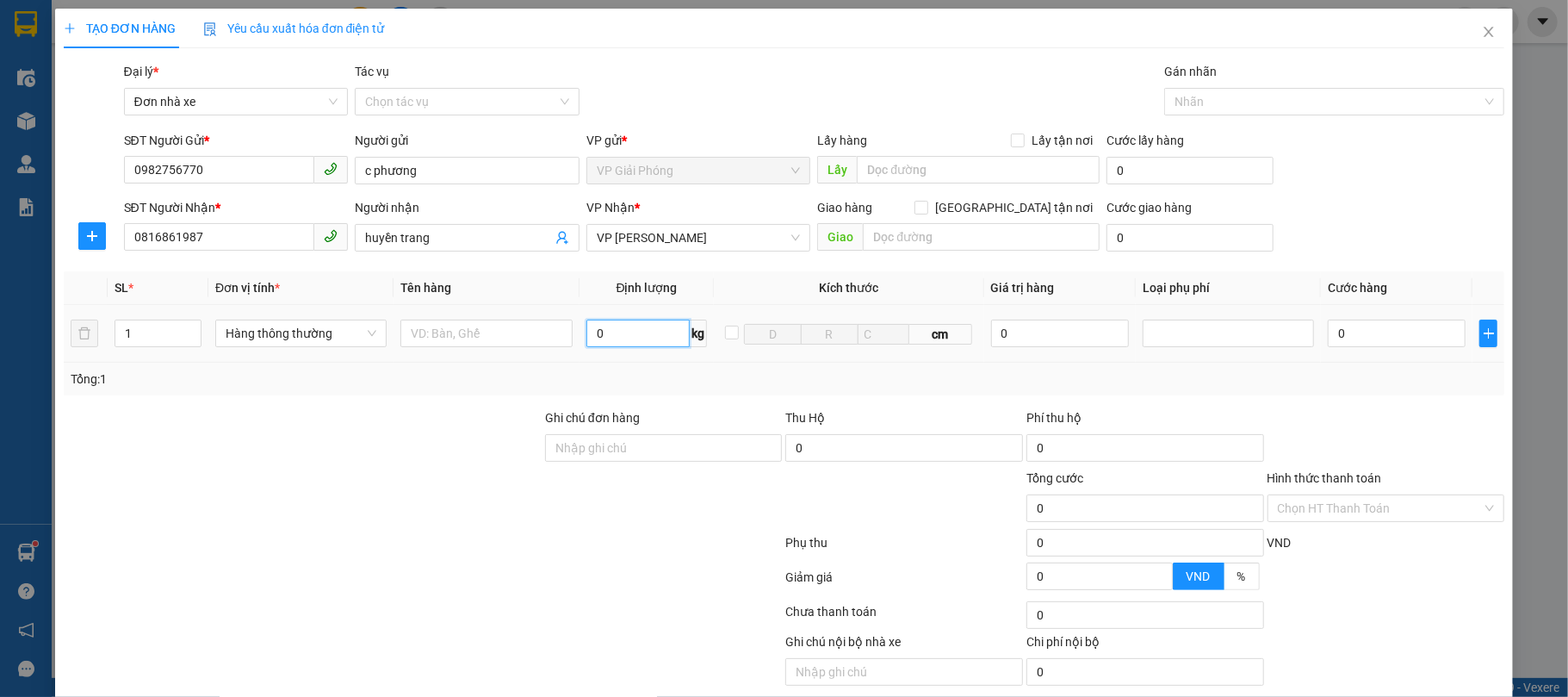
click at [628, 337] on input "0" at bounding box center [639, 333] width 104 height 28
click at [194, 328] on span "up" at bounding box center [192, 329] width 11 height 11
type input "2"
click at [189, 331] on icon "up" at bounding box center [192, 329] width 6 height 6
click at [657, 343] on input "0" at bounding box center [639, 333] width 104 height 28
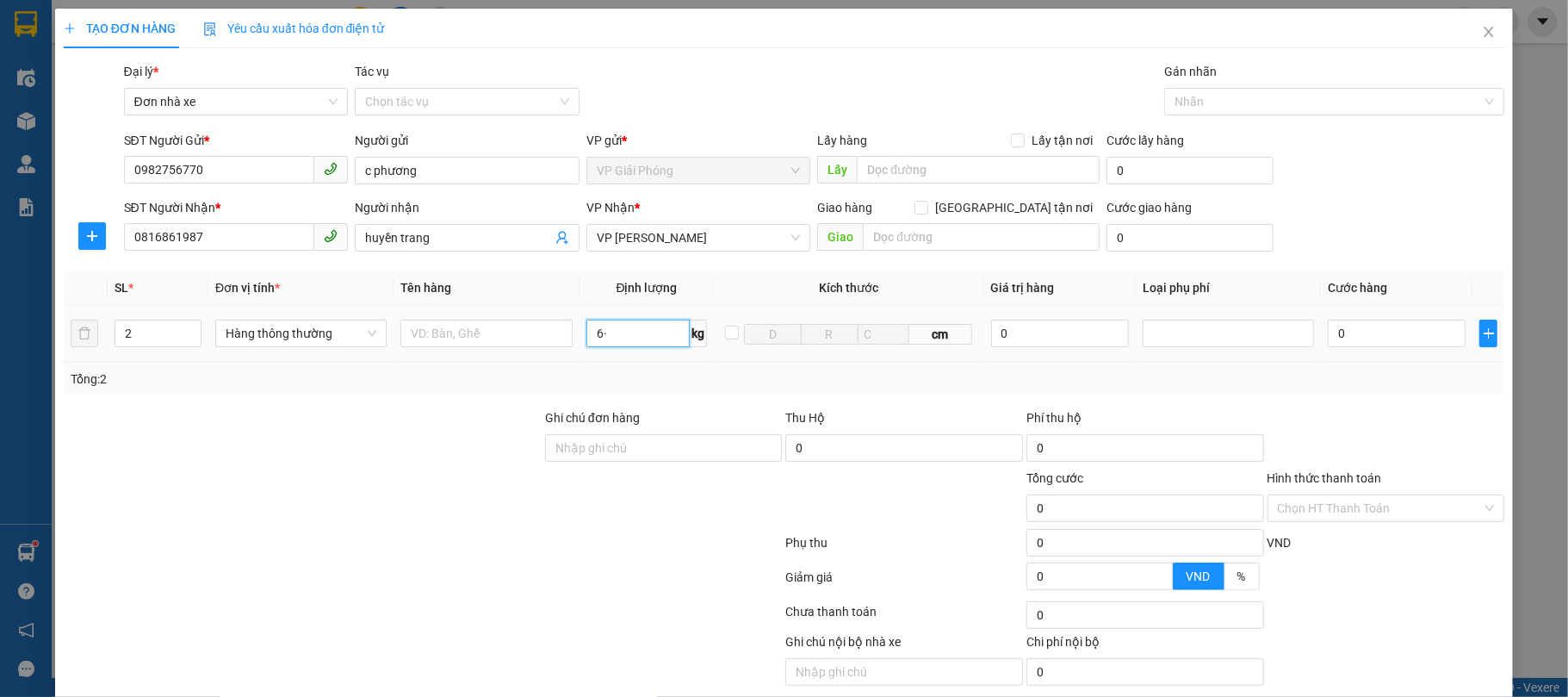
type input "6"
type input "2"
click at [513, 335] on input "text" at bounding box center [485, 333] width 171 height 28
type input "60.000"
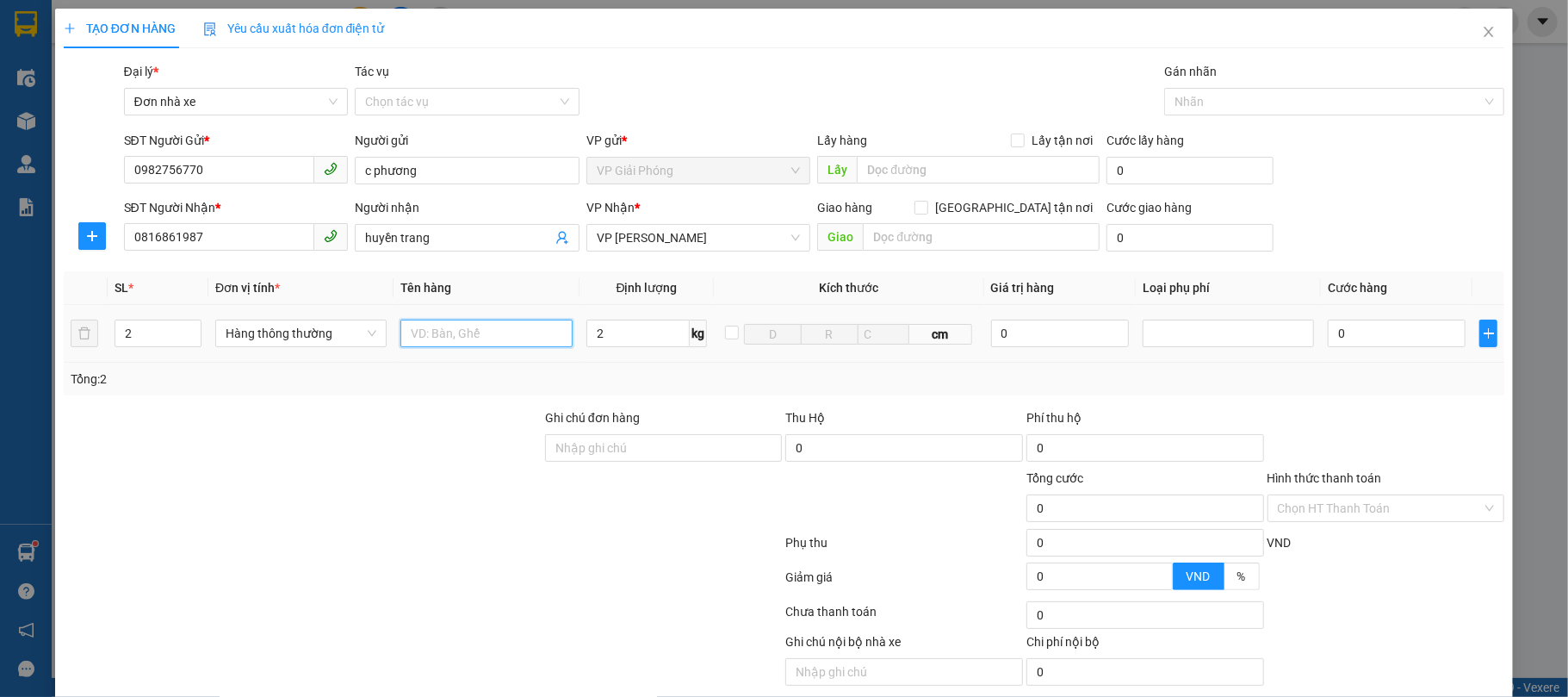
type input "60.000"
type input "t"
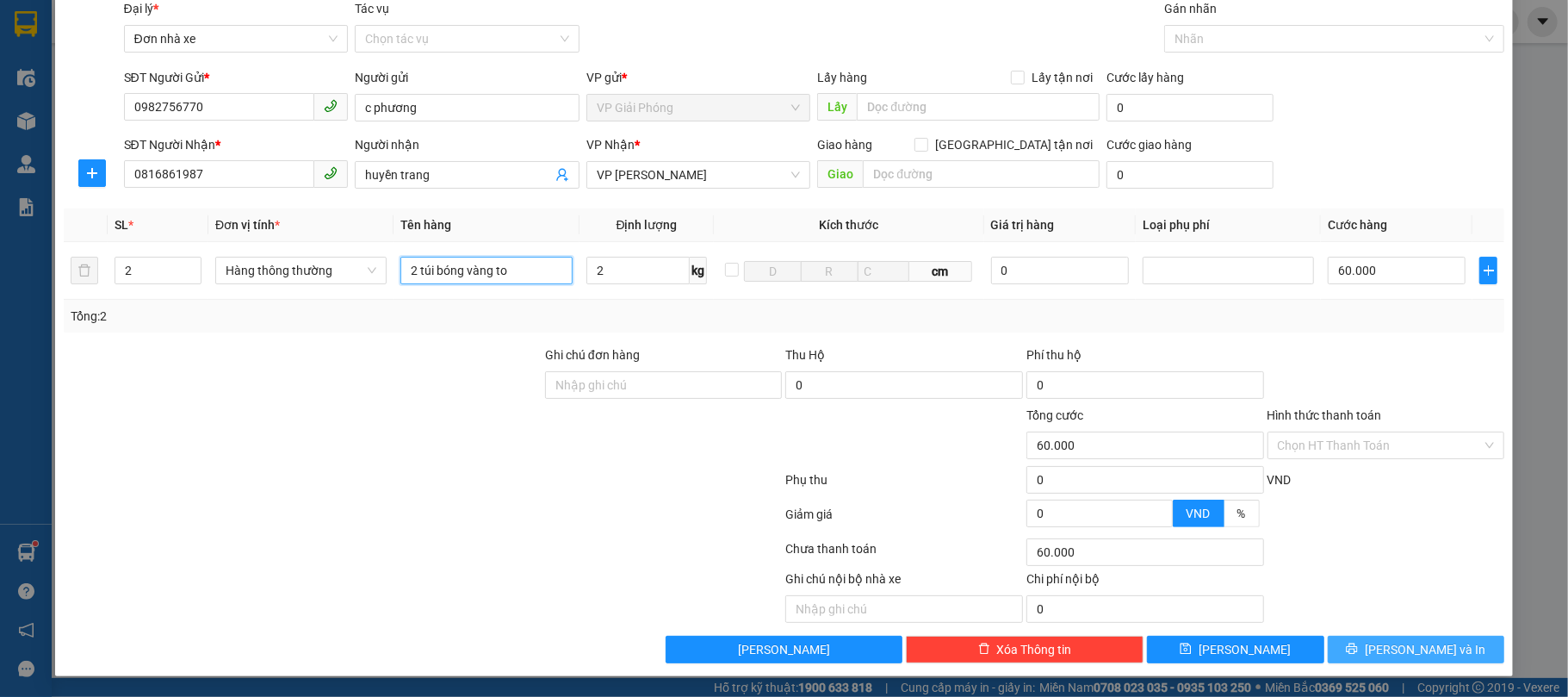
type input "2 túi bóng vàng to"
click at [1176, 522] on icon "printer" at bounding box center [1352, 648] width 12 height 12
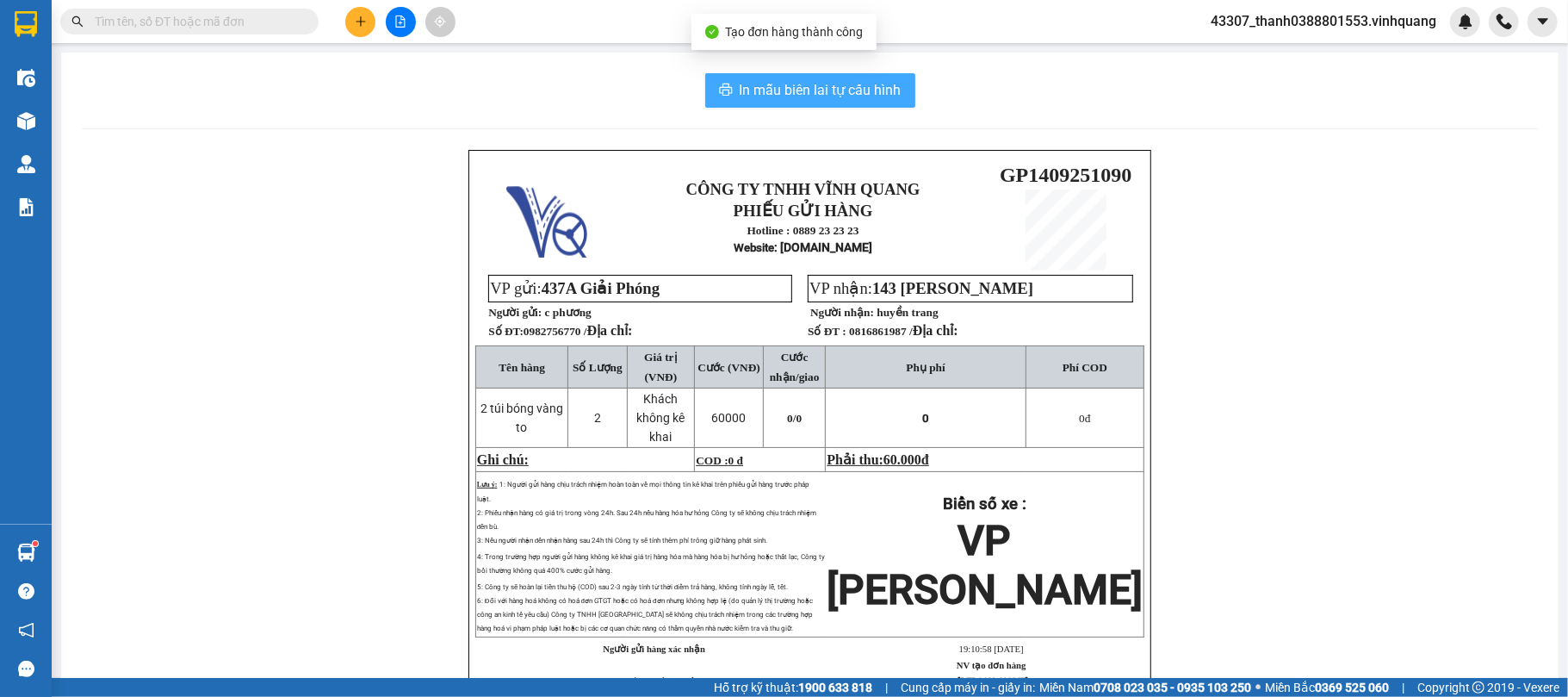
click at [858, 98] on span "In mẫu biên lai tự cấu hình" at bounding box center [821, 90] width 162 height 22
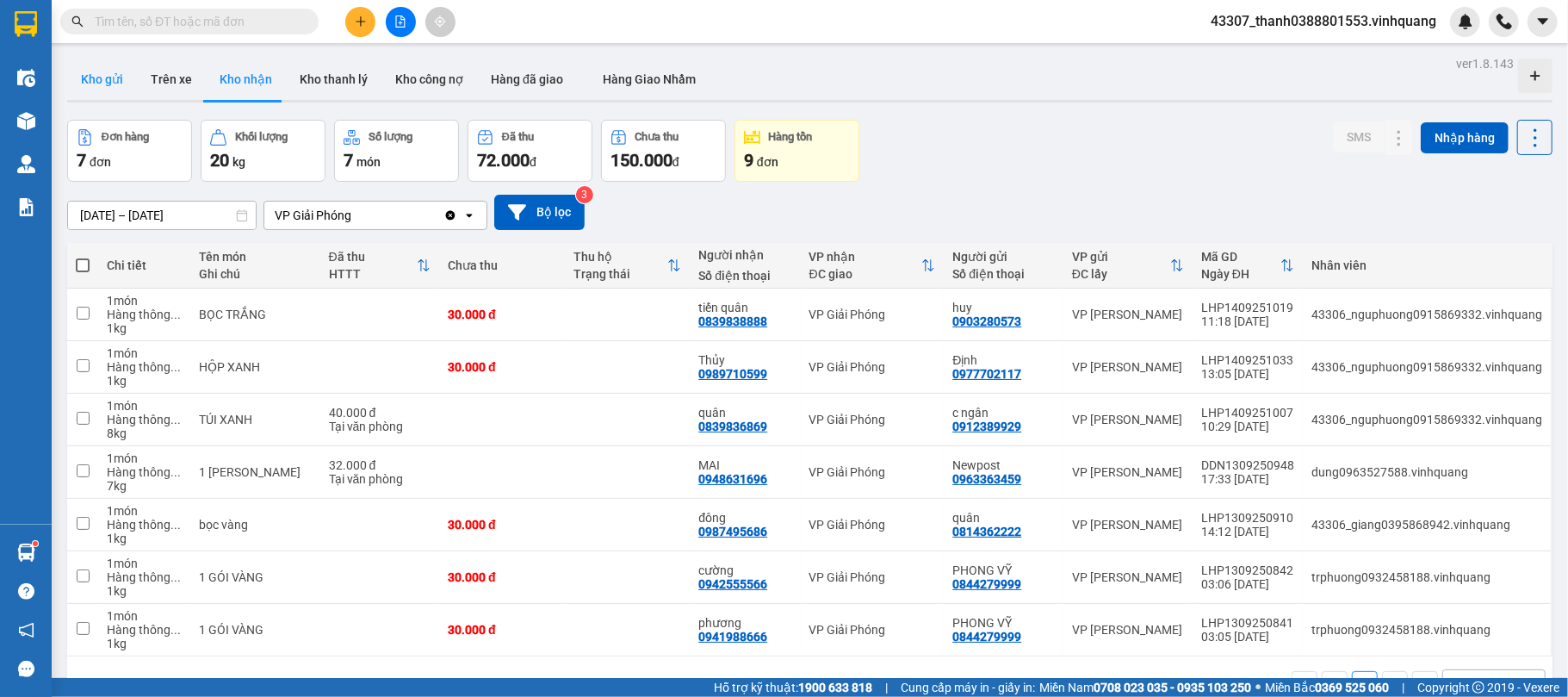
click at [112, 81] on button "Kho gửi" at bounding box center [102, 79] width 70 height 41
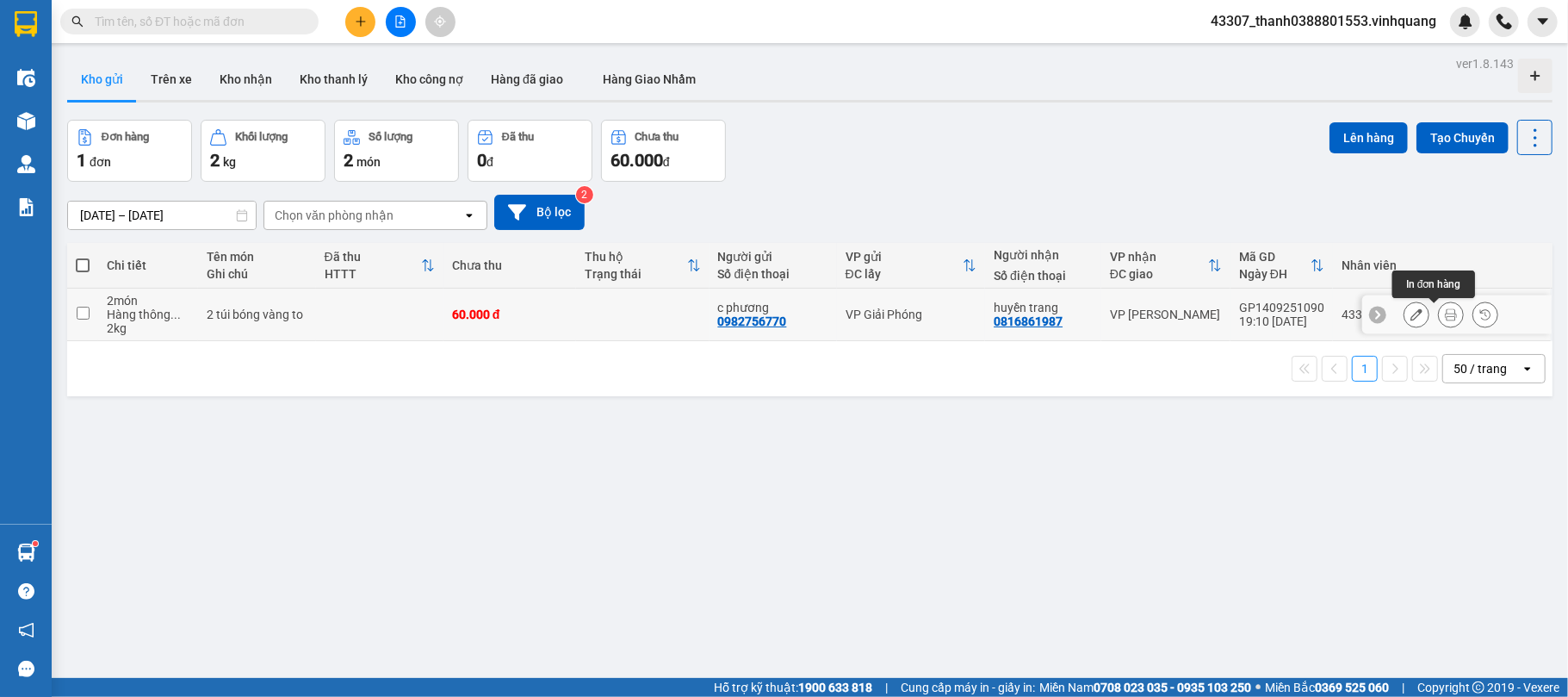
click at [1176, 314] on icon at bounding box center [1450, 314] width 12 height 12
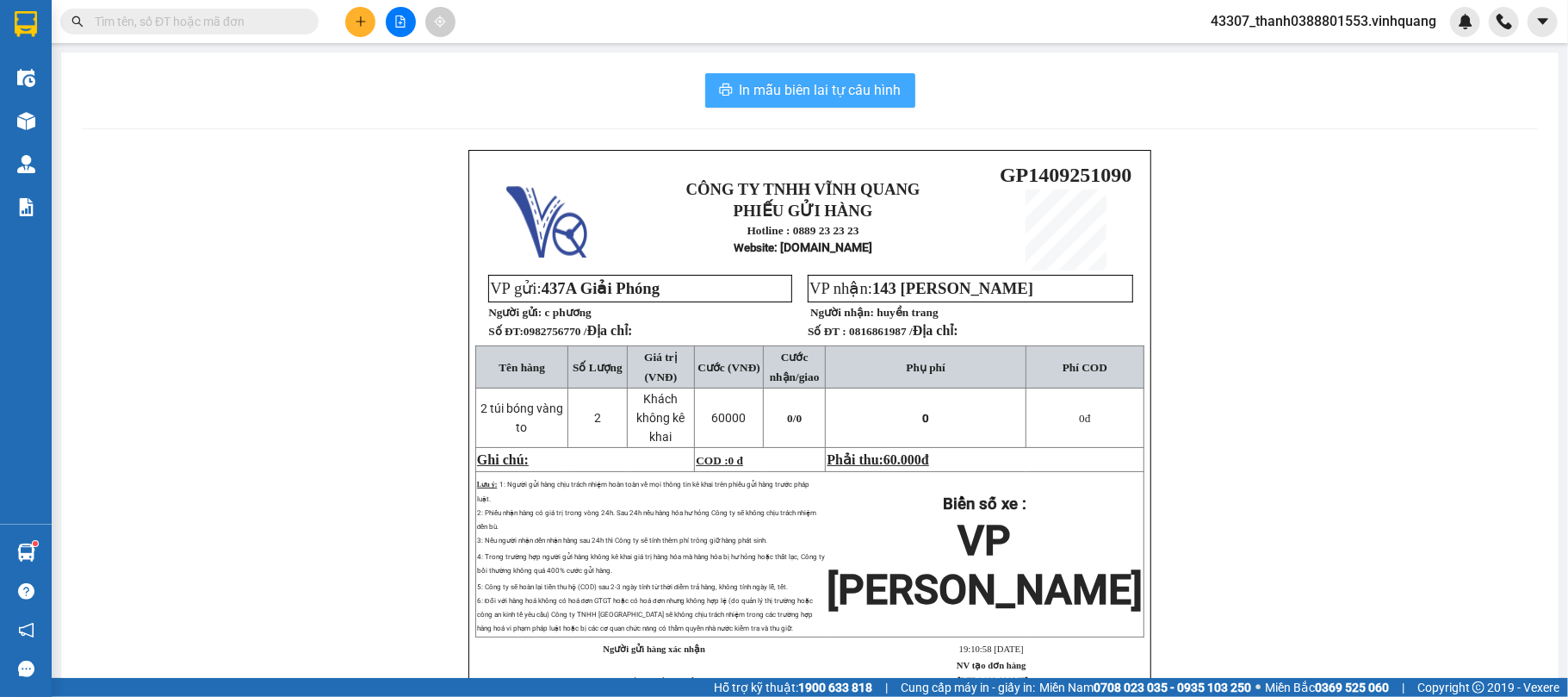
click at [765, 98] on span "In mẫu biên lai tự cấu hình" at bounding box center [821, 90] width 162 height 22
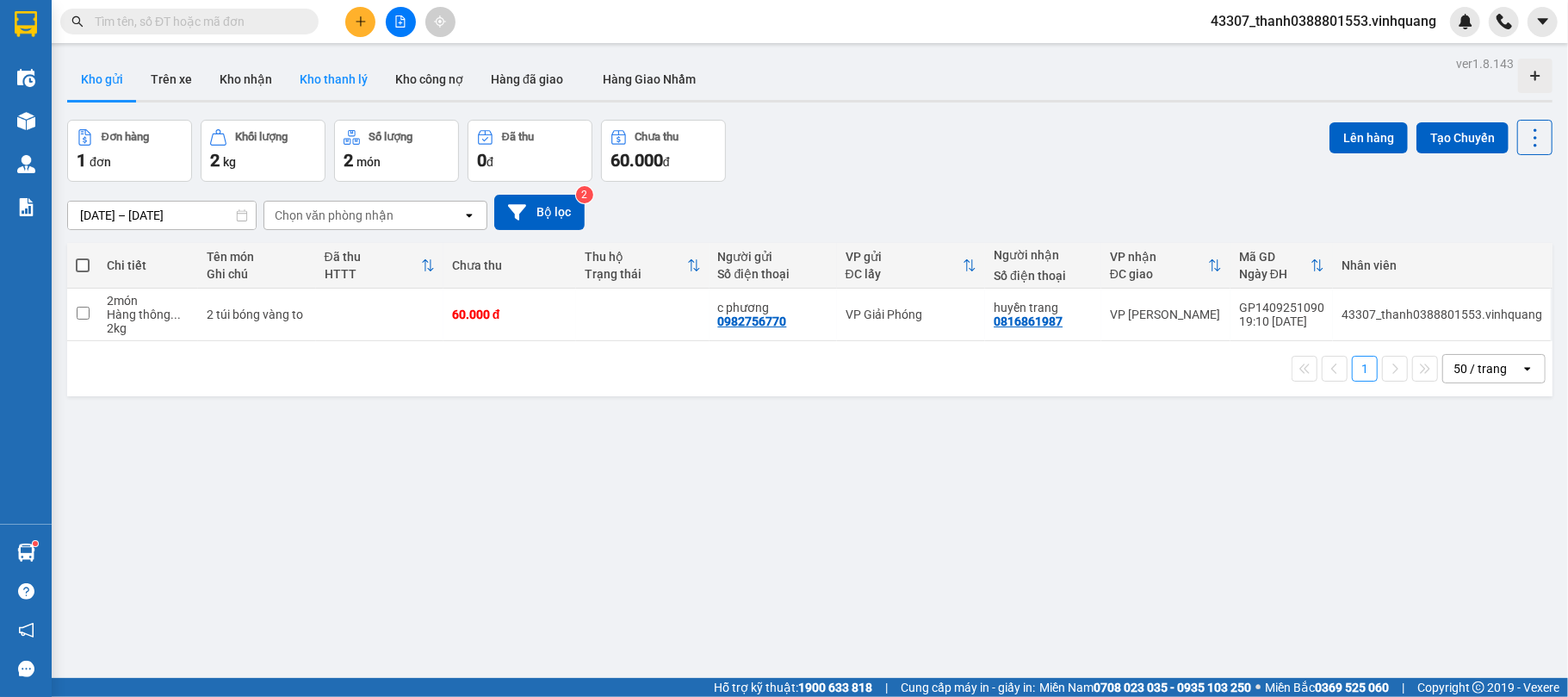
drag, startPoint x: 262, startPoint y: 83, endPoint x: 283, endPoint y: 95, distance: 24.2
click at [260, 83] on button "Kho nhận" at bounding box center [245, 79] width 80 height 41
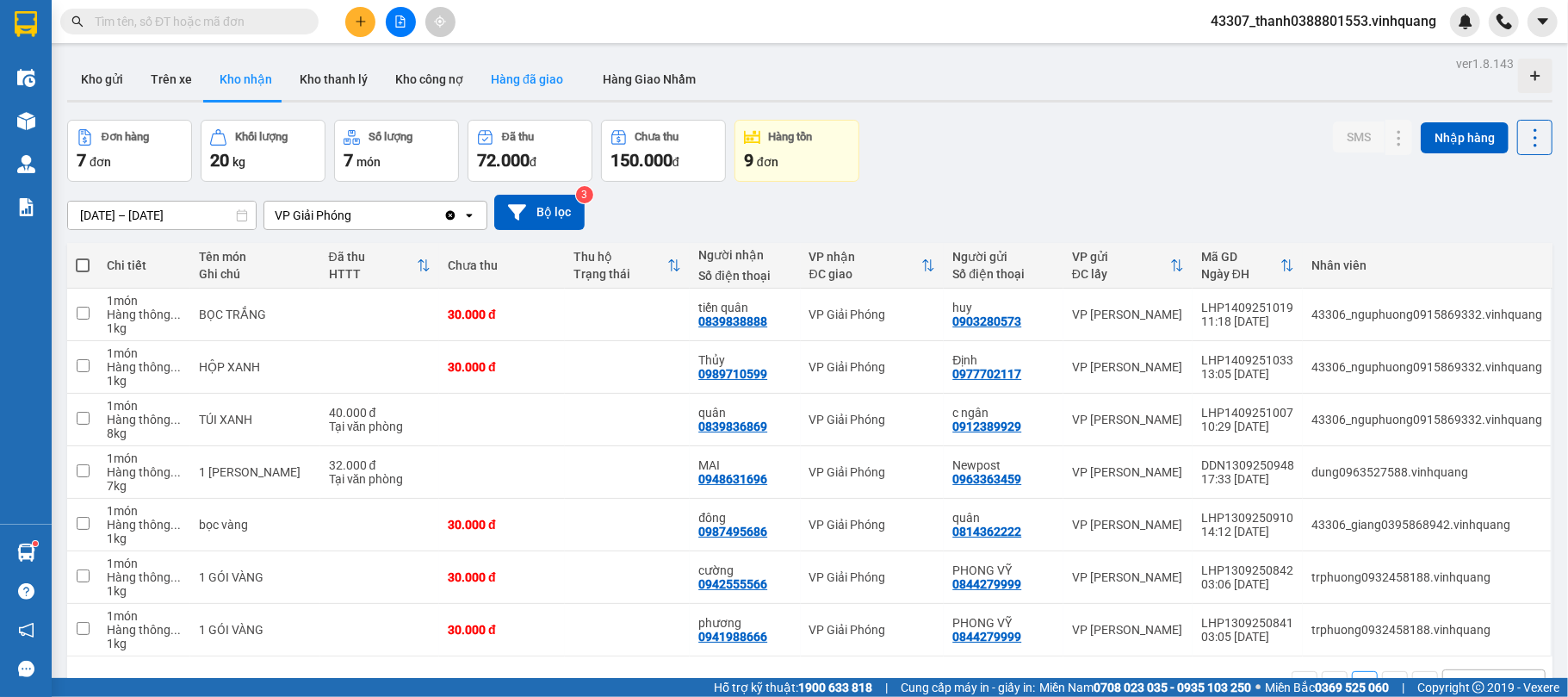
click at [520, 64] on button "Hàng đã giao" at bounding box center [527, 79] width 100 height 41
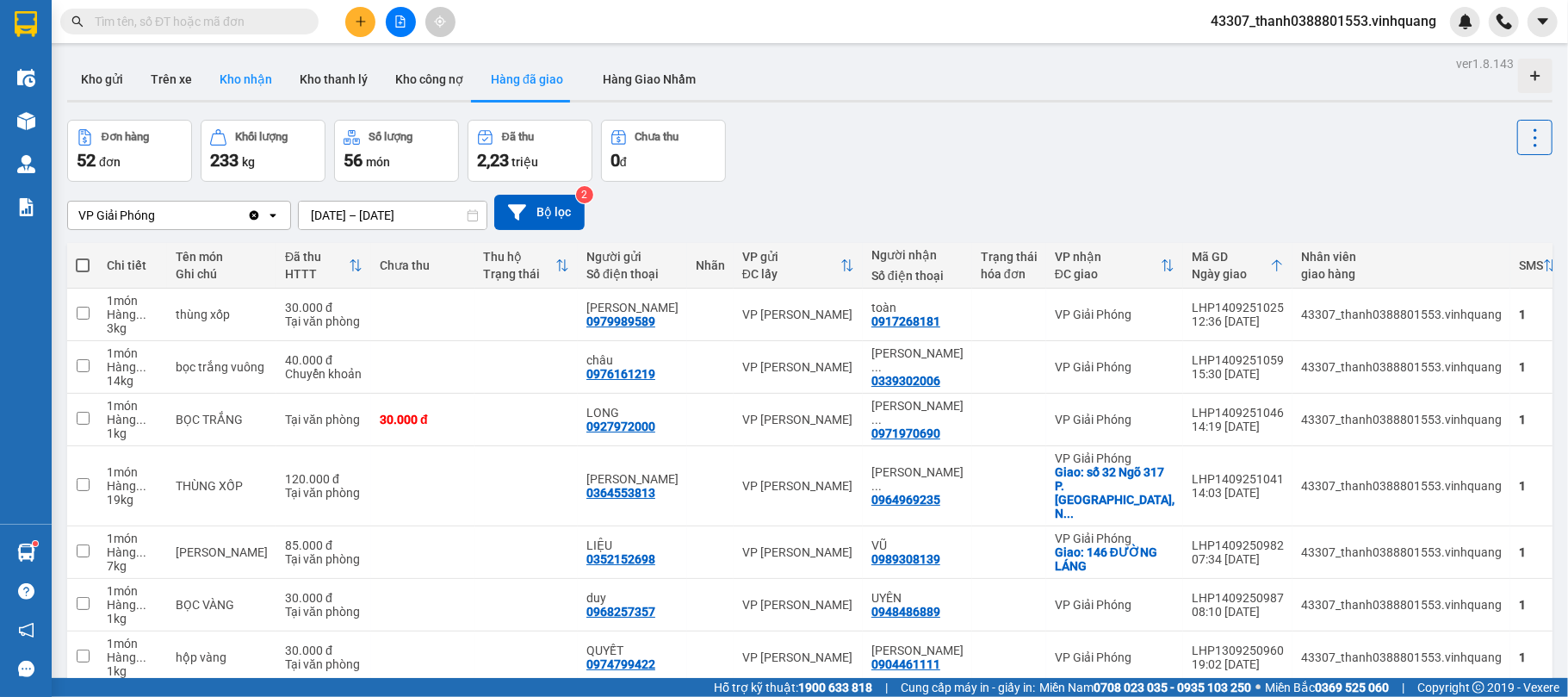
click at [221, 74] on button "Kho nhận" at bounding box center [245, 79] width 80 height 41
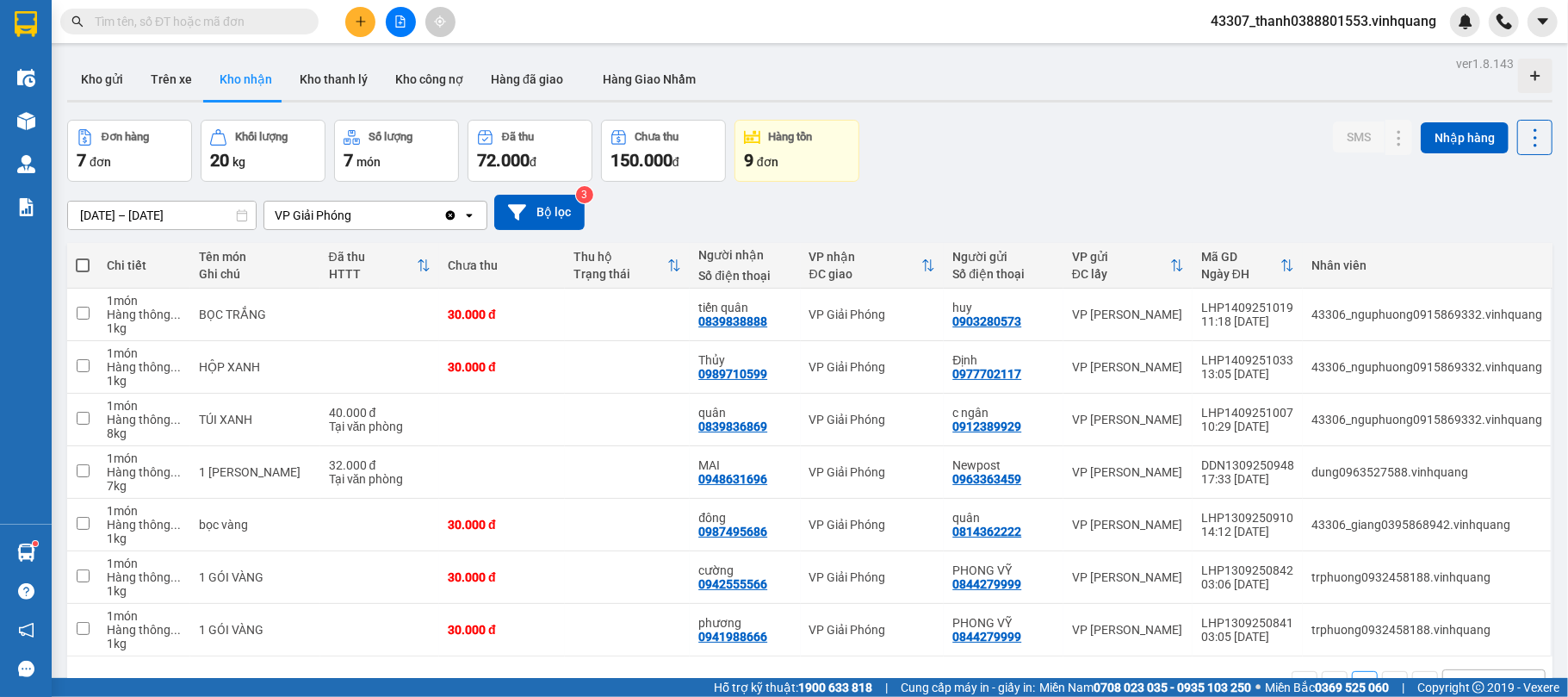
click at [786, 214] on div "[DATE] – [DATE] Press the down arrow key to interact with the calendar and sele…" at bounding box center [810, 212] width 1485 height 35
drag, startPoint x: 817, startPoint y: 70, endPoint x: 817, endPoint y: 59, distance: 11.0
click at [817, 70] on div "Kho gửi Trên xe Kho nhận Kho thanh lý Kho công nợ Hàng đã giao Hàng [PERSON_NAM…" at bounding box center [810, 81] width 1485 height 46
click at [97, 74] on button "Kho gửi" at bounding box center [102, 79] width 70 height 41
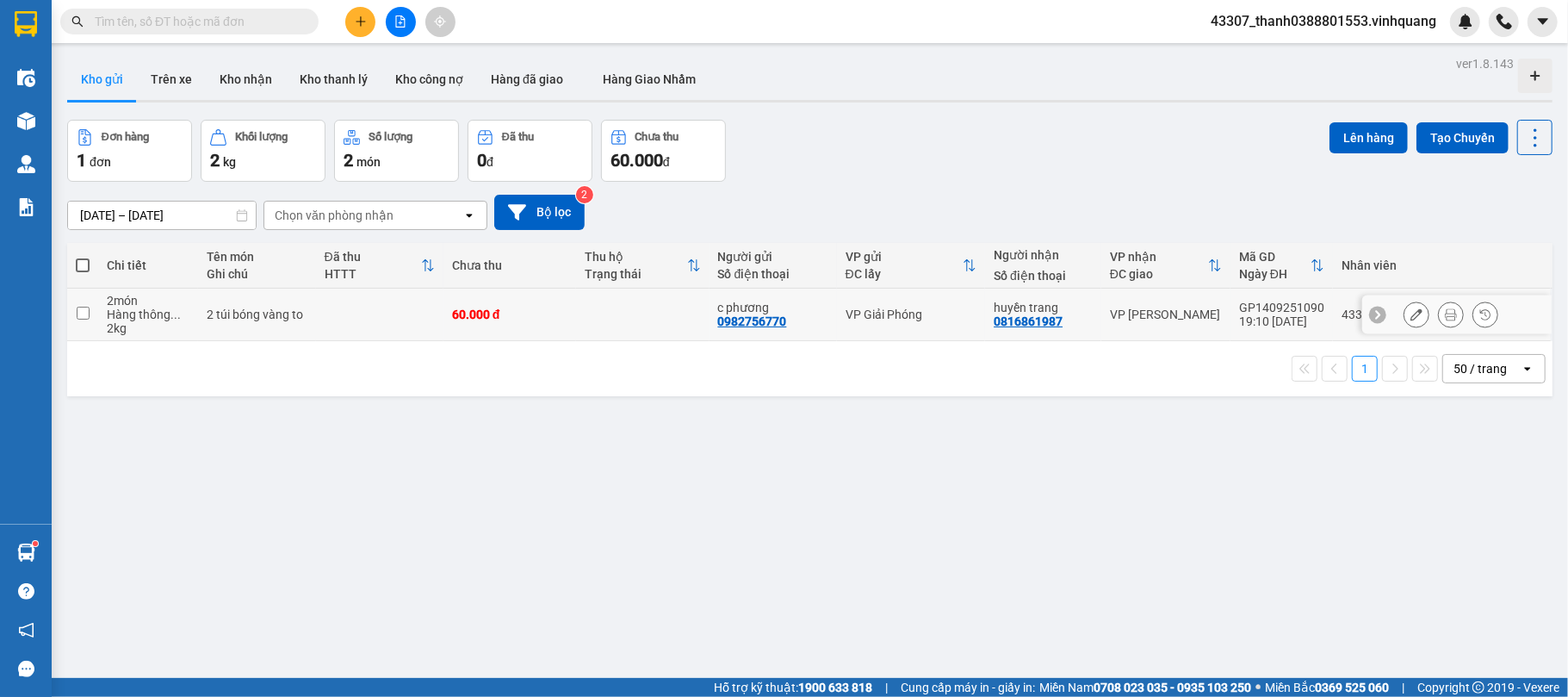
click at [333, 315] on td at bounding box center [379, 315] width 127 height 53
checkbox input "true"
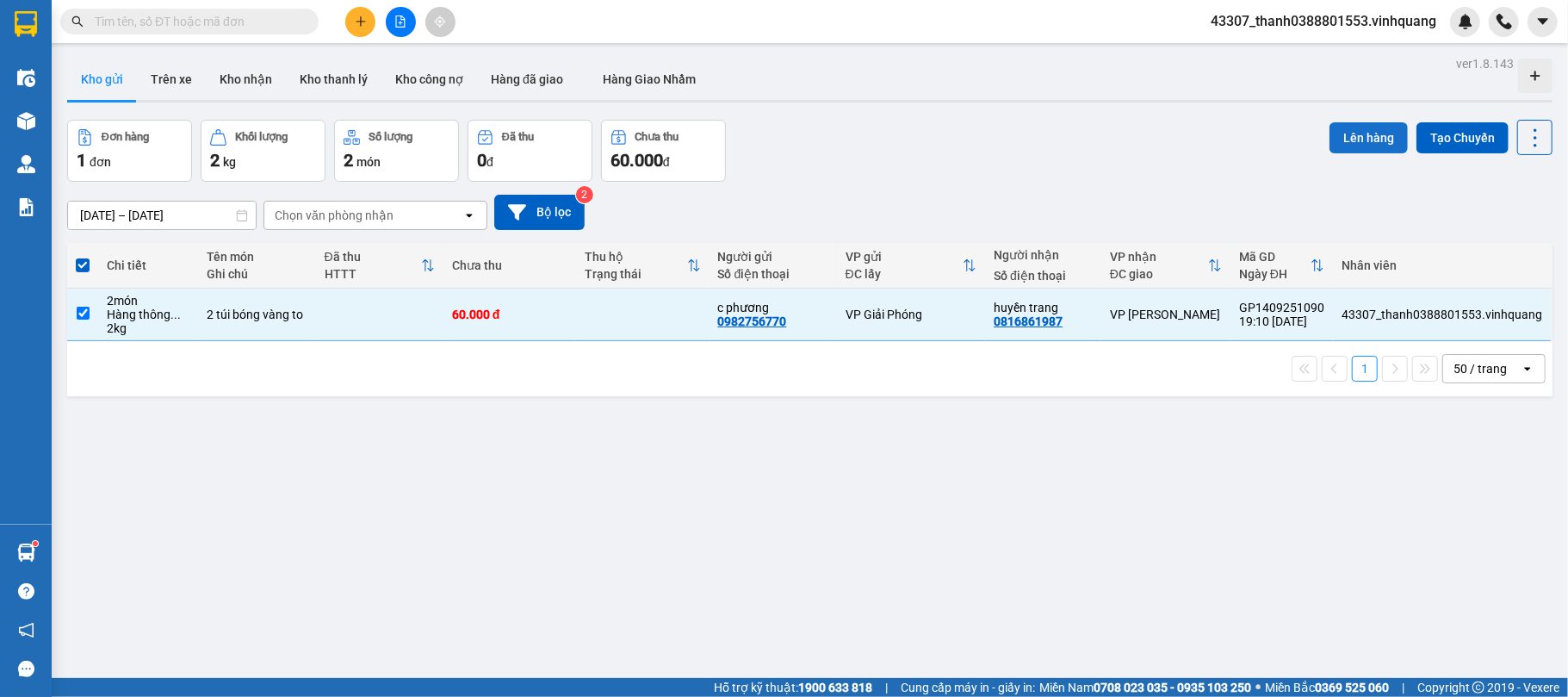
click at [1176, 139] on button "Lên hàng" at bounding box center [1368, 137] width 78 height 31
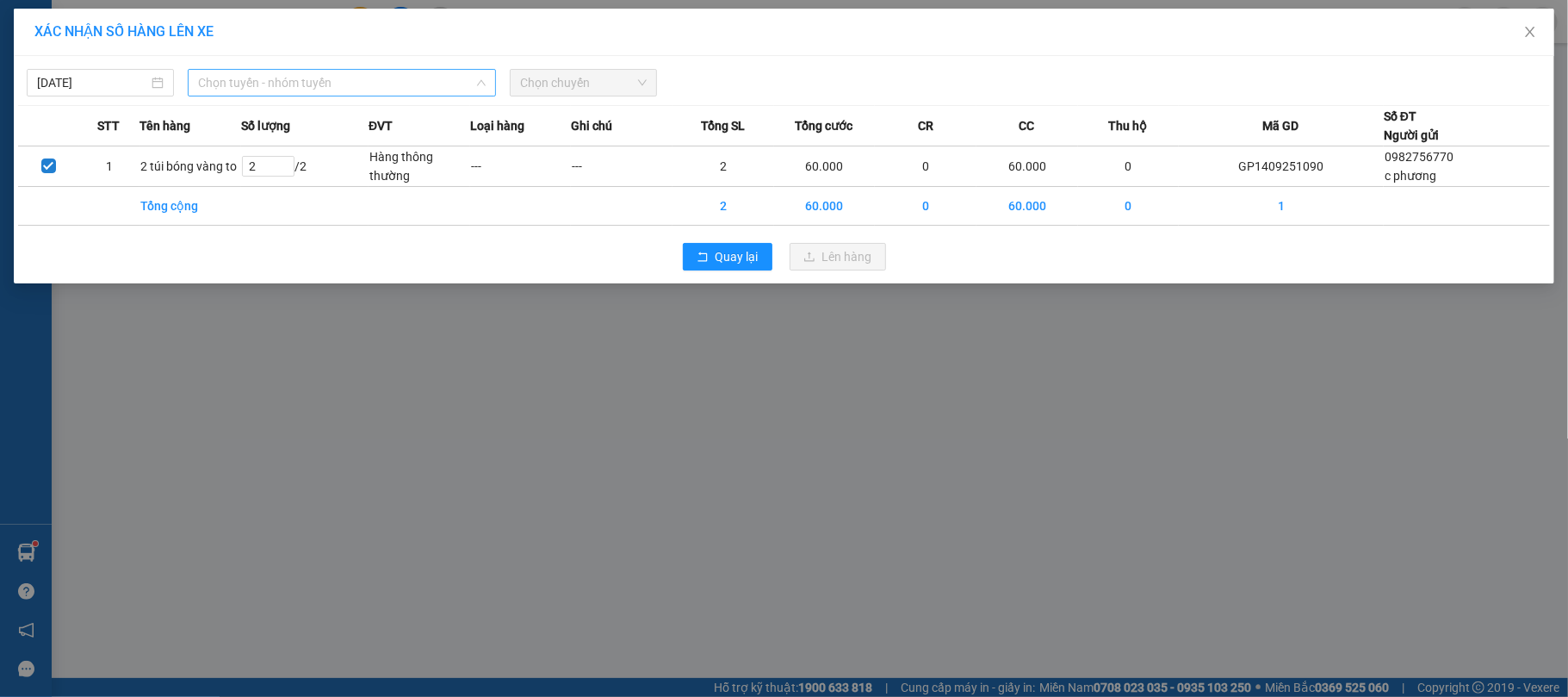
click at [300, 74] on span "Chọn tuyến - nhóm tuyến" at bounding box center [342, 83] width 288 height 26
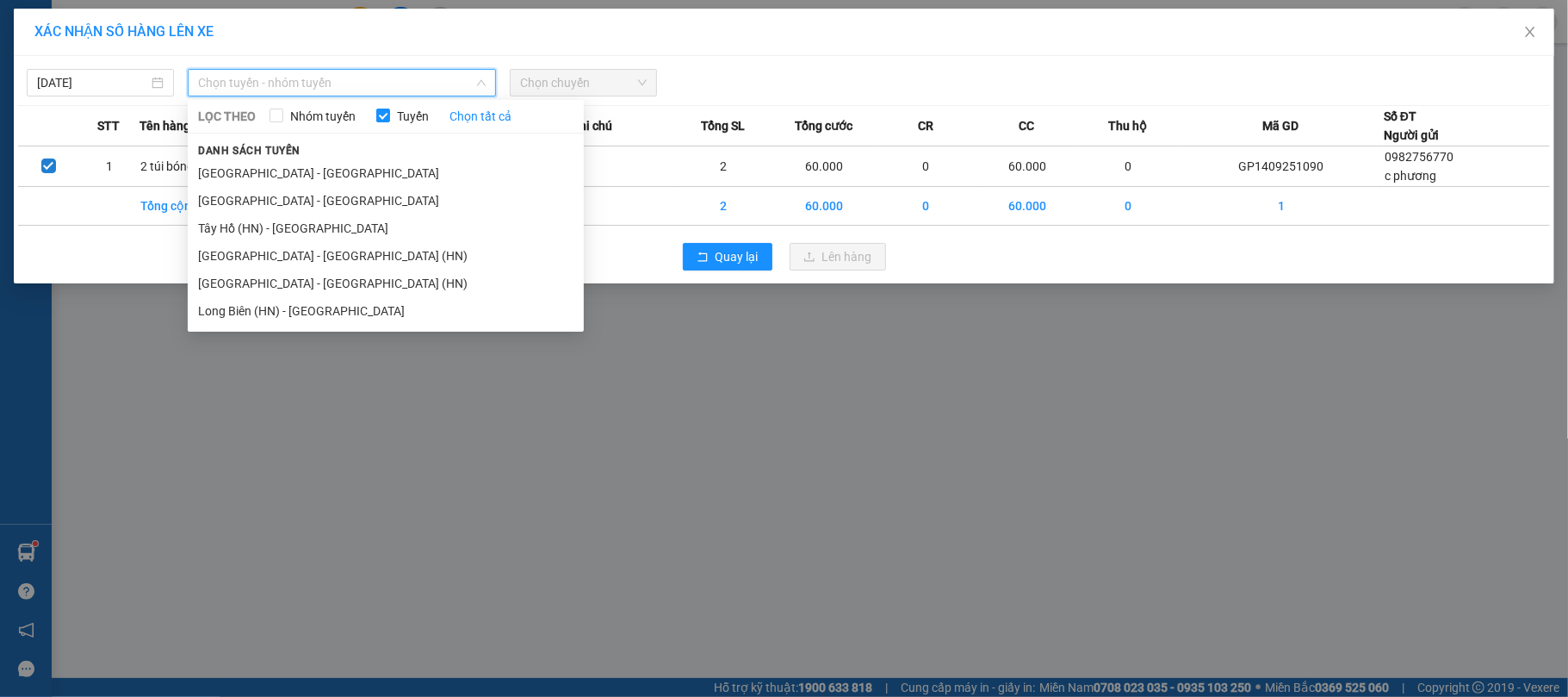
drag, startPoint x: 263, startPoint y: 309, endPoint x: 274, endPoint y: 312, distance: 11.4
click at [264, 309] on li "Long Biên (HN) - [GEOGRAPHIC_DATA]" at bounding box center [386, 310] width 396 height 28
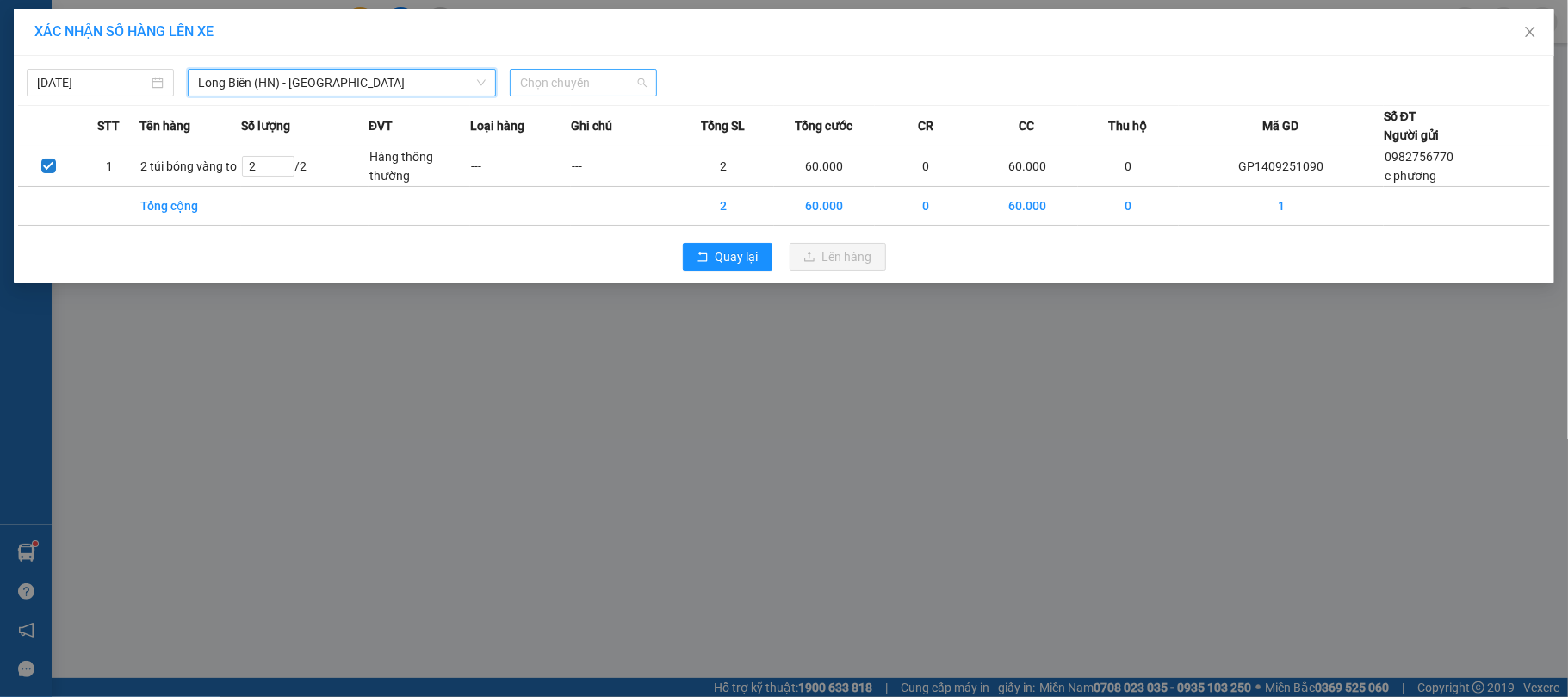
click at [571, 76] on span "Chọn chuyến" at bounding box center [583, 83] width 126 height 26
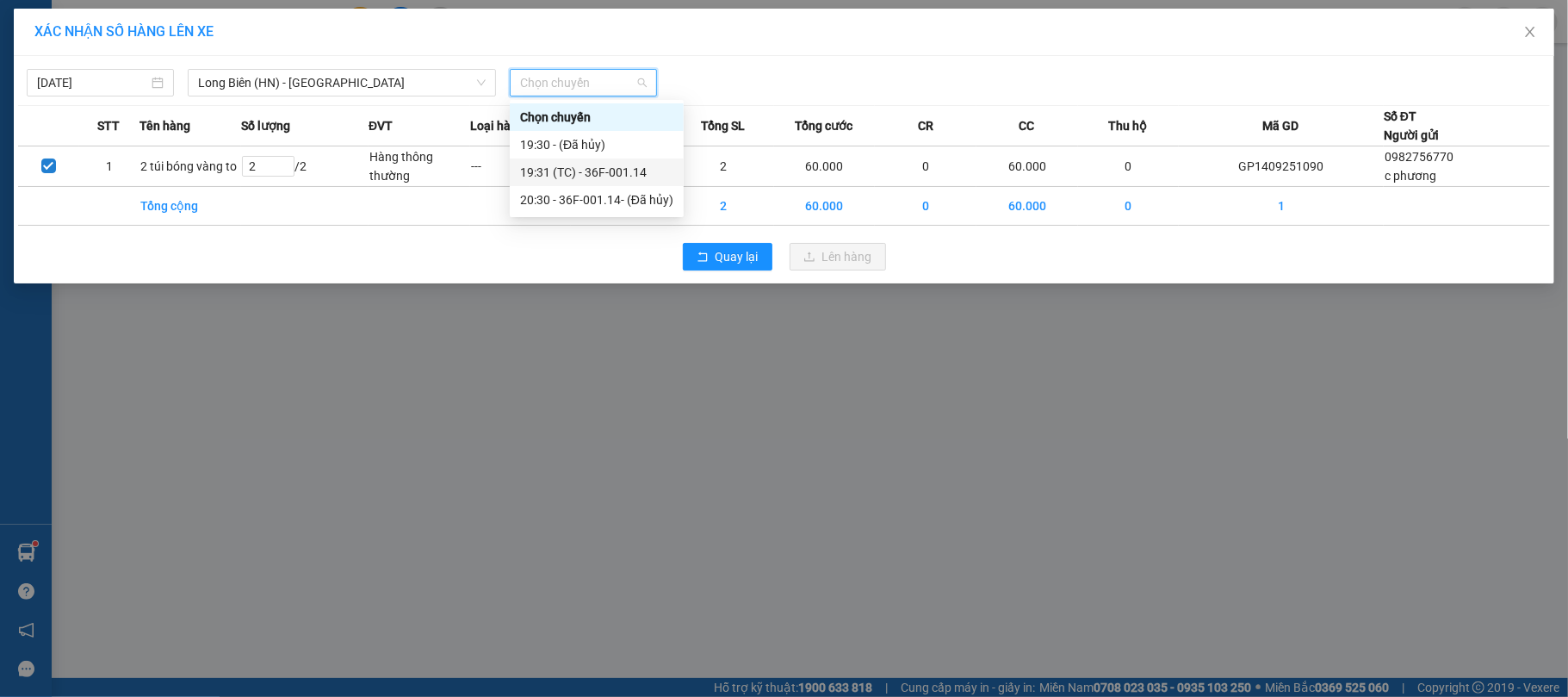
click at [589, 172] on div "19:31 (TC) - 36F-001.14" at bounding box center [597, 171] width 153 height 19
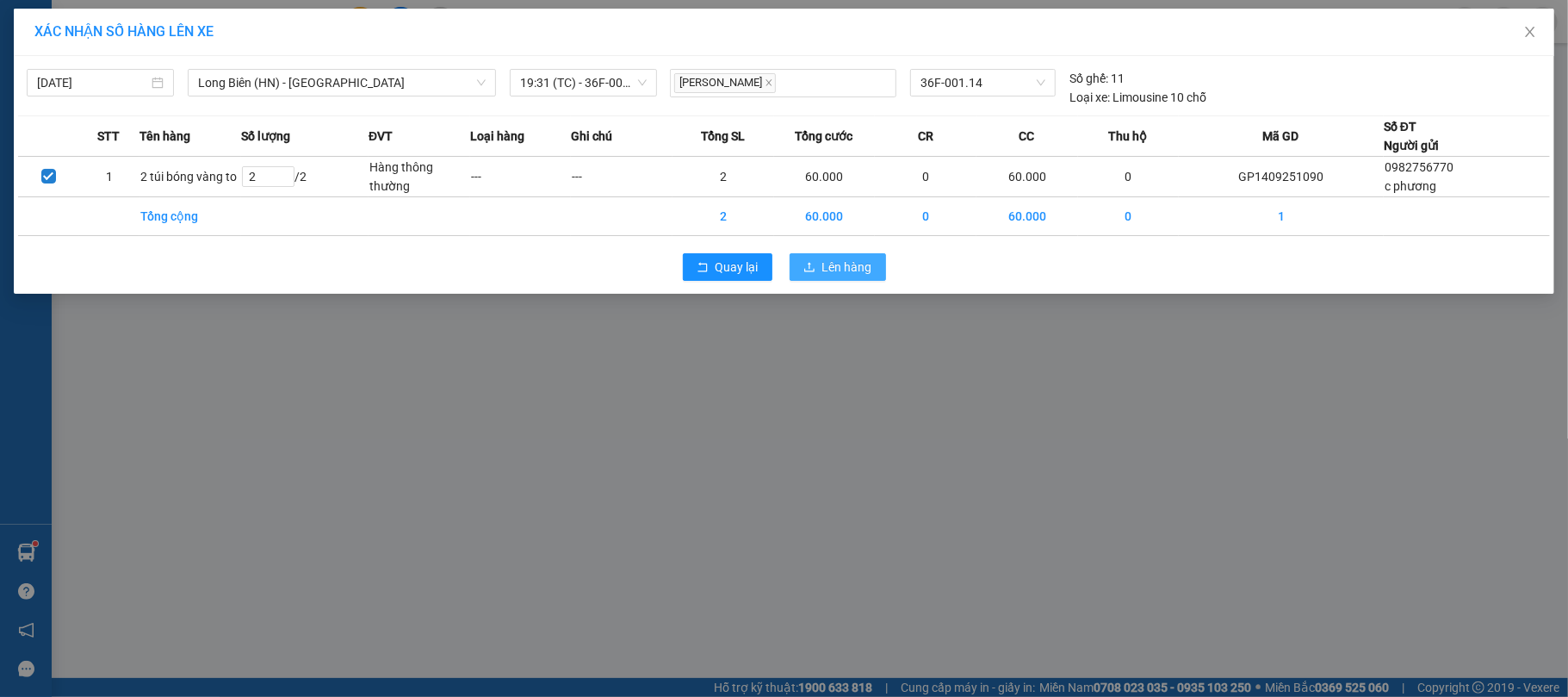
click at [849, 269] on span "Lên hàng" at bounding box center [848, 266] width 50 height 19
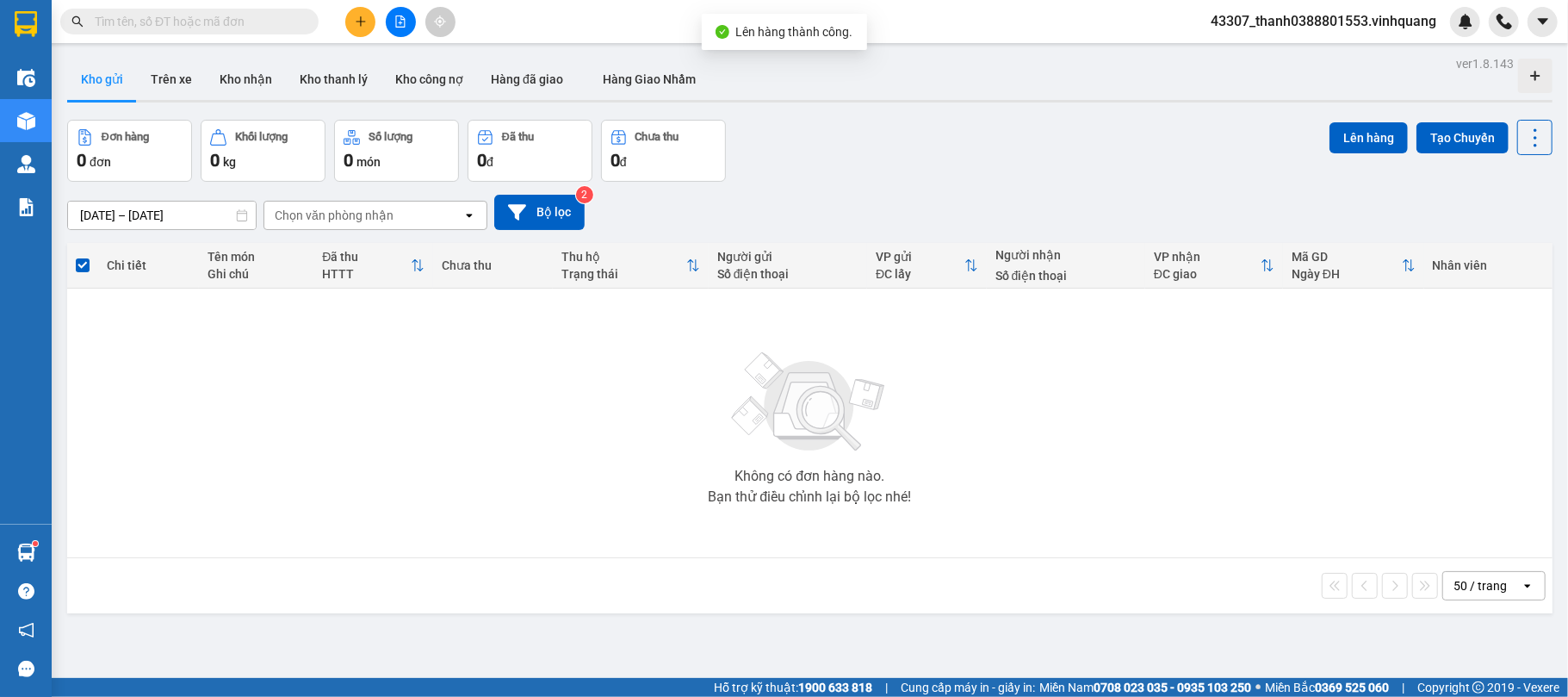
click at [387, 25] on button at bounding box center [401, 22] width 30 height 30
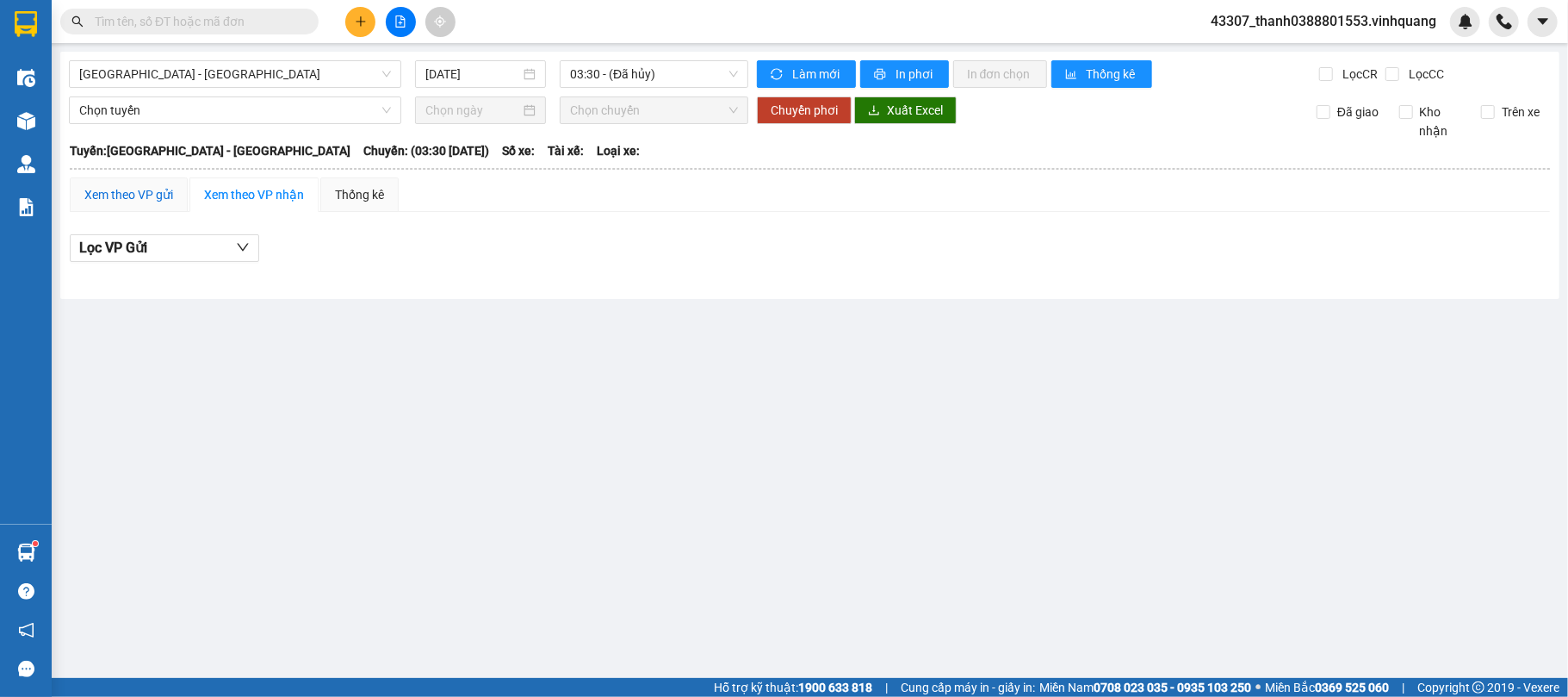
click at [122, 197] on div "Xem theo VP gửi" at bounding box center [128, 194] width 89 height 19
click at [642, 75] on span "03:30 - (Đã hủy)" at bounding box center [654, 74] width 168 height 26
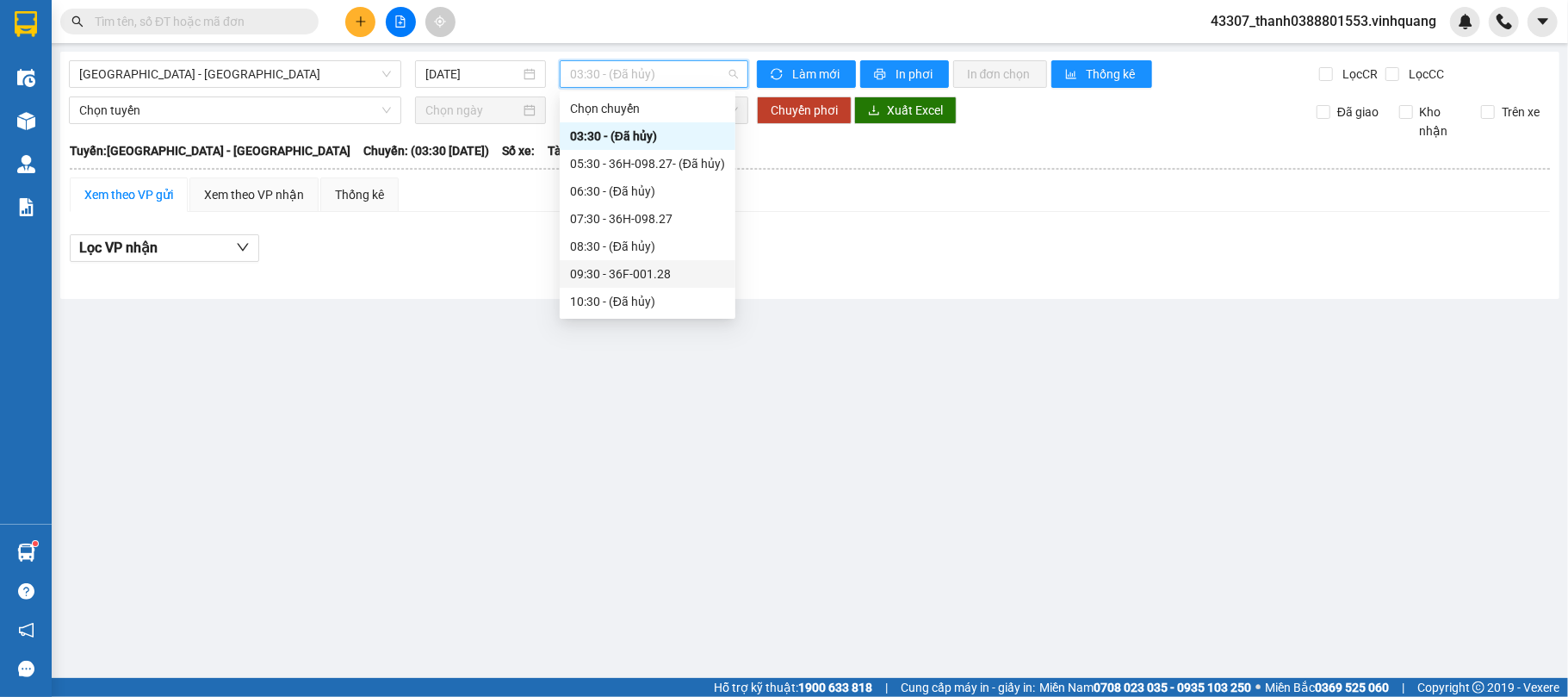
scroll to position [221, 0]
drag, startPoint x: 228, startPoint y: 63, endPoint x: 240, endPoint y: 65, distance: 12.2
click at [231, 63] on span "[GEOGRAPHIC_DATA] - [GEOGRAPHIC_DATA]" at bounding box center [235, 74] width 312 height 26
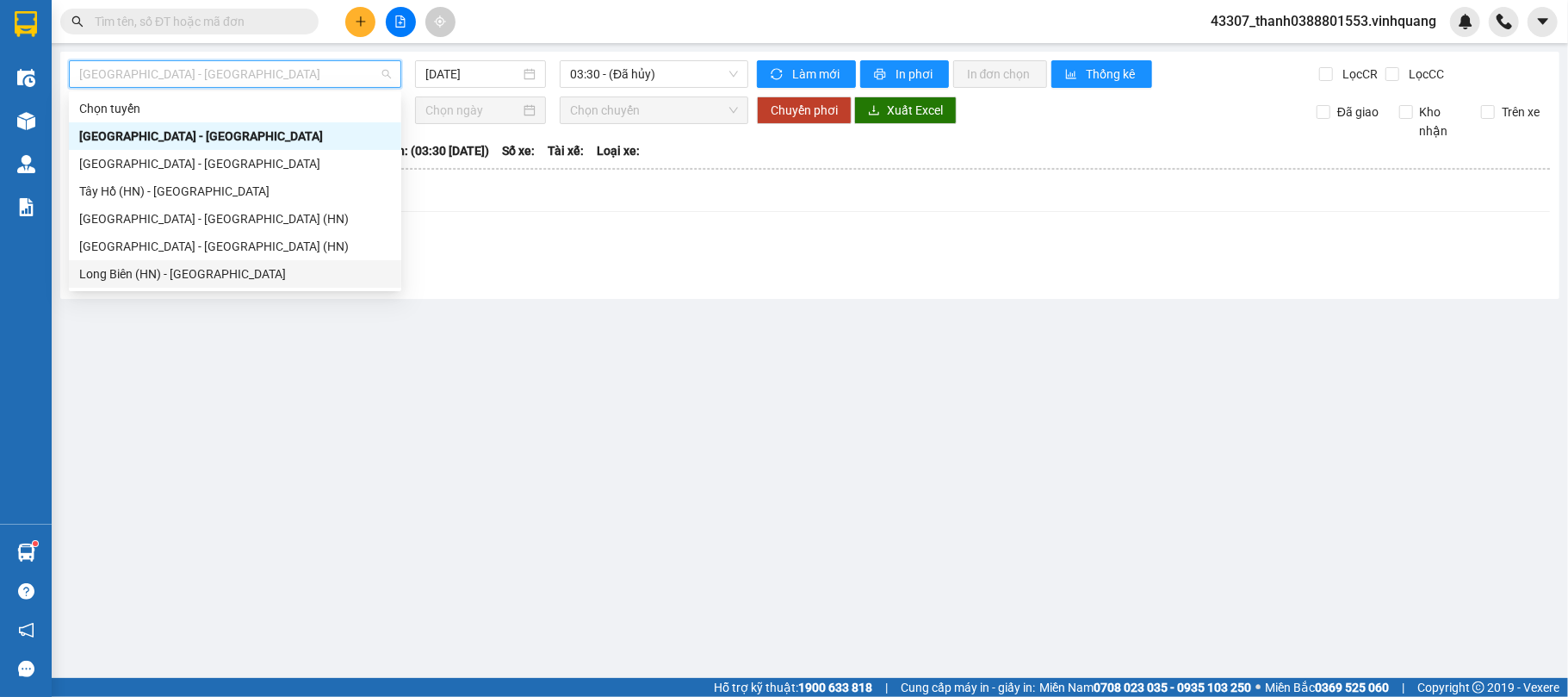
click at [193, 262] on div "Long Biên (HN) - [GEOGRAPHIC_DATA]" at bounding box center [235, 274] width 333 height 28
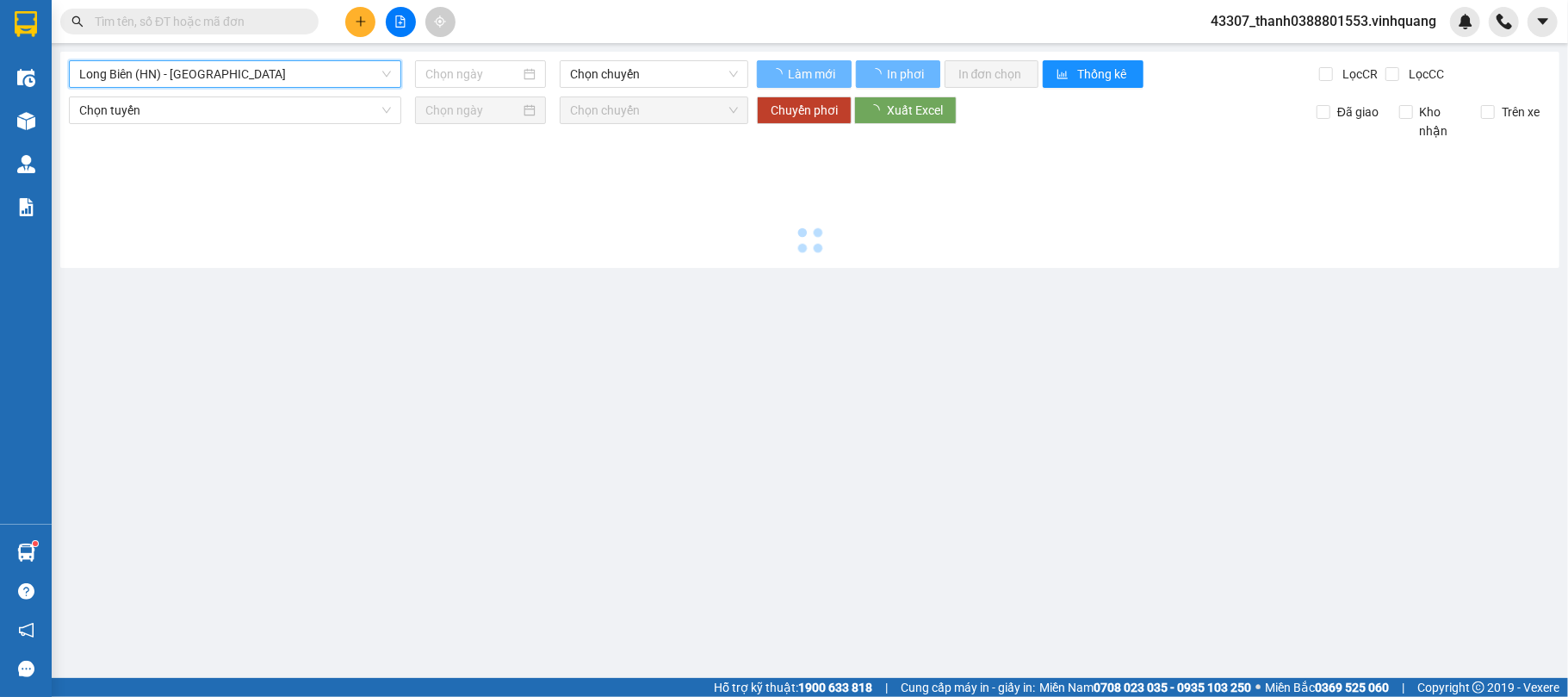
type input "[DATE]"
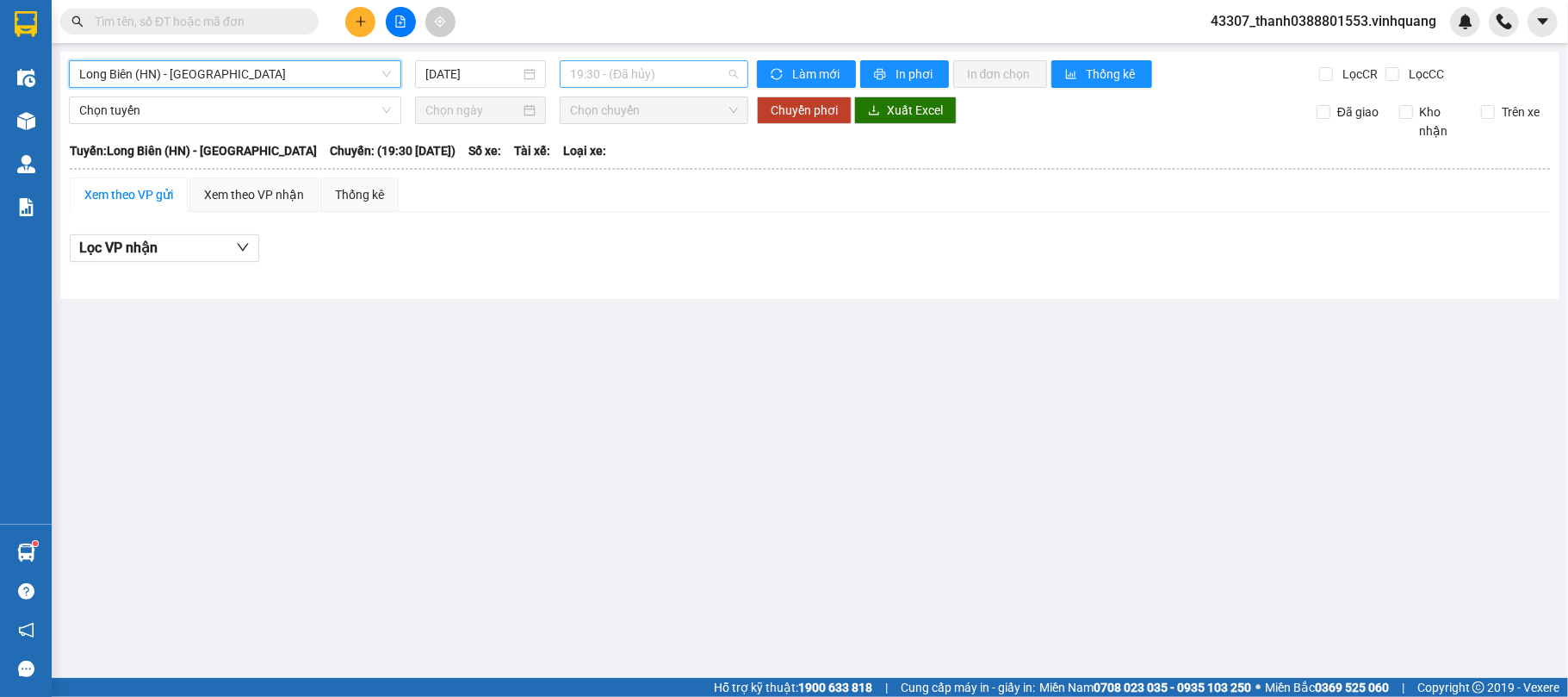
click at [632, 70] on span "19:30 - (Đã hủy)" at bounding box center [654, 74] width 168 height 26
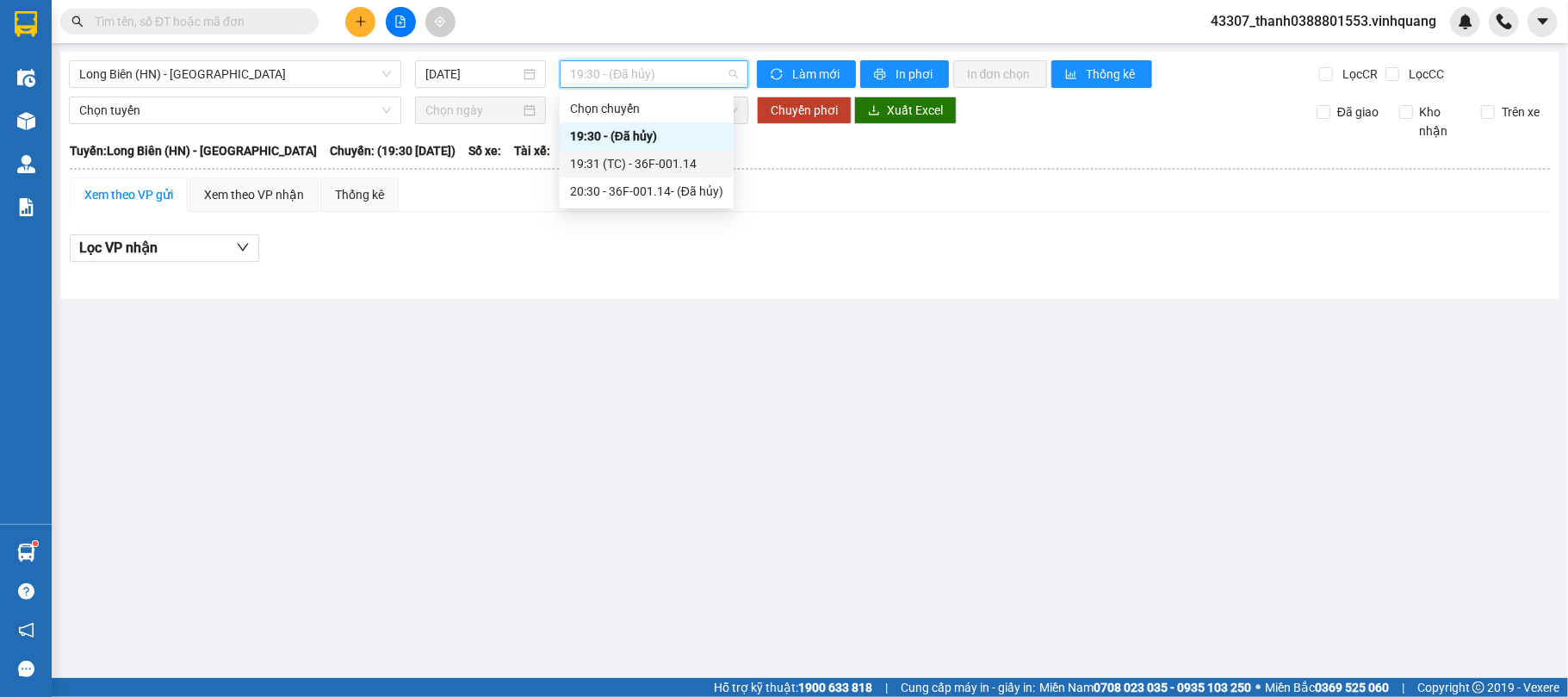
click at [649, 166] on div "19:31 (TC) - 36F-001.14" at bounding box center [647, 163] width 153 height 19
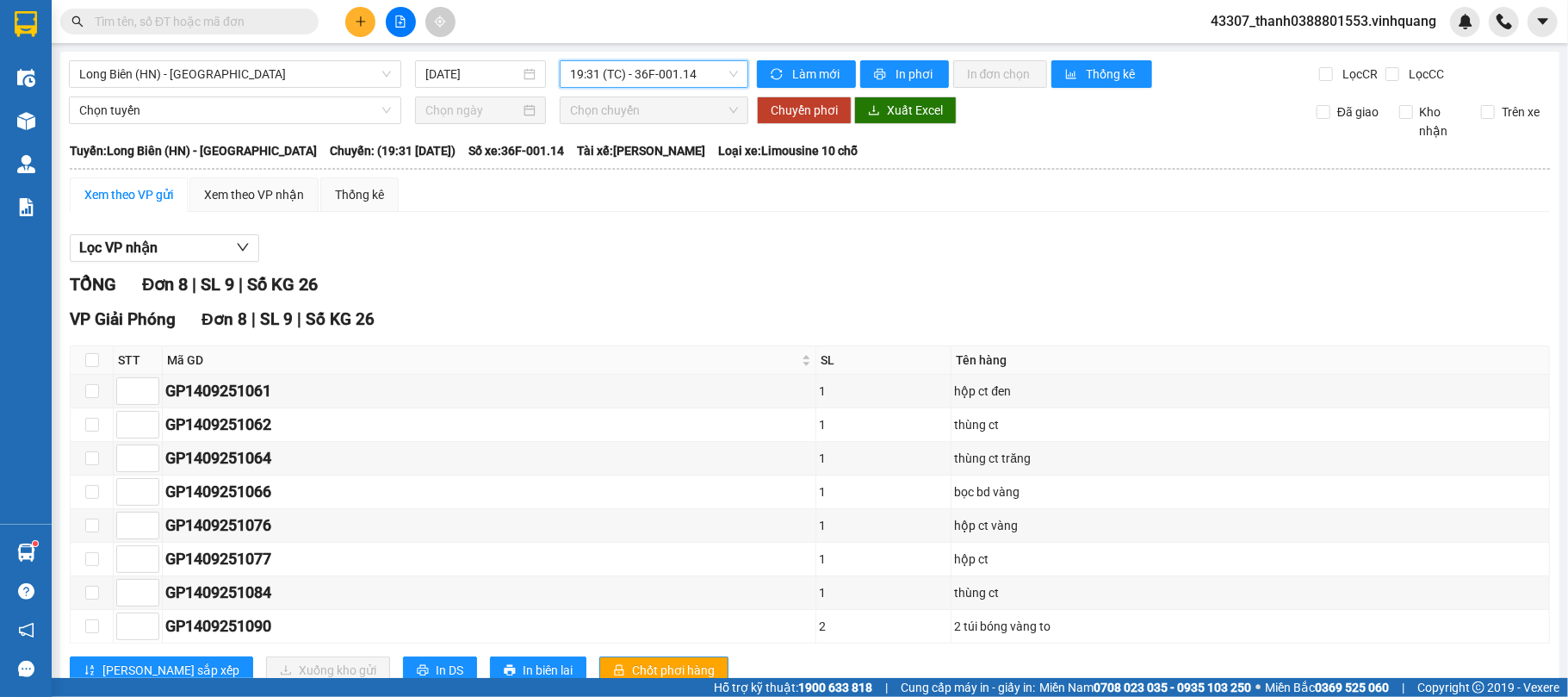
scroll to position [63, 0]
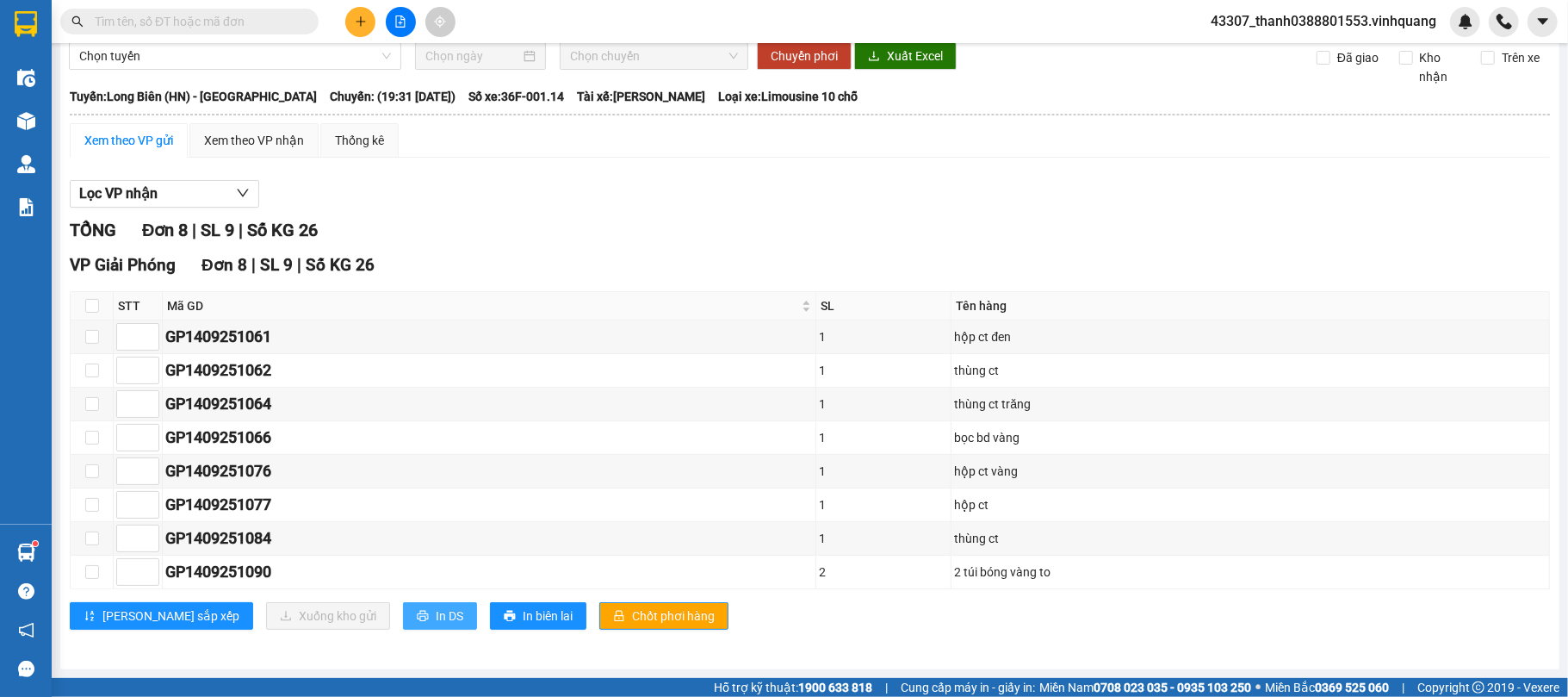
click at [436, 522] on span "In DS" at bounding box center [449, 615] width 28 height 19
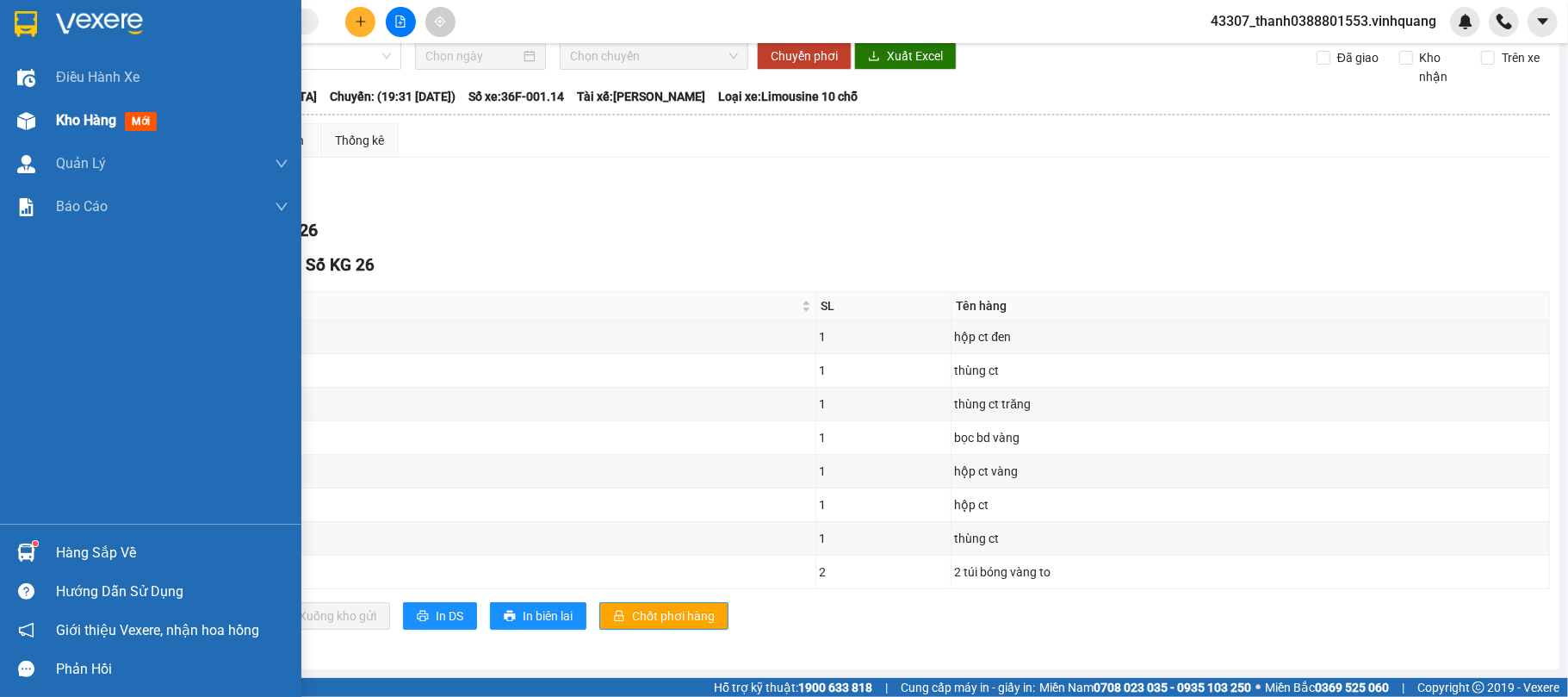
click at [66, 121] on span "Kho hàng" at bounding box center [85, 120] width 60 height 16
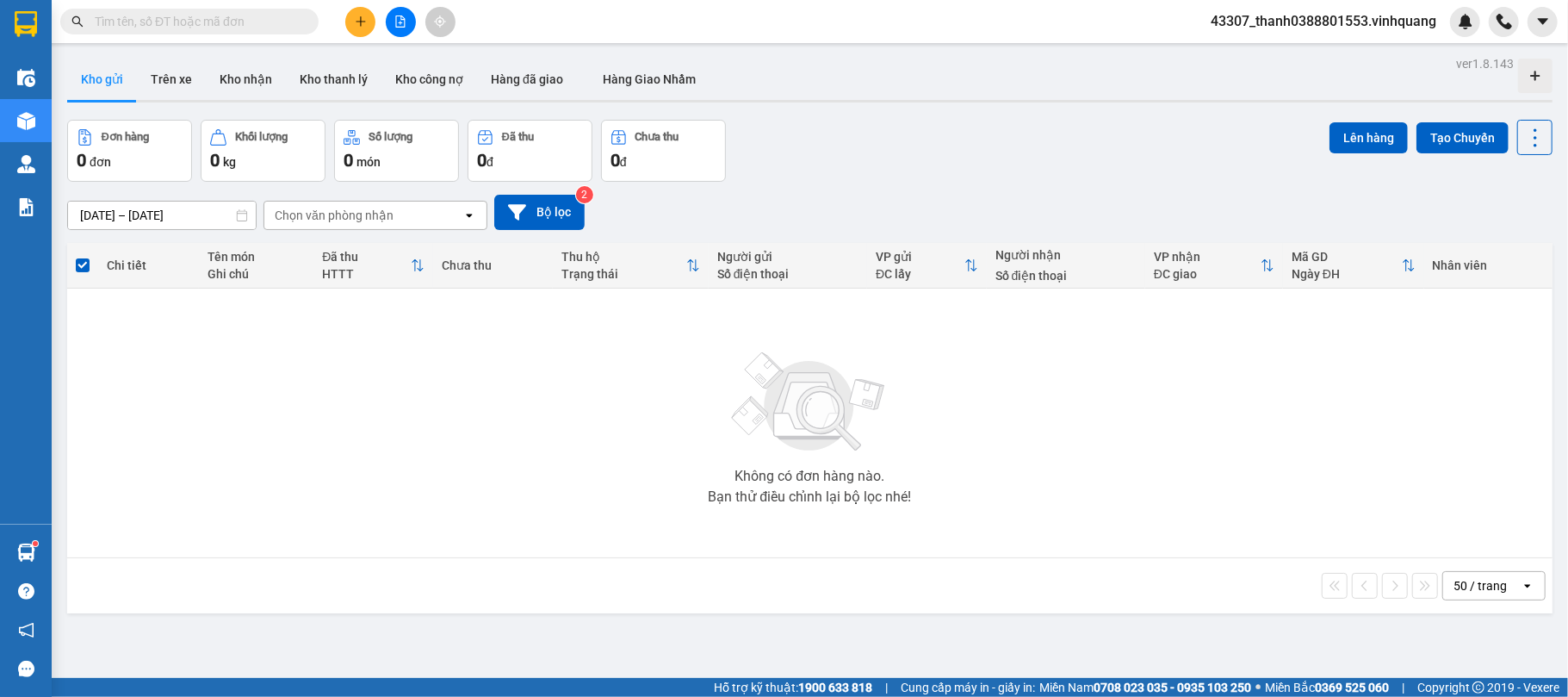
click at [415, 29] on div at bounding box center [400, 22] width 129 height 30
click at [404, 22] on icon "file-add" at bounding box center [400, 21] width 12 height 12
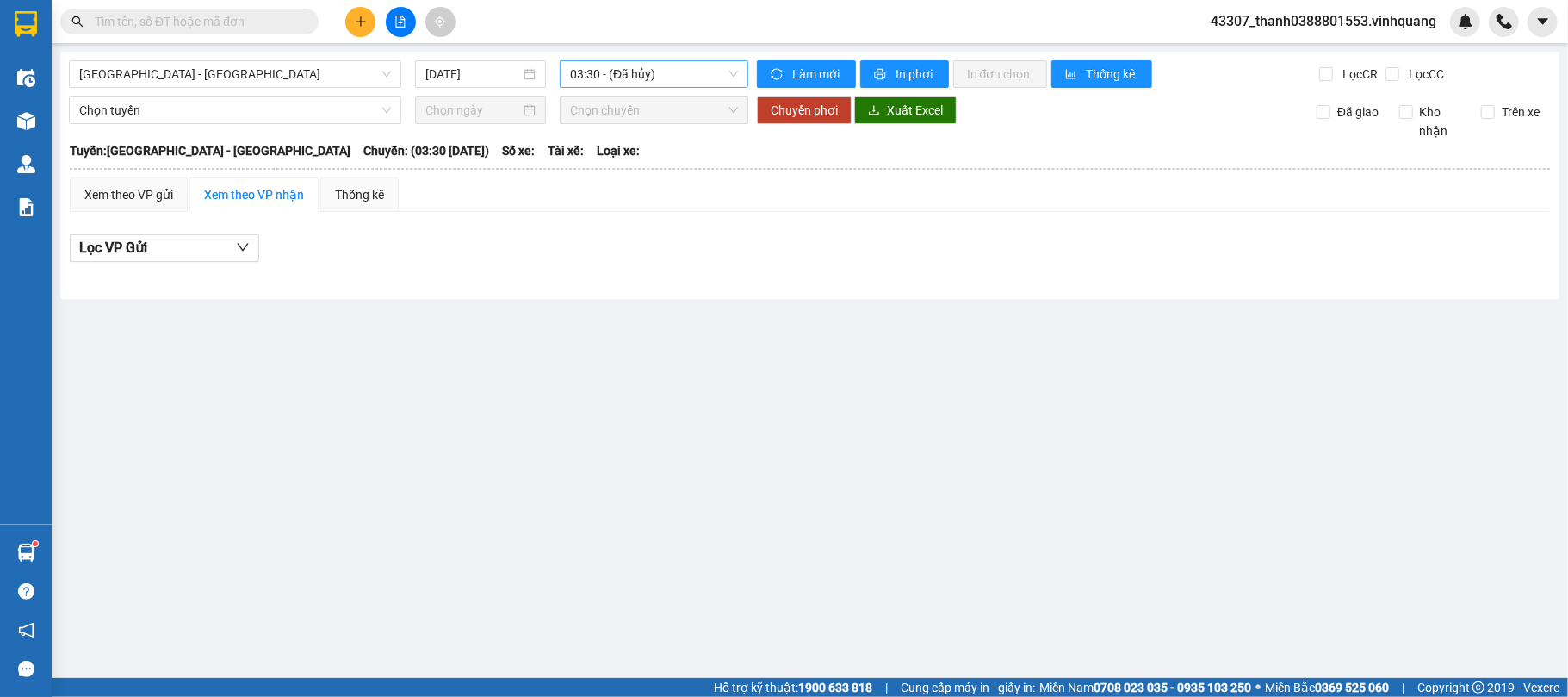
click at [593, 77] on span "03:30 - (Đã hủy)" at bounding box center [654, 74] width 168 height 26
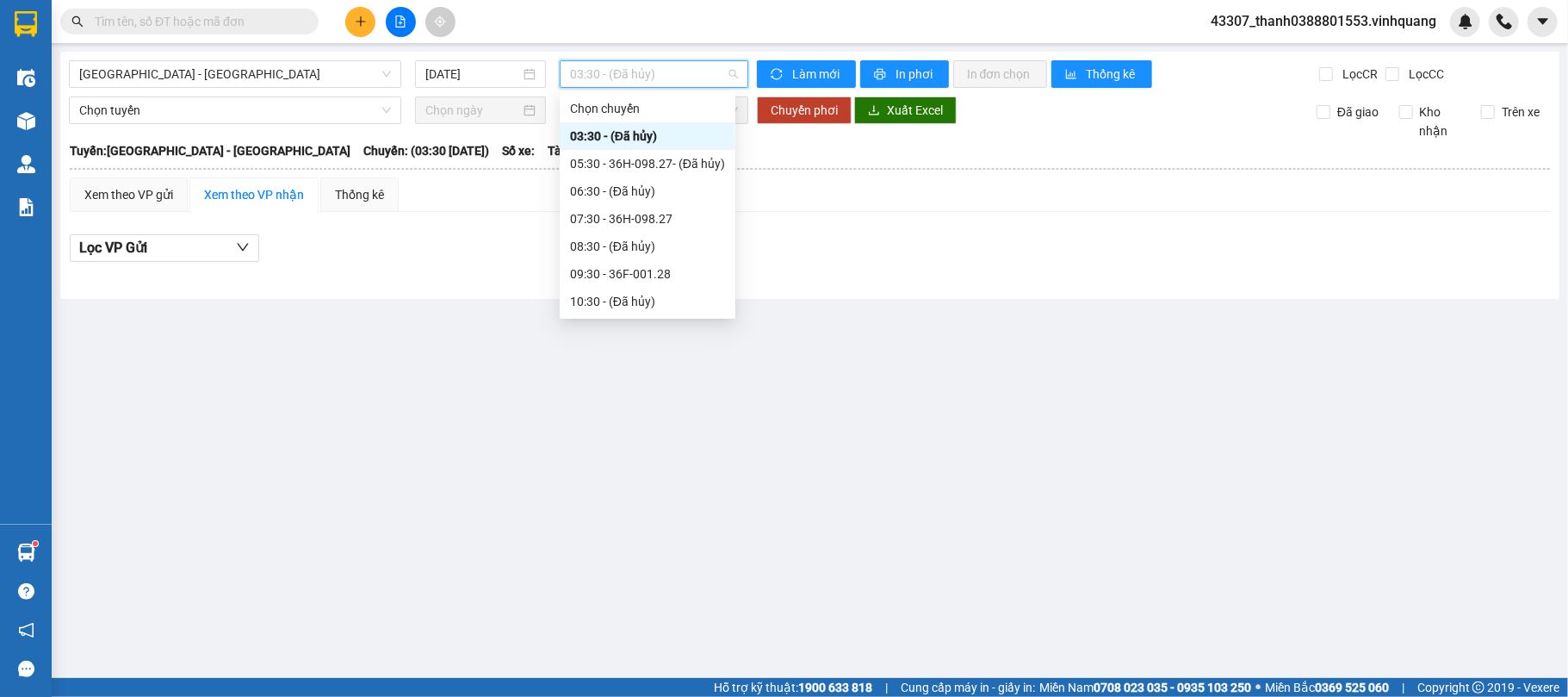
scroll to position [115, 0]
drag, startPoint x: 659, startPoint y: 286, endPoint x: 659, endPoint y: 242, distance: 44.0
click at [659, 242] on div "Chọn chuyến 03:30 - (Đã hủy) 05:30 - 36H-098.27 - (Đã hủy) 06:30 - (Đã hủy) 07:…" at bounding box center [648, 201] width 176 height 441
click at [345, 70] on span "[GEOGRAPHIC_DATA] - [GEOGRAPHIC_DATA]" at bounding box center [235, 74] width 312 height 26
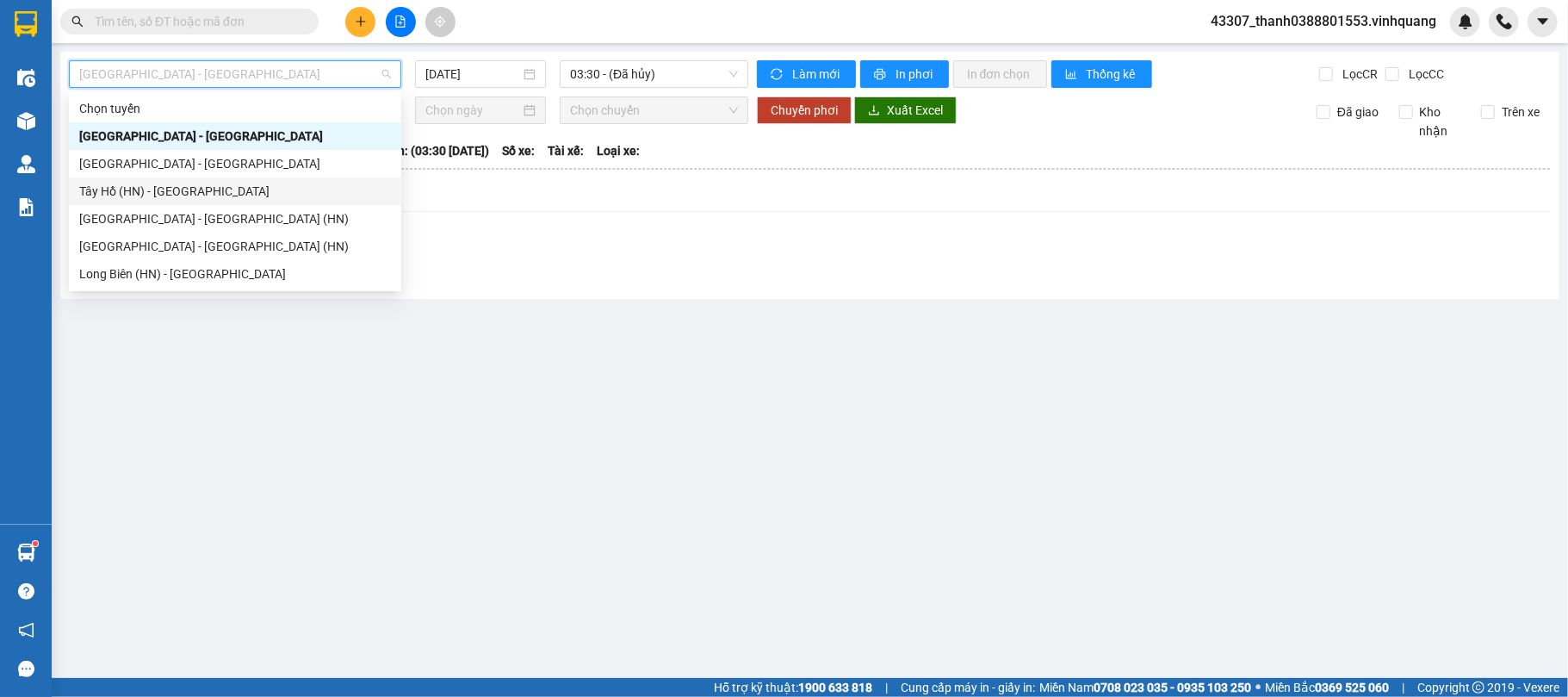
click at [176, 183] on div "Tây Hồ (HN) - [GEOGRAPHIC_DATA]" at bounding box center [235, 191] width 312 height 19
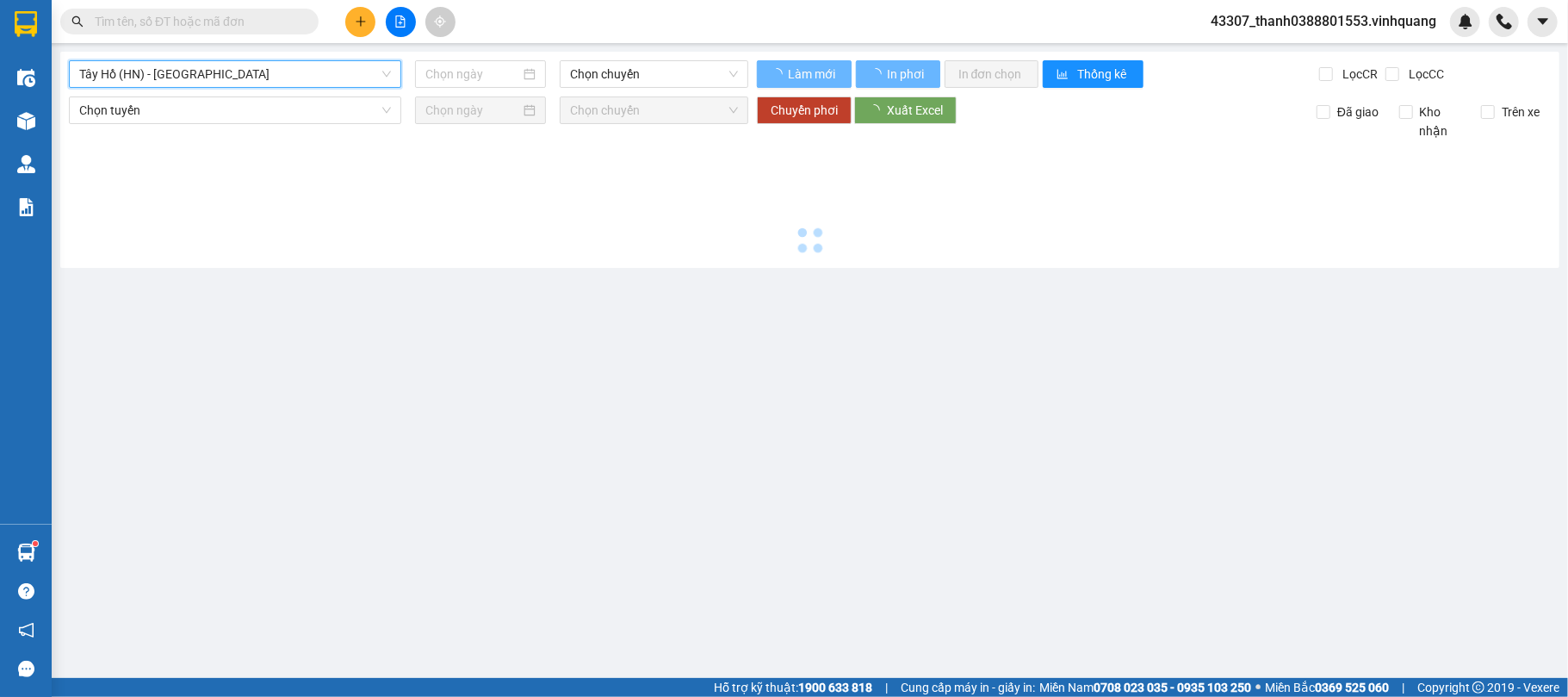
type input "[DATE]"
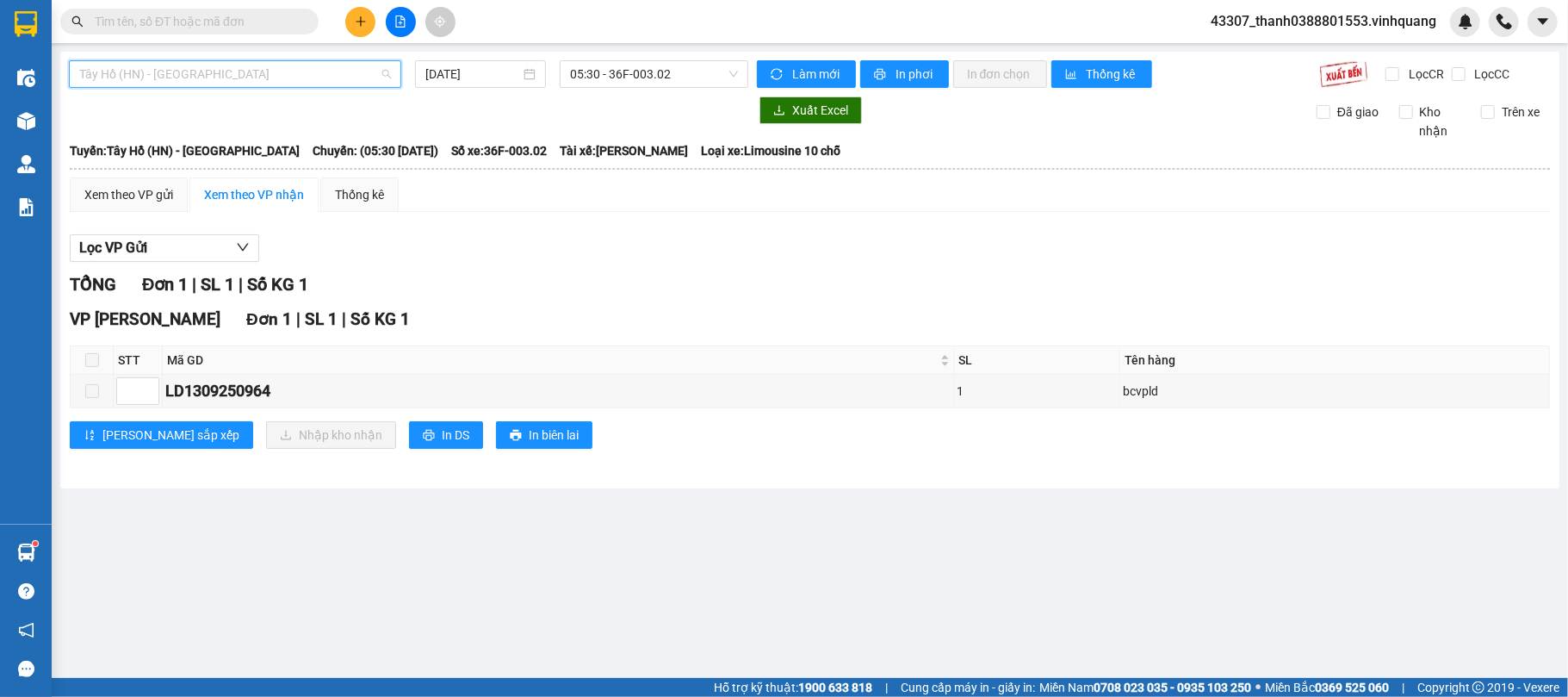
drag, startPoint x: 324, startPoint y: 71, endPoint x: 218, endPoint y: 120, distance: 116.8
click at [322, 73] on span "Tây Hồ (HN) - [GEOGRAPHIC_DATA]" at bounding box center [235, 74] width 312 height 26
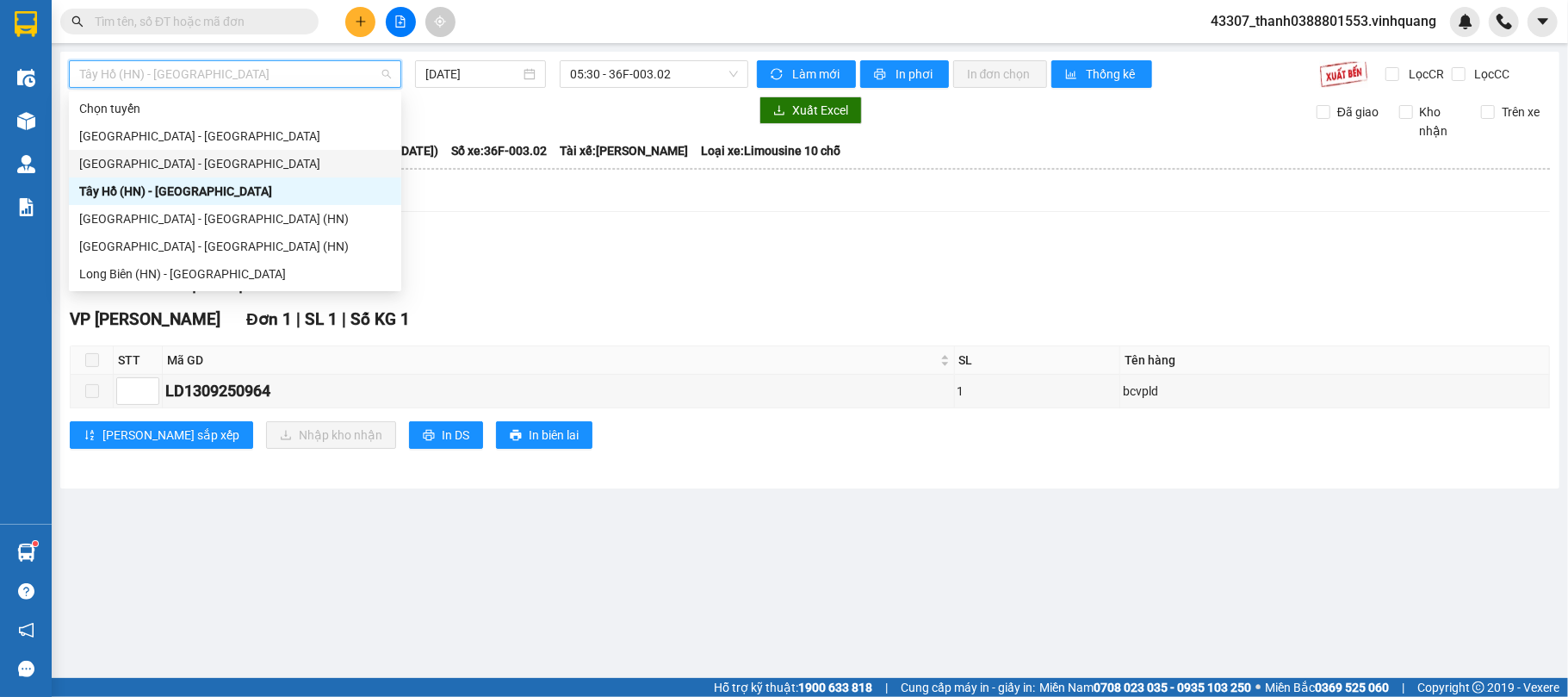
click at [145, 155] on div "[GEOGRAPHIC_DATA] - [GEOGRAPHIC_DATA]" at bounding box center [235, 163] width 312 height 19
type input "[DATE]"
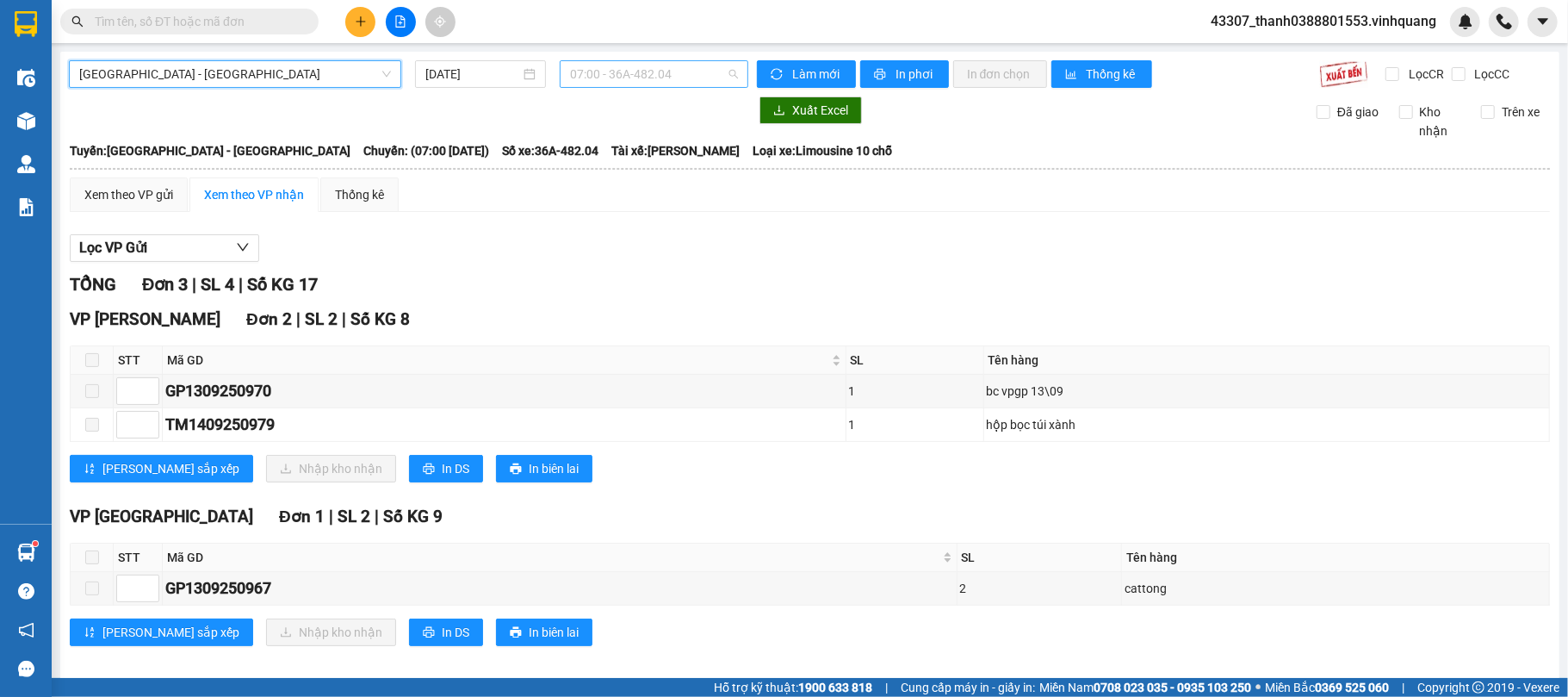
click at [623, 74] on span "07:00 - 36A-482.04" at bounding box center [654, 74] width 168 height 26
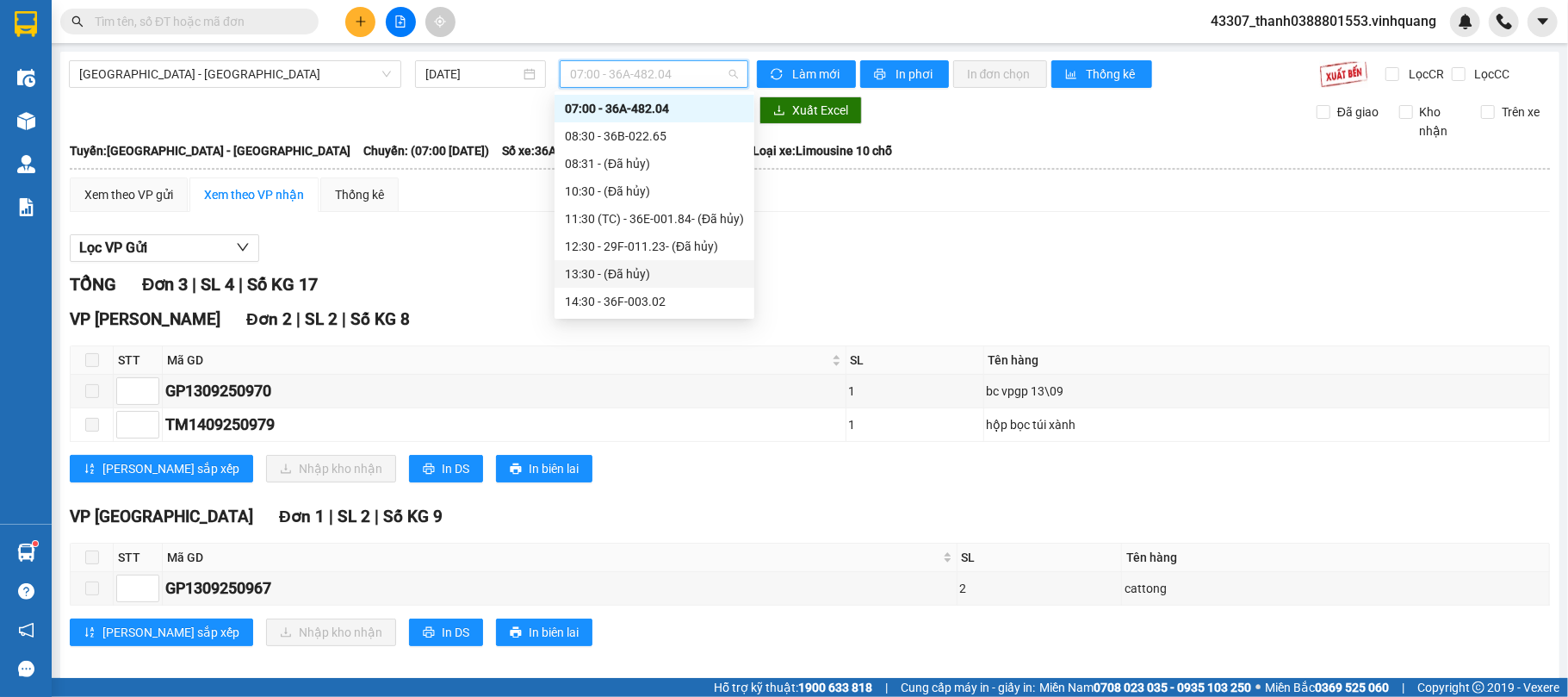
scroll to position [138, 0]
click at [625, 184] on div "14:30 - 36F-003.02" at bounding box center [655, 191] width 179 height 19
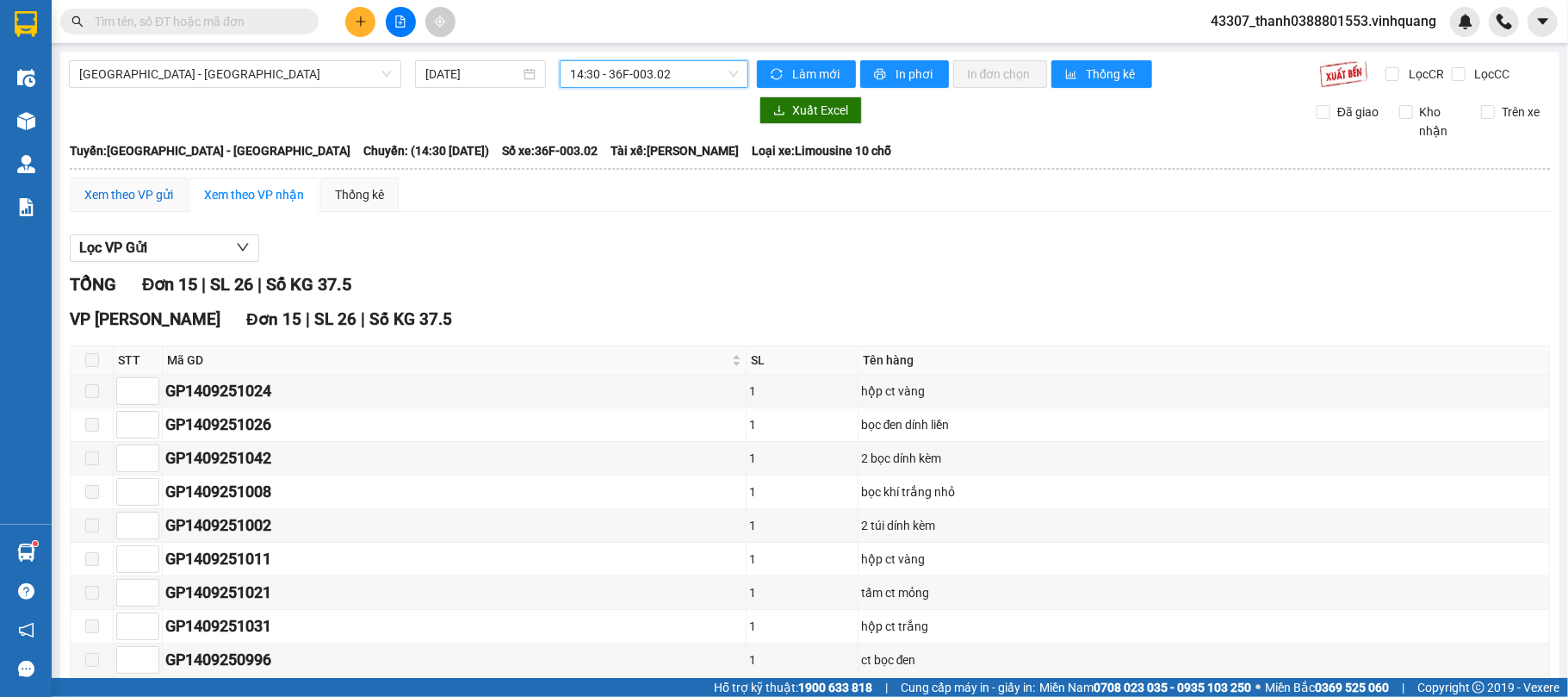
click at [132, 193] on div "Xem theo VP gửi" at bounding box center [128, 194] width 89 height 19
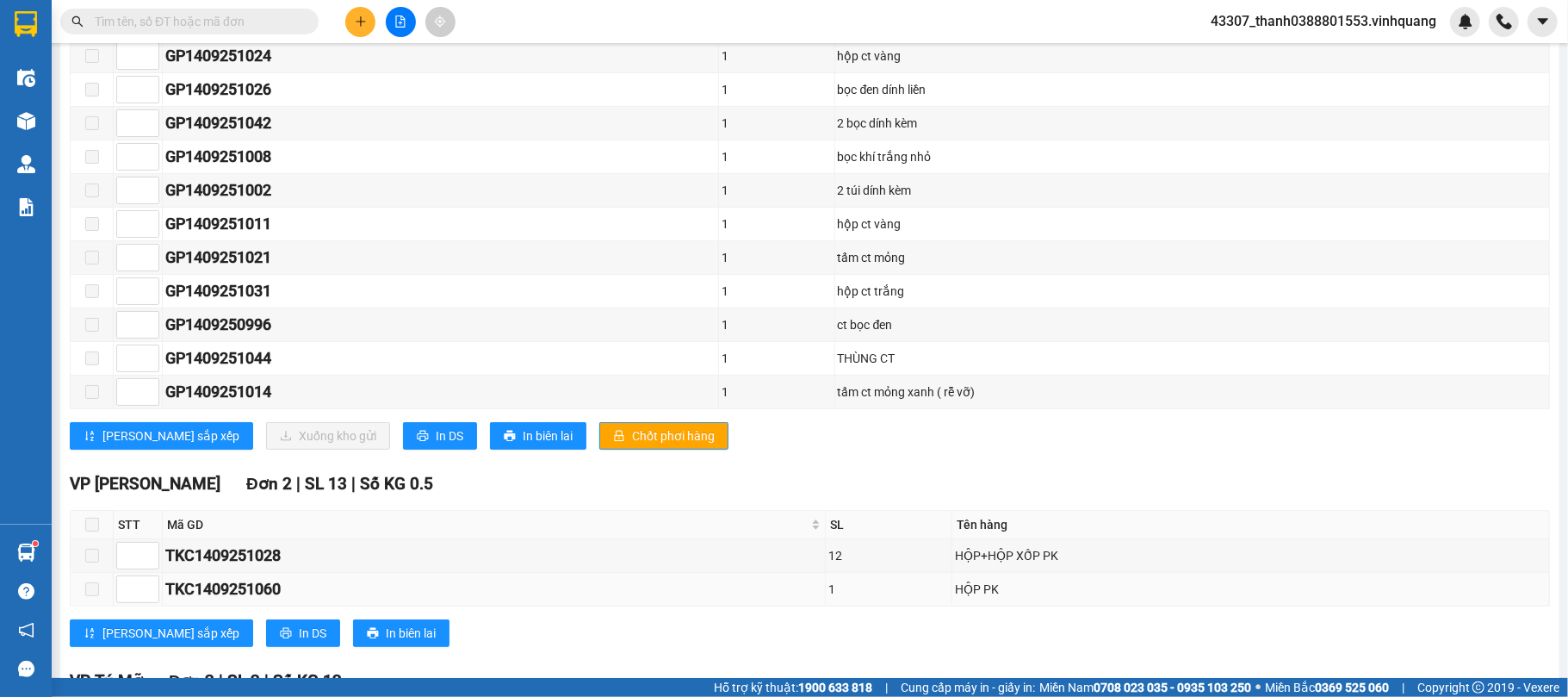
scroll to position [449, 0]
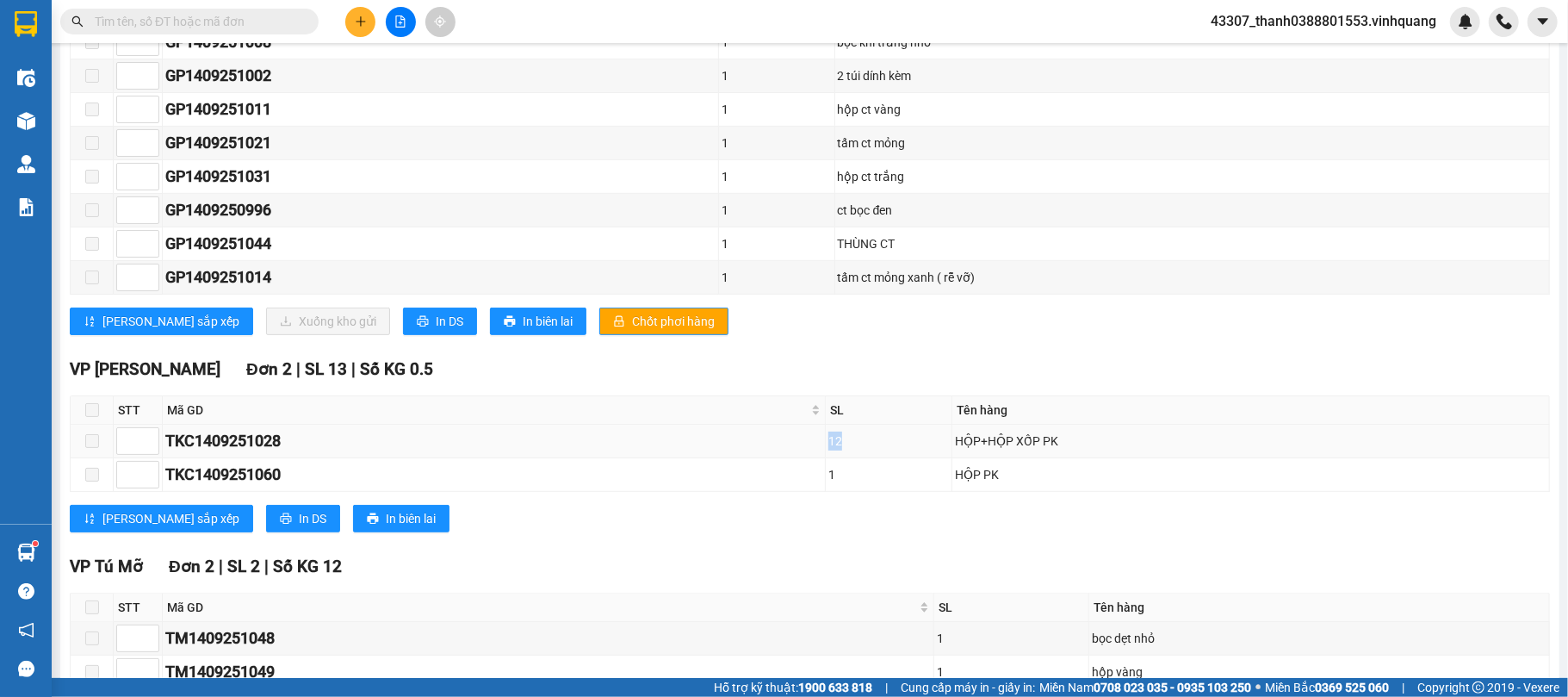
drag, startPoint x: 856, startPoint y: 452, endPoint x: 837, endPoint y: 449, distance: 19.2
click at [837, 449] on div "12" at bounding box center [889, 440] width 120 height 19
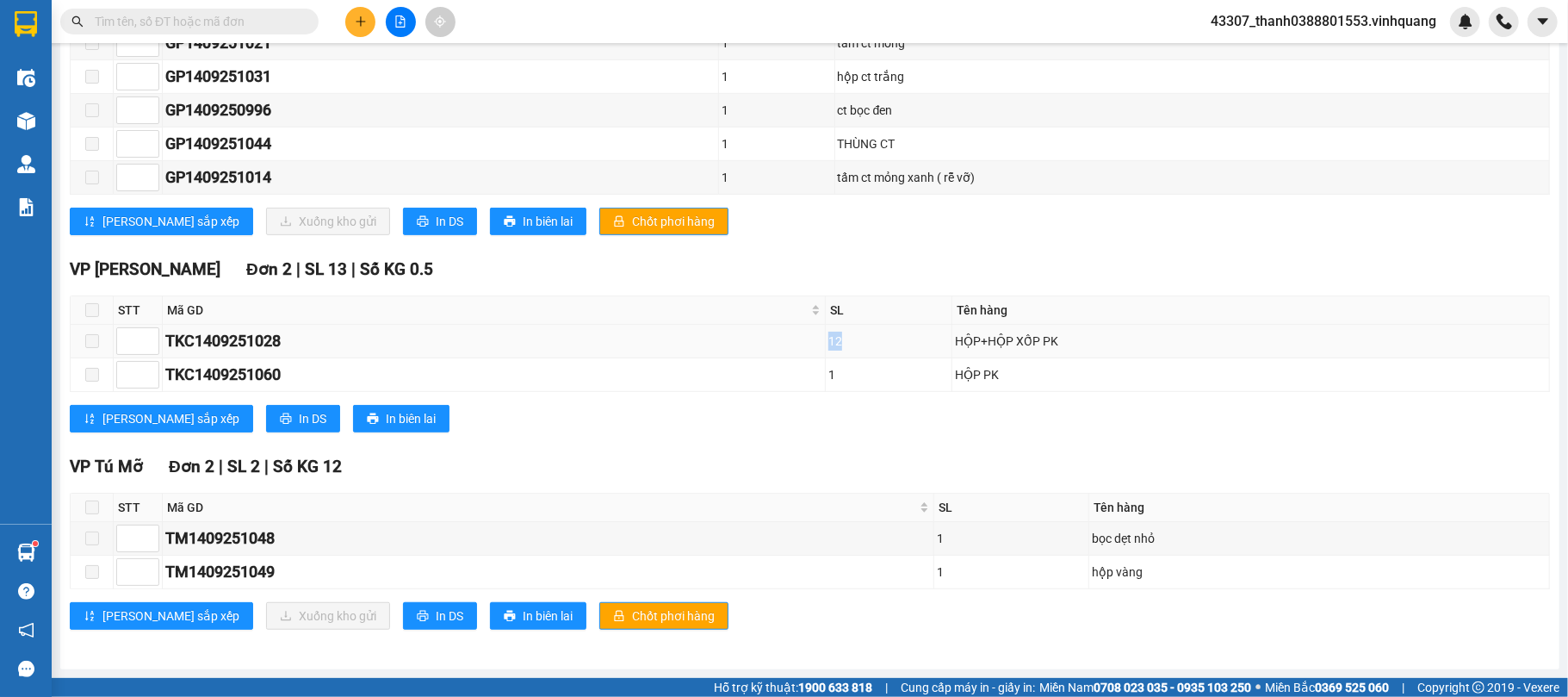
click at [848, 332] on div "12" at bounding box center [889, 341] width 120 height 19
click at [859, 339] on div "12" at bounding box center [889, 341] width 120 height 19
drag, startPoint x: 859, startPoint y: 338, endPoint x: 837, endPoint y: 337, distance: 22.0
click at [837, 337] on div "12" at bounding box center [889, 341] width 120 height 19
click at [858, 335] on div "12" at bounding box center [889, 341] width 120 height 19
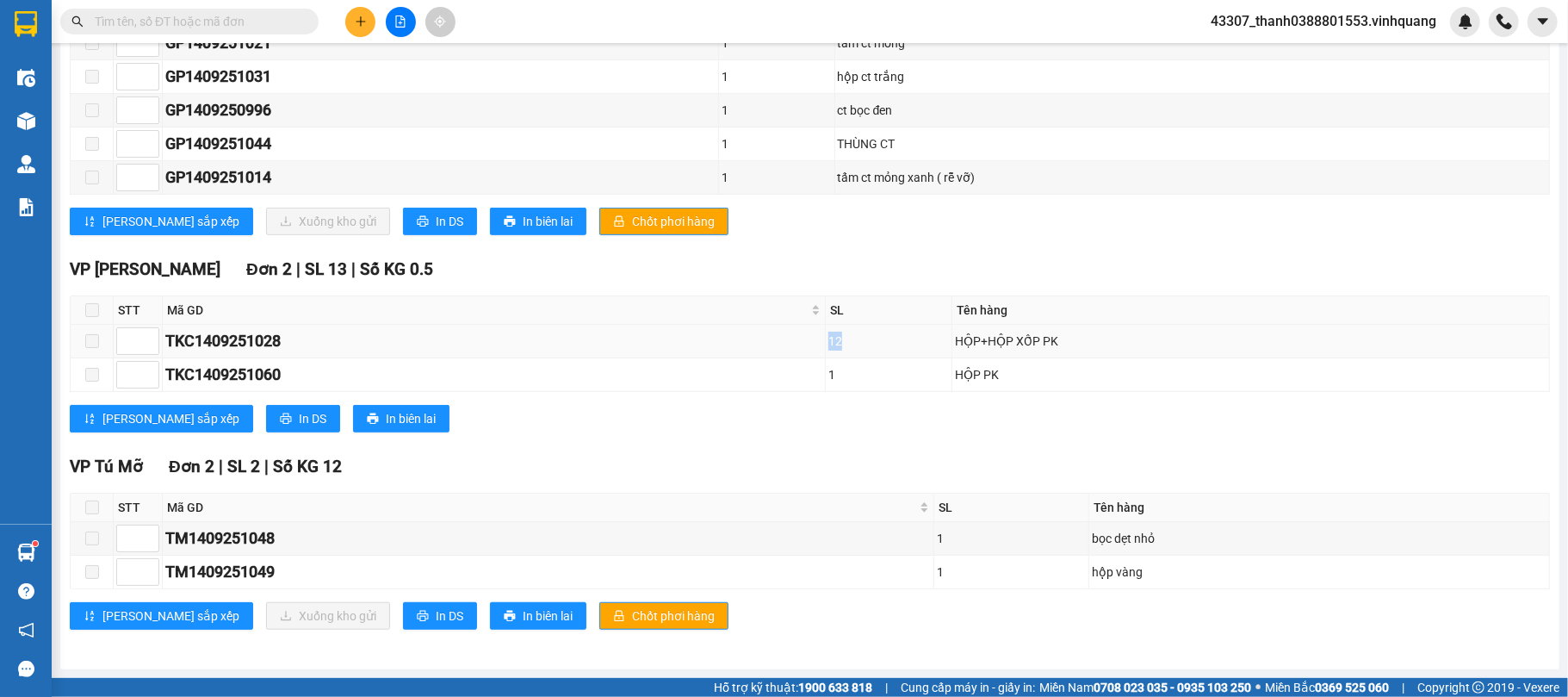
drag, startPoint x: 858, startPoint y: 335, endPoint x: 837, endPoint y: 335, distance: 21.0
click at [837, 335] on div "12" at bounding box center [889, 341] width 120 height 19
click at [848, 358] on td "1" at bounding box center [889, 374] width 126 height 33
drag, startPoint x: 842, startPoint y: 373, endPoint x: 832, endPoint y: 370, distance: 10.4
click at [832, 370] on tr "TKC1409251060 1 HỘP PK" at bounding box center [811, 374] width 1480 height 33
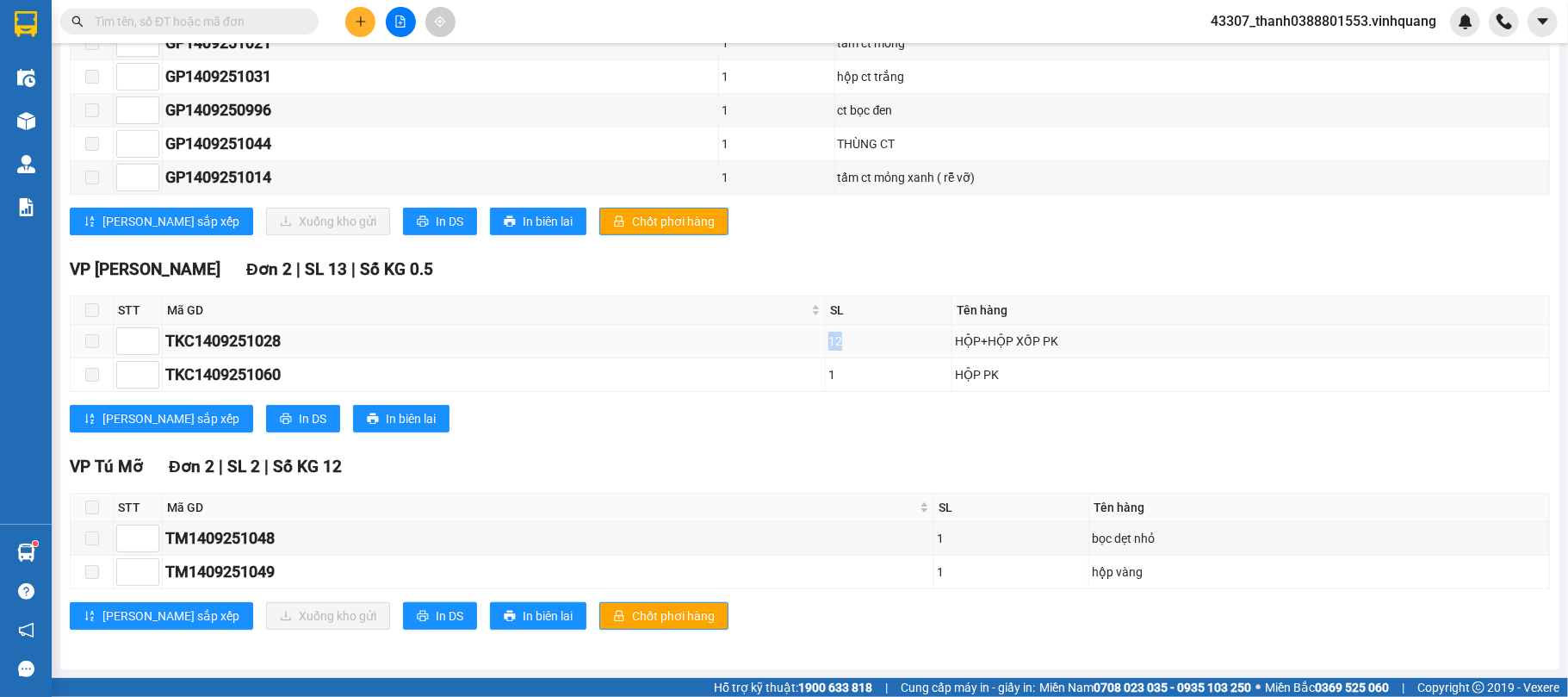
drag, startPoint x: 859, startPoint y: 337, endPoint x: 837, endPoint y: 335, distance: 22.1
click at [837, 335] on div "12" at bounding box center [889, 341] width 120 height 19
drag, startPoint x: 858, startPoint y: 365, endPoint x: 835, endPoint y: 370, distance: 23.5
click at [835, 370] on td "1" at bounding box center [889, 374] width 126 height 33
drag, startPoint x: 966, startPoint y: 558, endPoint x: 928, endPoint y: 532, distance: 46.0
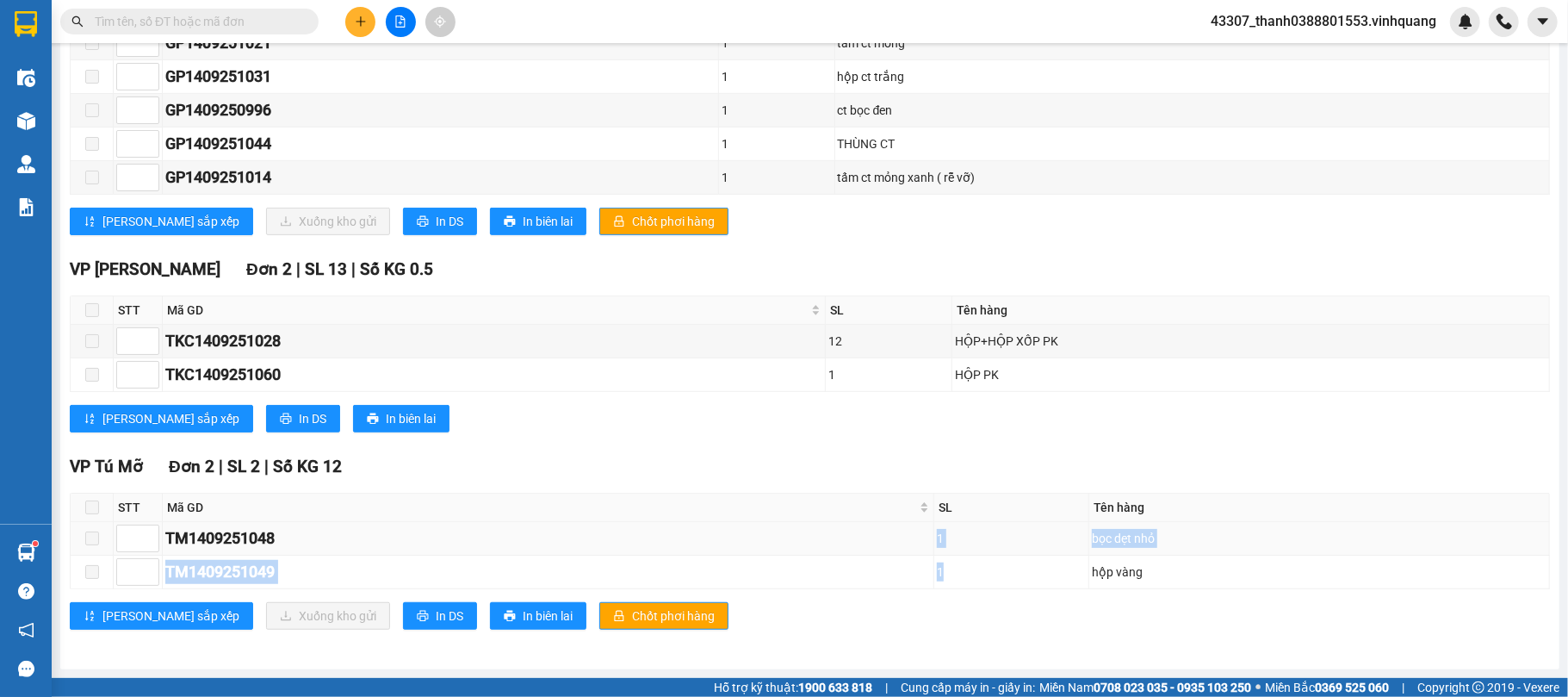
click at [928, 522] on tbody "TM1409251048 1 bọc dẹt nhỏ TM1409251049 1 hộp vàng" at bounding box center [811, 555] width 1480 height 67
click at [940, 522] on div "1" at bounding box center [1012, 571] width 149 height 19
drag, startPoint x: 955, startPoint y: 569, endPoint x: 951, endPoint y: 549, distance: 20.4
click at [951, 522] on tbody "TM1409251048 1 bọc dẹt nhỏ TM1409251049 1 hộp vàng" at bounding box center [811, 555] width 1480 height 67
click at [955, 459] on div "VP Tú Mỡ Đơn 2 | SL 2 | Số KG 12" at bounding box center [810, 466] width 1481 height 26
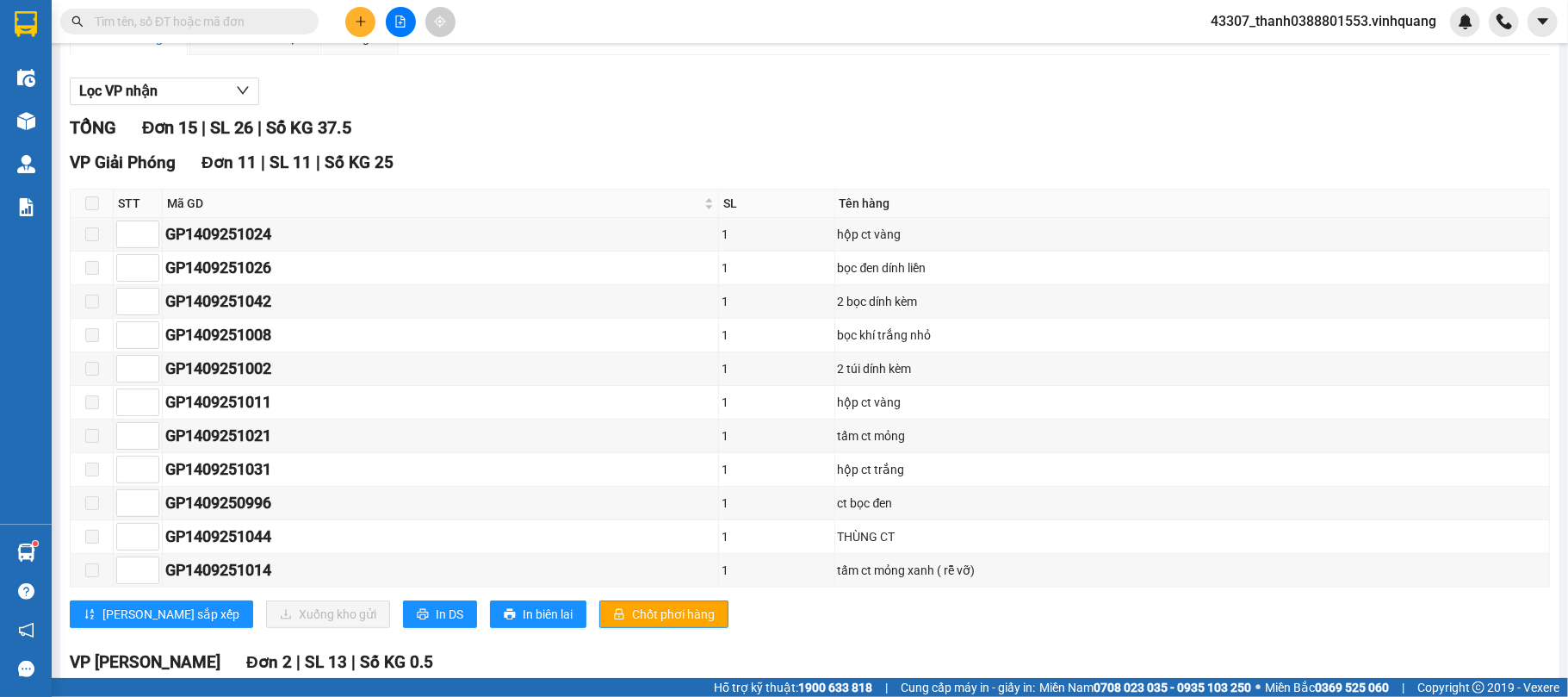
scroll to position [186, 0]
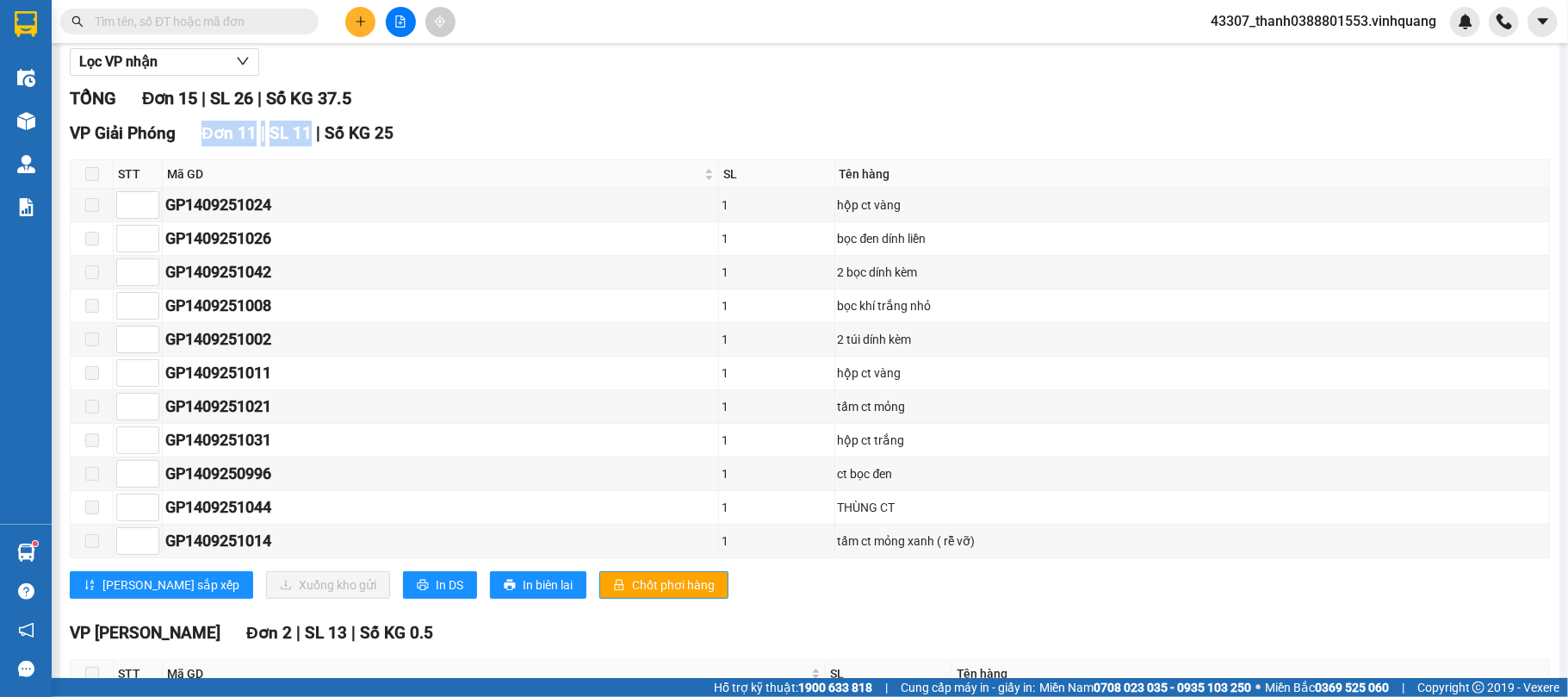
drag, startPoint x: 205, startPoint y: 131, endPoint x: 307, endPoint y: 133, distance: 102.0
click at [307, 133] on div "VP Giải Phóng Đơn 11 | SL 11 | Số KG 25" at bounding box center [810, 133] width 1481 height 26
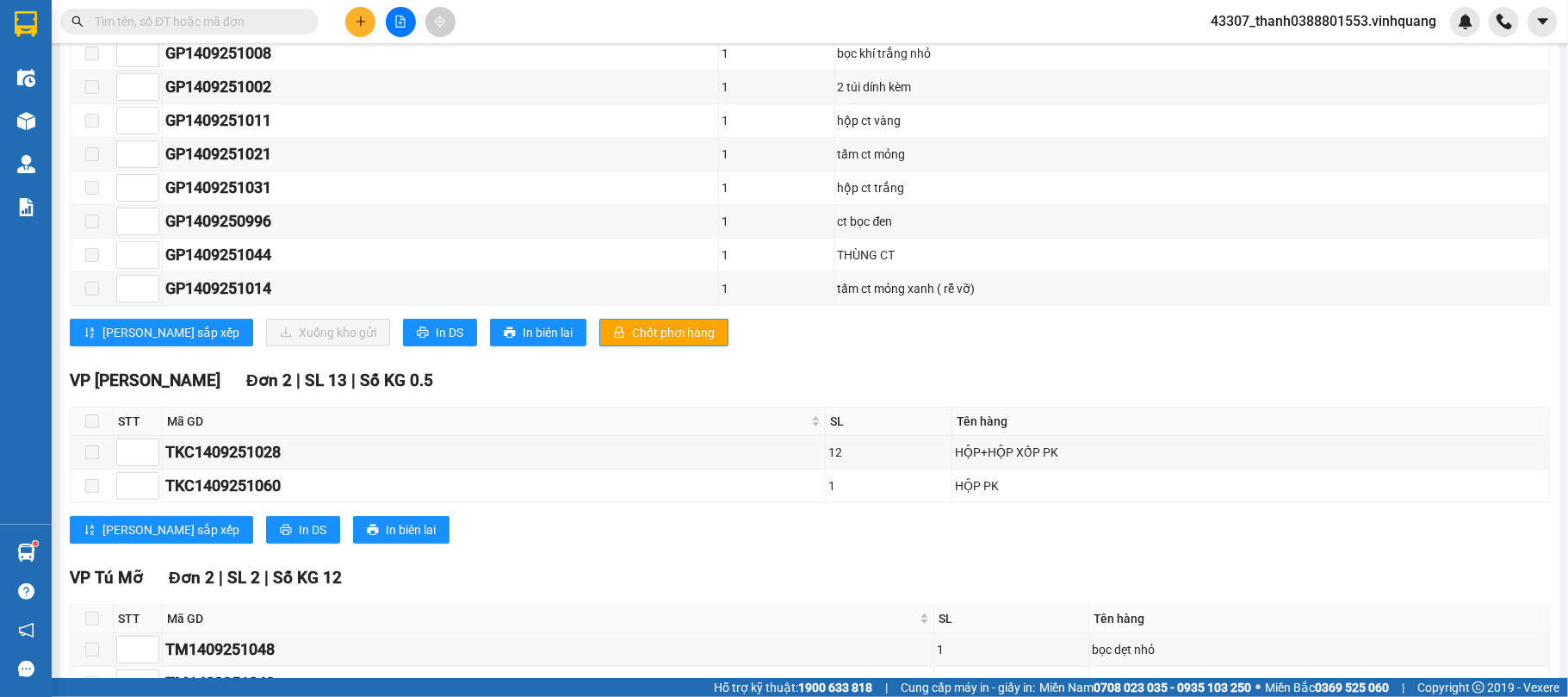
scroll to position [451, 0]
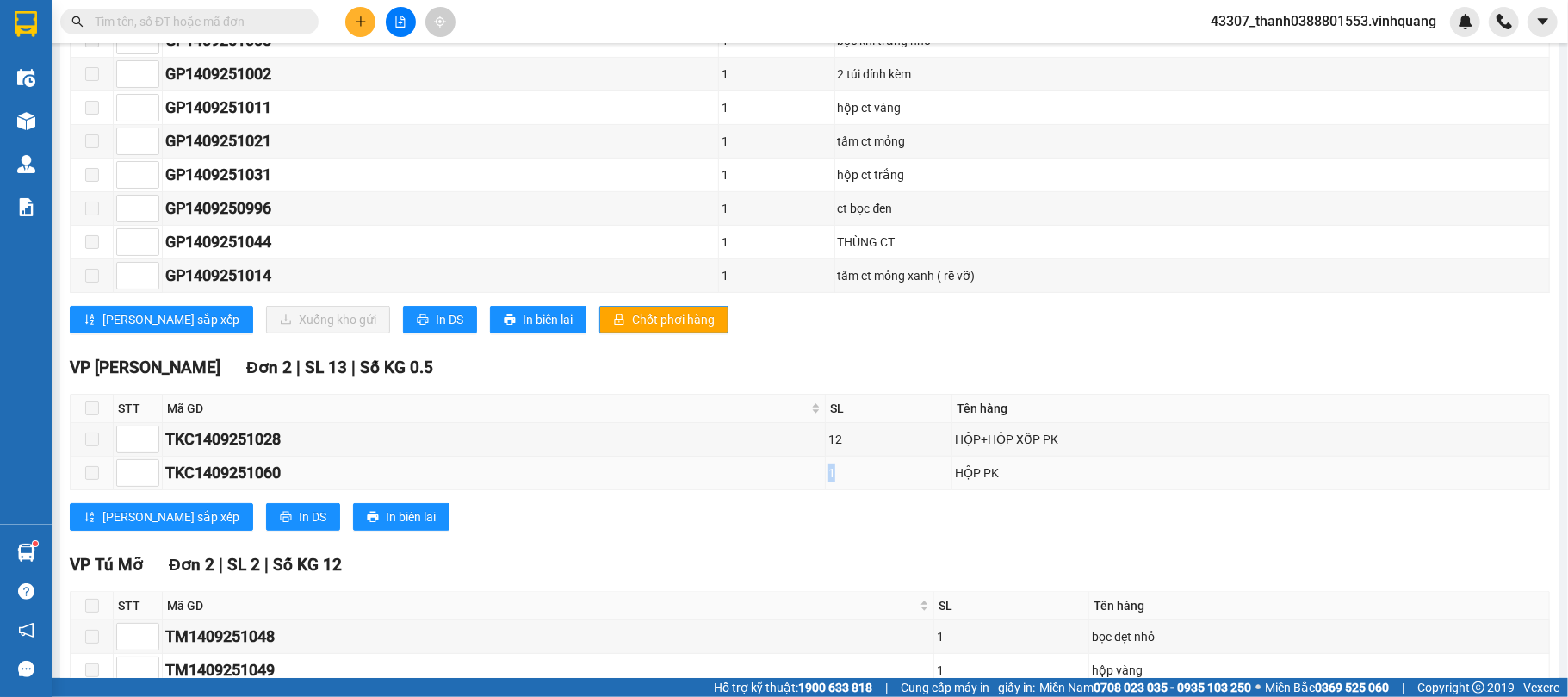
drag, startPoint x: 855, startPoint y: 483, endPoint x: 825, endPoint y: 483, distance: 30.0
click at [825, 483] on tr "TKC1409251060 1 HỘP PK" at bounding box center [811, 473] width 1480 height 33
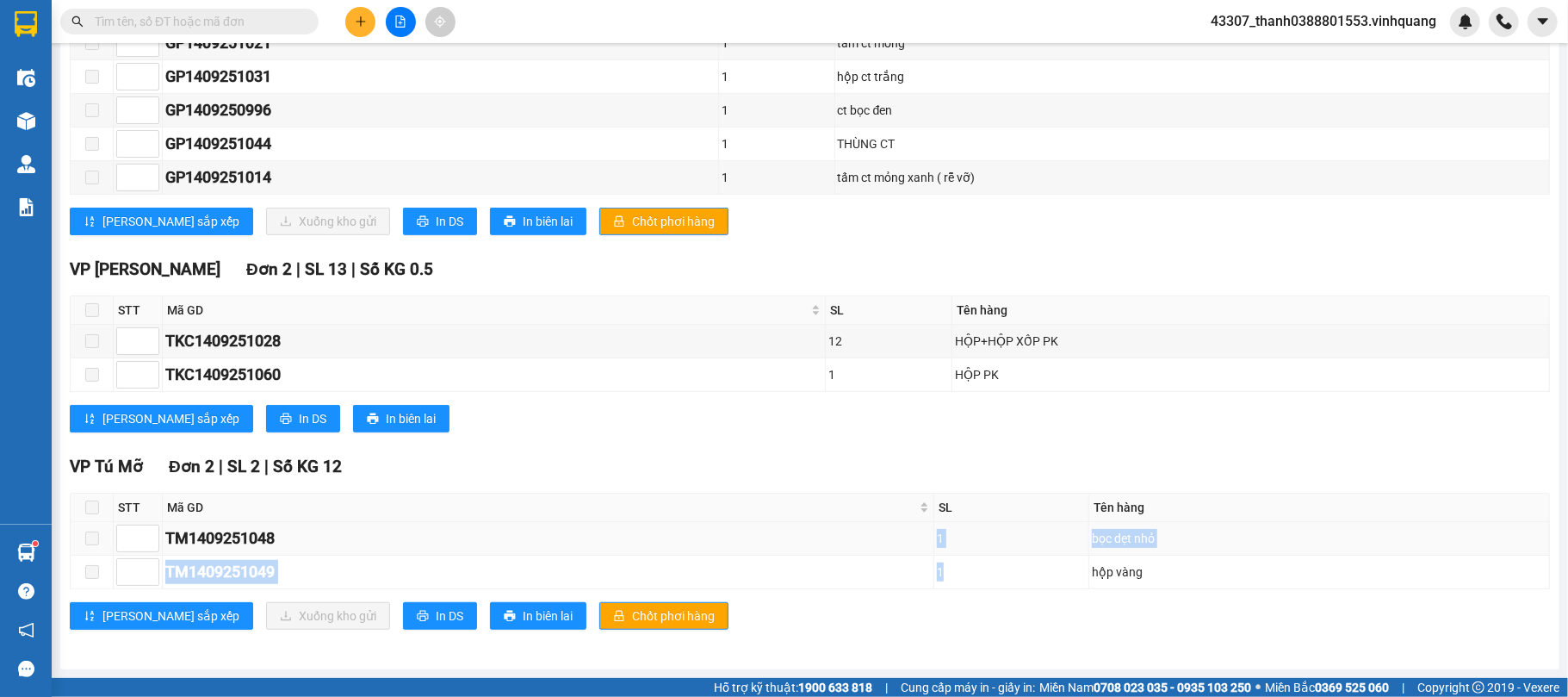
drag, startPoint x: 980, startPoint y: 565, endPoint x: 935, endPoint y: 528, distance: 58.3
click at [919, 522] on tbody "TM1409251048 1 bọc dẹt nhỏ TM1409251049 1 hộp vàng" at bounding box center [811, 555] width 1480 height 67
click at [1176, 493] on th "Tên hàng" at bounding box center [1320, 508] width 461 height 29
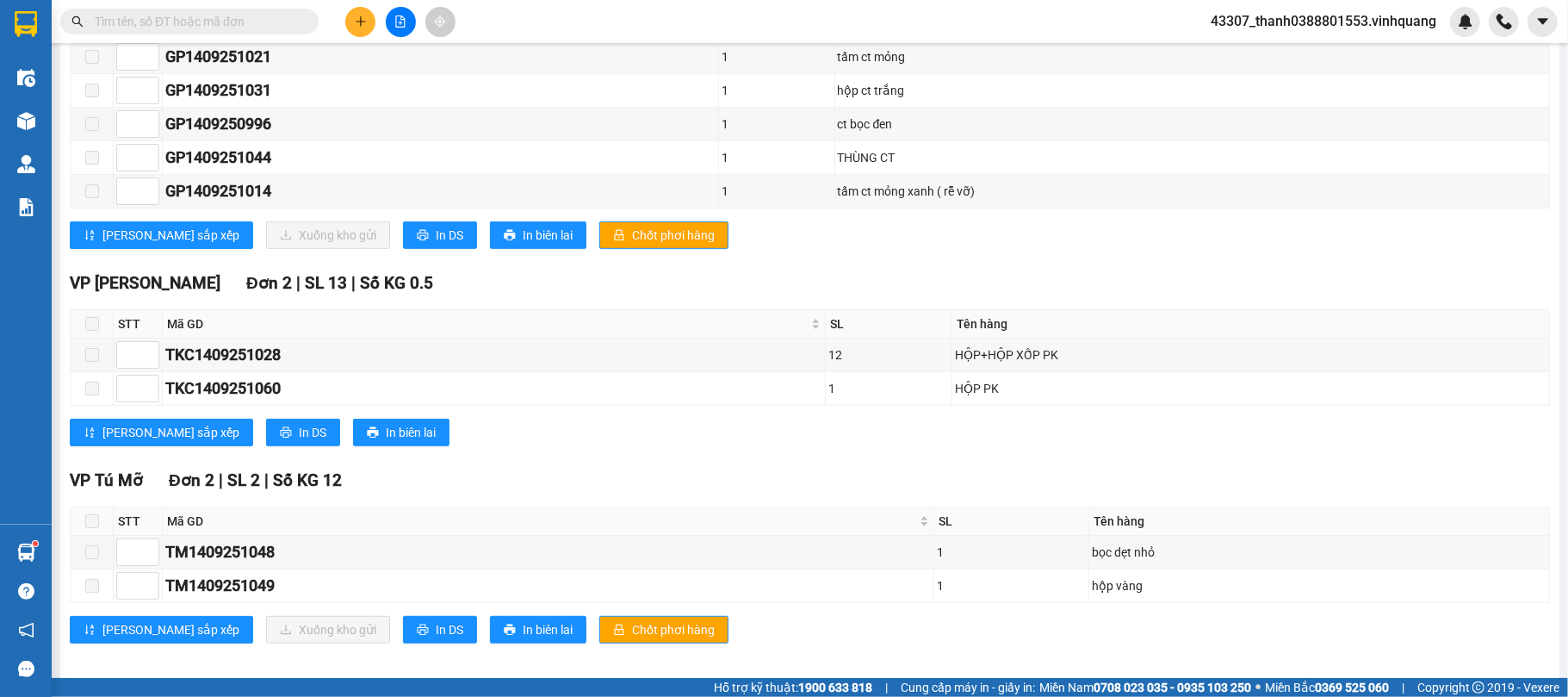
scroll to position [530, 0]
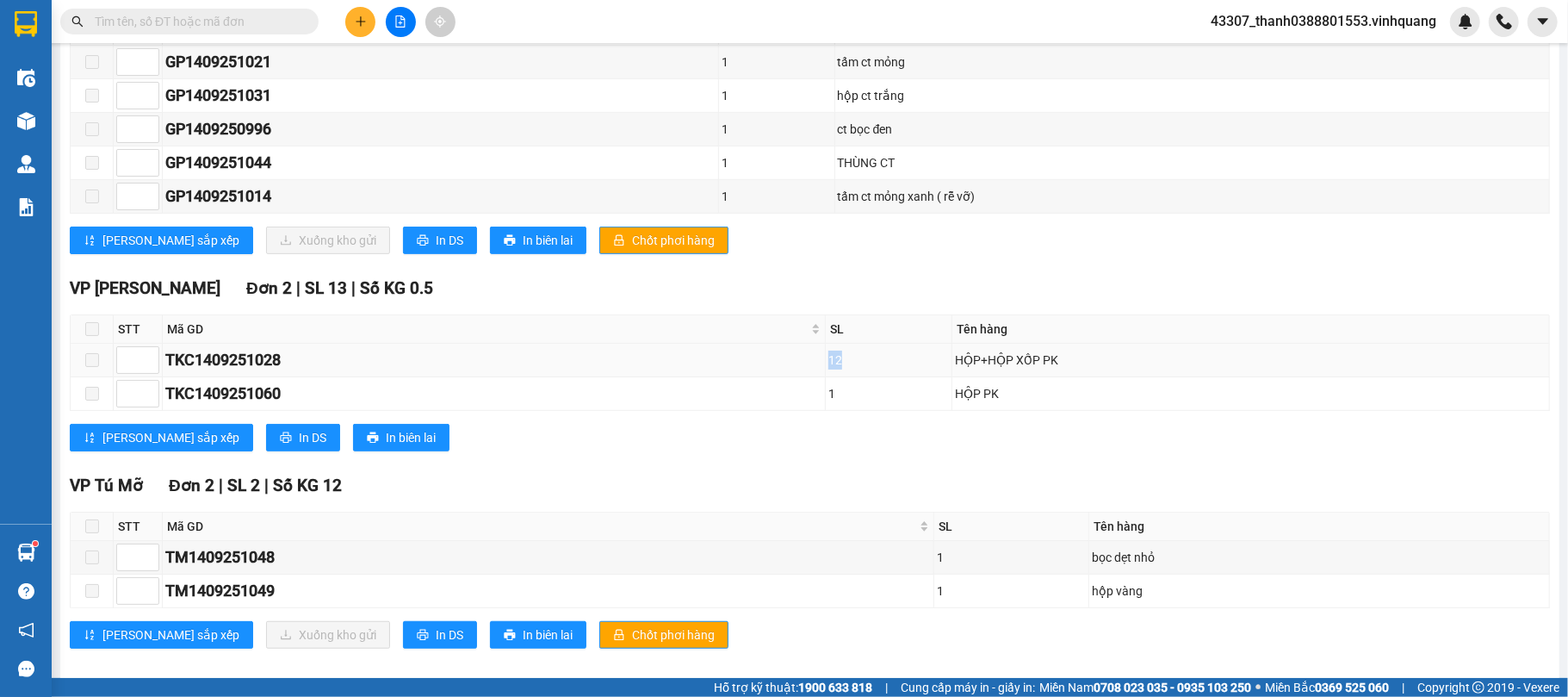
drag, startPoint x: 858, startPoint y: 377, endPoint x: 837, endPoint y: 376, distance: 21.0
click at [837, 370] on div "12" at bounding box center [889, 360] width 120 height 19
click at [878, 370] on div "12" at bounding box center [889, 360] width 120 height 19
click at [862, 403] on div "1" at bounding box center [889, 393] width 120 height 19
drag, startPoint x: 875, startPoint y: 366, endPoint x: 824, endPoint y: 374, distance: 51.6
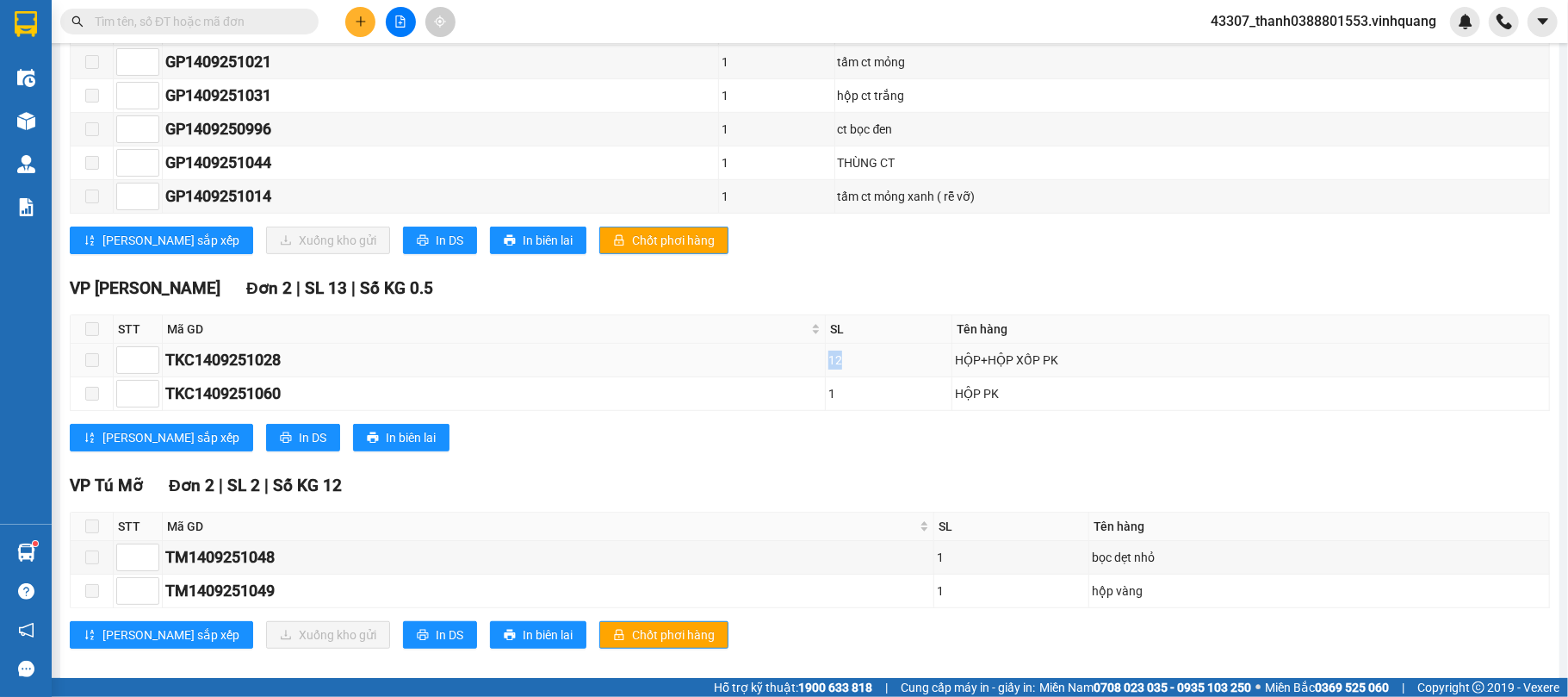
click at [824, 374] on tr "TKC1409251028 12 HỘP+HỘP XỐP PK" at bounding box center [811, 360] width 1480 height 33
click at [891, 378] on td "12" at bounding box center [889, 360] width 126 height 33
drag, startPoint x: 861, startPoint y: 379, endPoint x: 837, endPoint y: 379, distance: 24.0
click at [837, 370] on div "12" at bounding box center [889, 360] width 120 height 19
click at [854, 403] on div "1" at bounding box center [889, 393] width 120 height 19
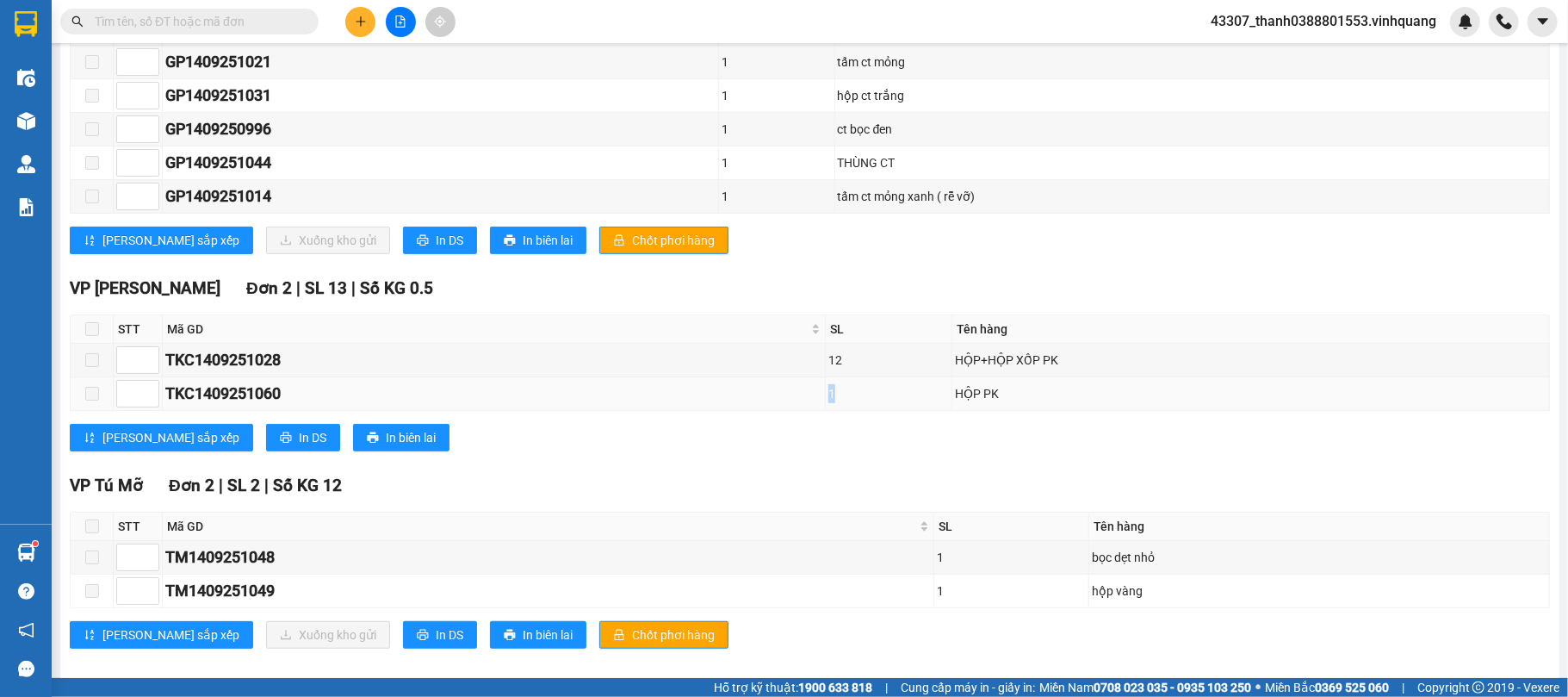
drag, startPoint x: 846, startPoint y: 406, endPoint x: 835, endPoint y: 410, distance: 11.7
click at [835, 410] on td "1" at bounding box center [889, 394] width 126 height 33
drag, startPoint x: 875, startPoint y: 377, endPoint x: 831, endPoint y: 379, distance: 44.0
click at [831, 378] on tr "TKC1409251028 12 HỘP+HỘP XỐP PK" at bounding box center [811, 360] width 1480 height 33
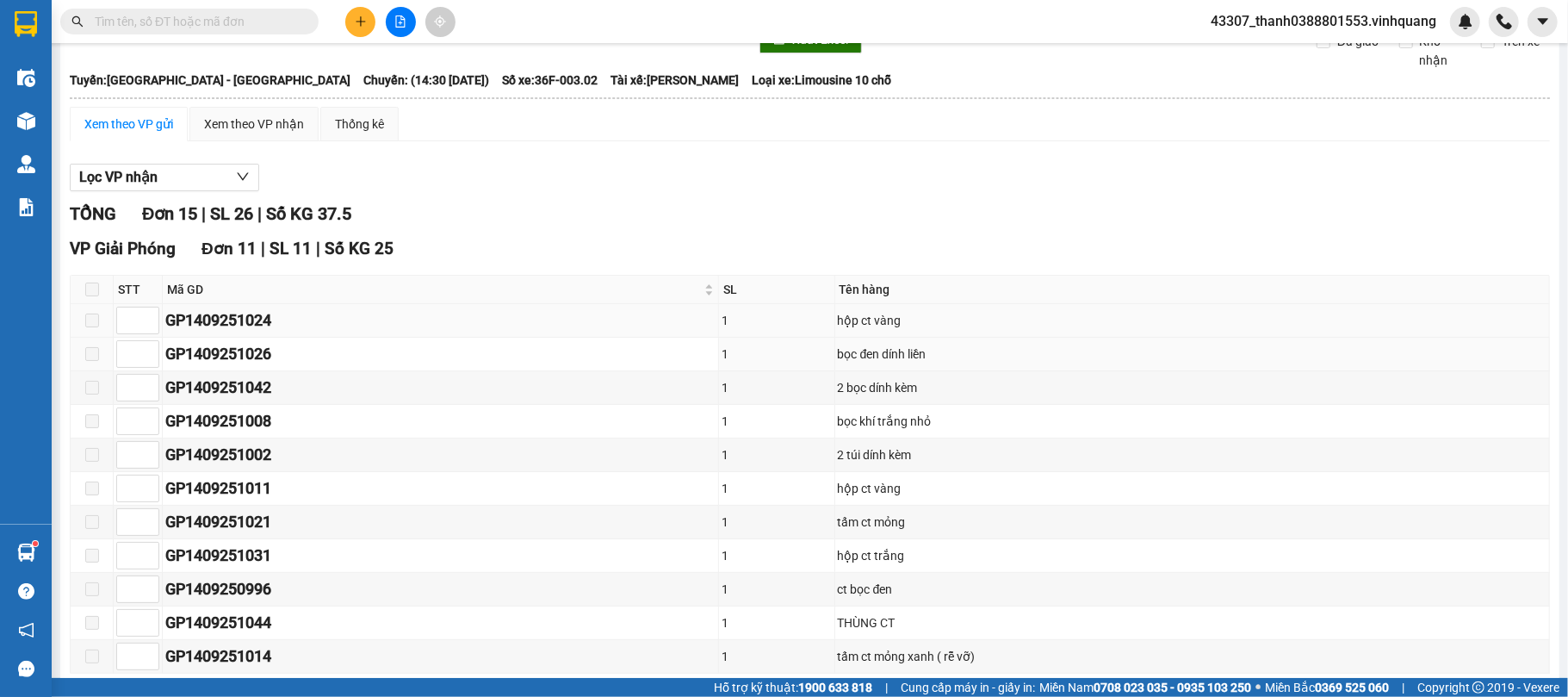
scroll to position [0, 0]
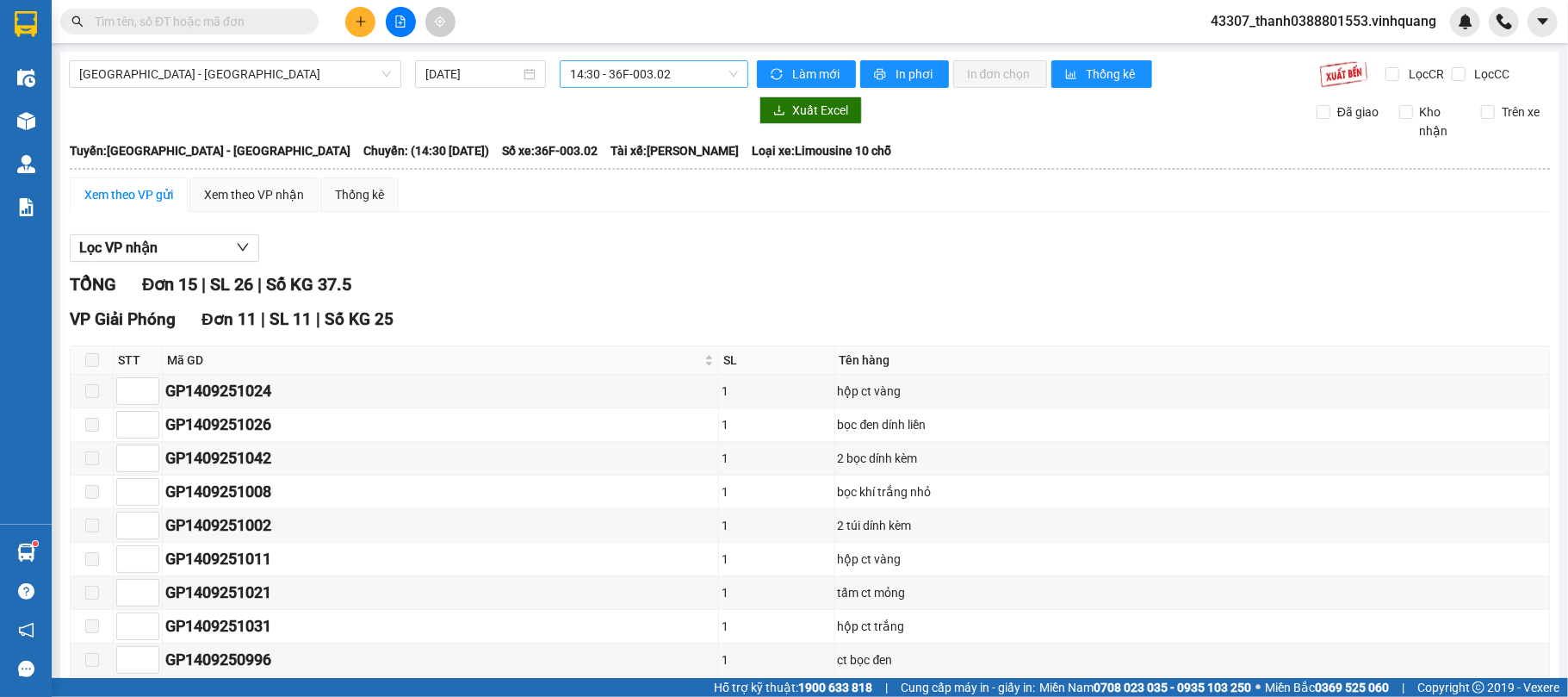
click at [669, 74] on span "14:30 - 36F-003.02" at bounding box center [654, 74] width 168 height 26
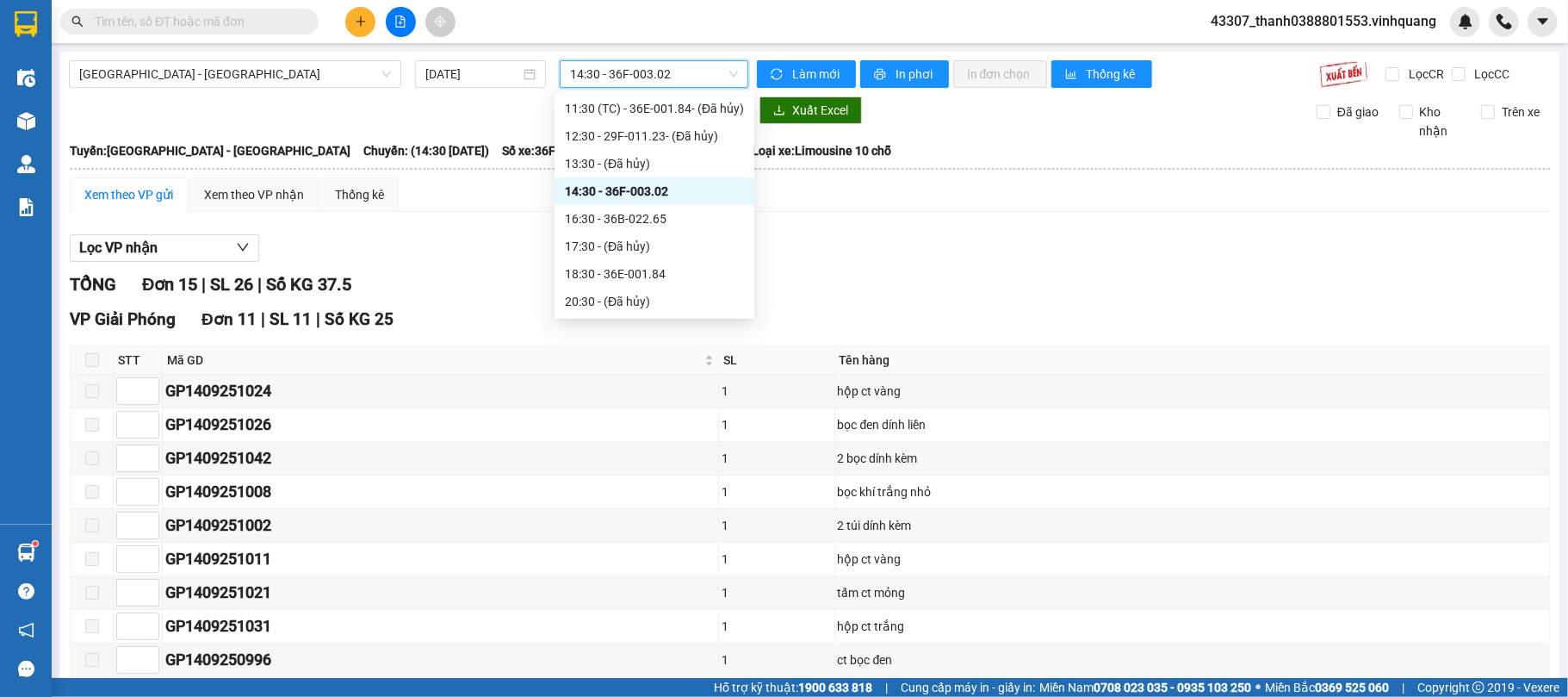
click at [669, 74] on span "14:30 - 36F-003.02" at bounding box center [654, 74] width 168 height 26
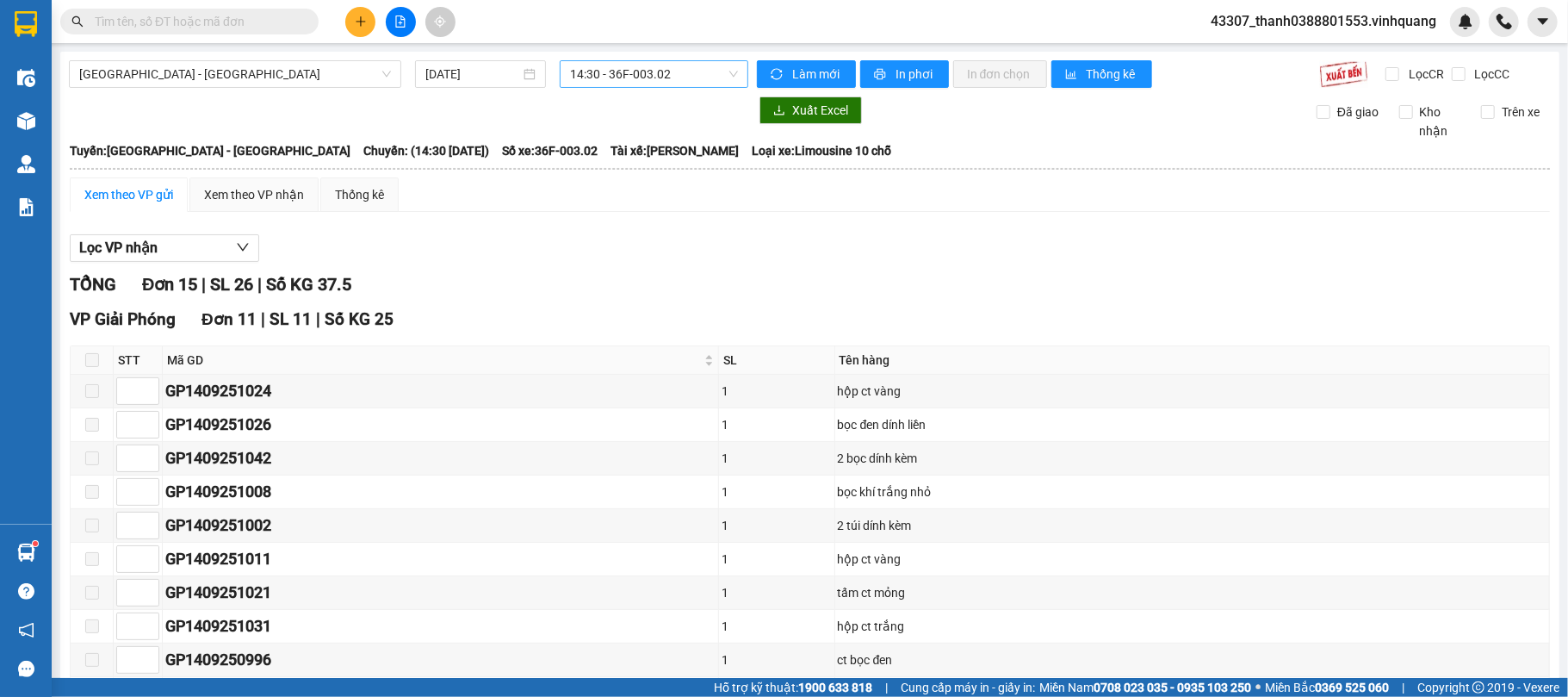
click at [653, 66] on span "14:30 - 36F-003.02" at bounding box center [654, 74] width 168 height 26
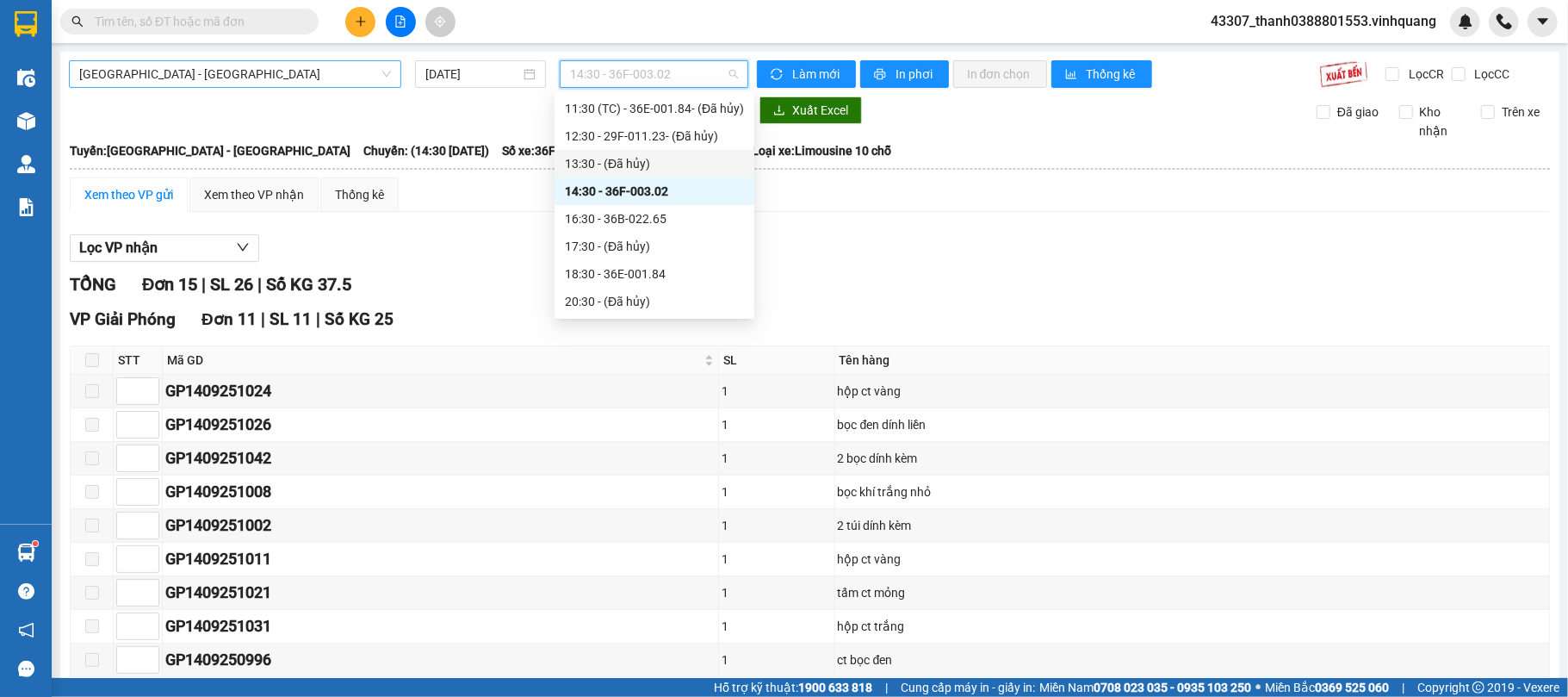
click at [328, 84] on span "[GEOGRAPHIC_DATA] - [GEOGRAPHIC_DATA]" at bounding box center [235, 74] width 312 height 26
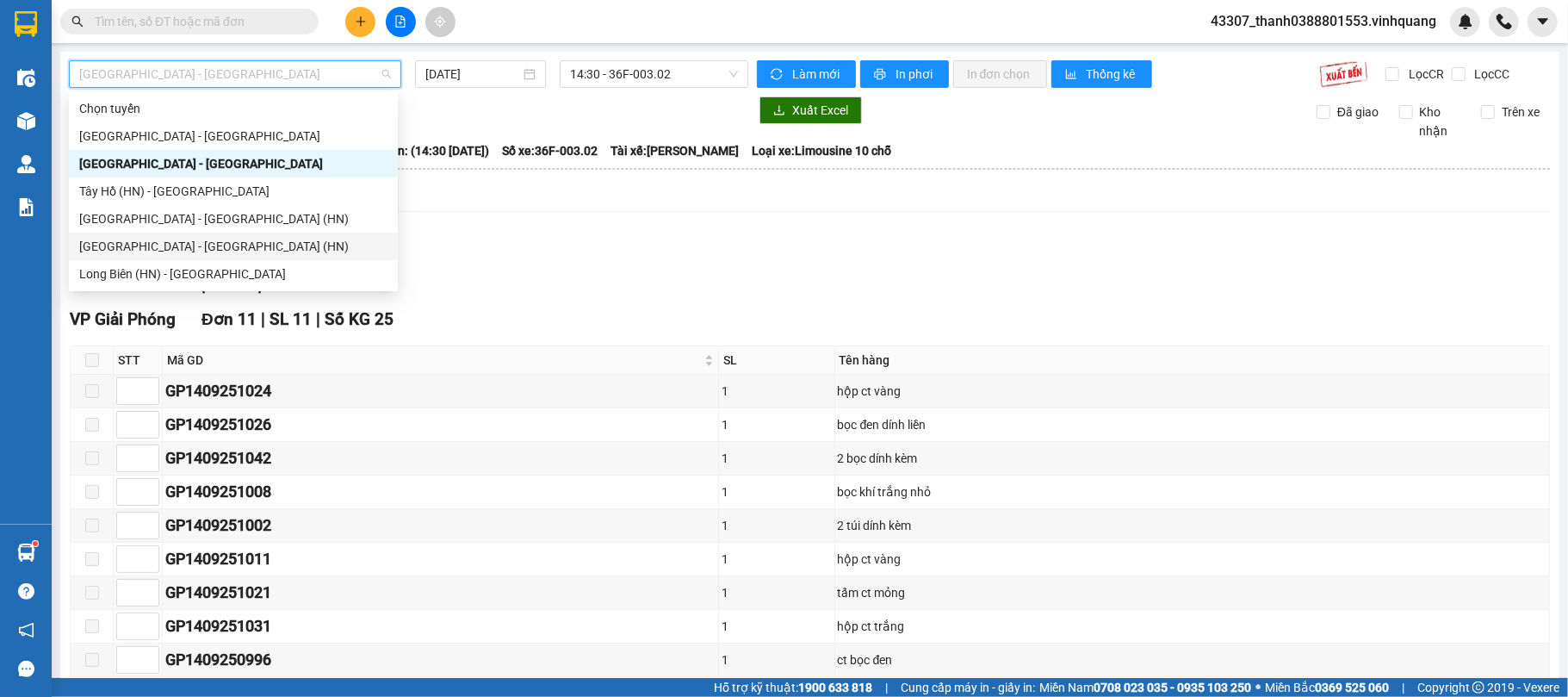
scroll to position [115, 0]
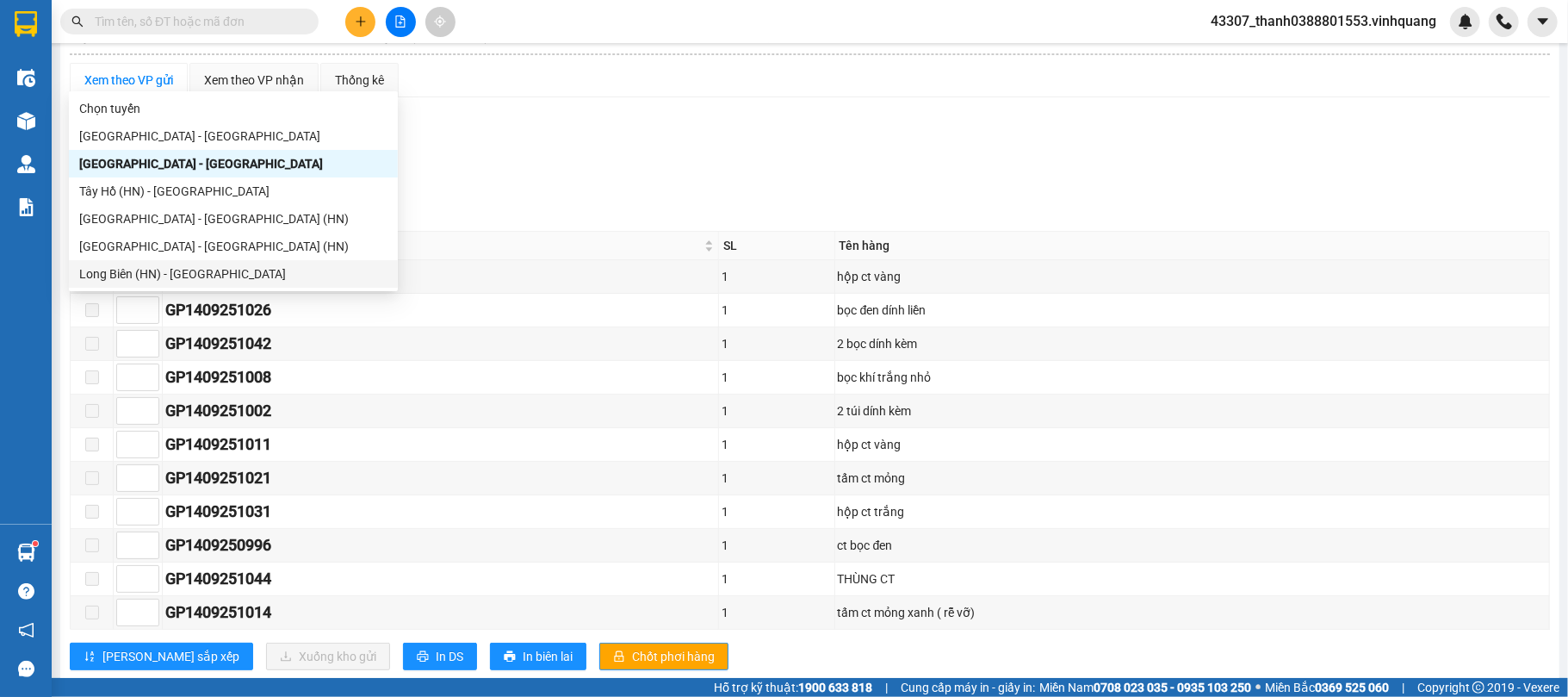
click at [174, 266] on div "Long Biên (HN) - [GEOGRAPHIC_DATA]" at bounding box center [233, 274] width 309 height 19
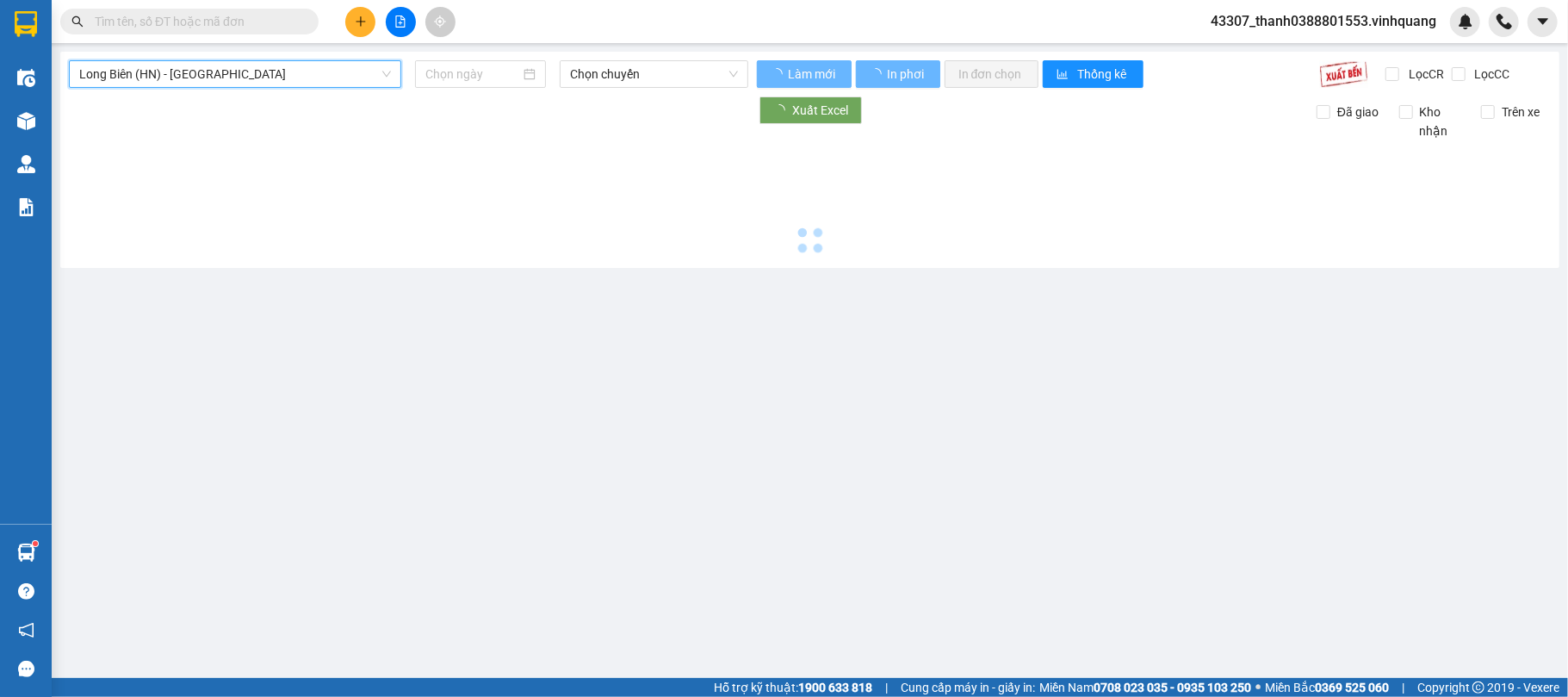
scroll to position [0, 0]
type input "[DATE]"
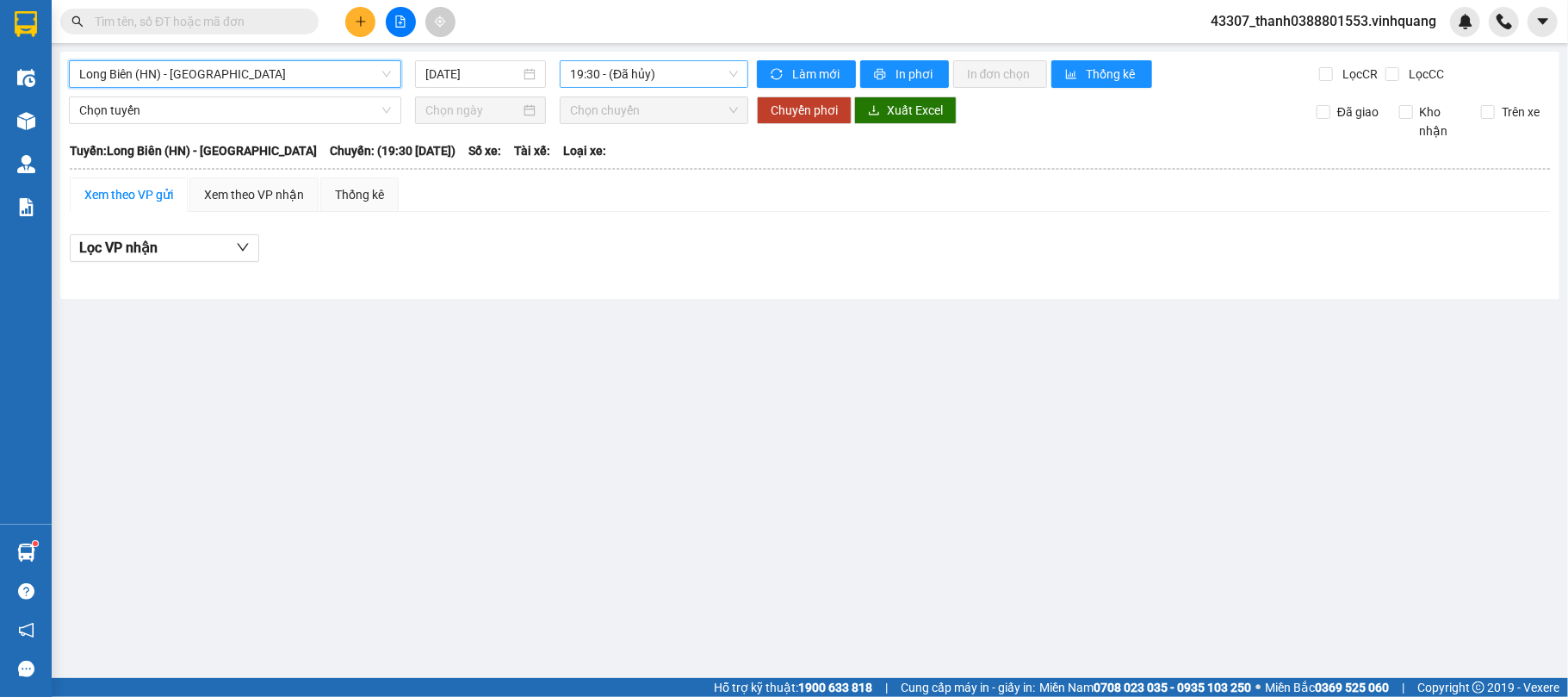
click at [651, 77] on span "19:30 - (Đã hủy)" at bounding box center [654, 74] width 168 height 26
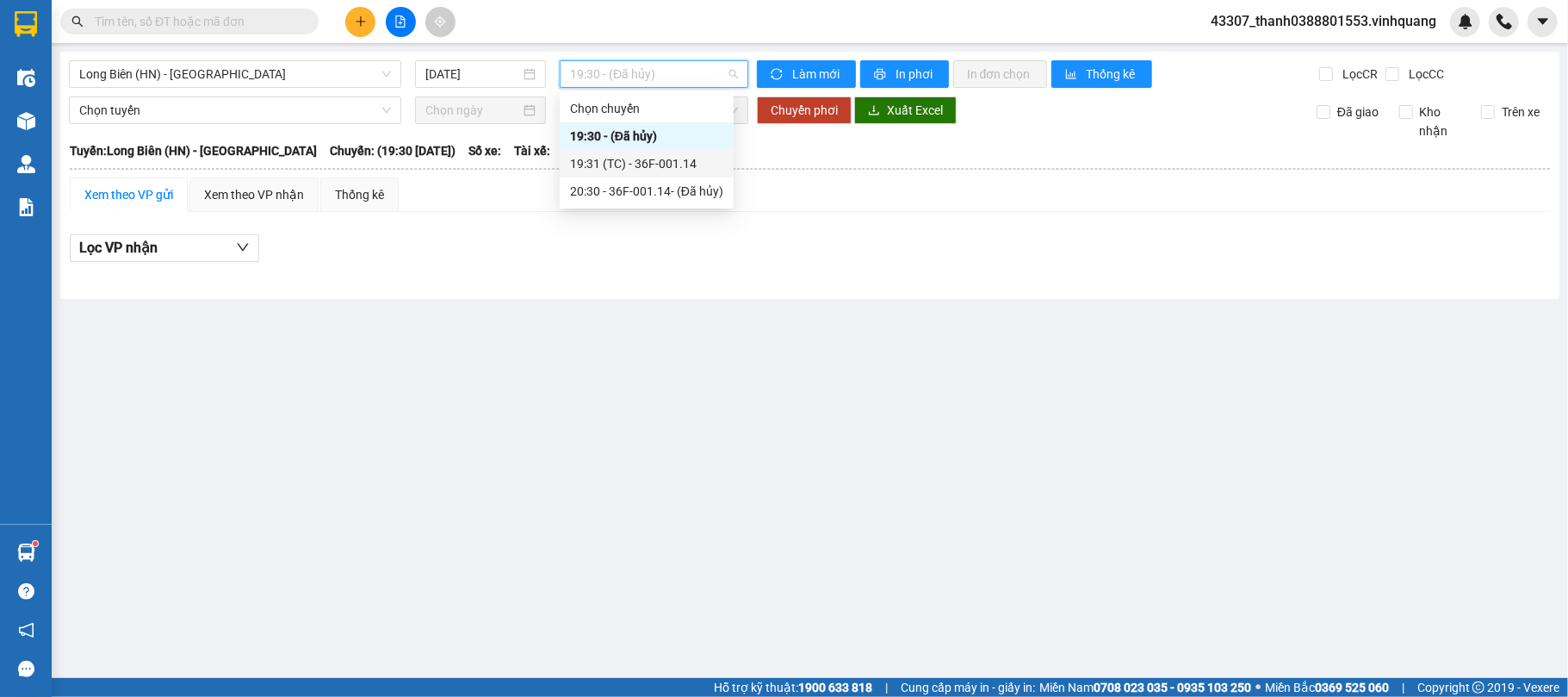
click at [642, 156] on div "19:31 (TC) - 36F-001.14" at bounding box center [647, 163] width 153 height 19
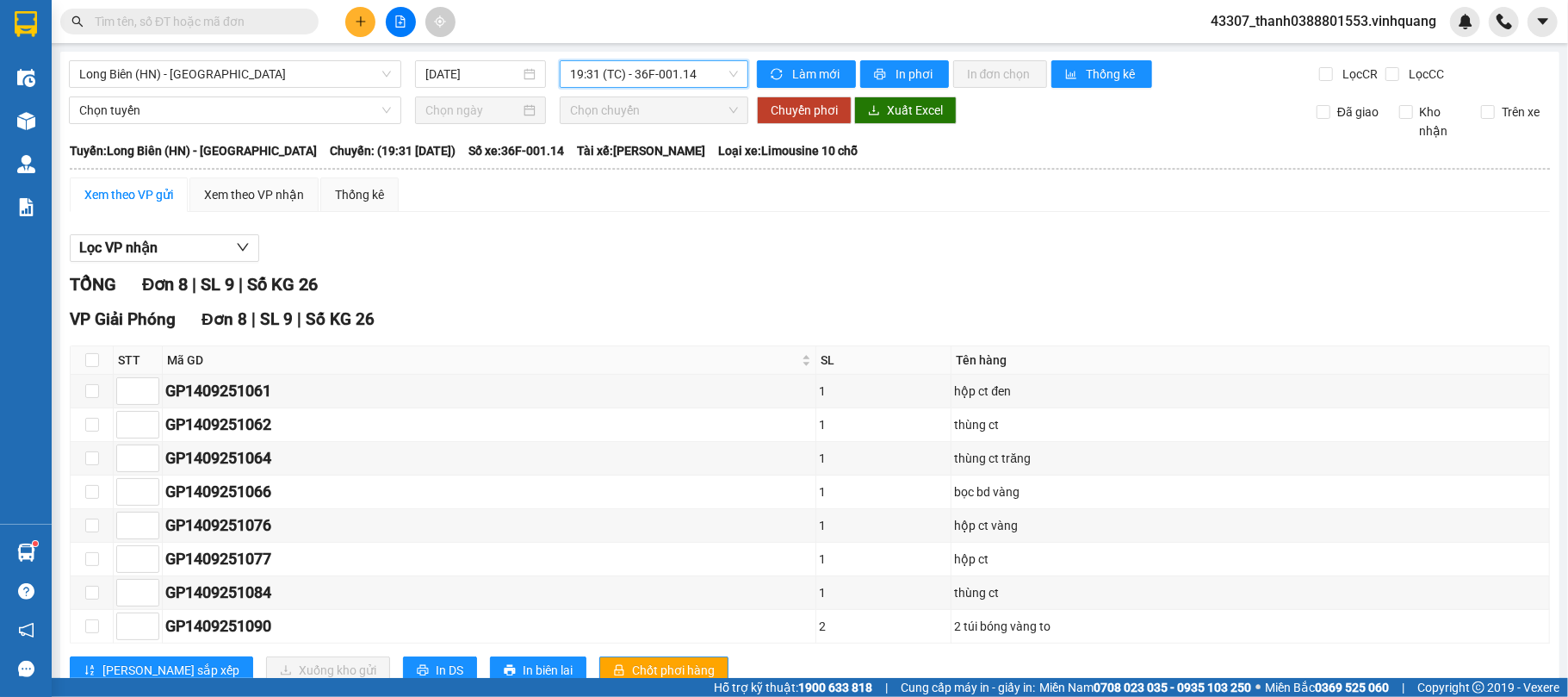
scroll to position [63, 0]
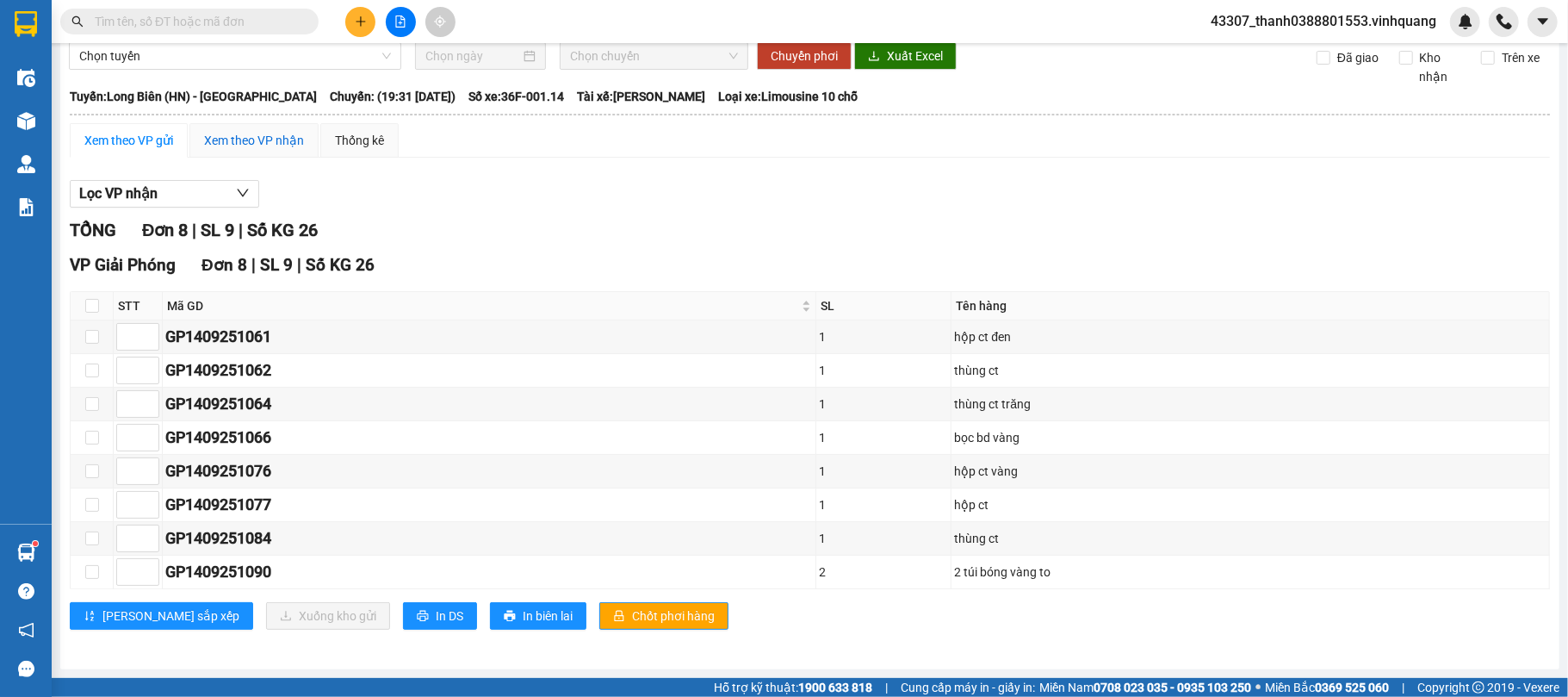
click at [236, 142] on div "Xem theo VP nhận" at bounding box center [254, 140] width 100 height 19
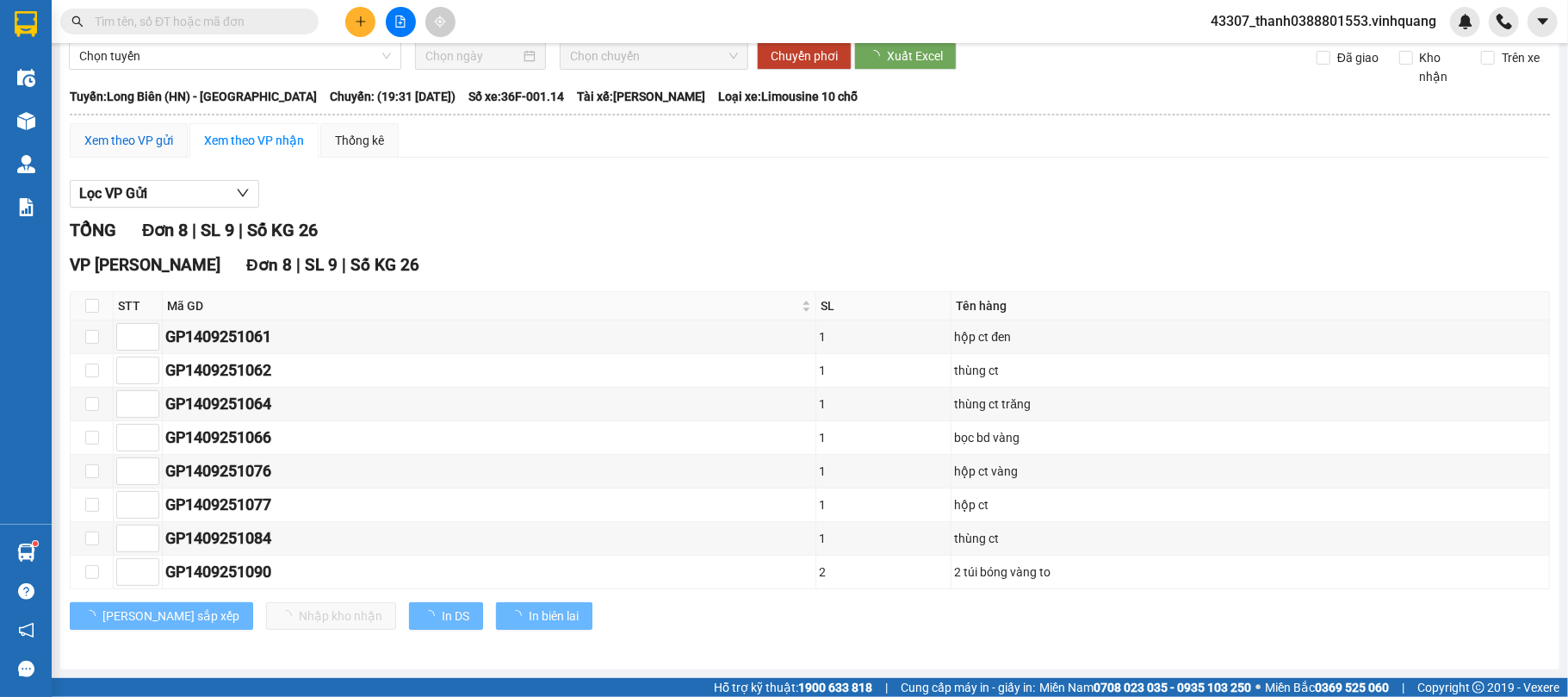
click at [140, 135] on div "Xem theo VP gửi" at bounding box center [128, 140] width 89 height 19
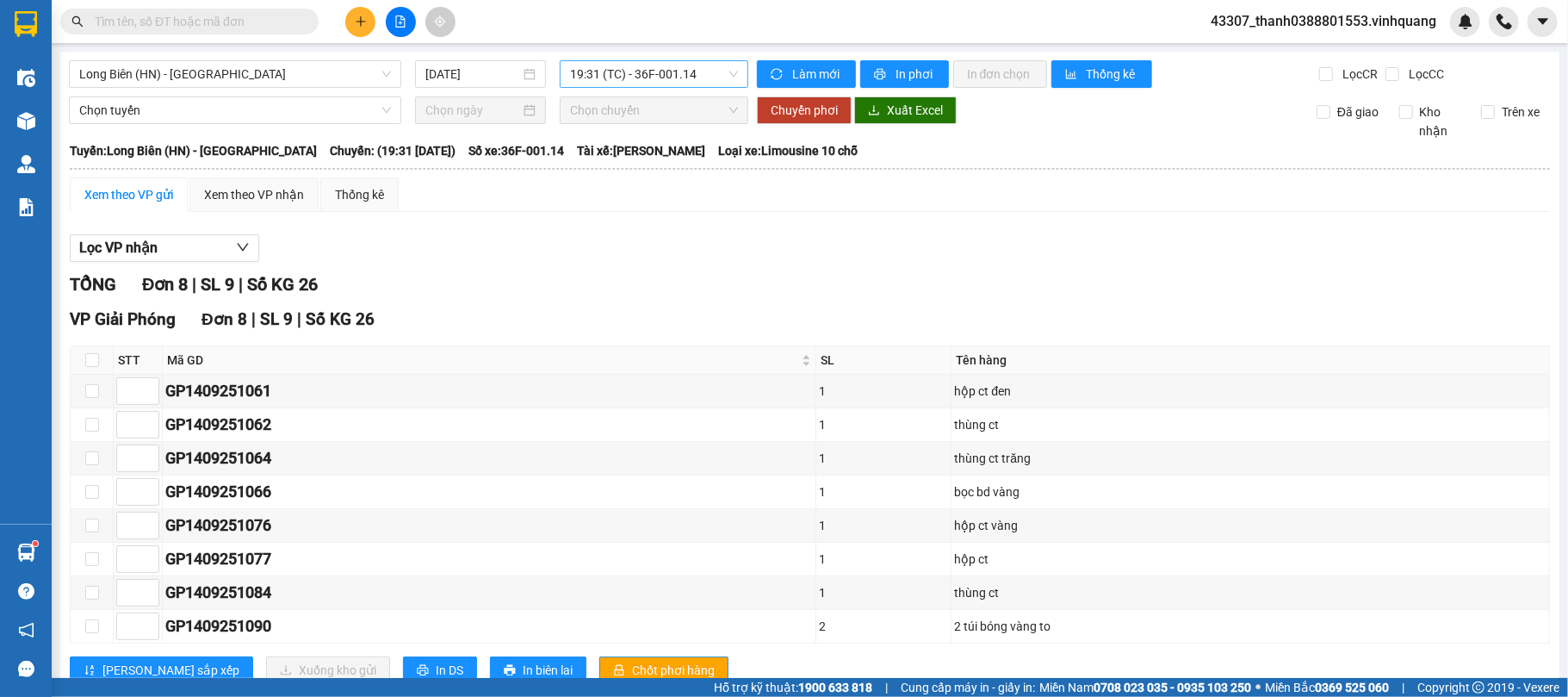
click at [697, 58] on div "[GEOGRAPHIC_DATA] (HN) - [GEOGRAPHIC_DATA] [DATE] 19:31 (TC) - 36F-001.14 Làm m…" at bounding box center [810, 388] width 1500 height 672
click at [698, 74] on span "19:31 (TC) - 36F-001.14" at bounding box center [654, 74] width 168 height 26
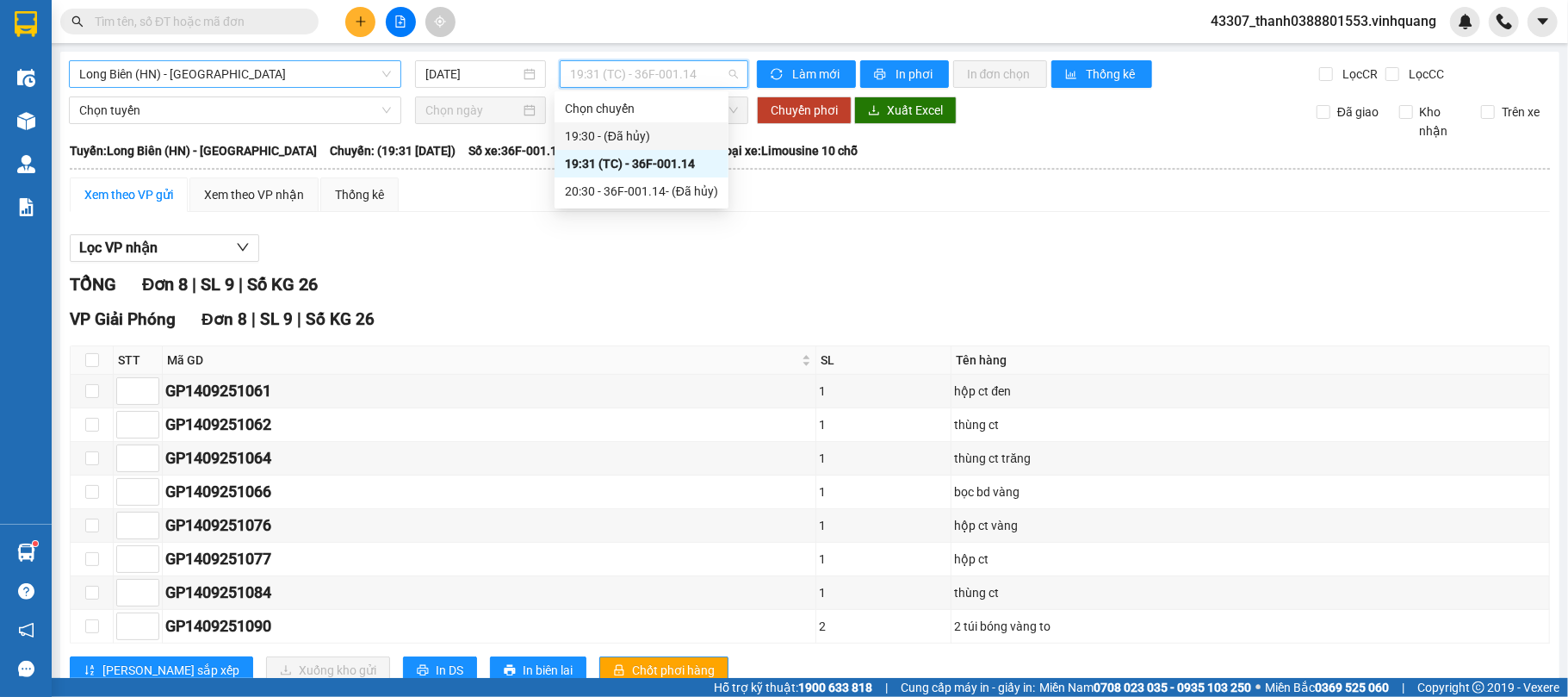
click at [287, 74] on span "Long Biên (HN) - [GEOGRAPHIC_DATA]" at bounding box center [235, 74] width 312 height 26
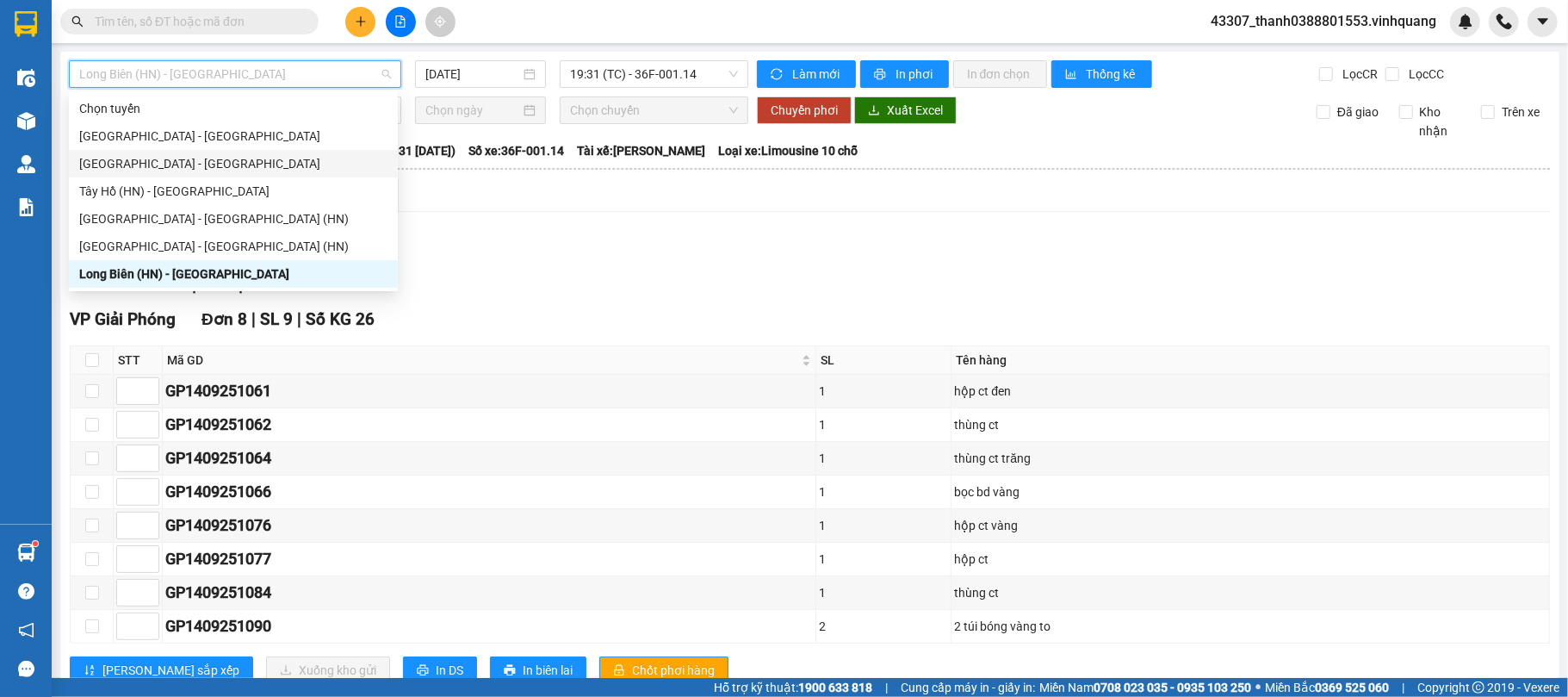
click at [227, 157] on div "[GEOGRAPHIC_DATA] - [GEOGRAPHIC_DATA]" at bounding box center [233, 163] width 309 height 19
type input "[DATE]"
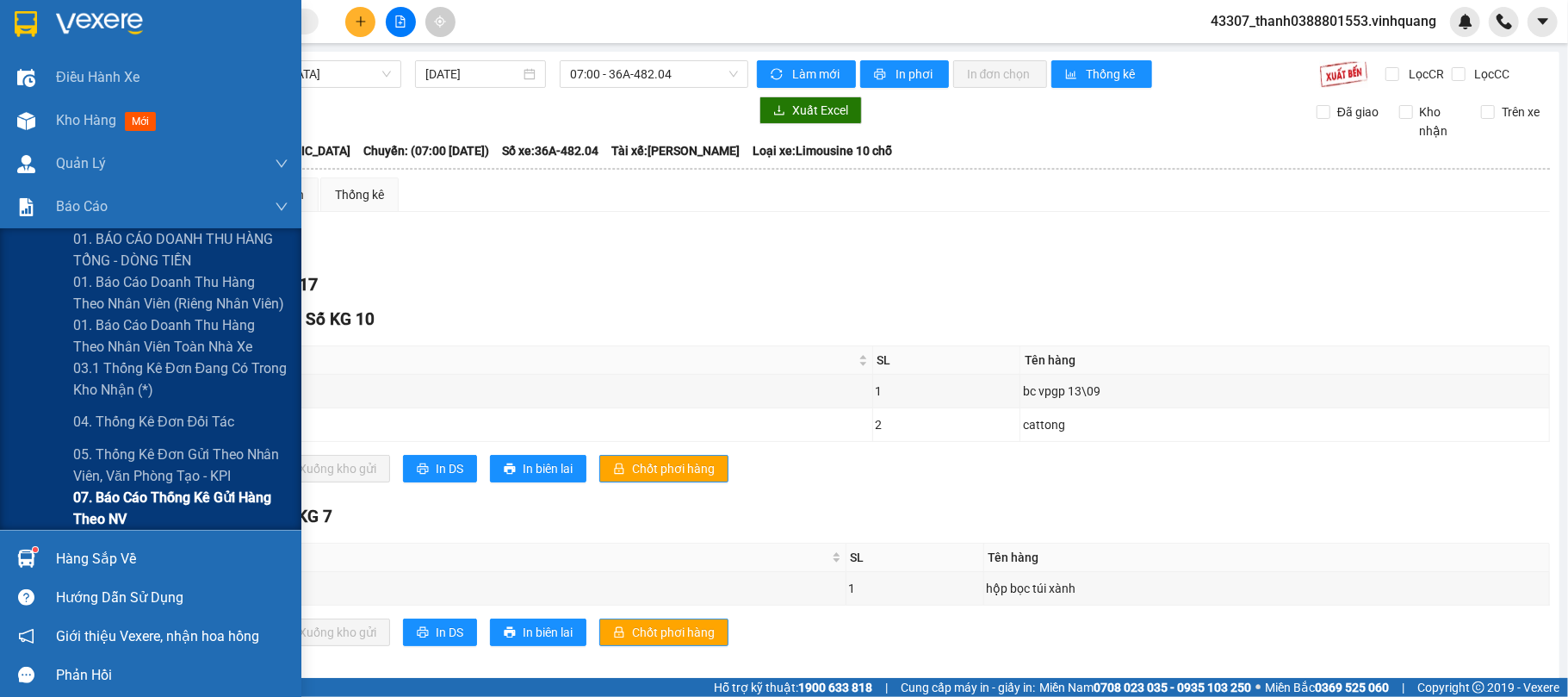
click at [128, 505] on span "07. Báo cáo thống kê gửi hàng theo NV" at bounding box center [181, 508] width 215 height 43
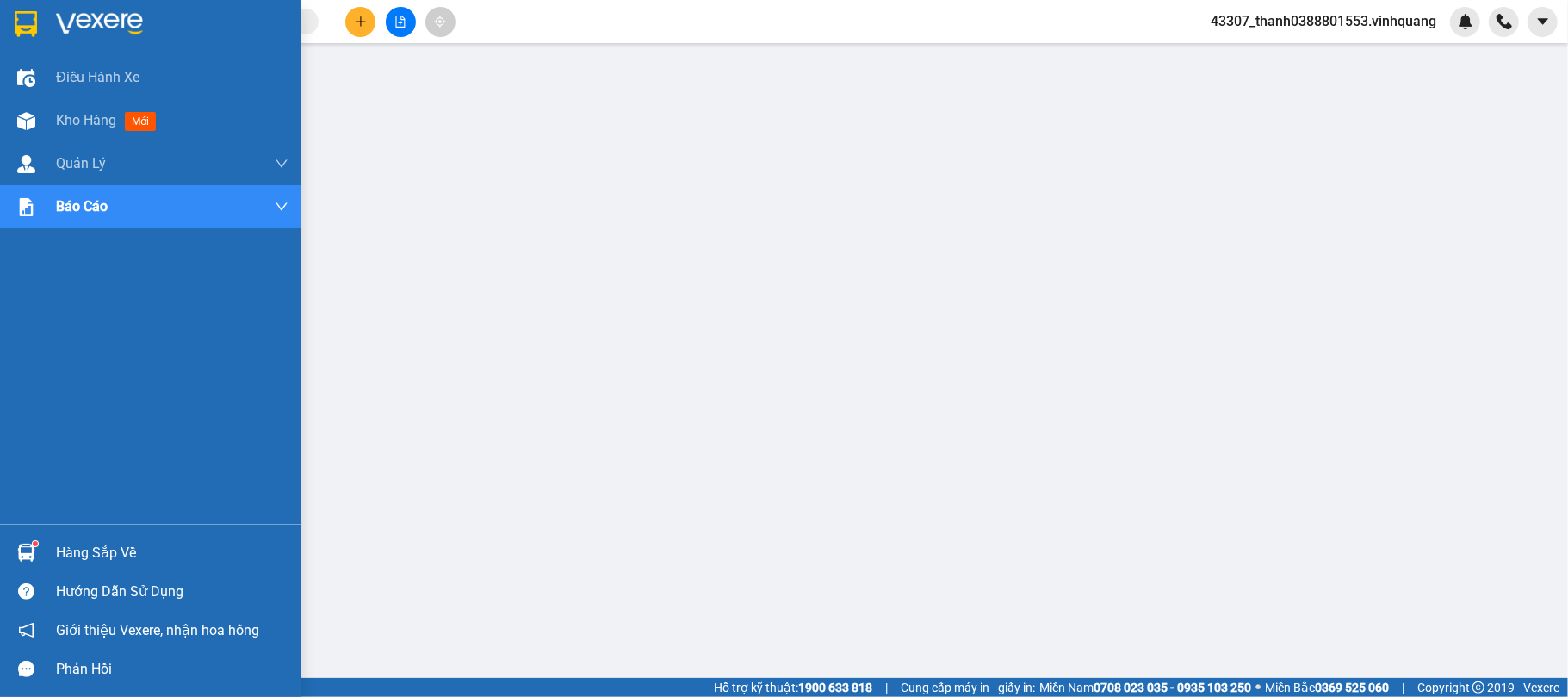
click at [42, 522] on div "Hàng sắp về" at bounding box center [151, 552] width 301 height 39
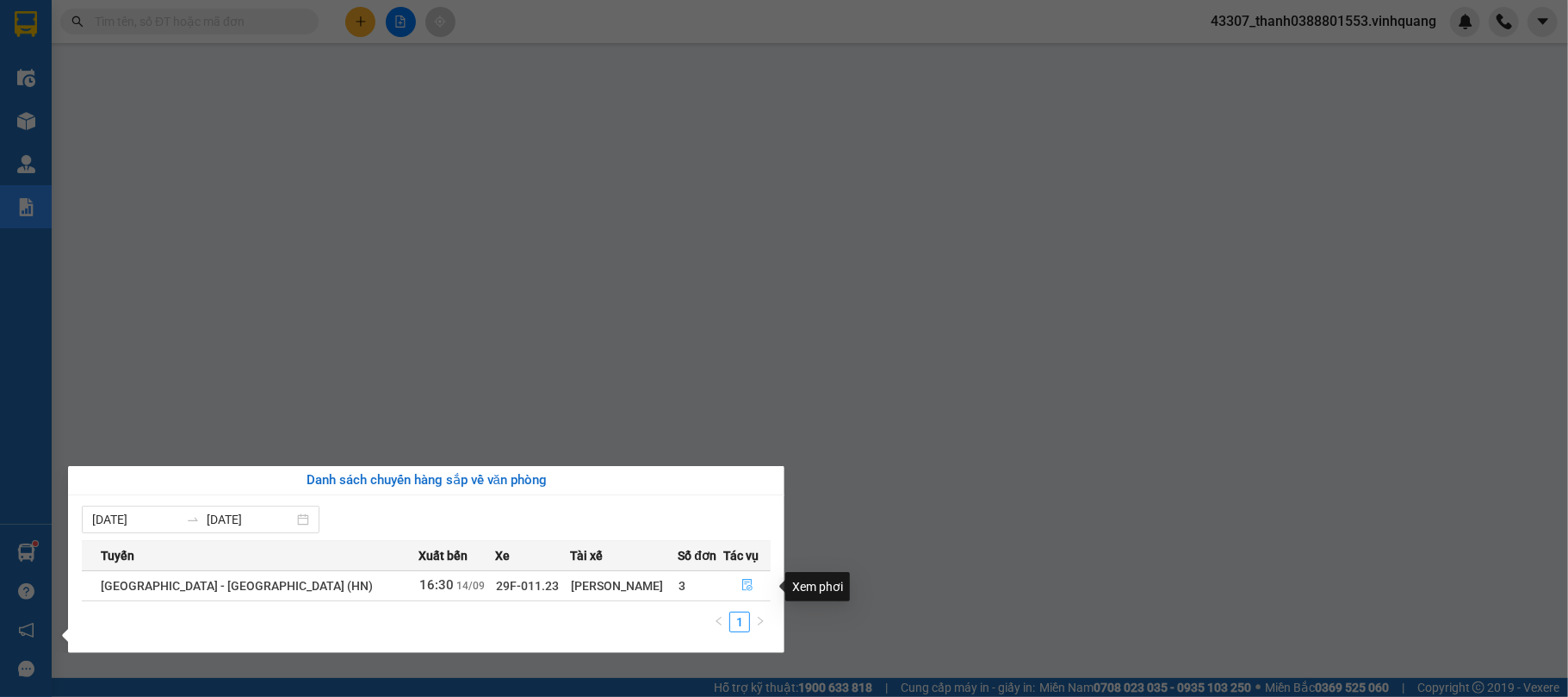
click at [742, 522] on icon "file-done" at bounding box center [747, 584] width 12 height 12
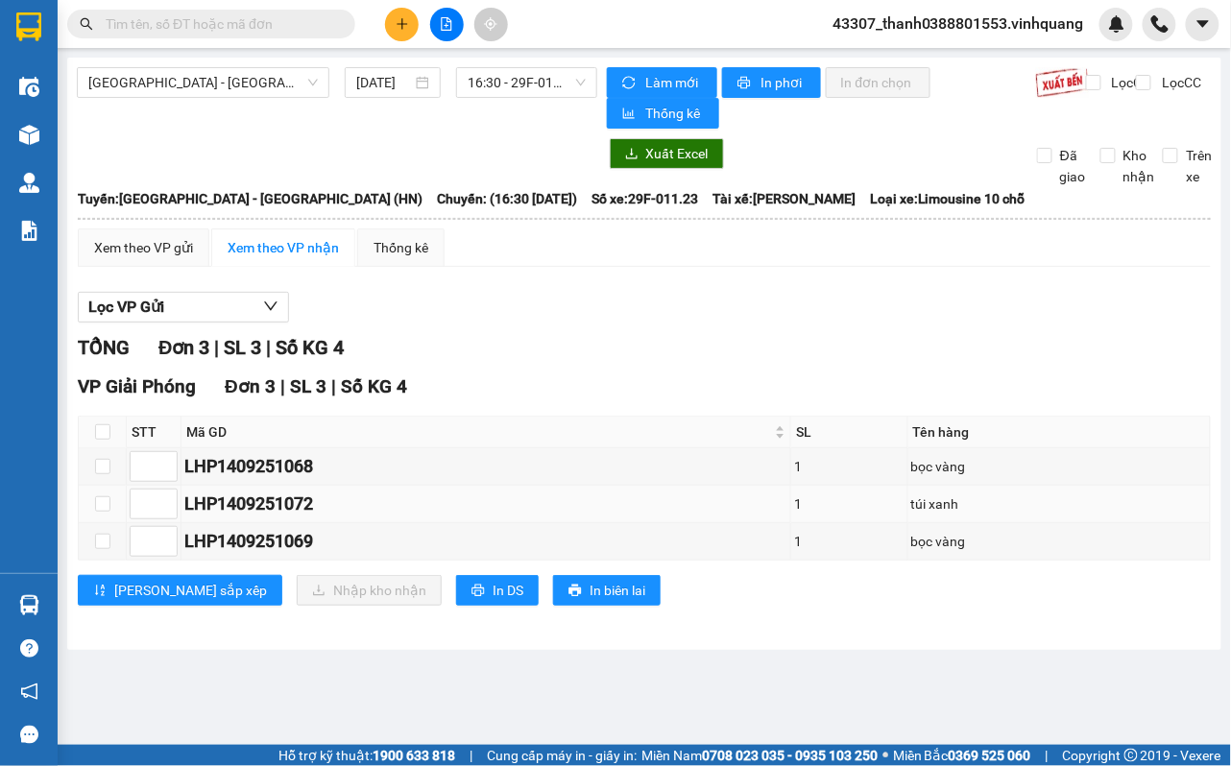
click at [351, 504] on div "LHP1409251072" at bounding box center [485, 504] width 603 height 27
click at [349, 504] on div "LHP1409251072" at bounding box center [485, 504] width 603 height 27
drag, startPoint x: 293, startPoint y: 504, endPoint x: 212, endPoint y: 511, distance: 80.9
click at [212, 511] on div "LHP1409251072" at bounding box center [485, 504] width 603 height 27
copy div "1409251072"
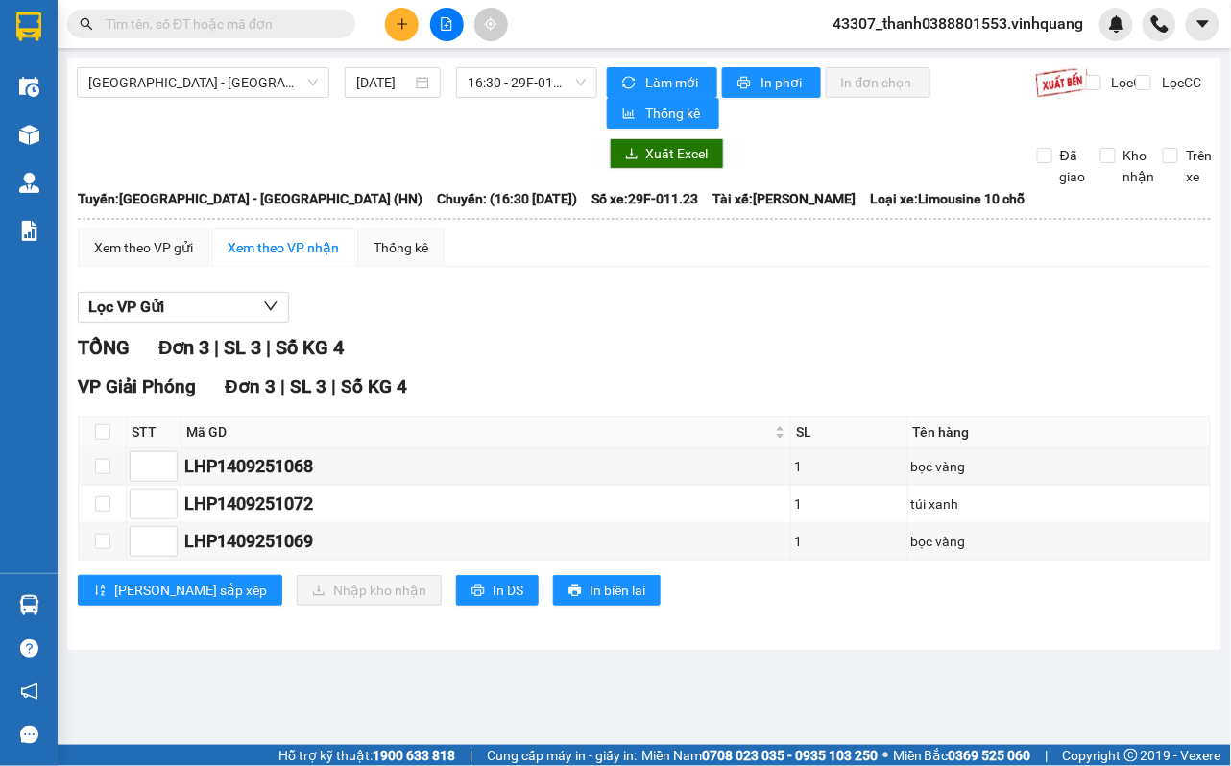
click at [146, 23] on input "text" at bounding box center [219, 23] width 227 height 21
paste input "1409251072"
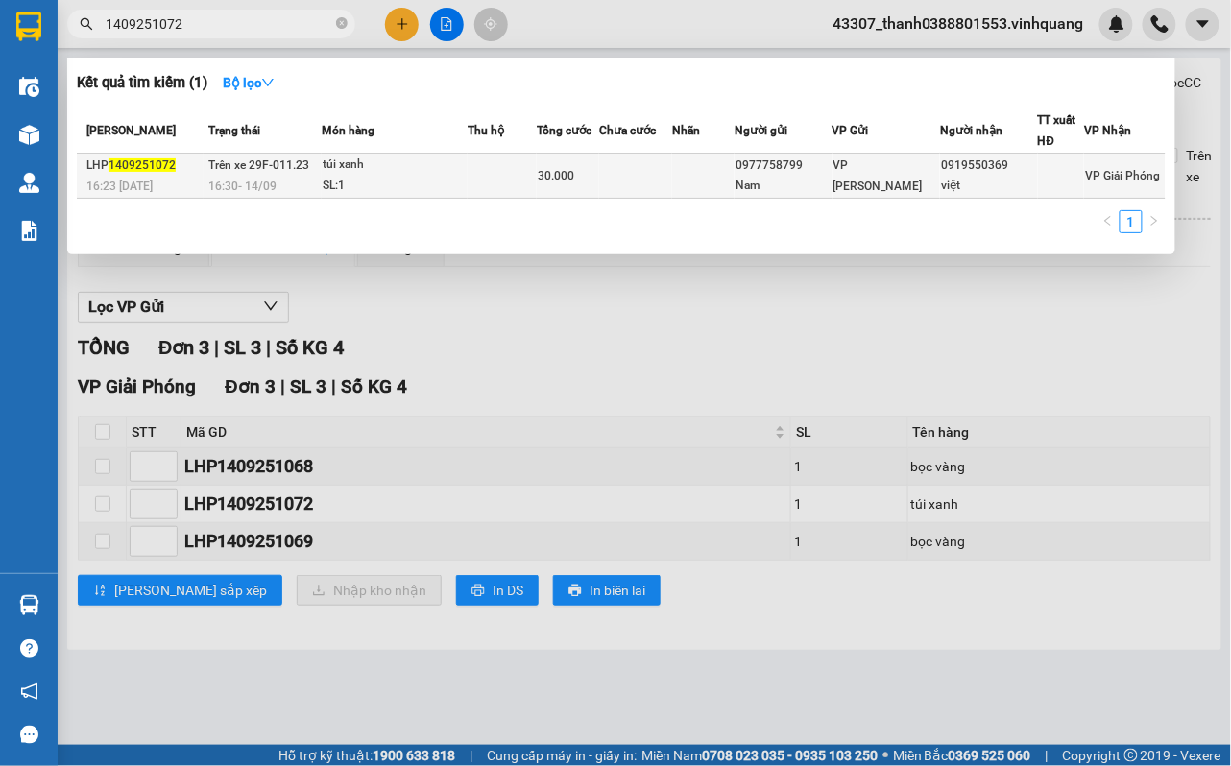
type input "1409251072"
click at [642, 182] on td at bounding box center [635, 176] width 73 height 45
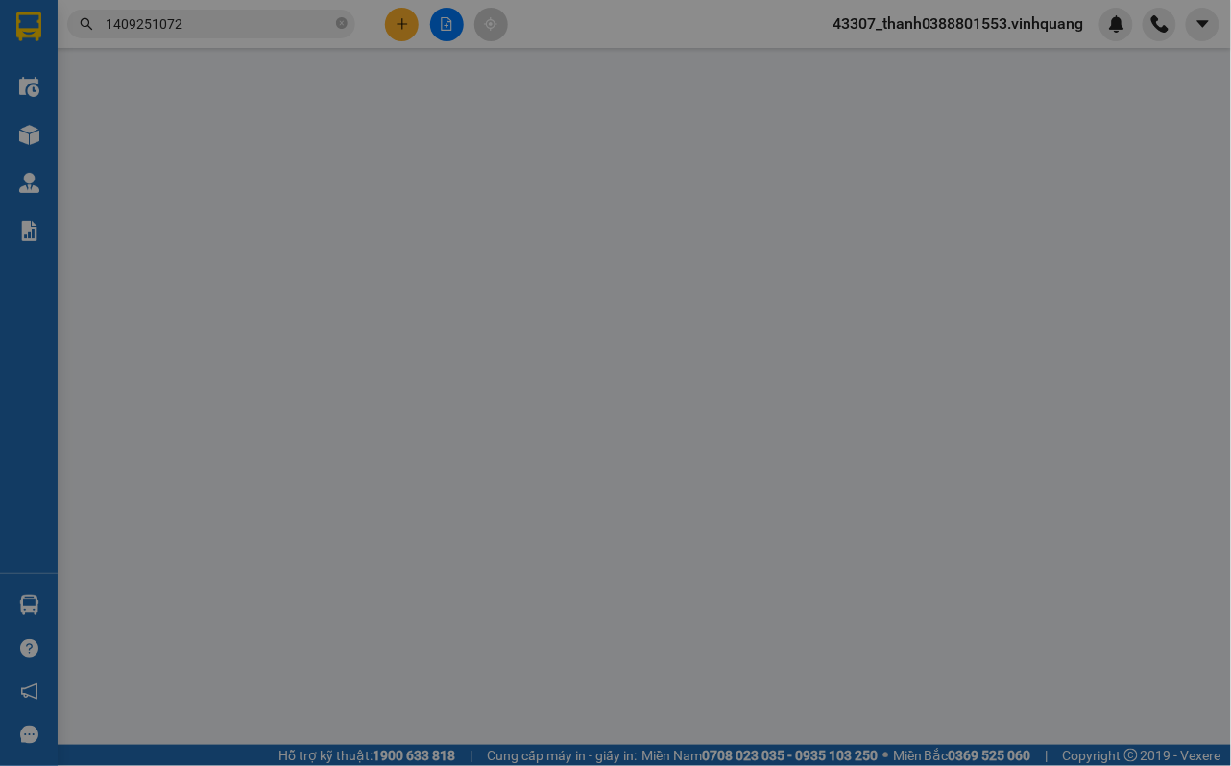
type input "0977758799"
type input "Nam"
type input "0919550369"
type input "việt"
type input "30.000"
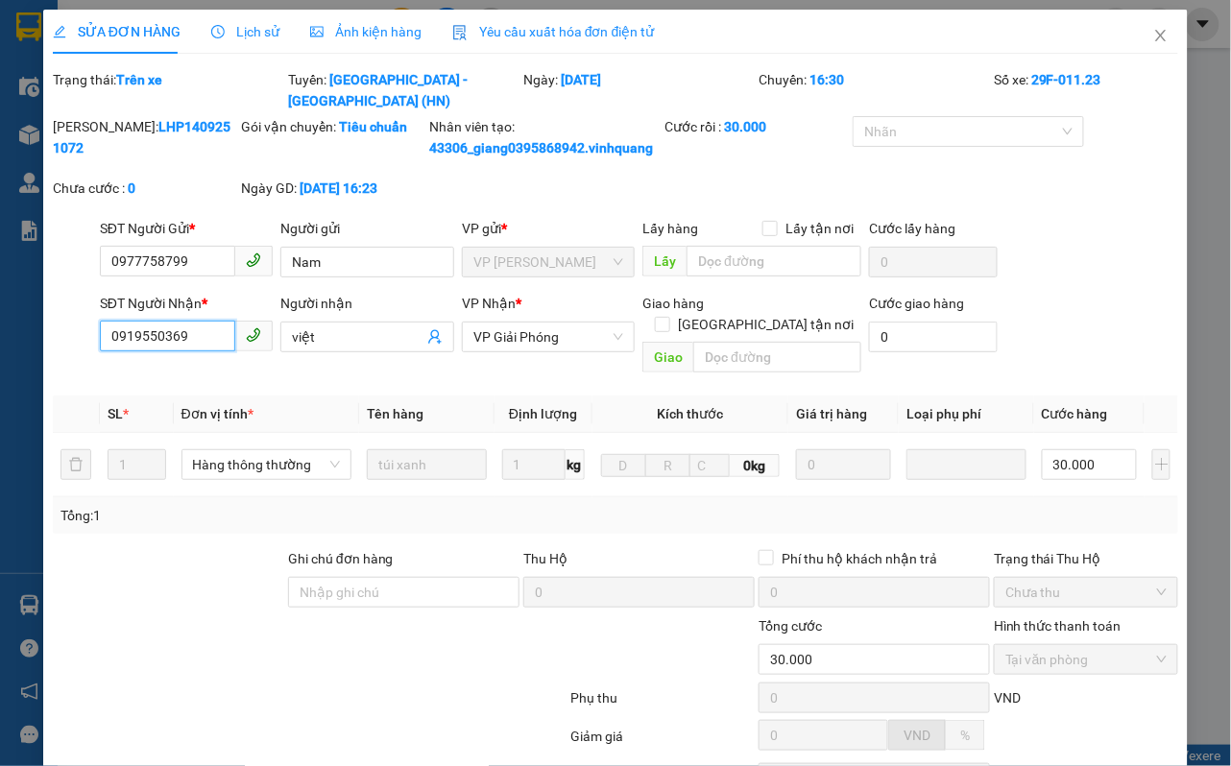
click at [193, 351] on input "0919550369" at bounding box center [168, 336] width 136 height 31
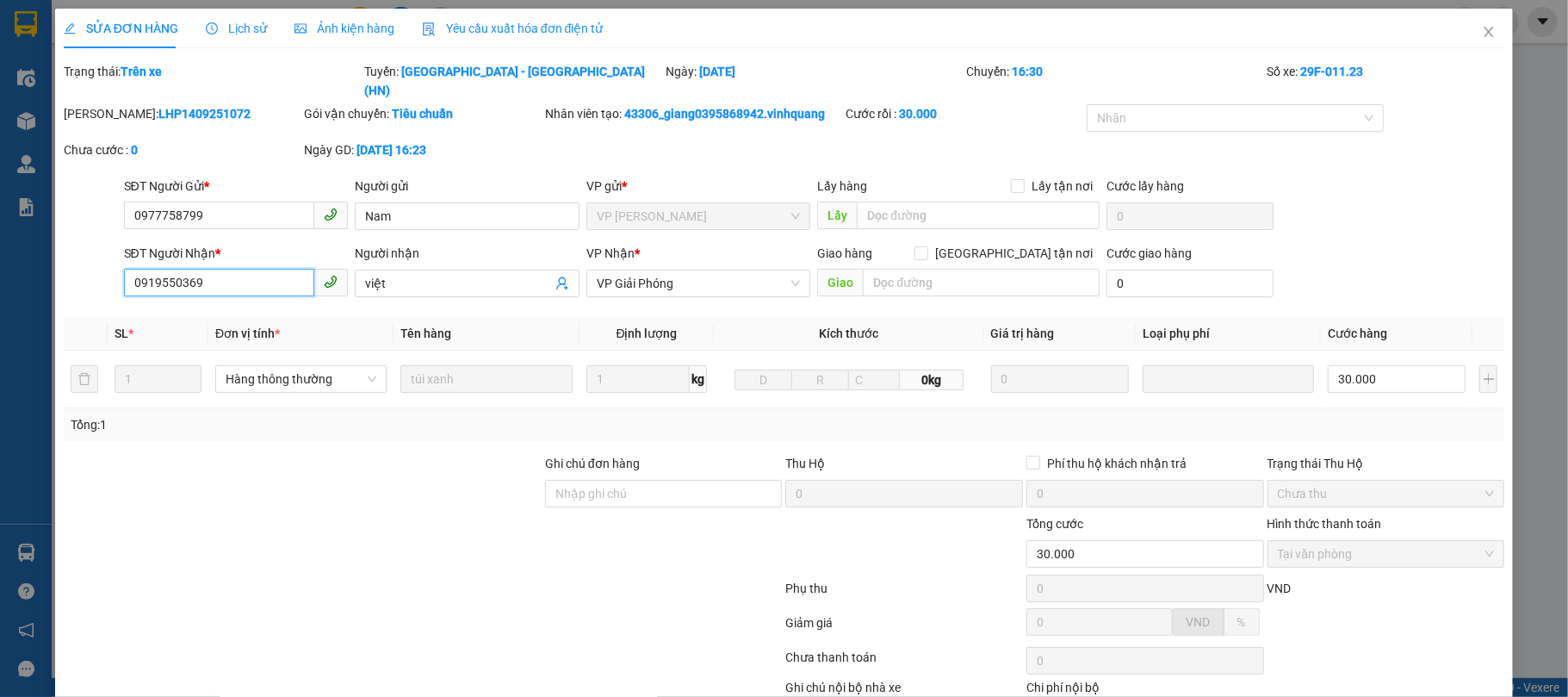
click at [258, 269] on input "0919550369" at bounding box center [219, 283] width 191 height 28
click at [184, 269] on input "0919550369" at bounding box center [219, 283] width 191 height 28
click at [176, 269] on input "0919550369" at bounding box center [219, 283] width 191 height 28
click at [160, 269] on input "0919550369" at bounding box center [219, 283] width 191 height 28
click at [207, 202] on input "0977758799" at bounding box center [219, 215] width 191 height 28
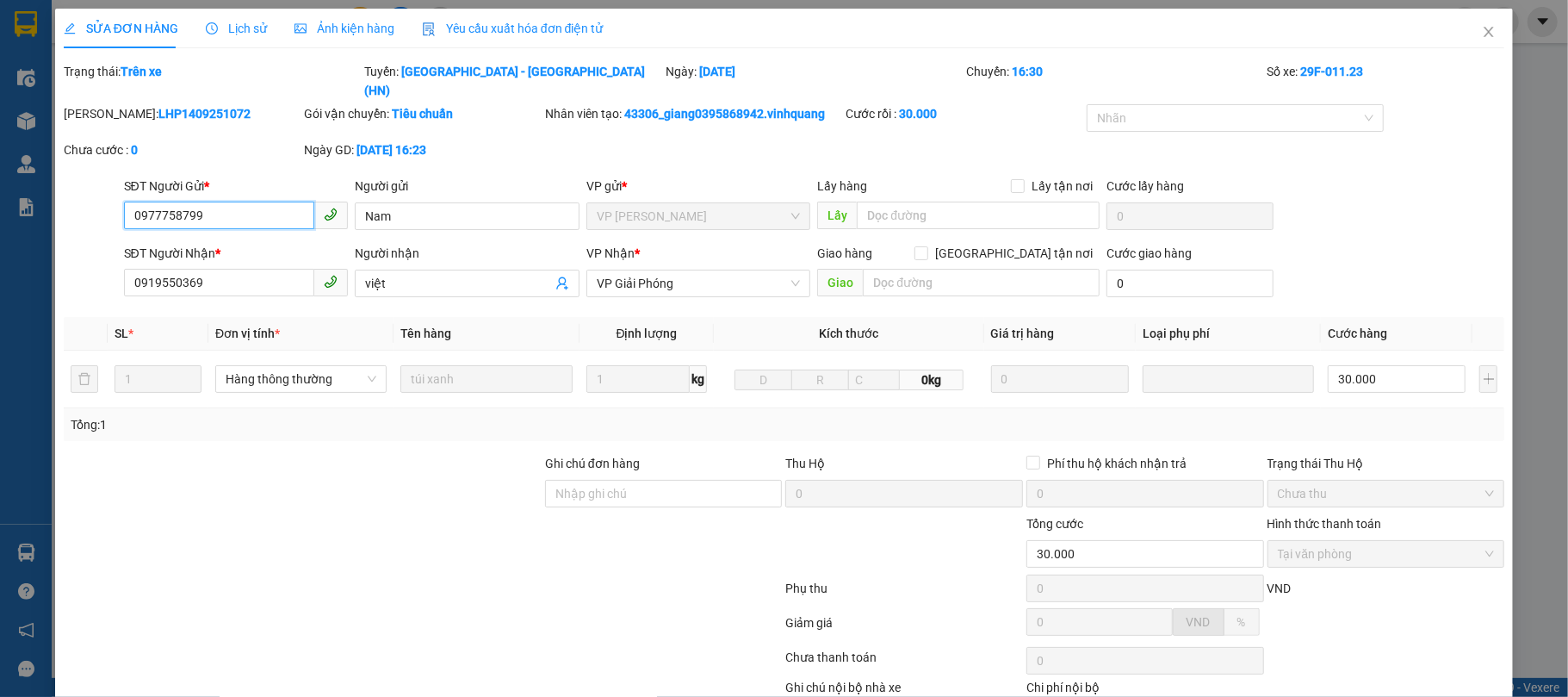
click at [207, 202] on input "0977758799" at bounding box center [219, 215] width 191 height 28
click at [208, 202] on input "0977758799" at bounding box center [219, 215] width 191 height 28
click at [241, 270] on input "0919550369" at bounding box center [219, 283] width 191 height 28
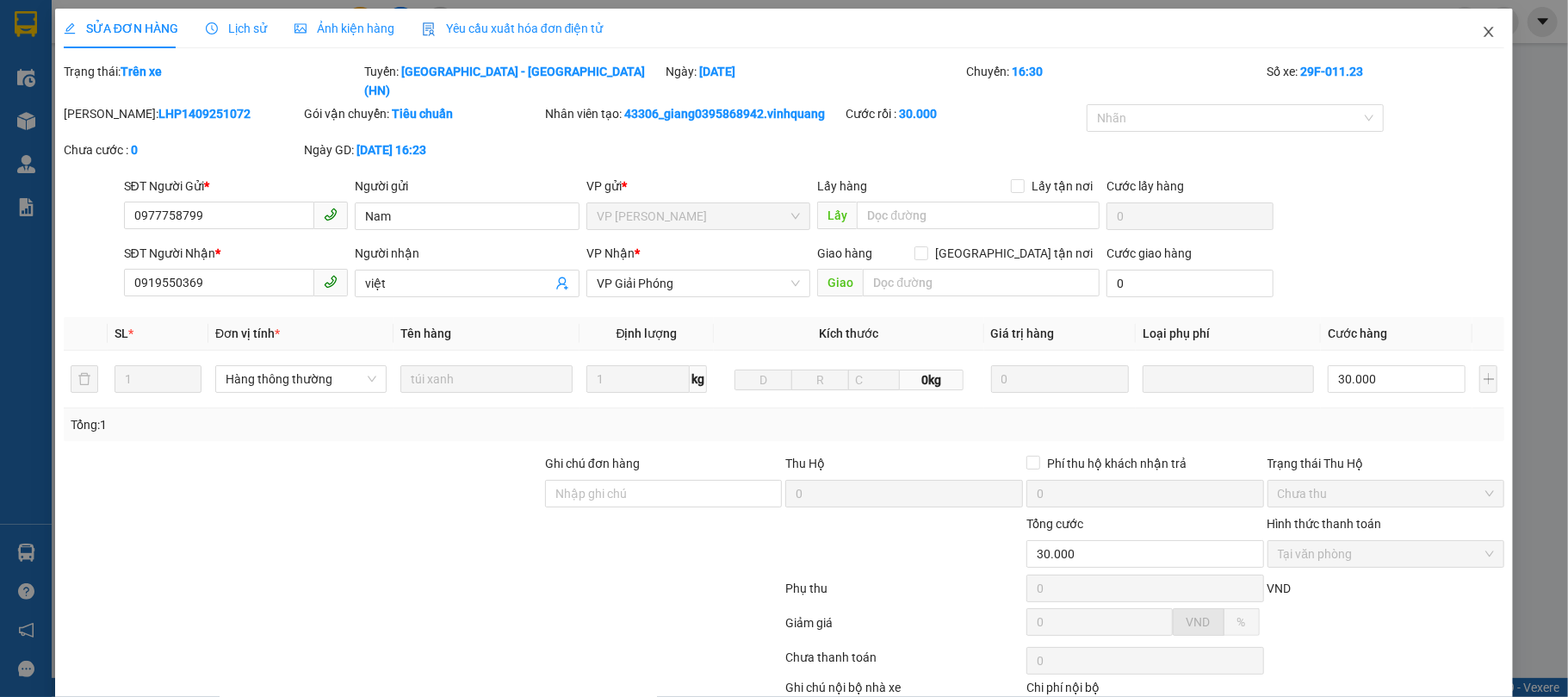
click at [1176, 32] on icon "close" at bounding box center [1489, 32] width 10 height 11
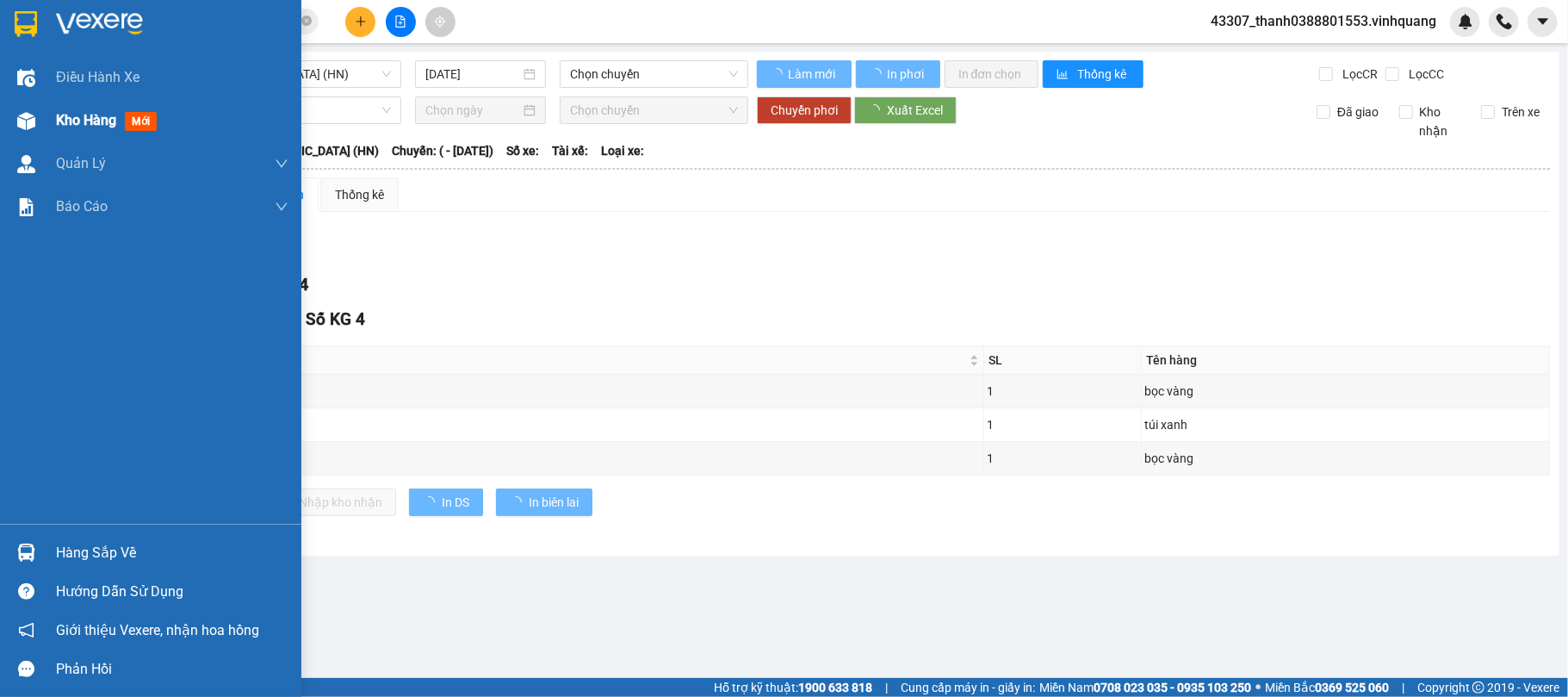
click at [31, 118] on img at bounding box center [26, 121] width 18 height 18
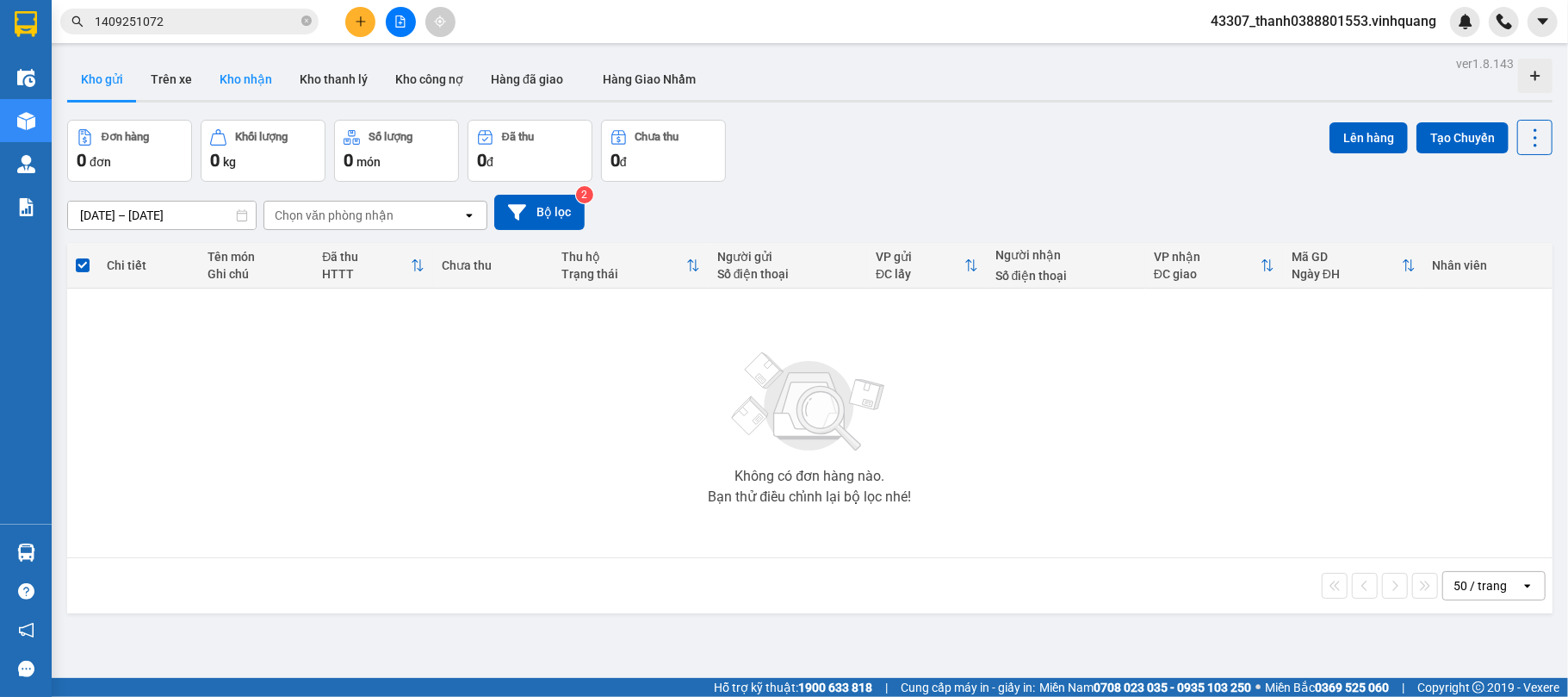
click at [221, 83] on button "Kho nhận" at bounding box center [245, 79] width 80 height 41
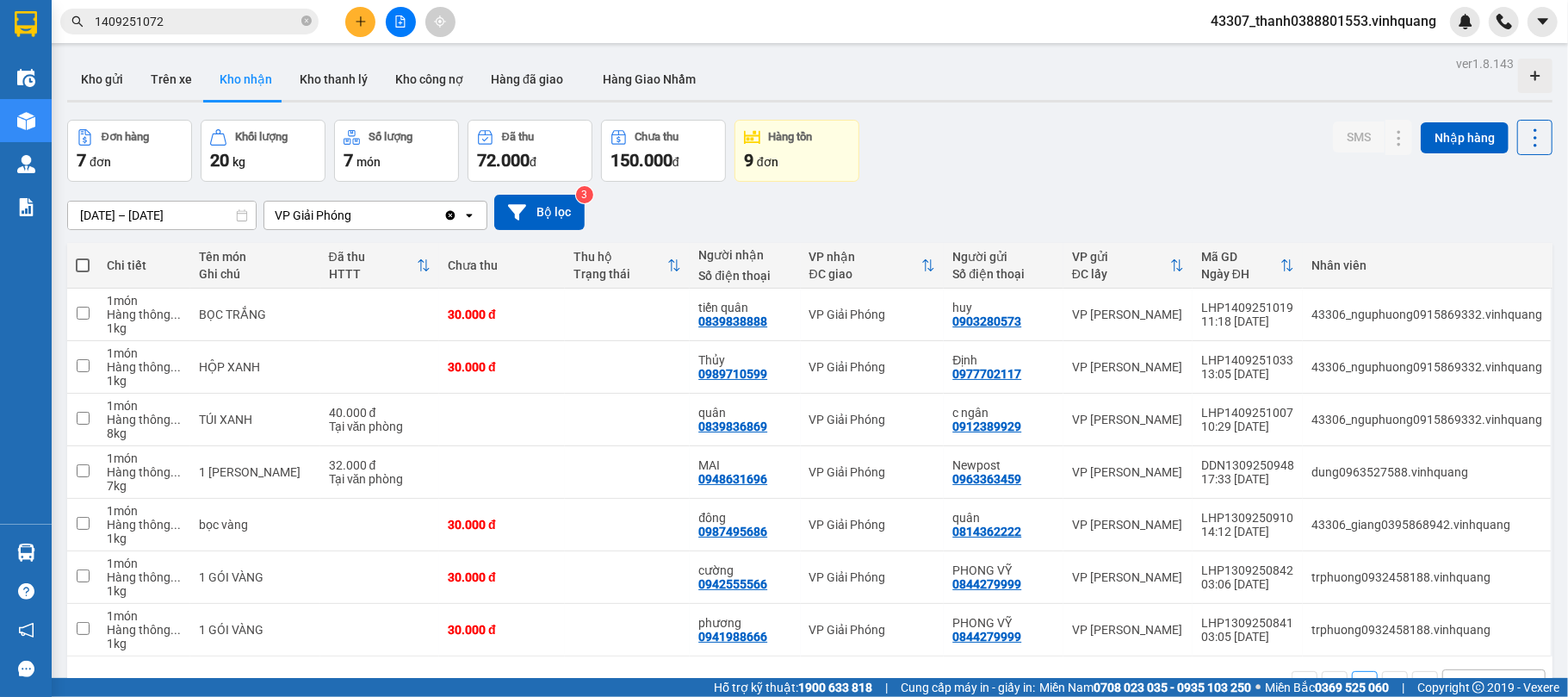
scroll to position [79, 0]
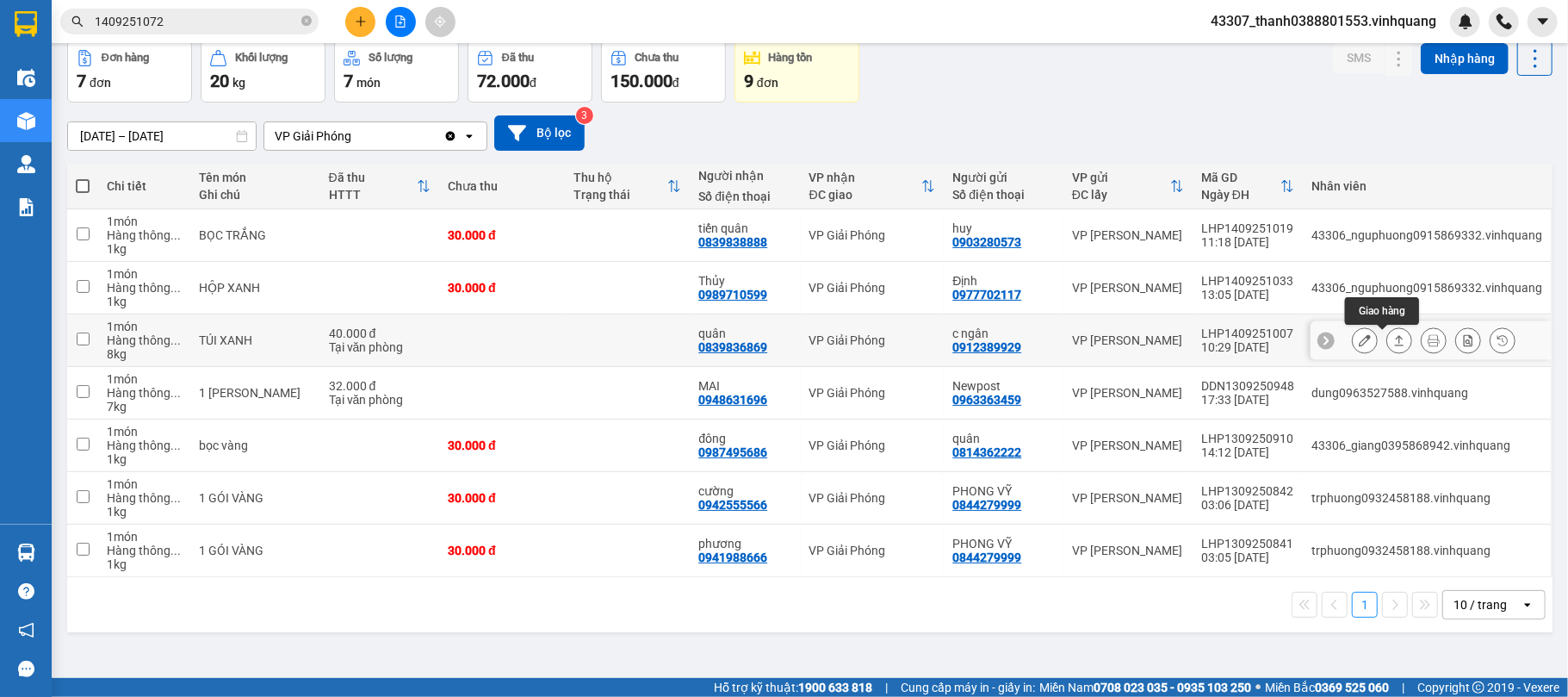
click at [1394, 343] on icon at bounding box center [1399, 340] width 12 height 12
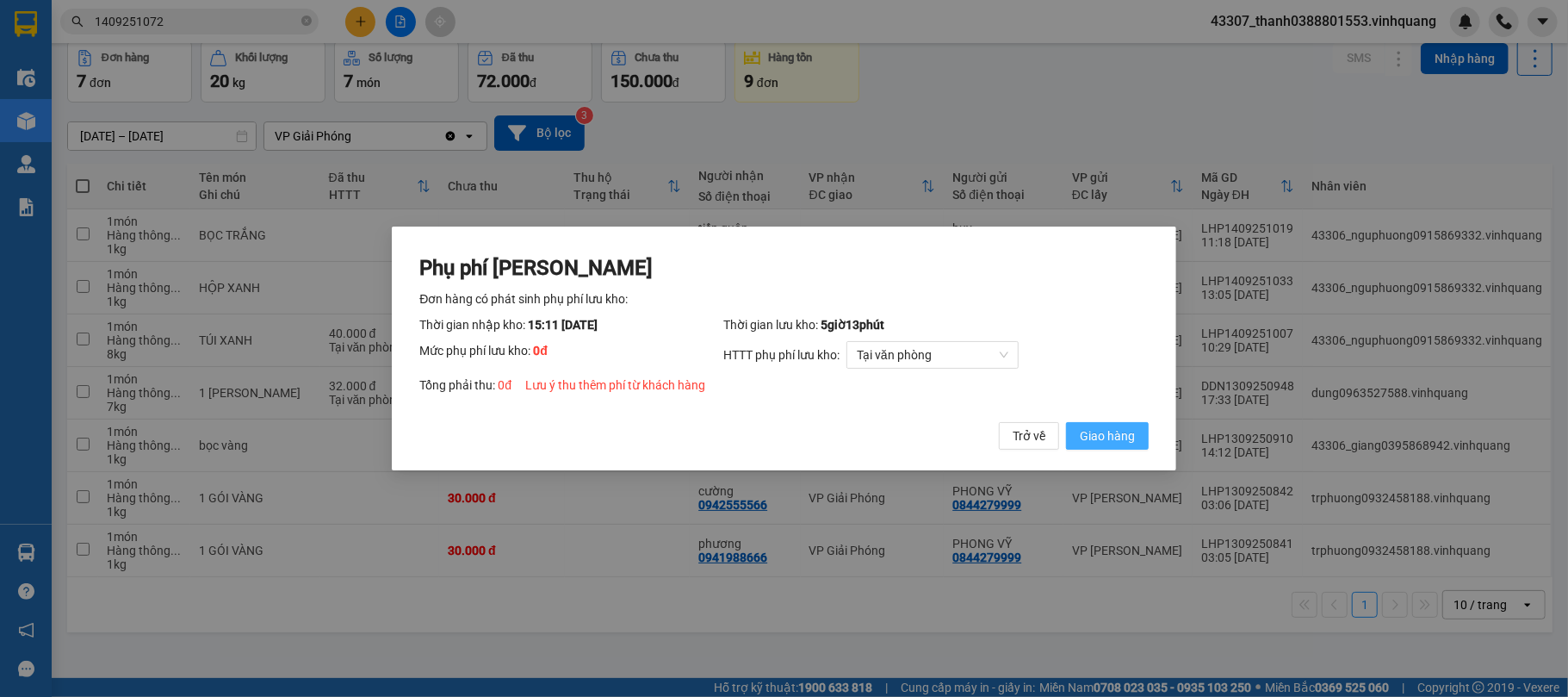
click at [1118, 436] on span "Giao hàng" at bounding box center [1107, 435] width 55 height 19
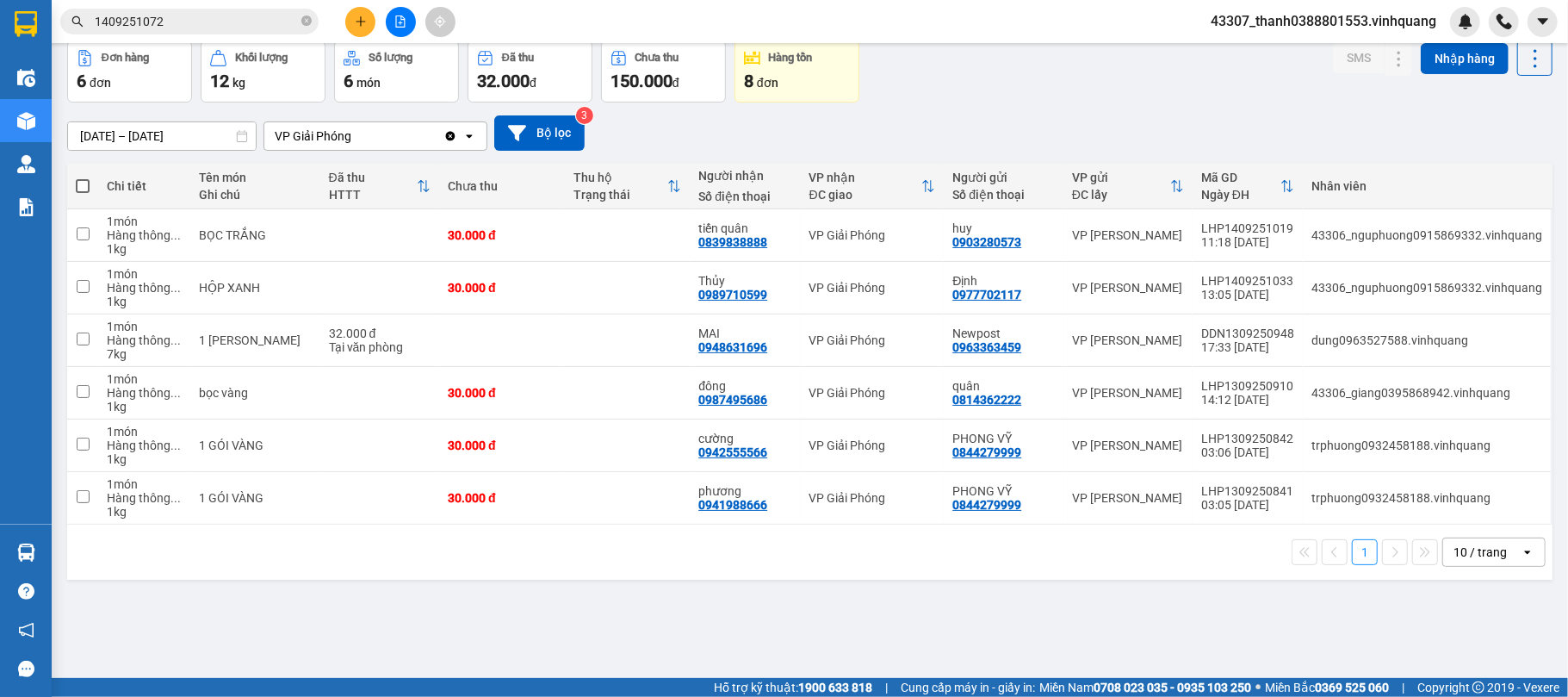
scroll to position [0, 0]
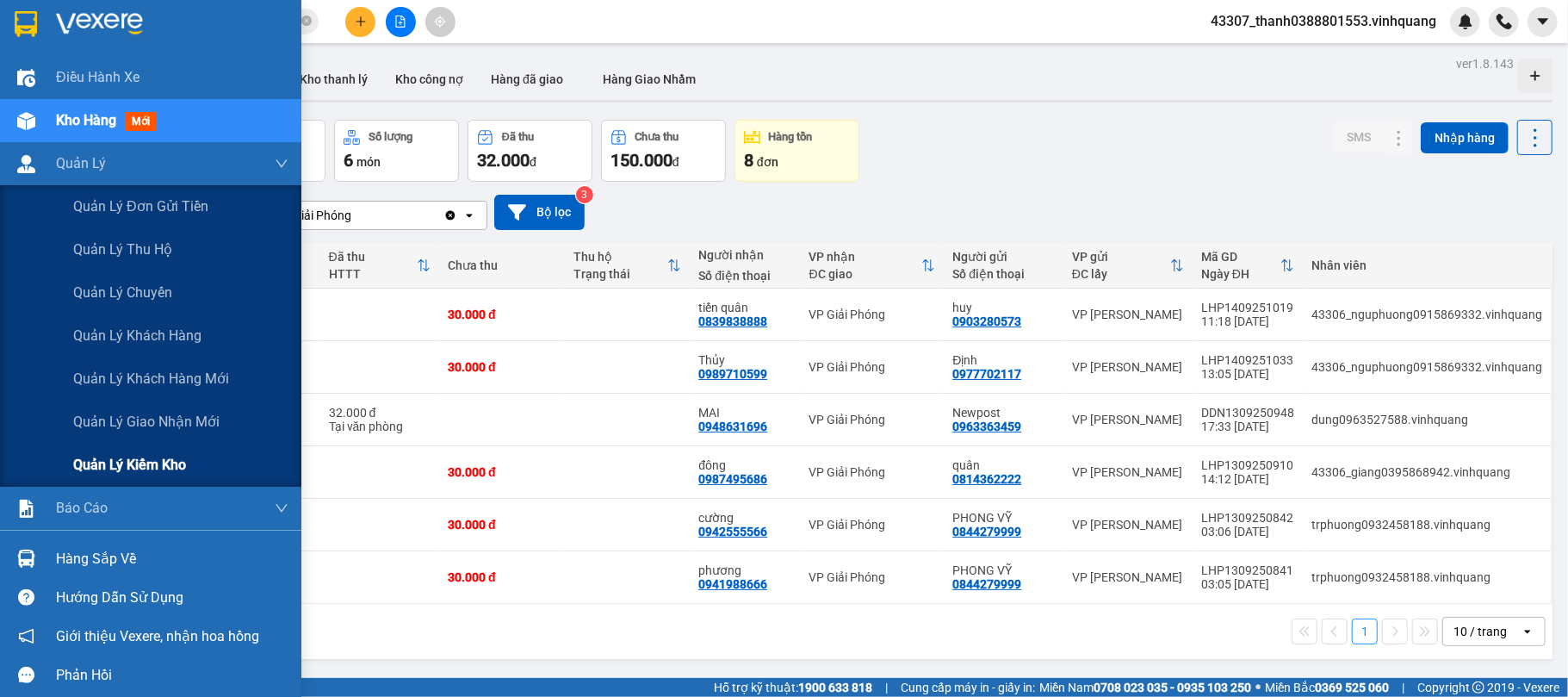
click at [126, 458] on span "Quản lý kiểm kho" at bounding box center [130, 465] width 113 height 22
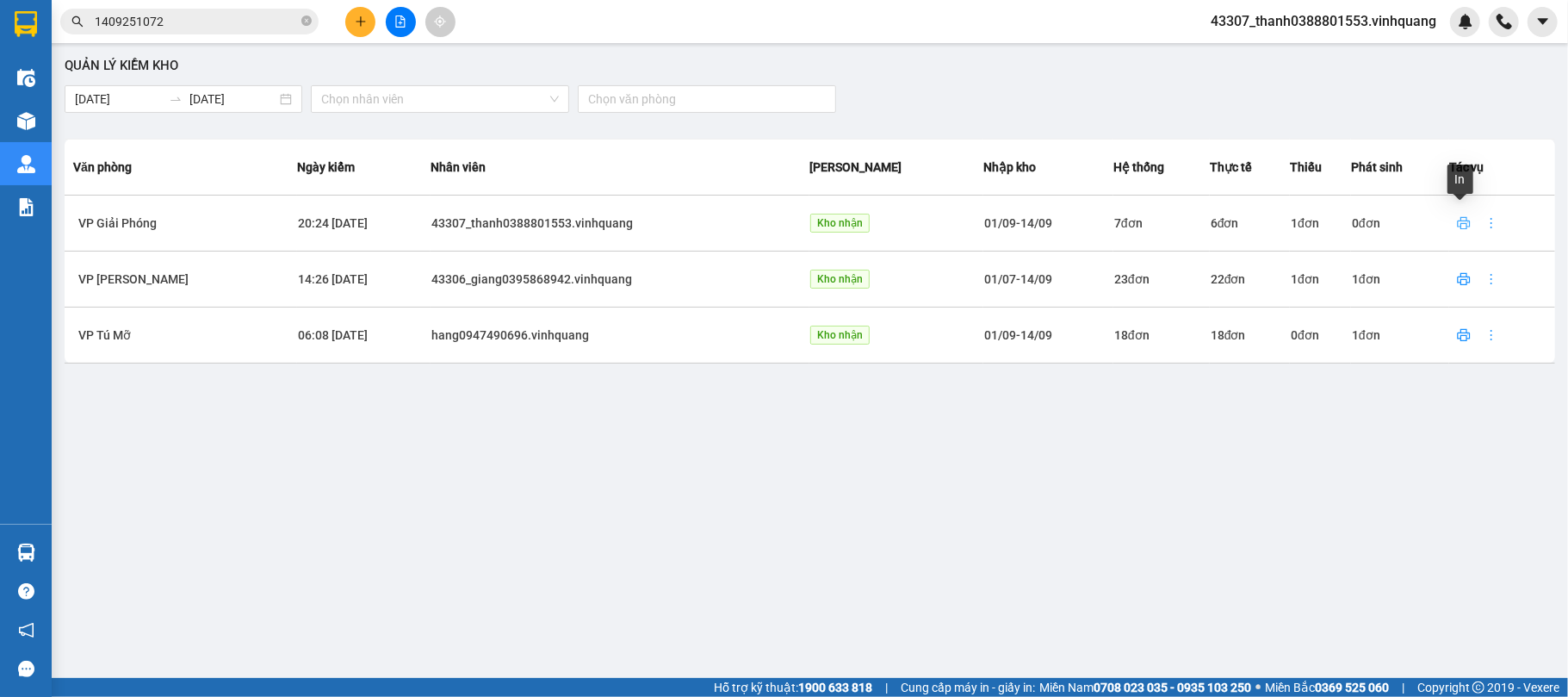
click at [1462, 226] on icon "printer" at bounding box center [1464, 222] width 13 height 13
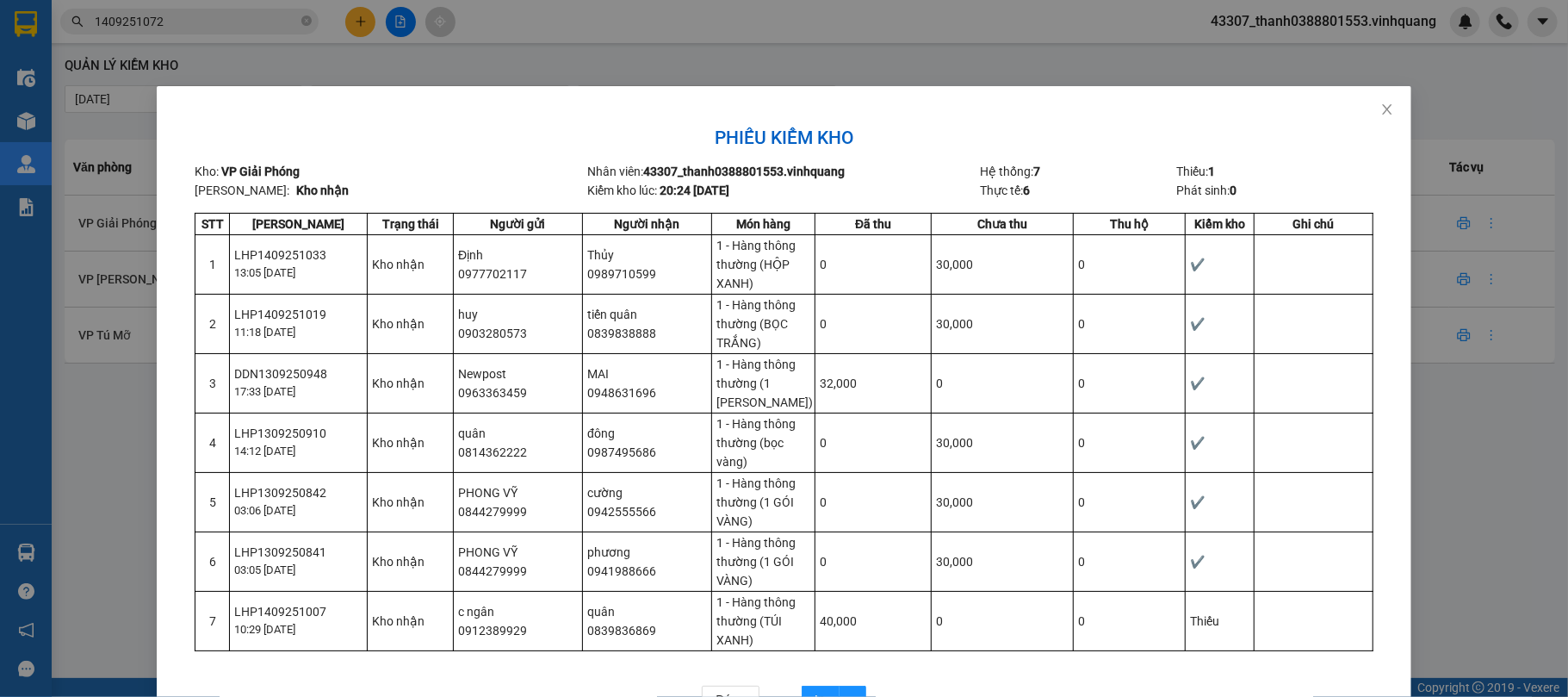
scroll to position [59, 0]
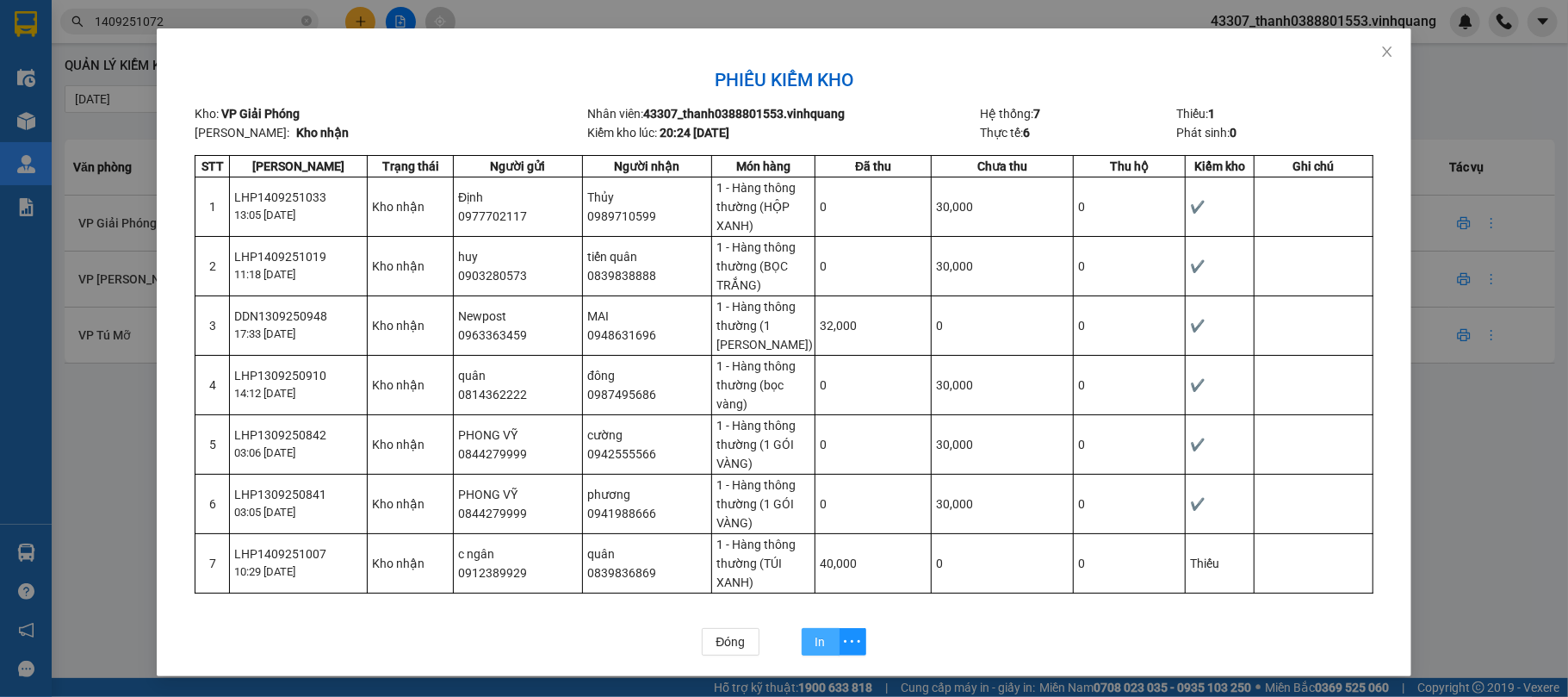
click at [808, 642] on button "In" at bounding box center [821, 641] width 38 height 28
click at [1386, 52] on span "Close" at bounding box center [1388, 53] width 48 height 48
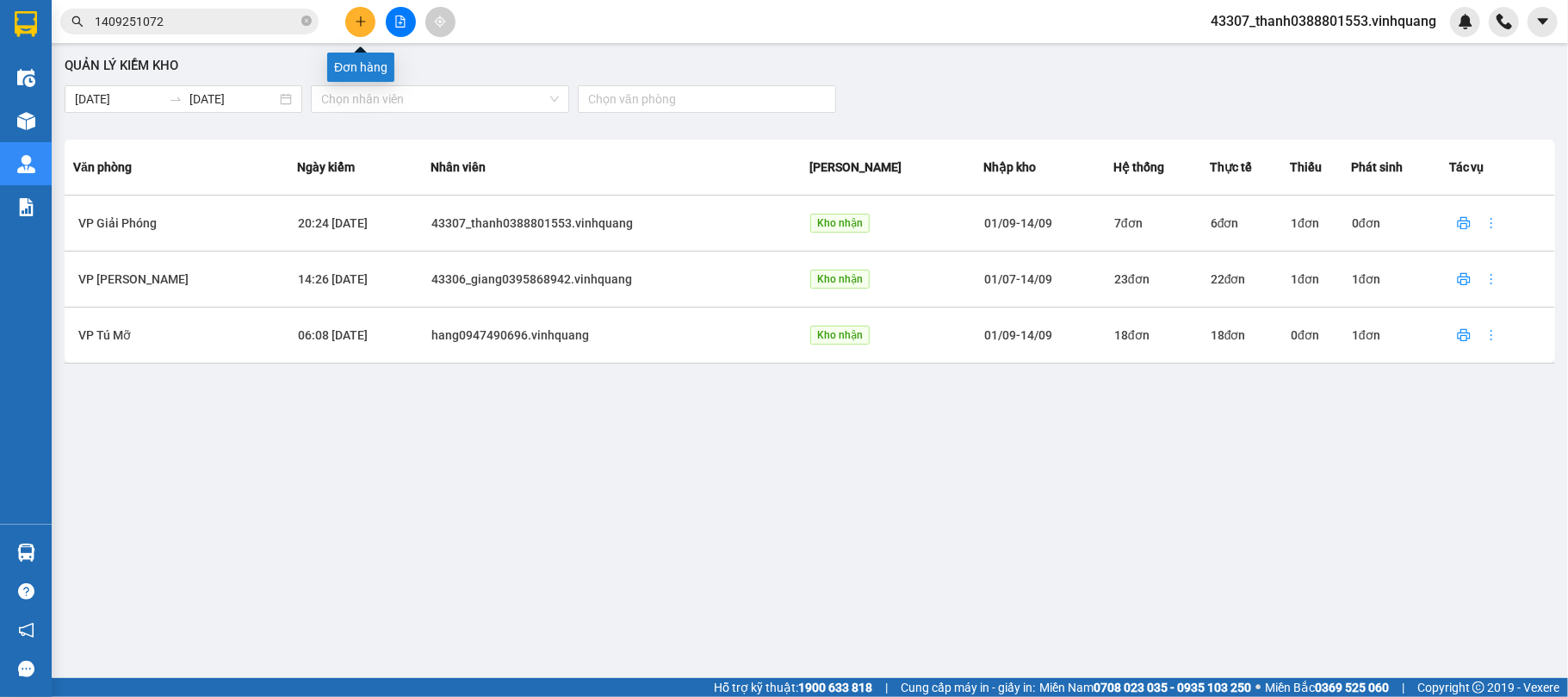
click at [355, 22] on icon "plus" at bounding box center [361, 21] width 12 height 12
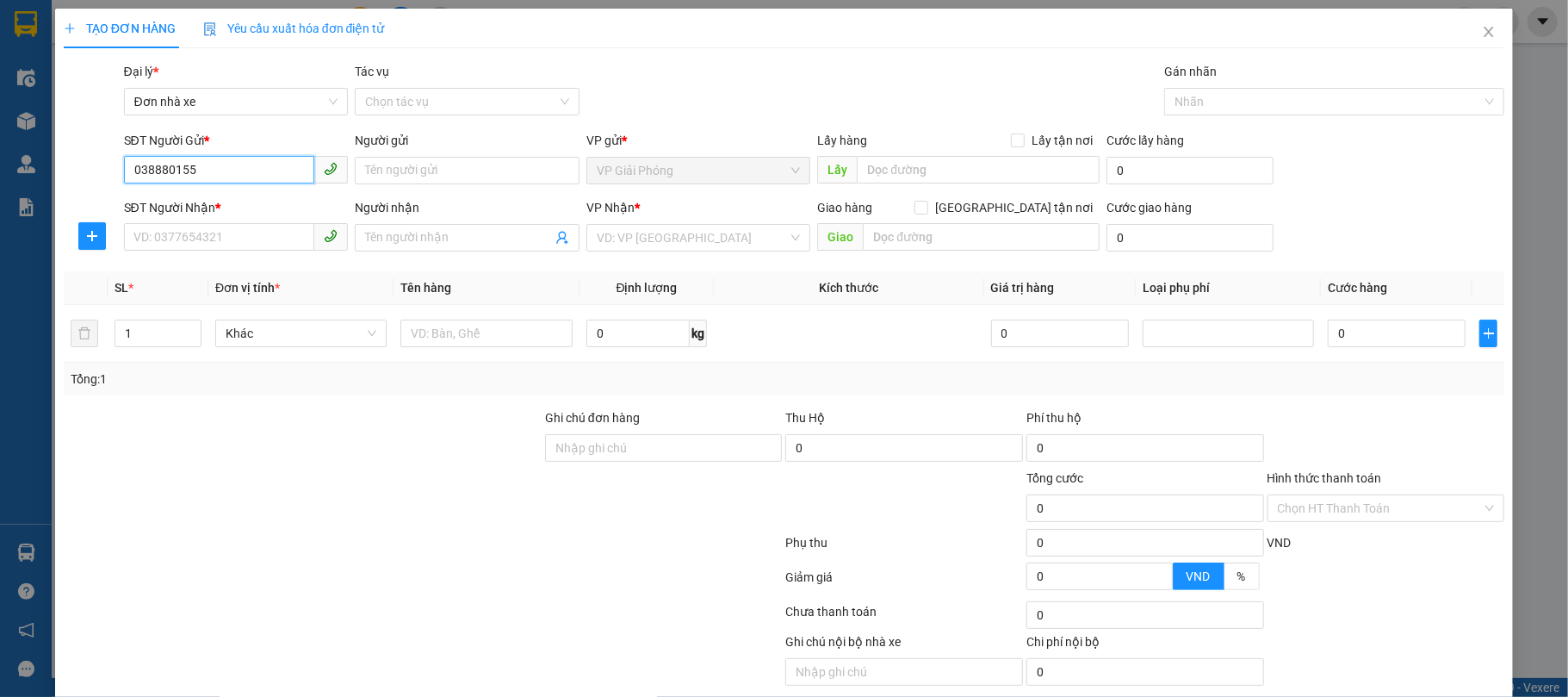
type input "0388801553"
click at [270, 177] on input "0388801553" at bounding box center [219, 170] width 191 height 28
click at [242, 170] on input "0388801553" at bounding box center [219, 170] width 191 height 28
click at [294, 195] on div "0388801553 - Lưu Xuân Thanh TĐ HN" at bounding box center [233, 205] width 222 height 28
type input "Lưu Xuân Thanh TĐ HN"
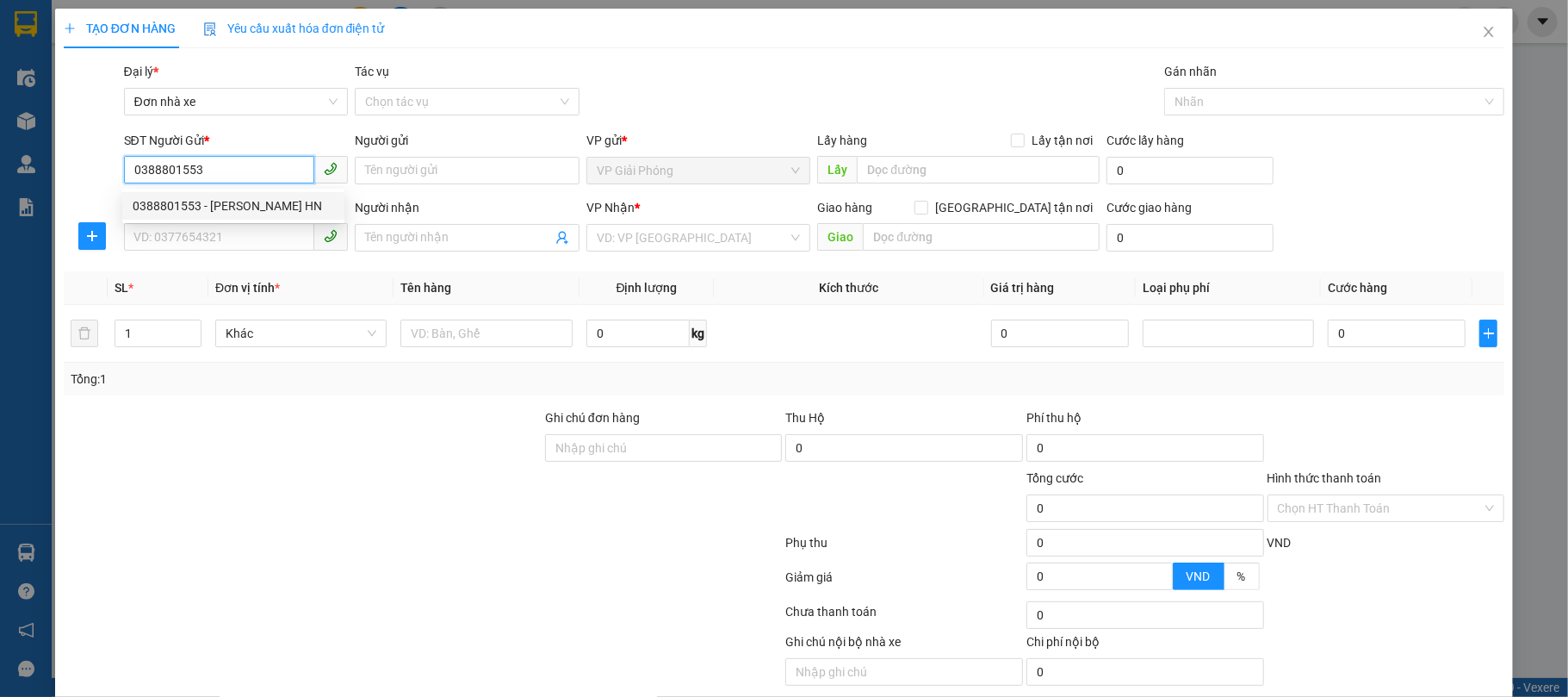
type input "0889232323"
type input "CTY. VĨNH QUANG"
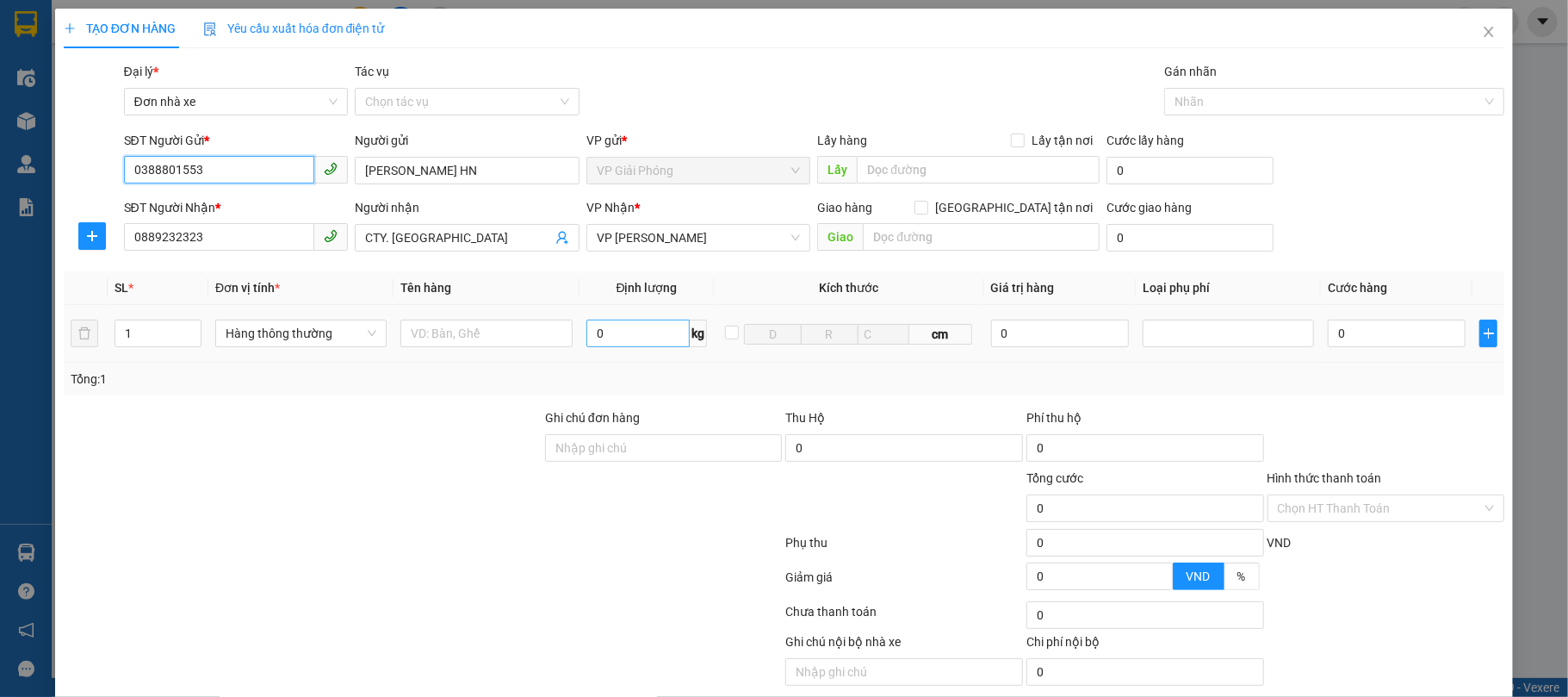
type input "0388801553"
click at [610, 335] on input "0" at bounding box center [639, 333] width 104 height 28
type input "1"
click at [470, 337] on input "text" at bounding box center [485, 333] width 171 height 28
type input "30.000"
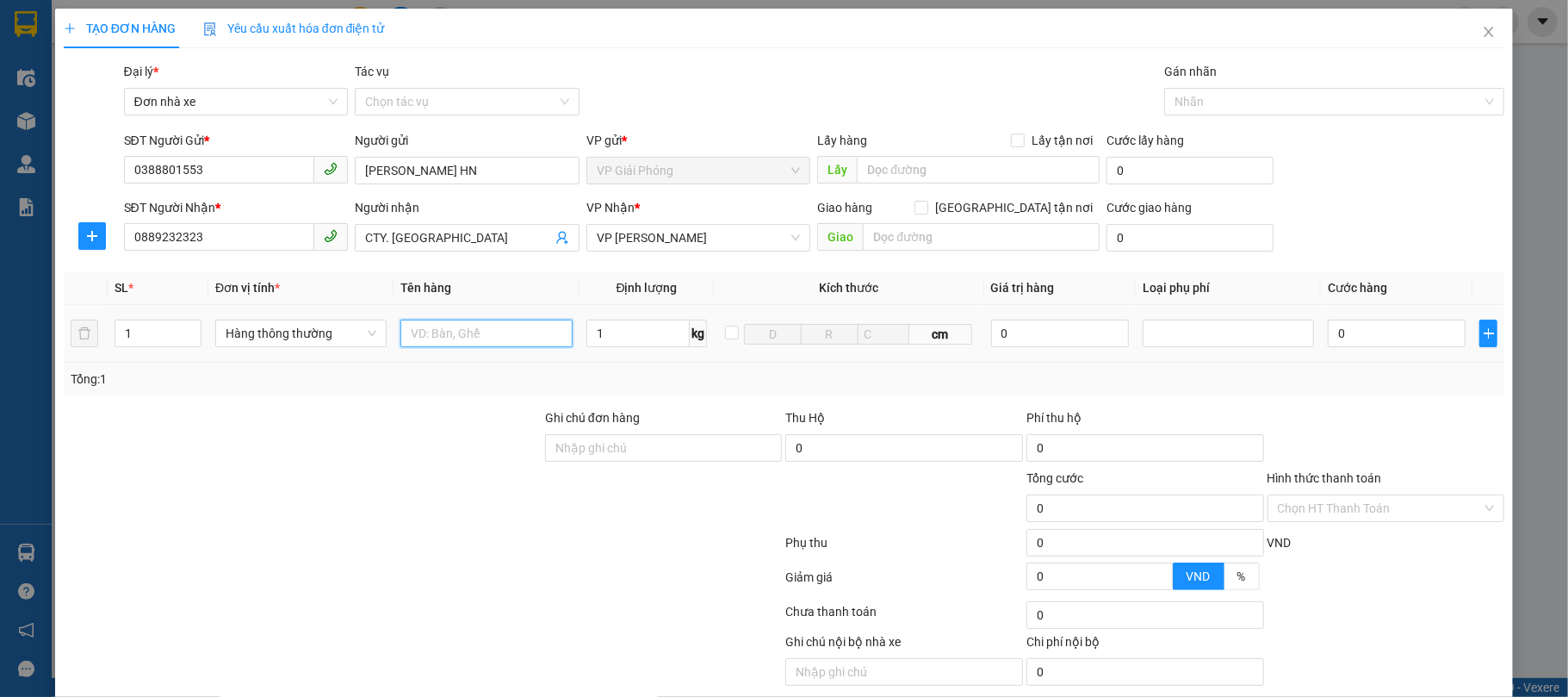
type input "30.000"
type input "v"
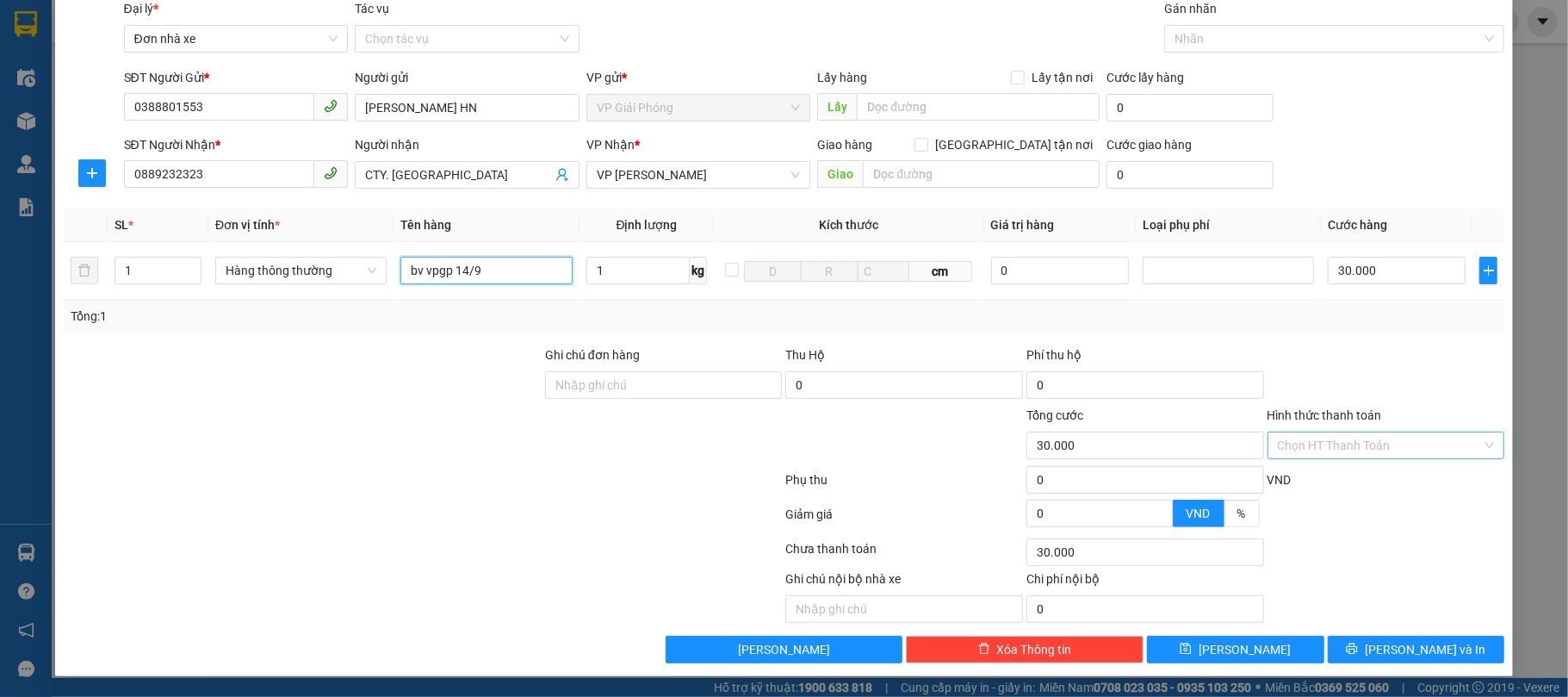
type input "bv vpgp 14/9"
drag, startPoint x: 1341, startPoint y: 431, endPoint x: 1337, endPoint y: 453, distance: 22.4
click at [1340, 432] on input "Hình thức thanh toán" at bounding box center [1381, 445] width 205 height 26
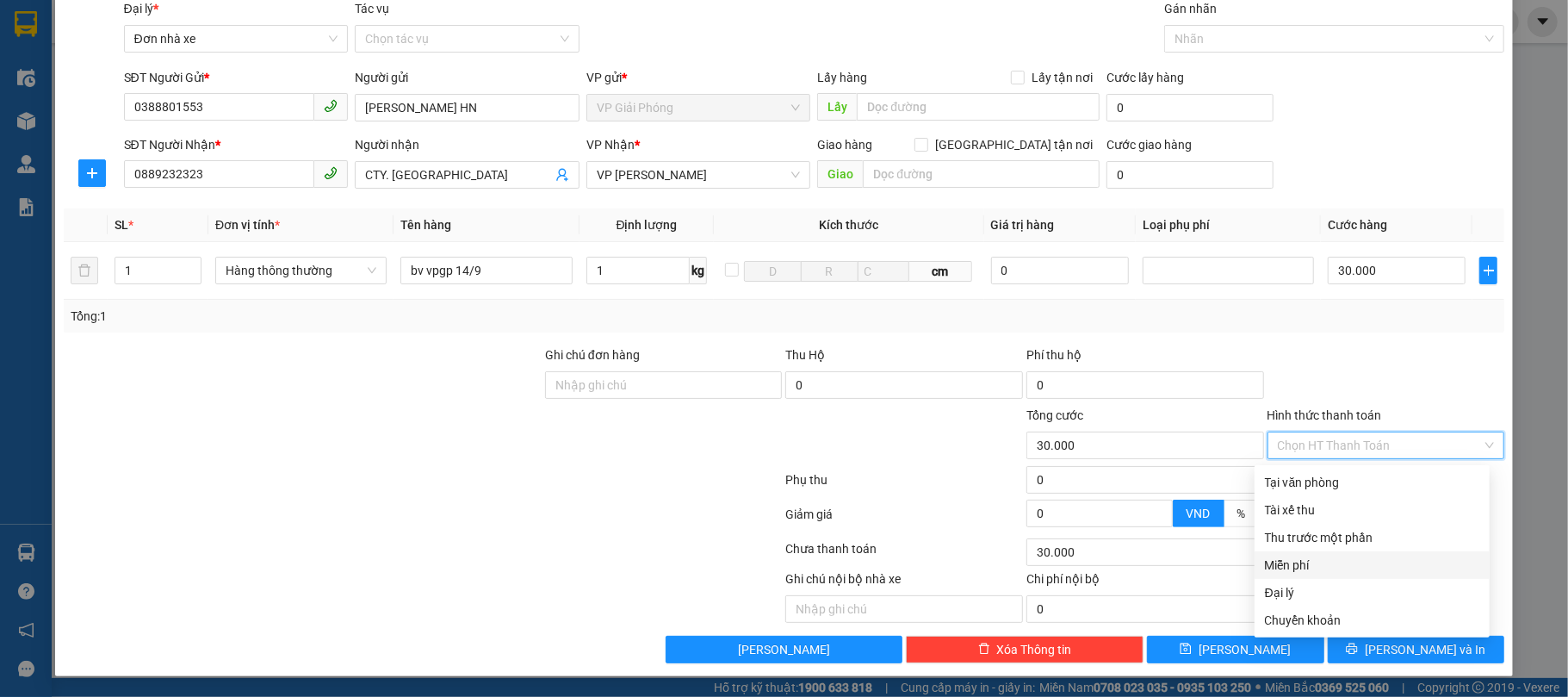
click at [1320, 556] on div "Miễn phí" at bounding box center [1372, 564] width 214 height 19
type input "0"
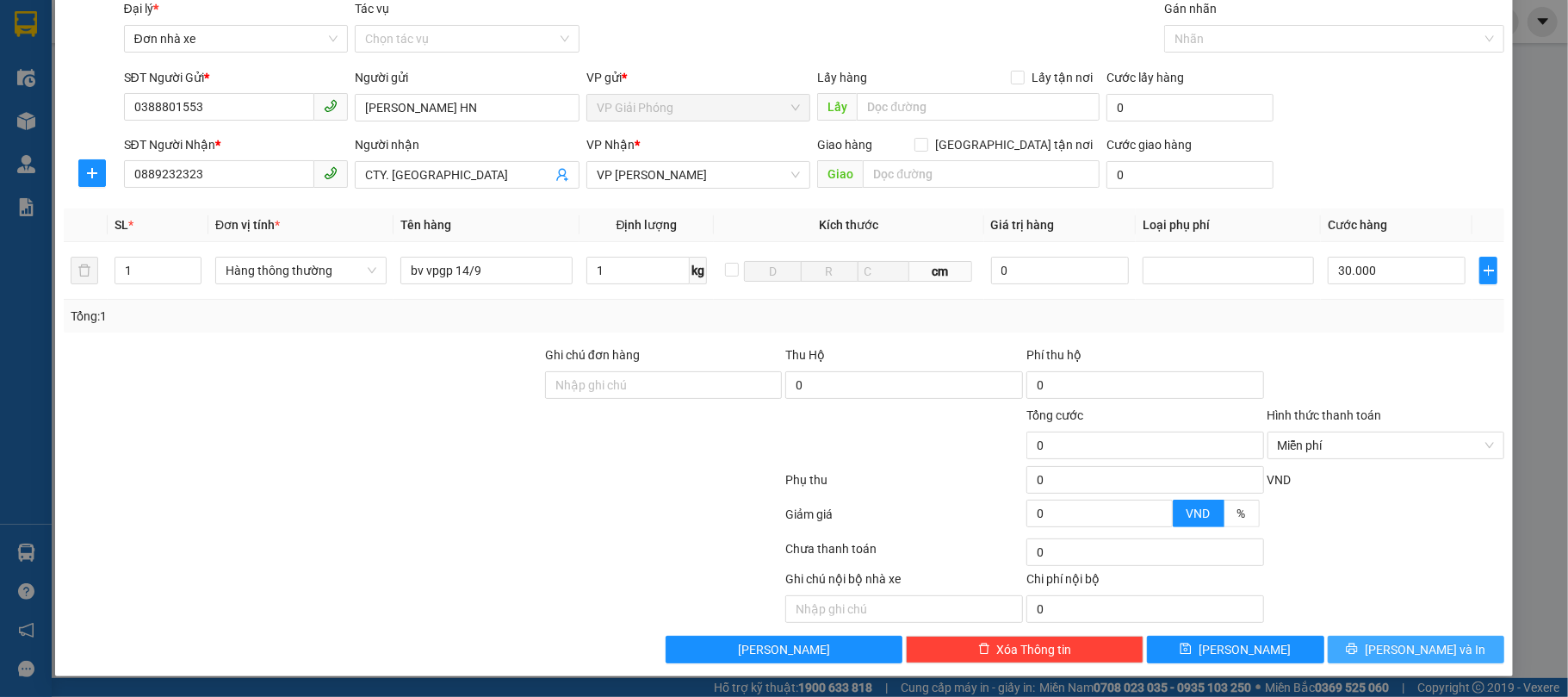
click at [1385, 640] on button "[PERSON_NAME] và In" at bounding box center [1417, 649] width 178 height 28
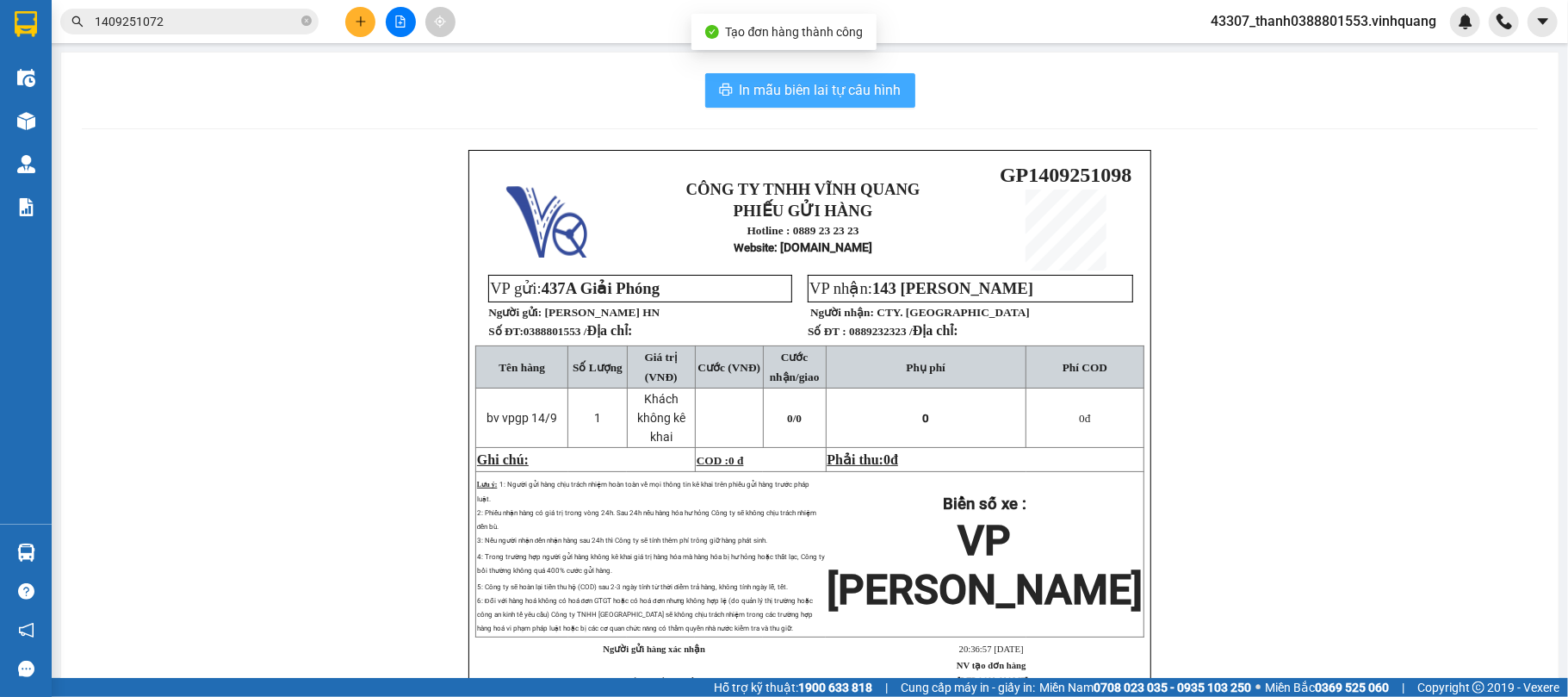
click at [783, 97] on span "In mẫu biên lai tự cấu hình" at bounding box center [821, 90] width 162 height 22
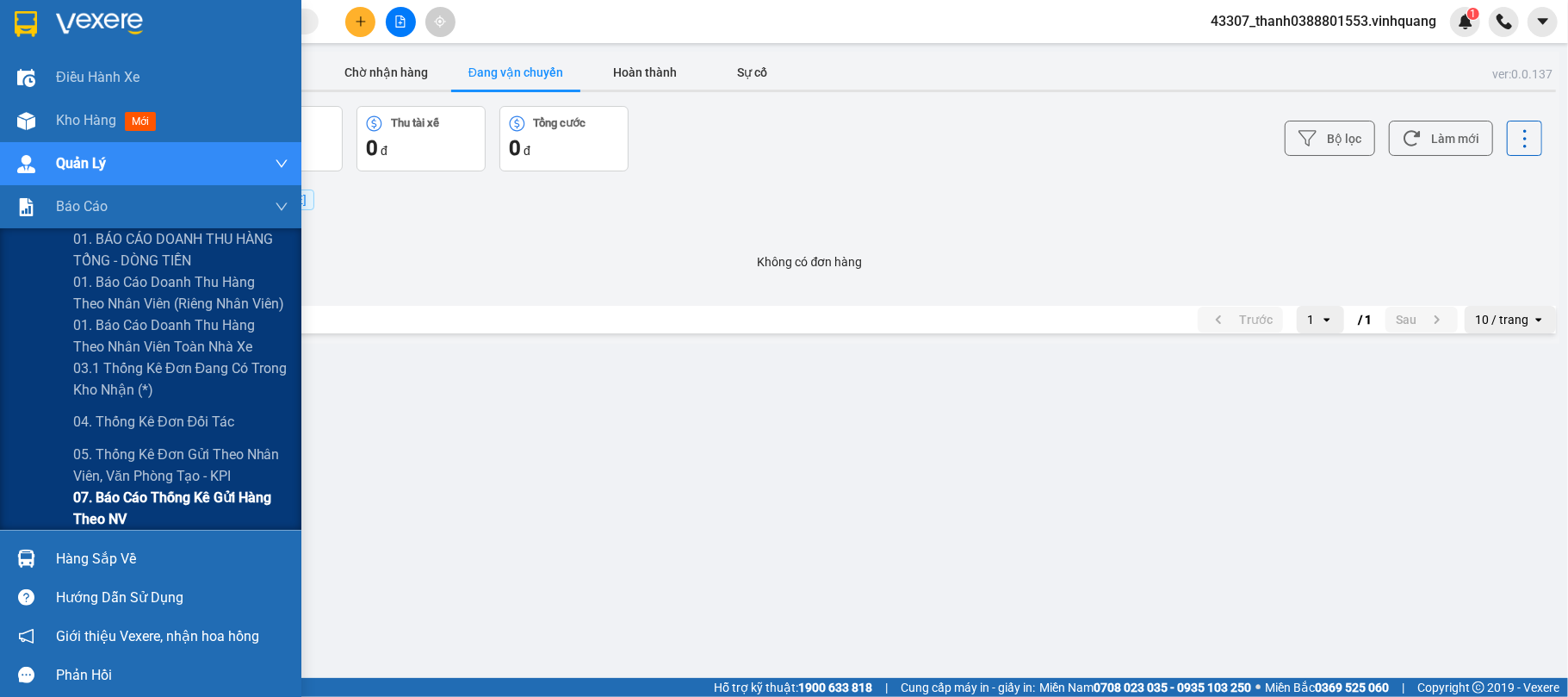
click at [132, 504] on span "07. Báo cáo thống kê gửi hàng theo NV" at bounding box center [181, 508] width 215 height 43
